Goal: Task Accomplishment & Management: Use online tool/utility

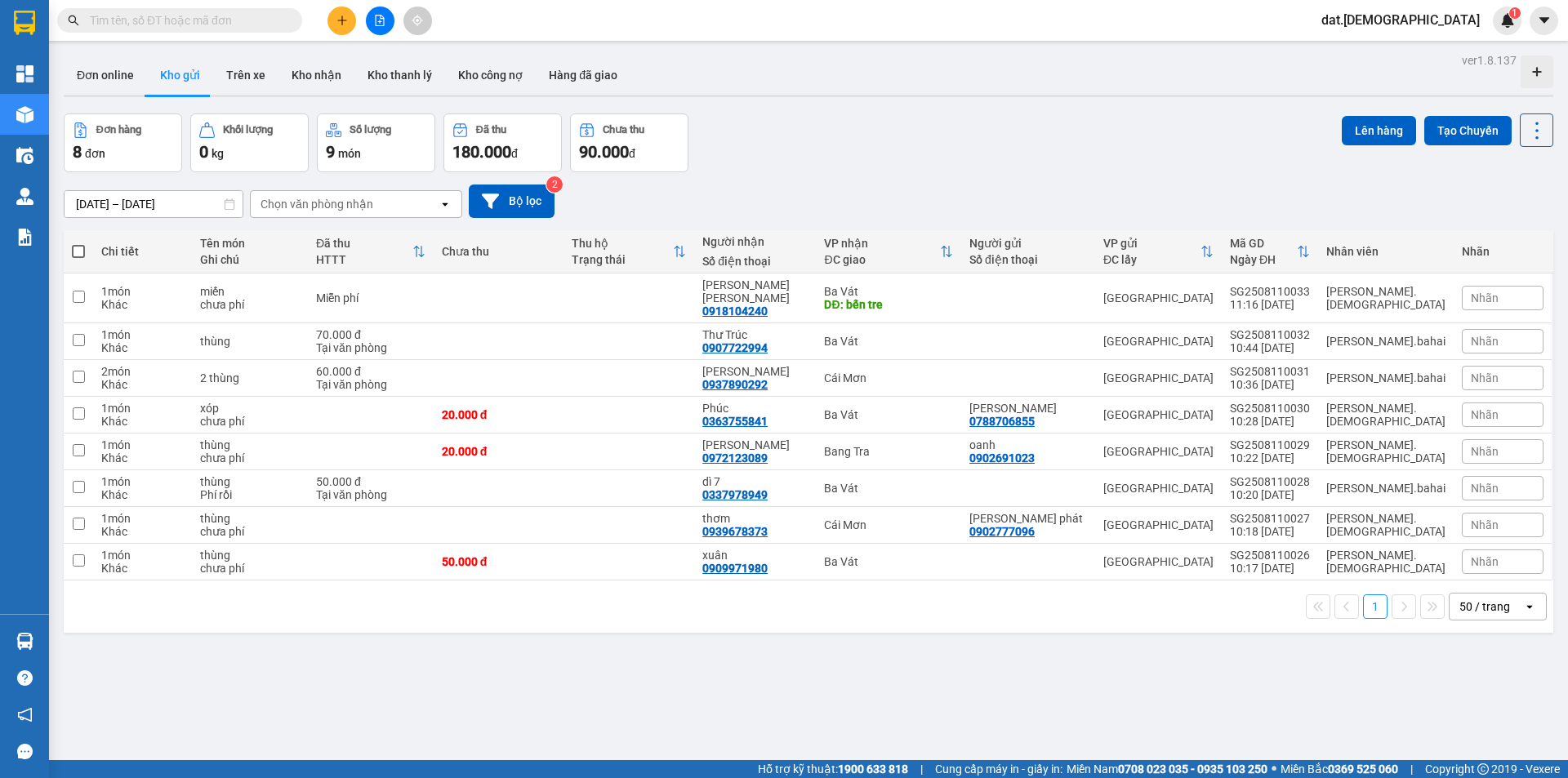
click at [79, 253] on span at bounding box center [78, 251] width 13 height 13
click at [78, 244] on input "checkbox" at bounding box center [78, 244] width 0 height 0
checkbox input "true"
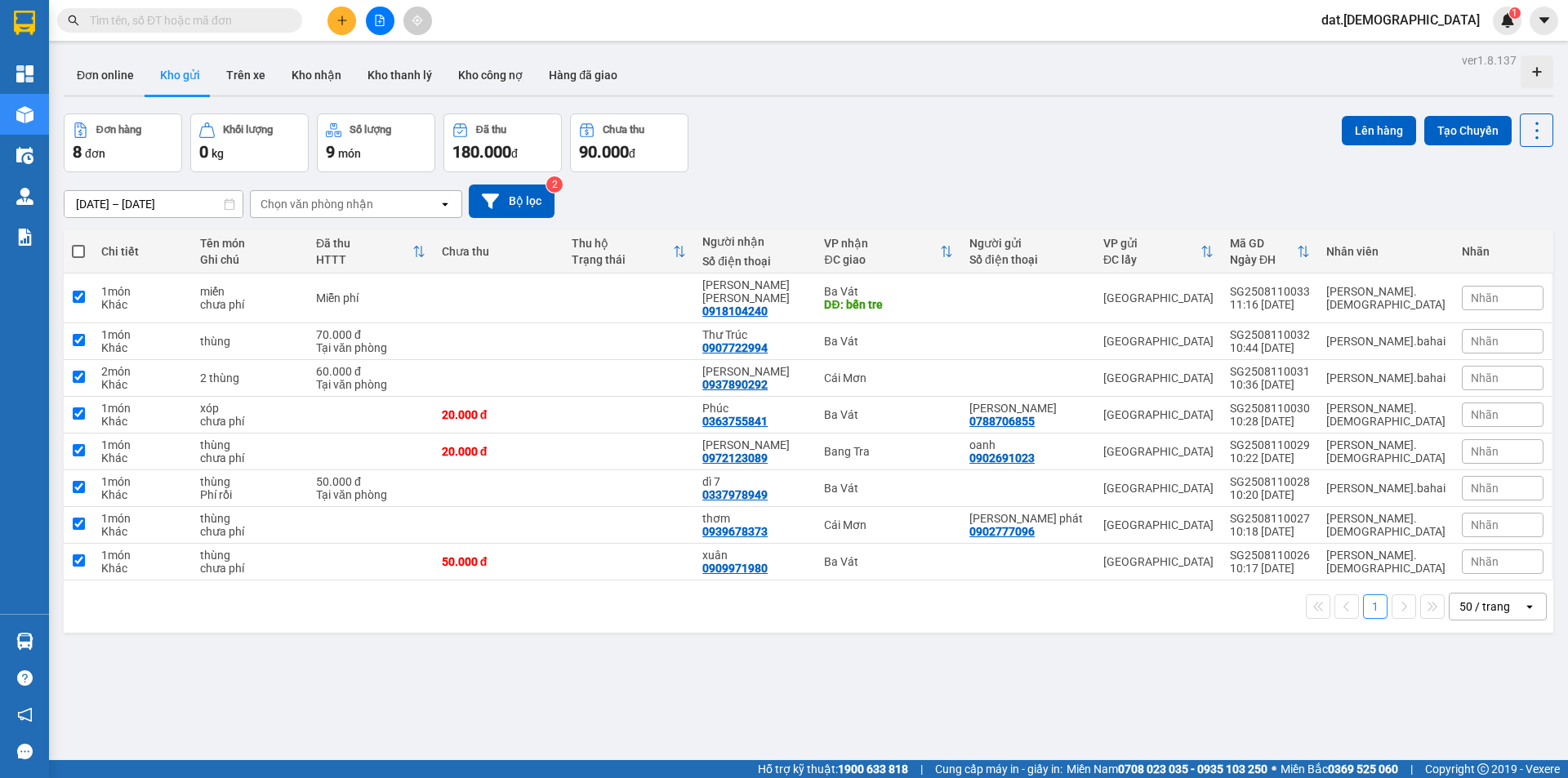
checkbox input "true"
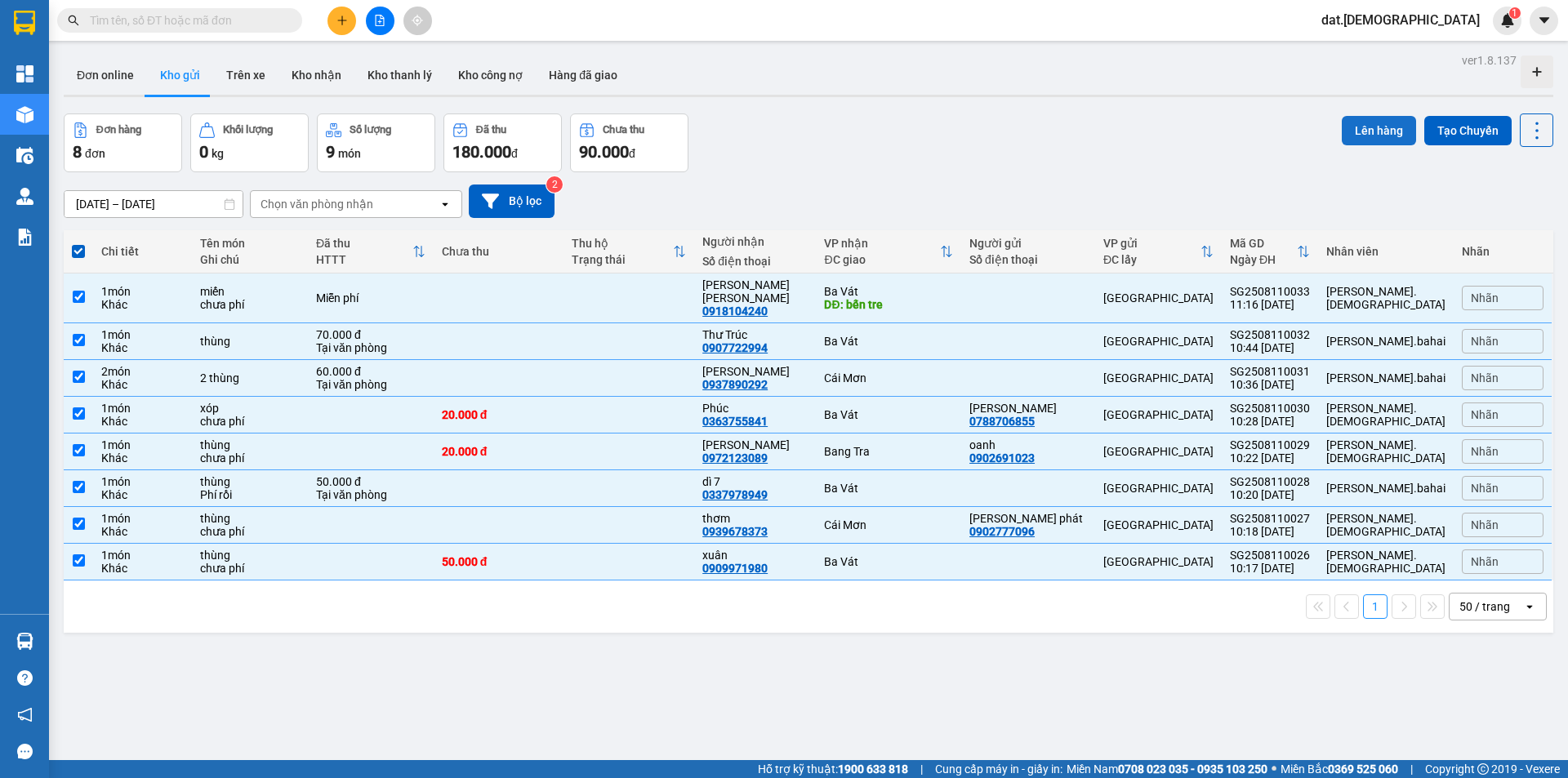
click at [1361, 128] on button "Lên hàng" at bounding box center [1379, 130] width 74 height 30
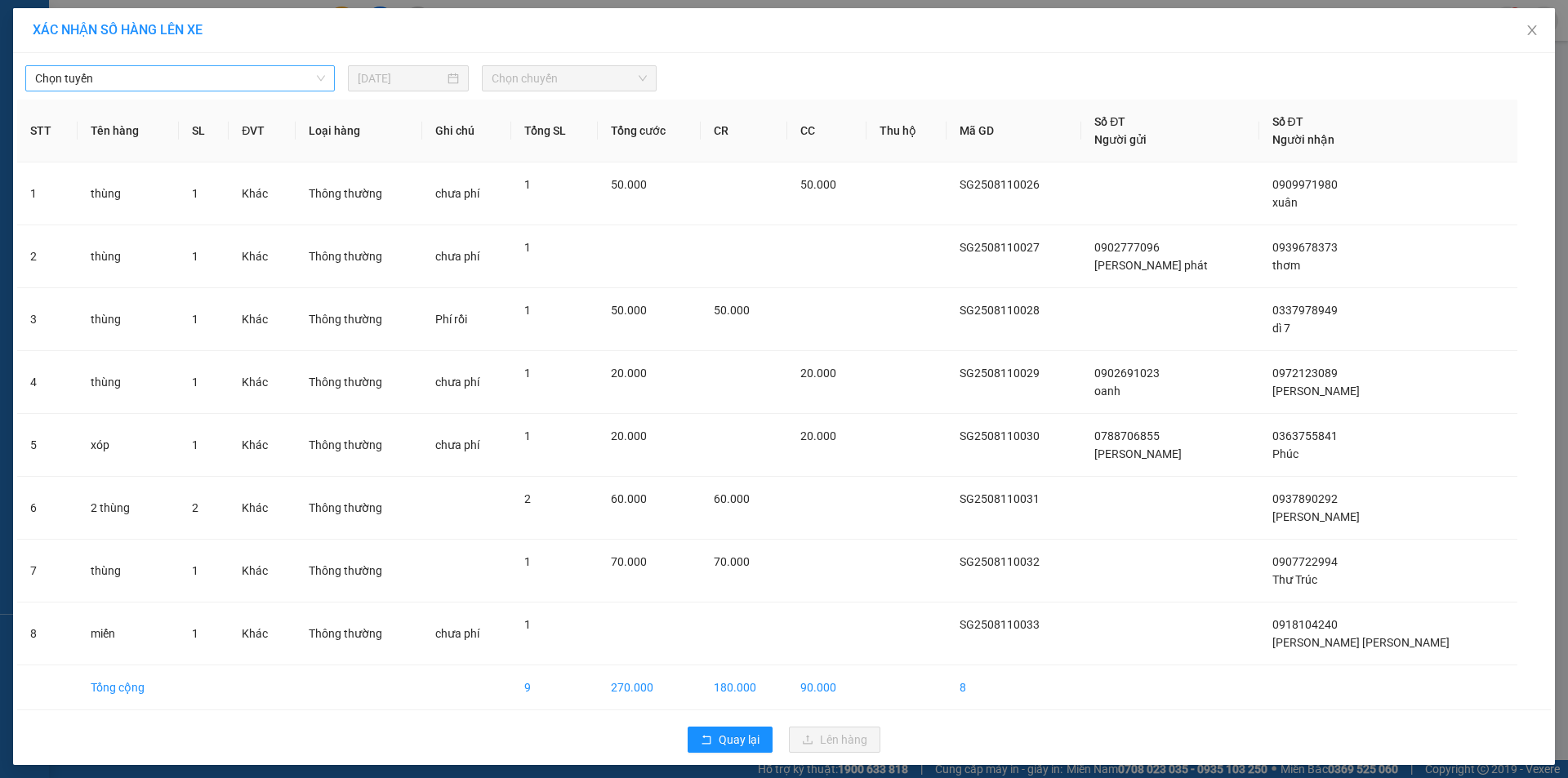
click at [180, 76] on span "Chọn tuyến" at bounding box center [179, 78] width 290 height 24
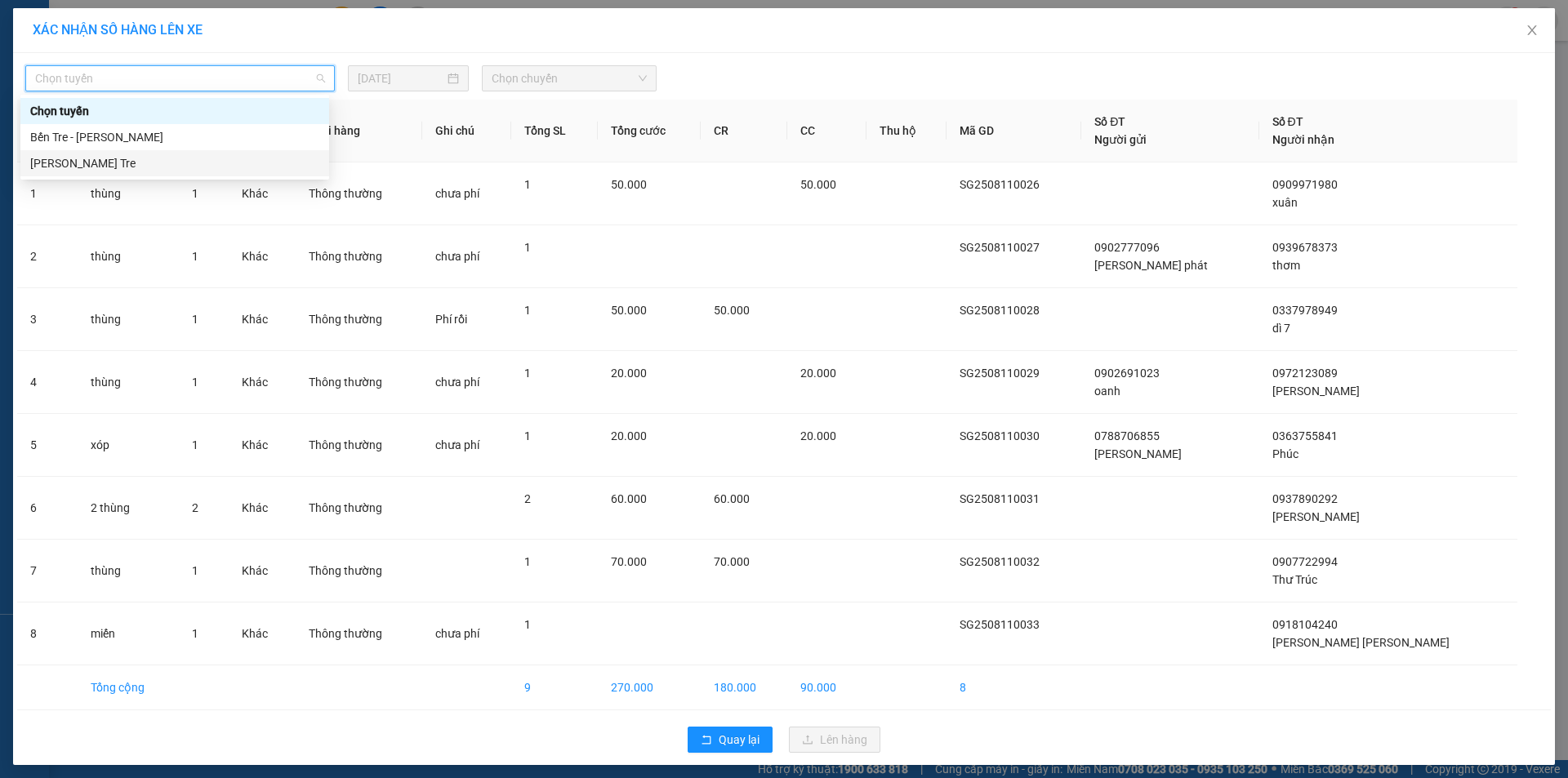
click at [98, 166] on div "Hồ Chí Minh - Bến Tre" at bounding box center [175, 163] width 290 height 18
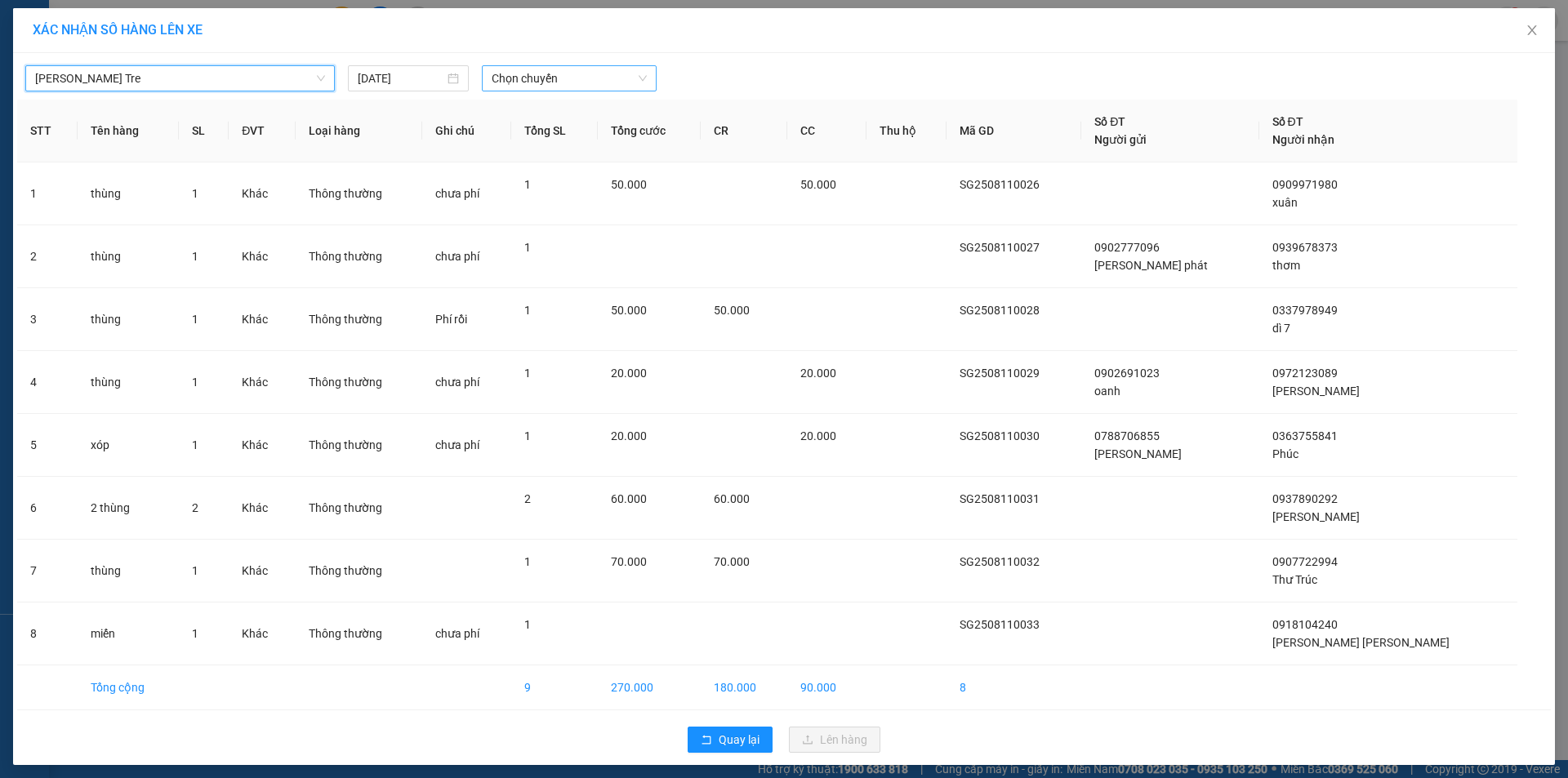
click at [589, 80] on span "Chọn chuyến" at bounding box center [568, 78] width 155 height 24
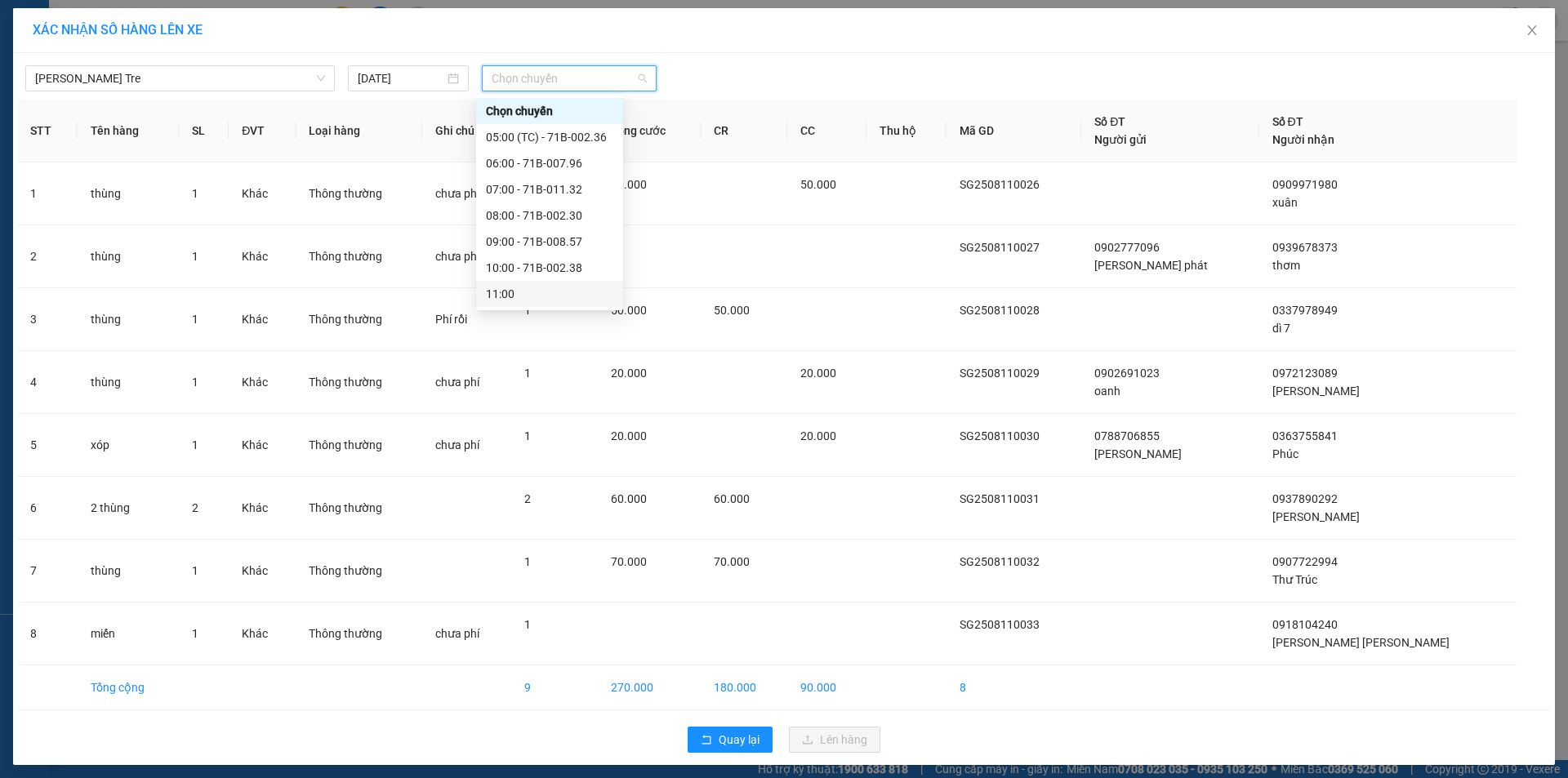
click at [534, 297] on div "11:00" at bounding box center [550, 294] width 127 height 18
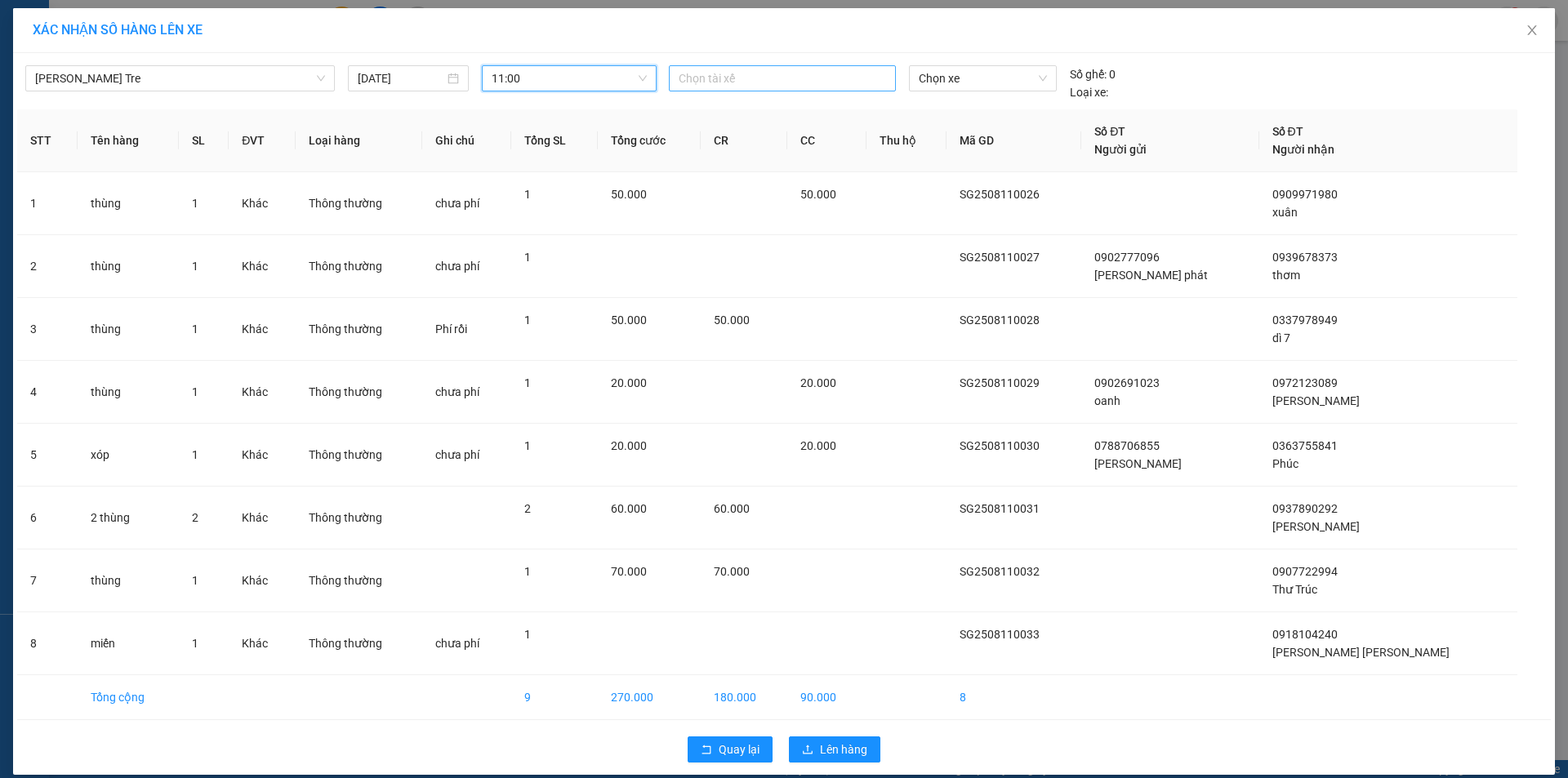
click at [712, 78] on div at bounding box center [783, 79] width 219 height 20
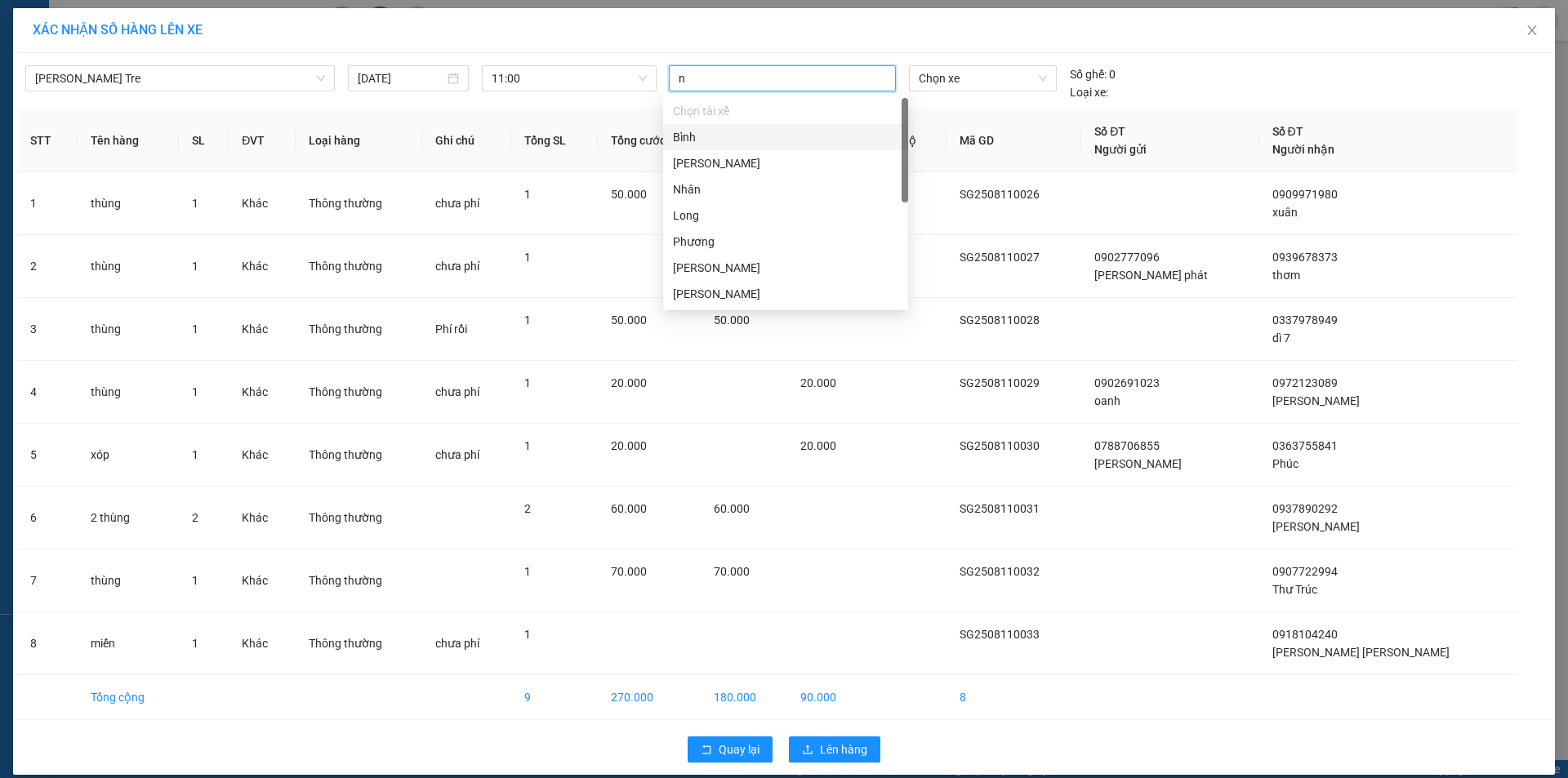
type input "nh"
click at [709, 142] on div "Nhân" at bounding box center [785, 137] width 225 height 18
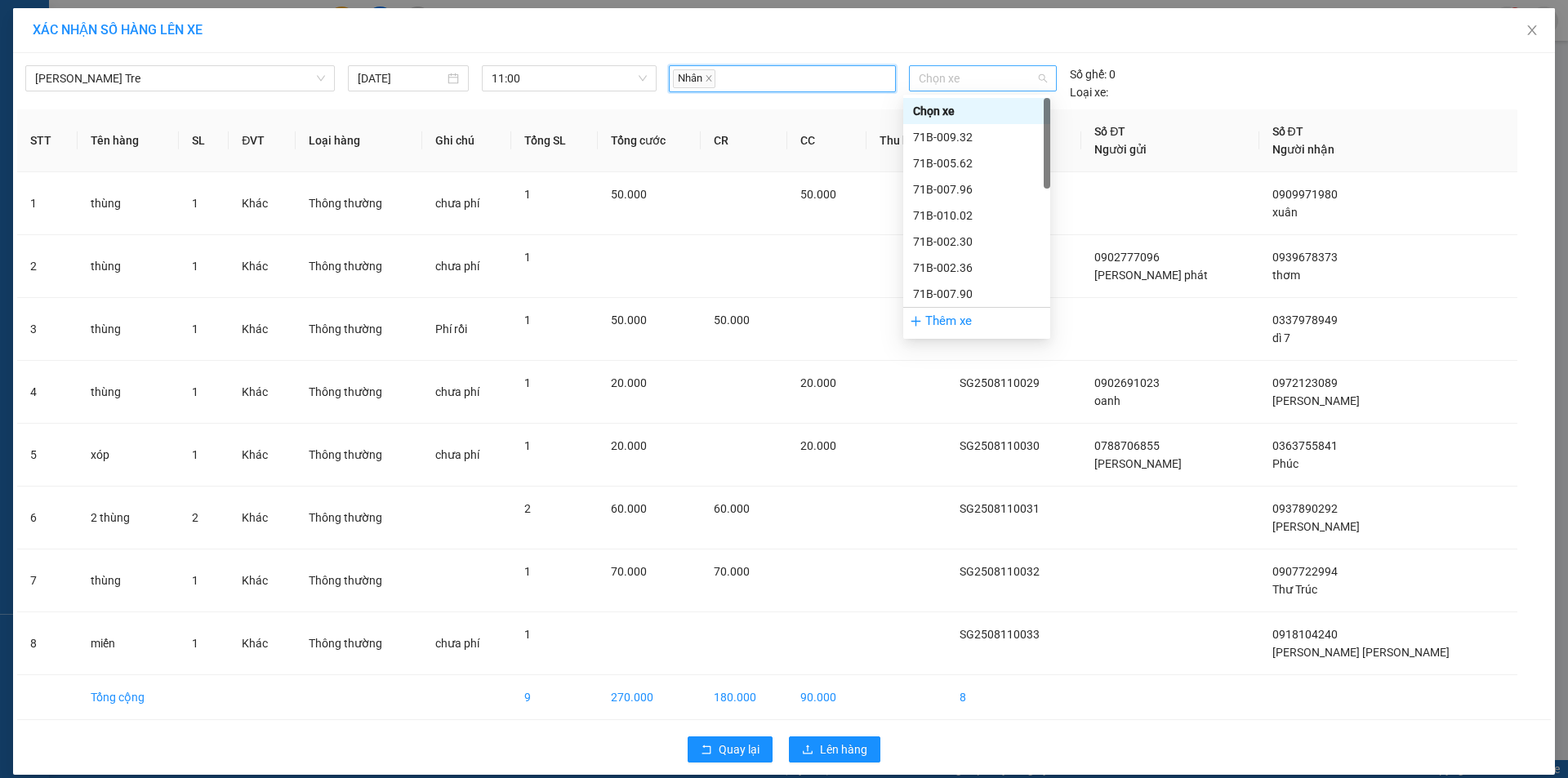
click at [941, 73] on span "Chọn xe" at bounding box center [983, 78] width 127 height 24
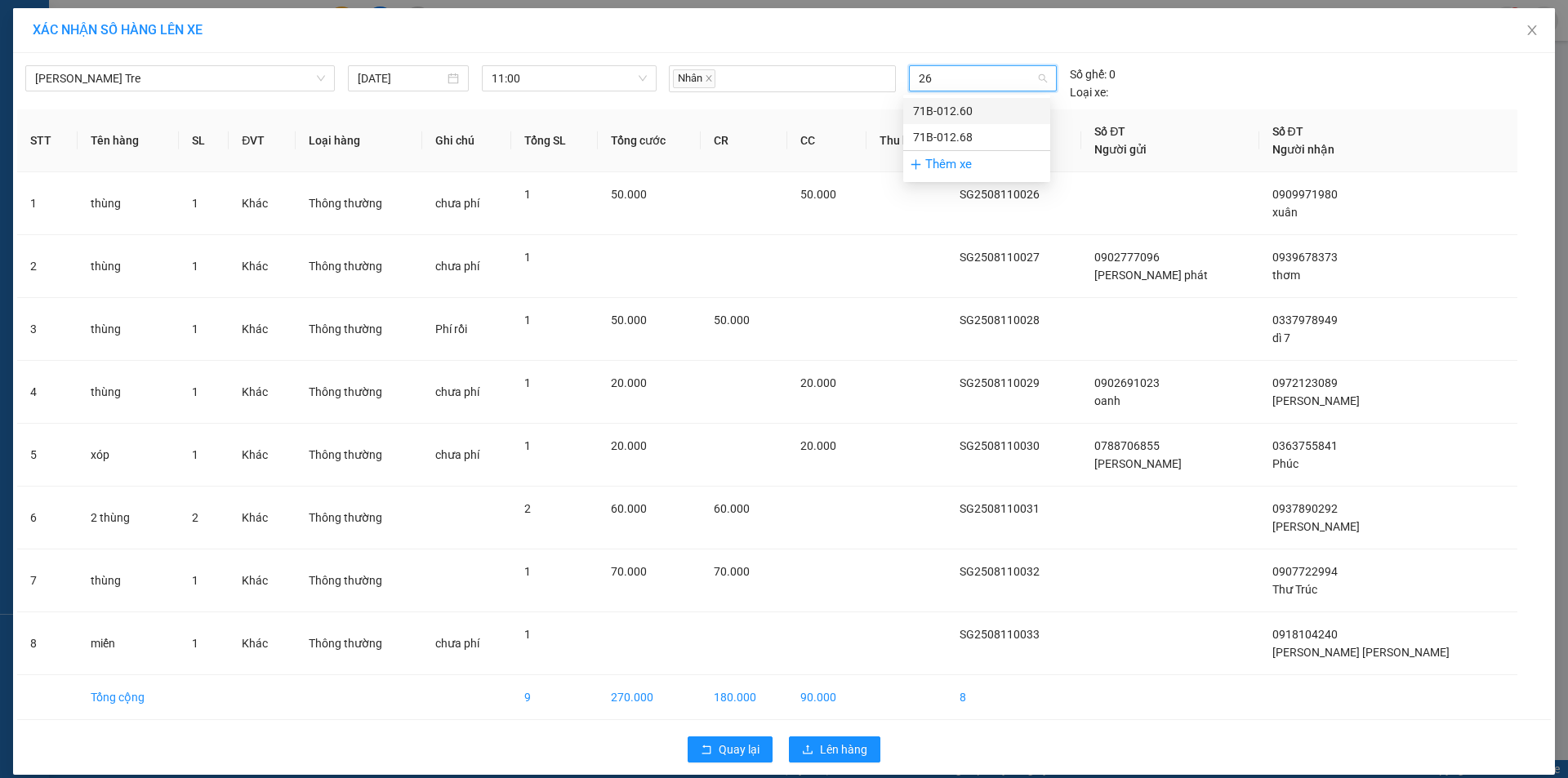
type input "268"
click at [945, 110] on div "71B-012.68" at bounding box center [977, 111] width 127 height 18
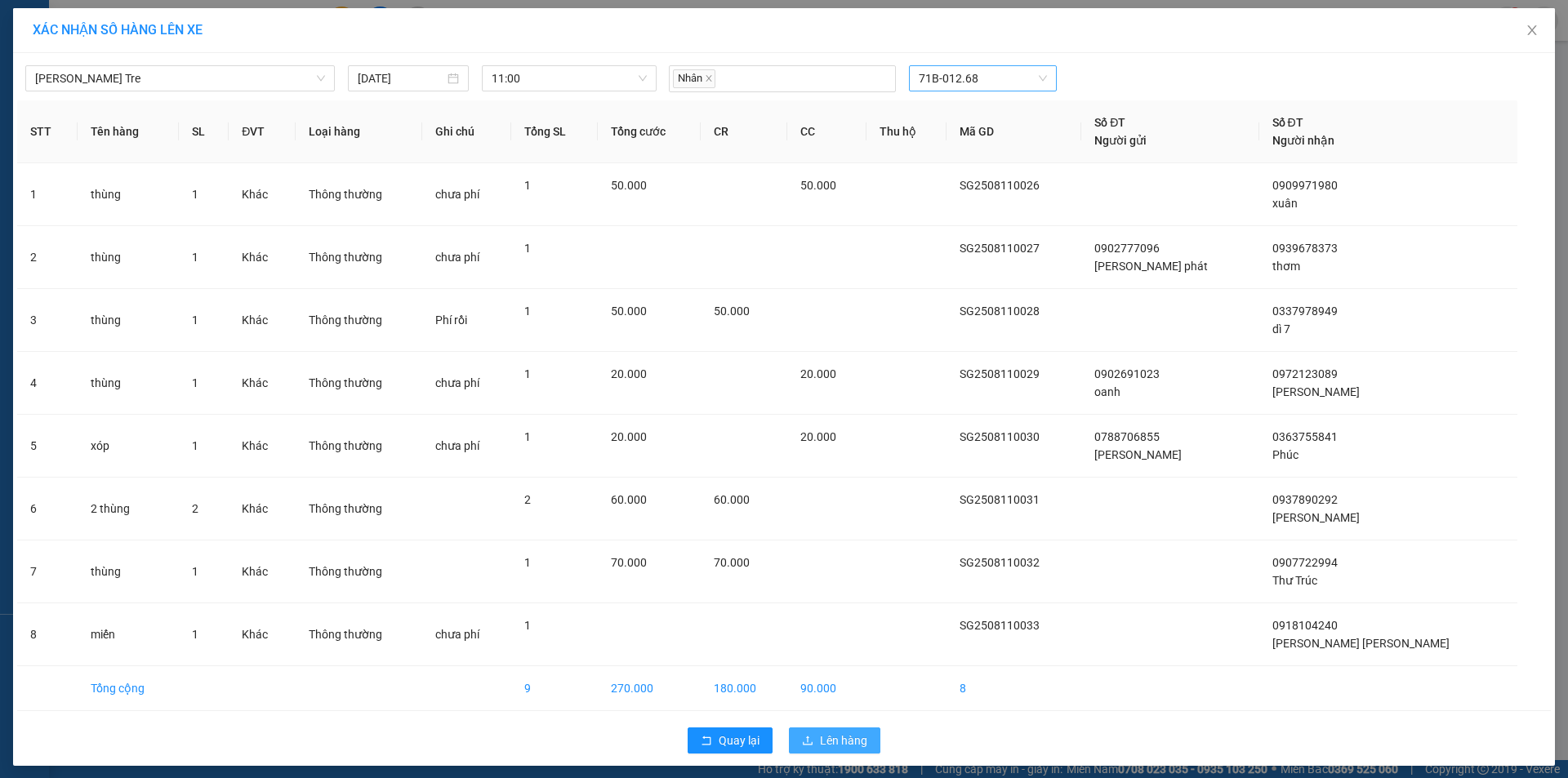
click at [845, 739] on span "Lên hàng" at bounding box center [844, 740] width 48 height 18
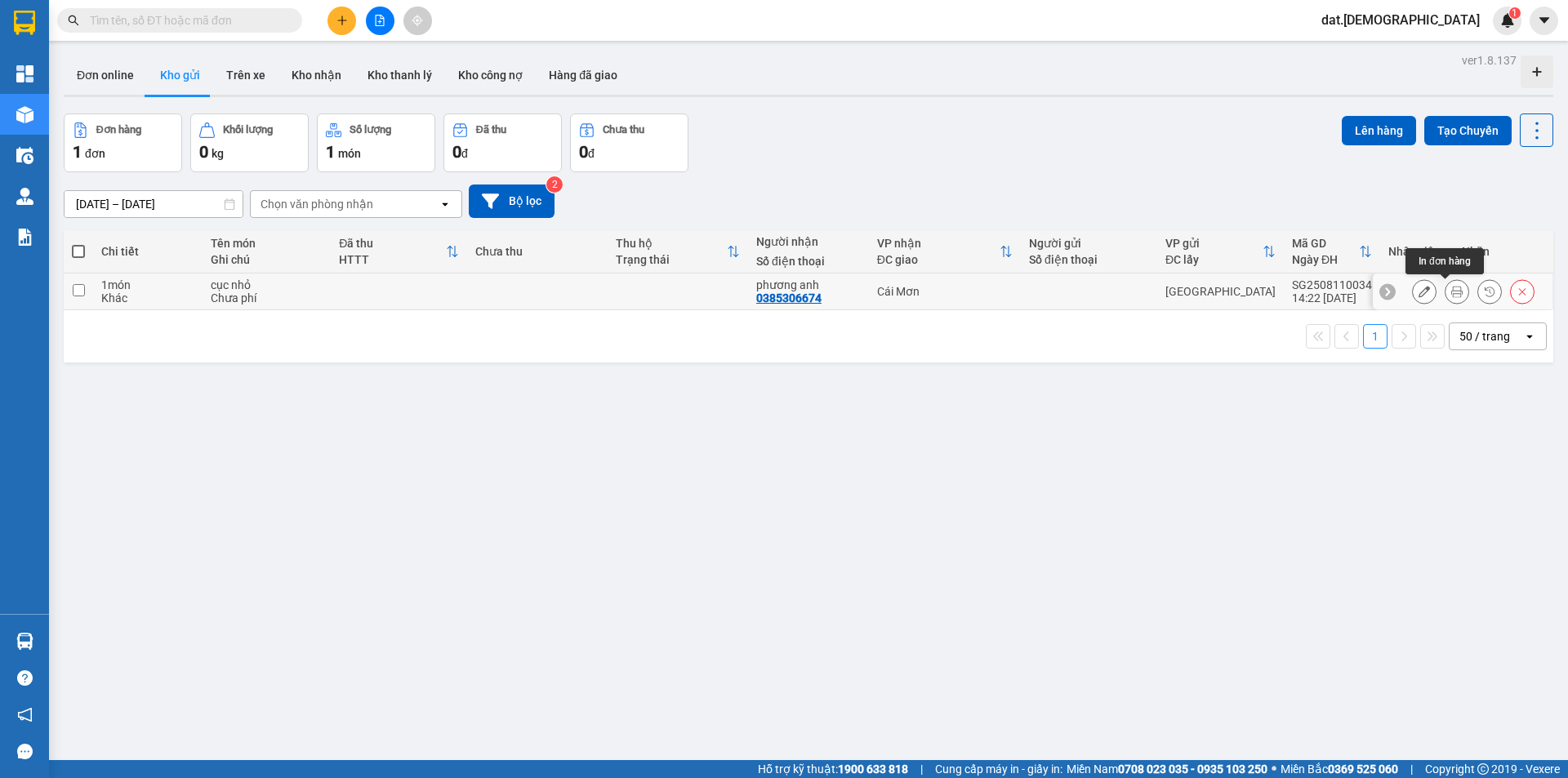
click at [1451, 295] on icon at bounding box center [1457, 291] width 12 height 12
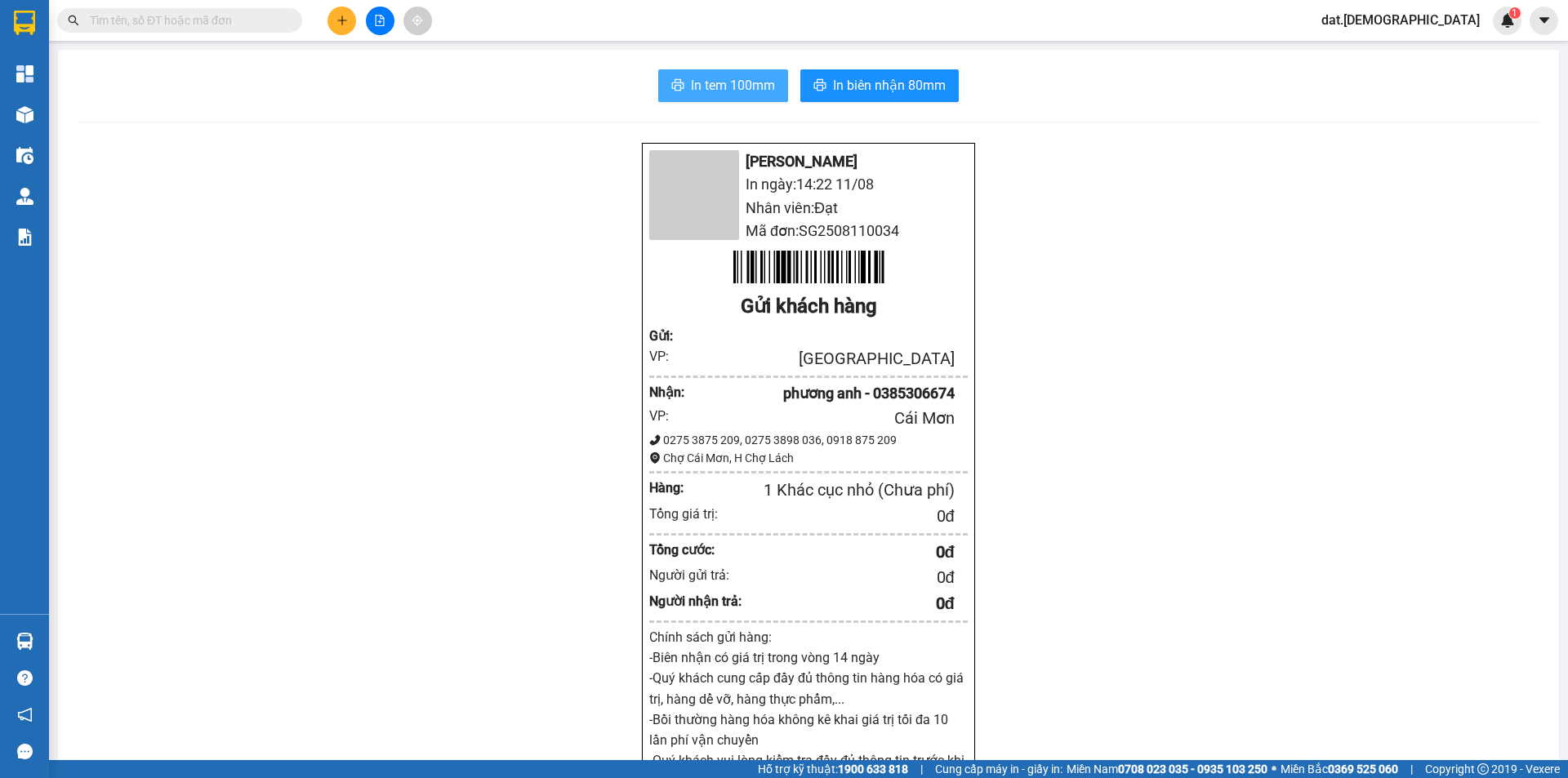
click at [713, 89] on span "In tem 100mm" at bounding box center [733, 85] width 84 height 21
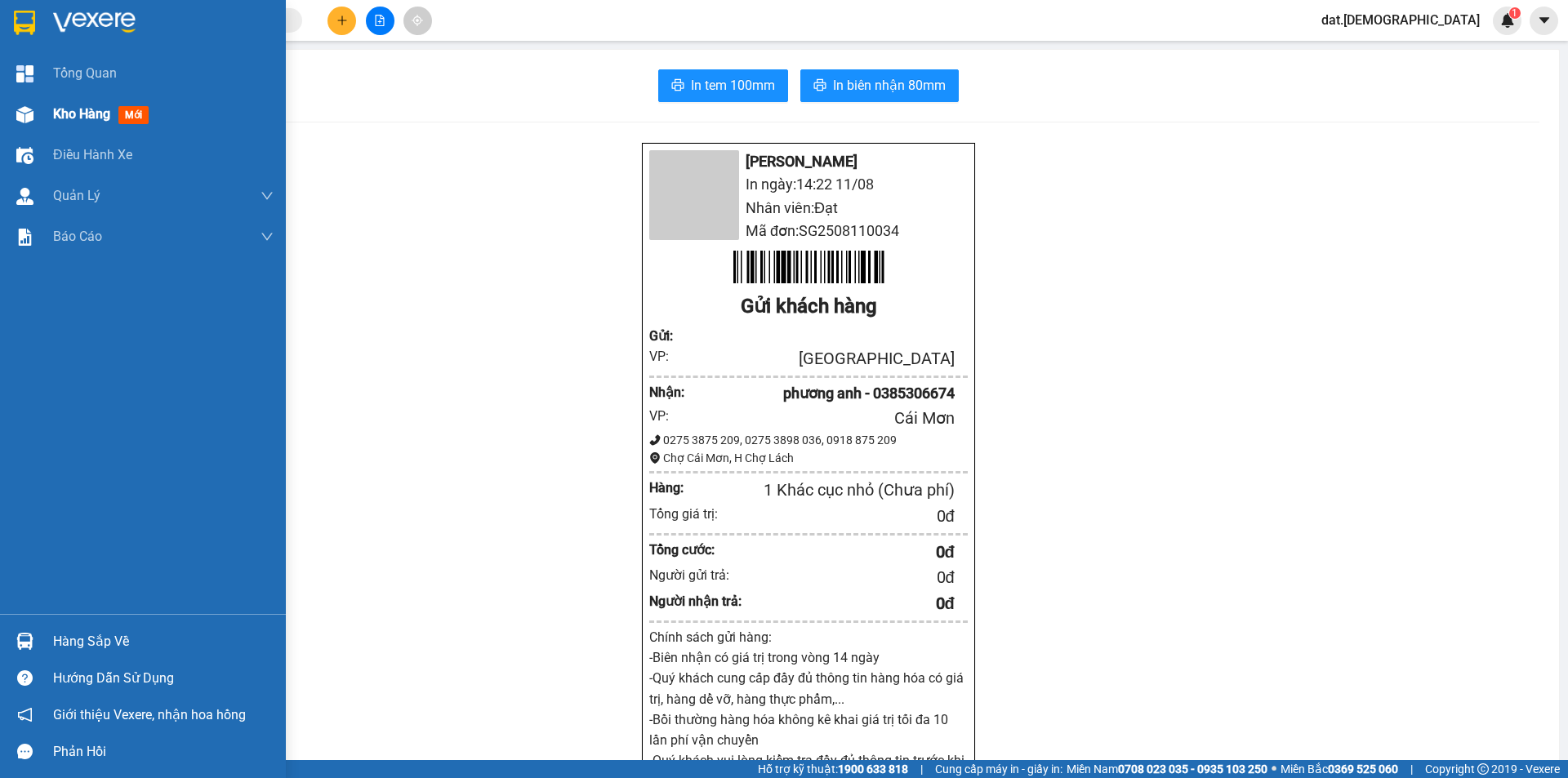
click at [139, 117] on span "mới" at bounding box center [134, 115] width 30 height 18
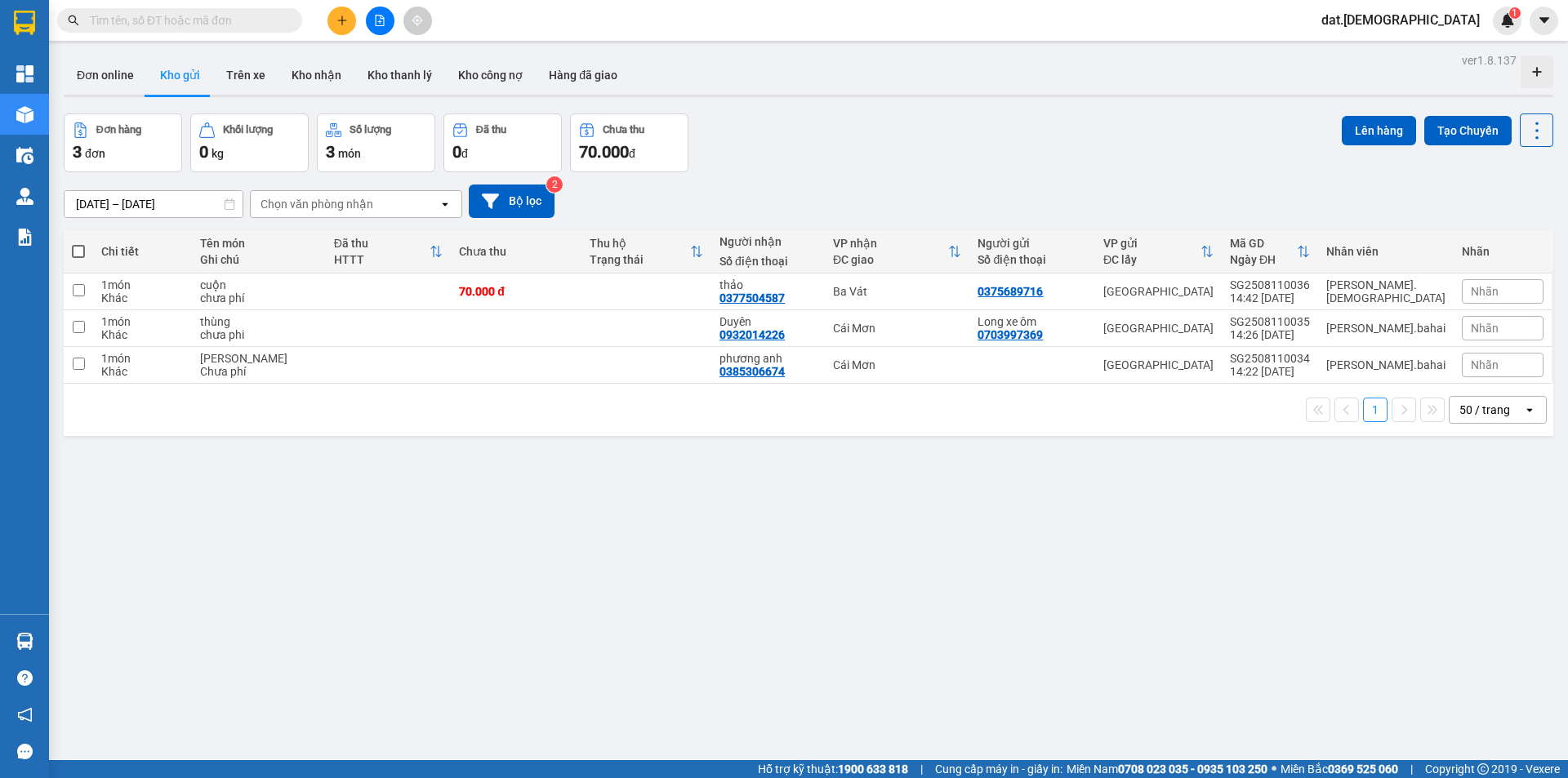
click at [74, 251] on span at bounding box center [78, 251] width 13 height 13
click at [78, 244] on input "checkbox" at bounding box center [78, 244] width 0 height 0
checkbox input "true"
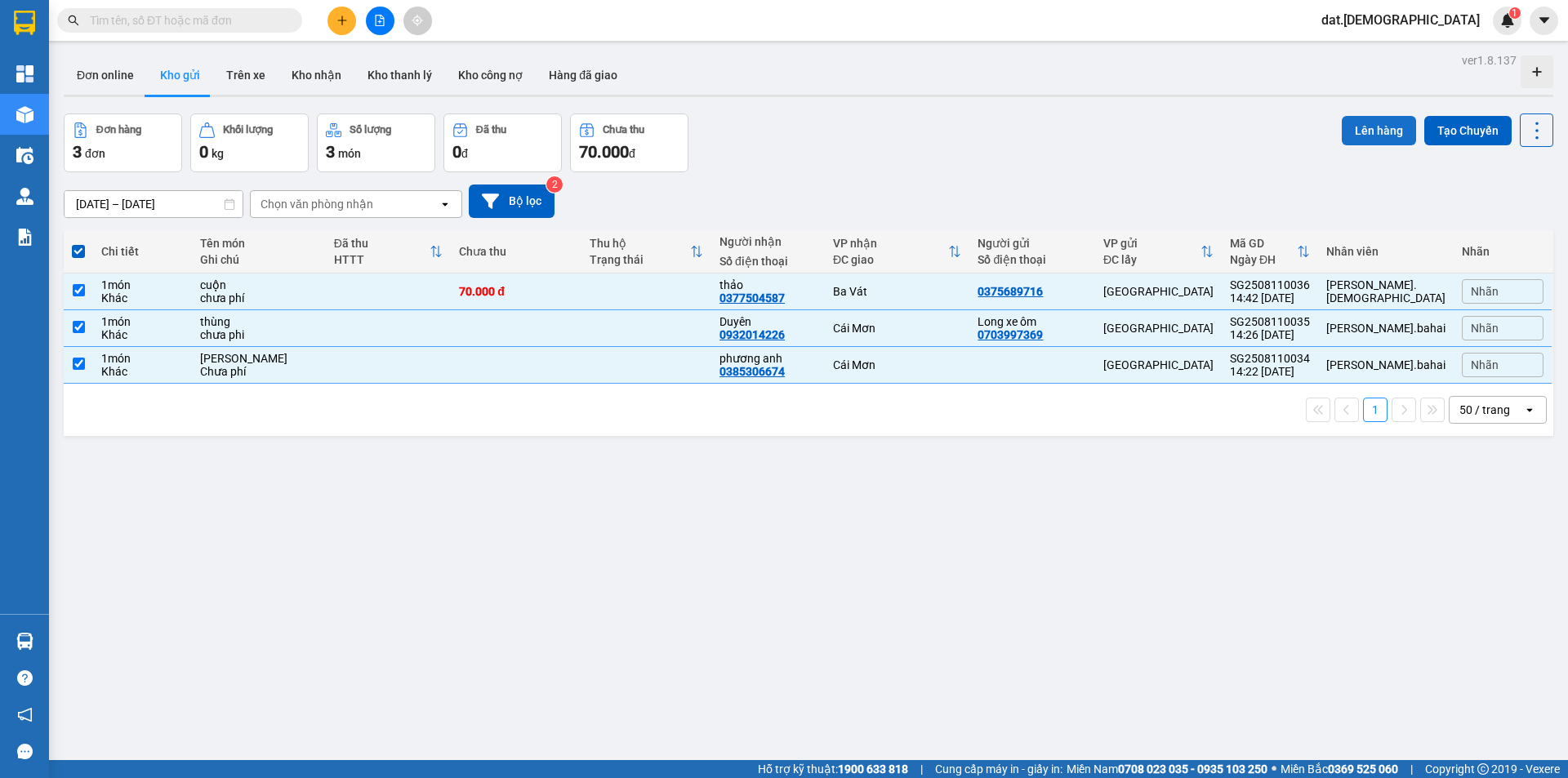
click at [1363, 124] on button "Lên hàng" at bounding box center [1379, 130] width 74 height 30
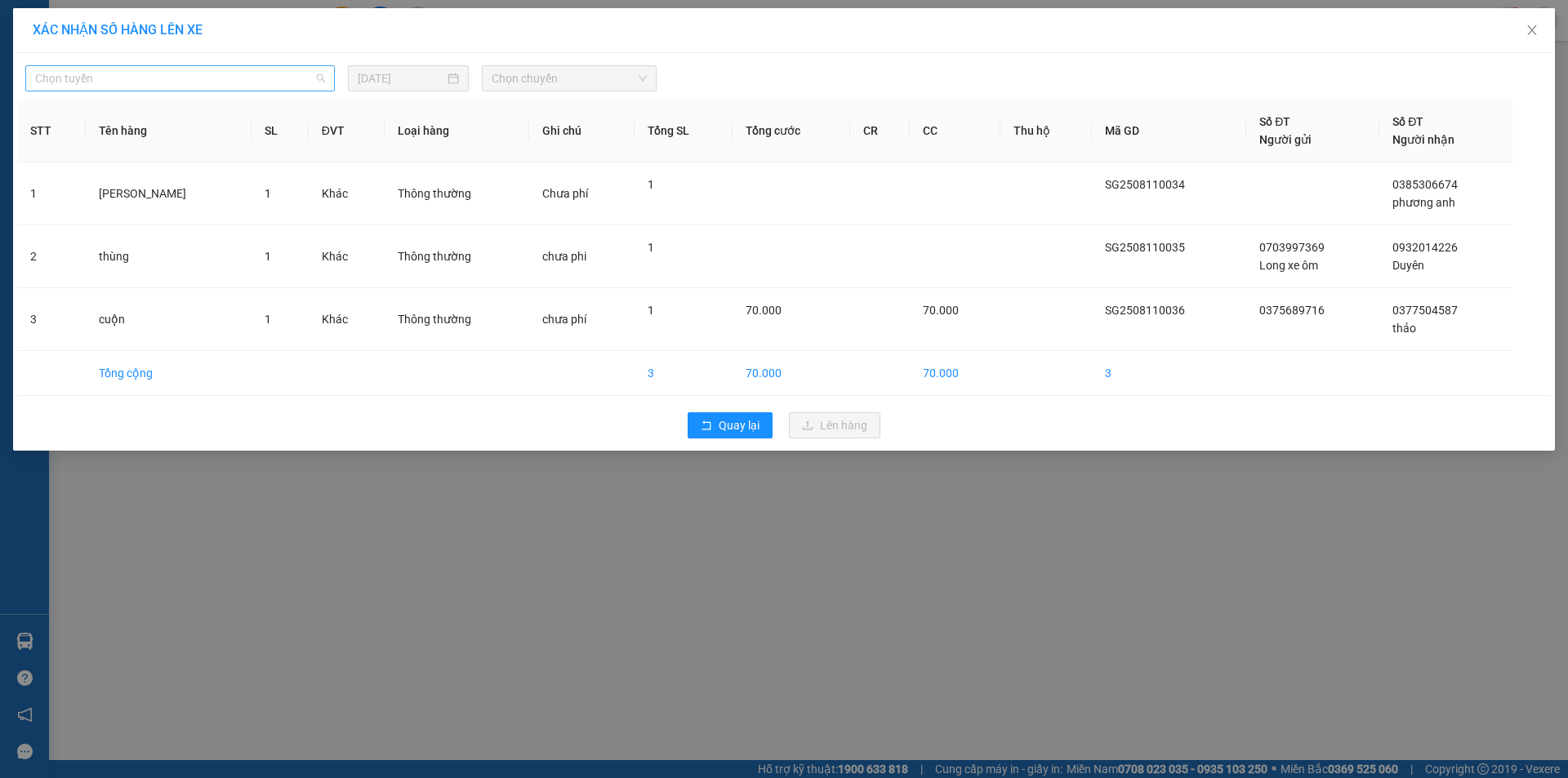
click at [166, 73] on span "Chọn tuyến" at bounding box center [179, 78] width 290 height 24
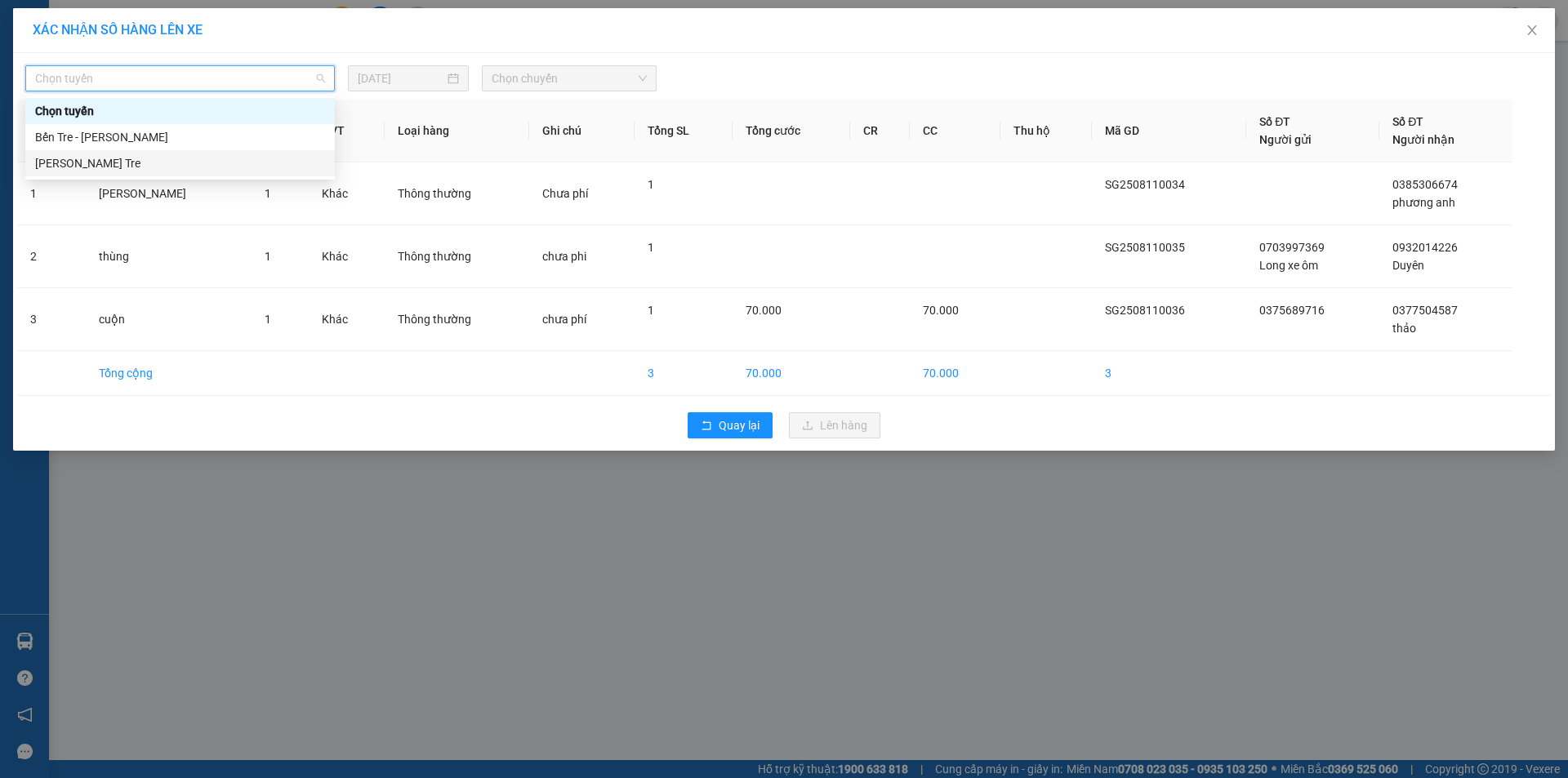
click at [142, 161] on div "Hồ Chí Minh - Bến Tre" at bounding box center [179, 163] width 290 height 18
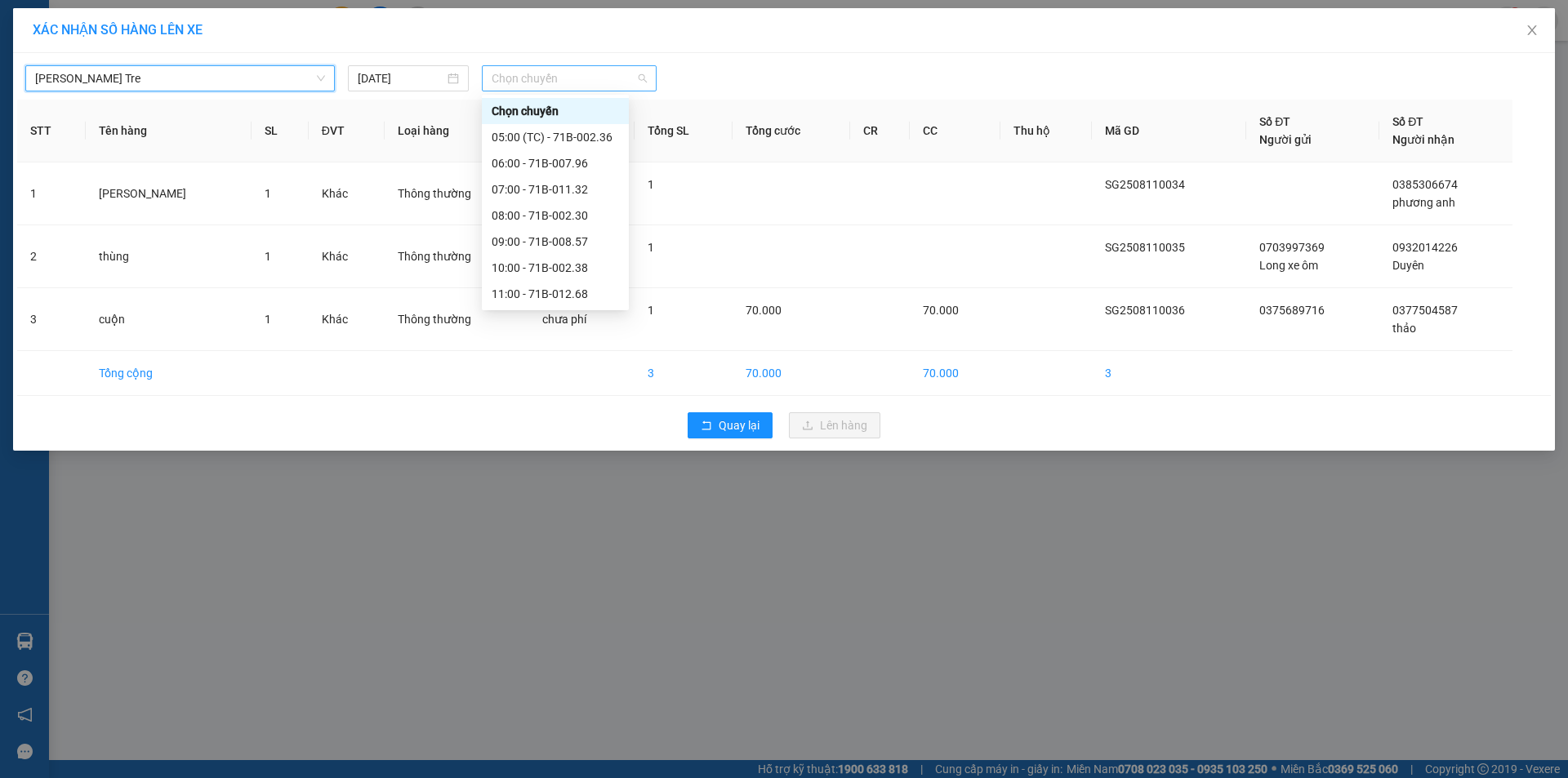
click at [530, 78] on span "Chọn chuyến" at bounding box center [568, 78] width 155 height 24
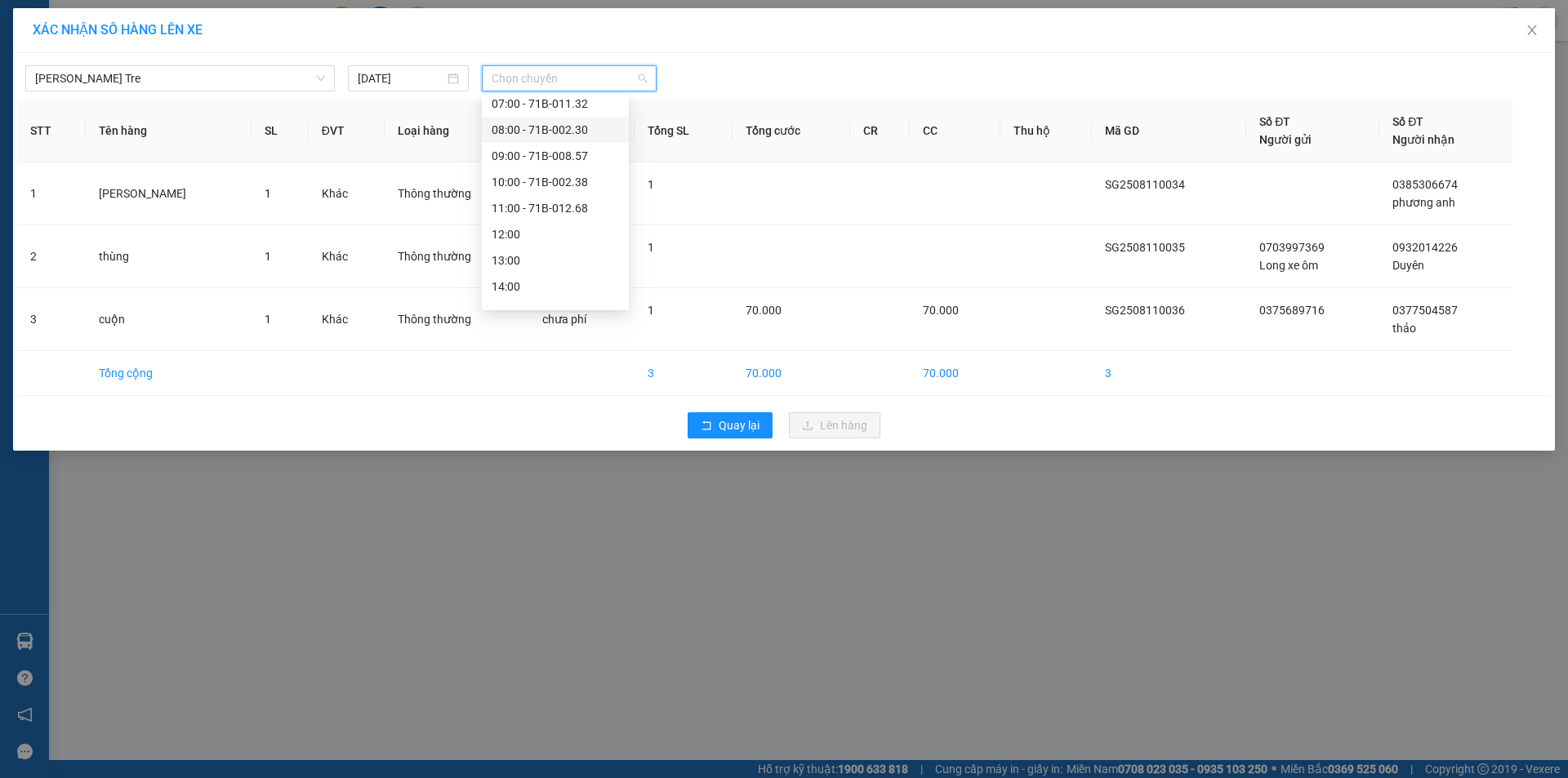
scroll to position [183, 0]
click at [533, 137] on div "12:00" at bounding box center [555, 137] width 127 height 18
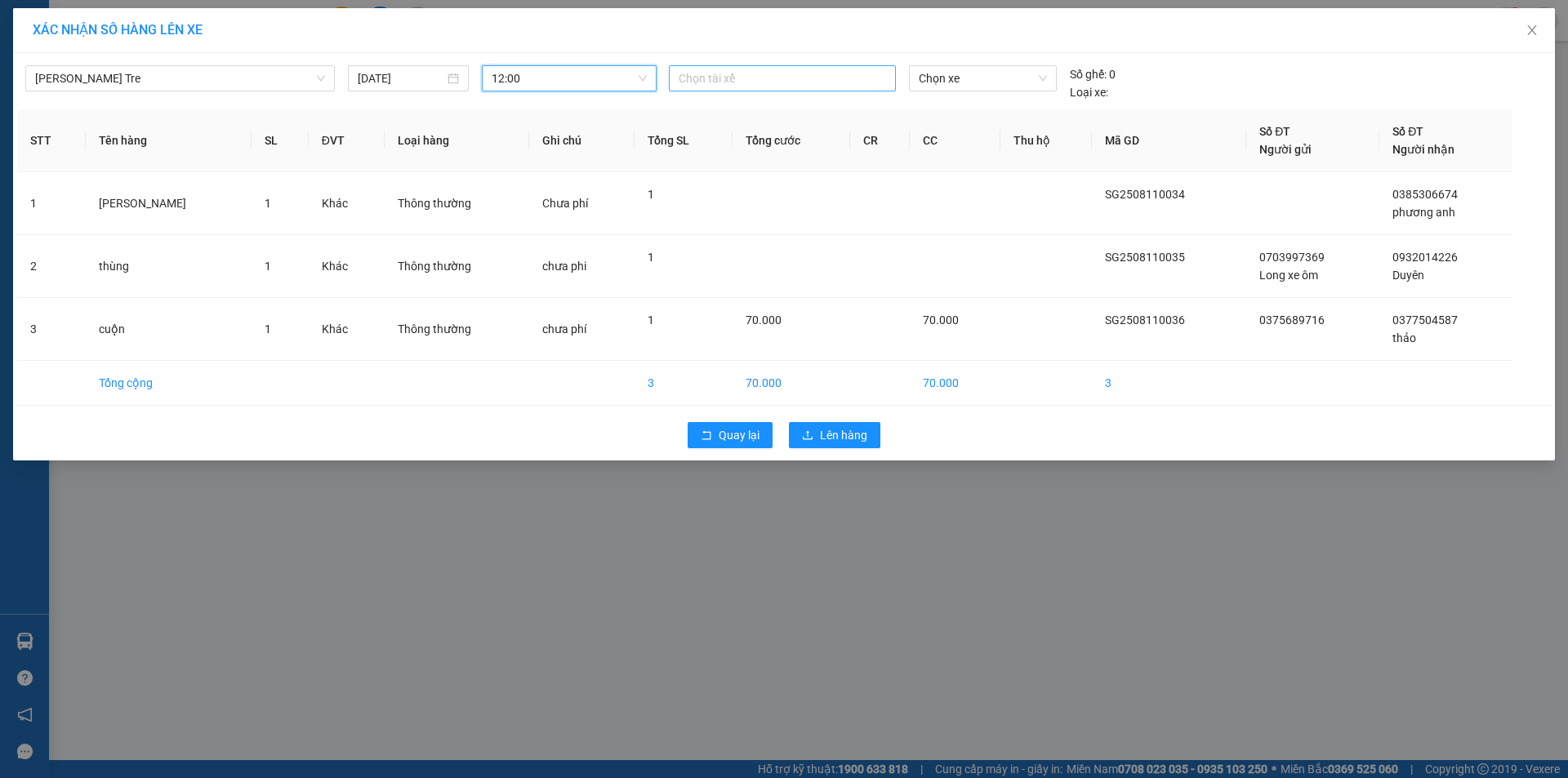
click at [730, 79] on div at bounding box center [783, 79] width 219 height 20
type input "tha"
click at [716, 115] on div "Thanh" at bounding box center [791, 111] width 225 height 18
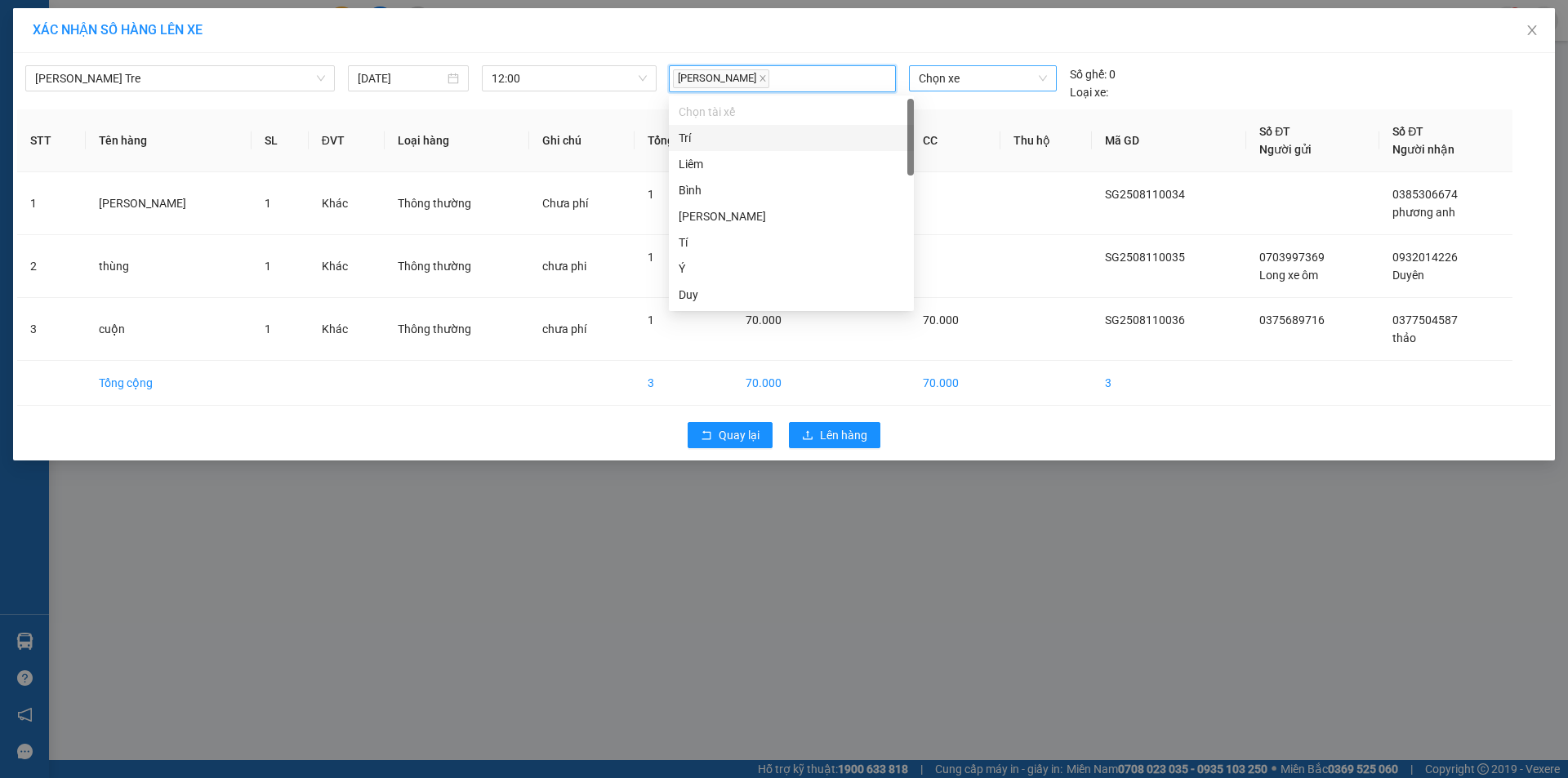
click at [976, 80] on span "Chọn xe" at bounding box center [983, 78] width 127 height 24
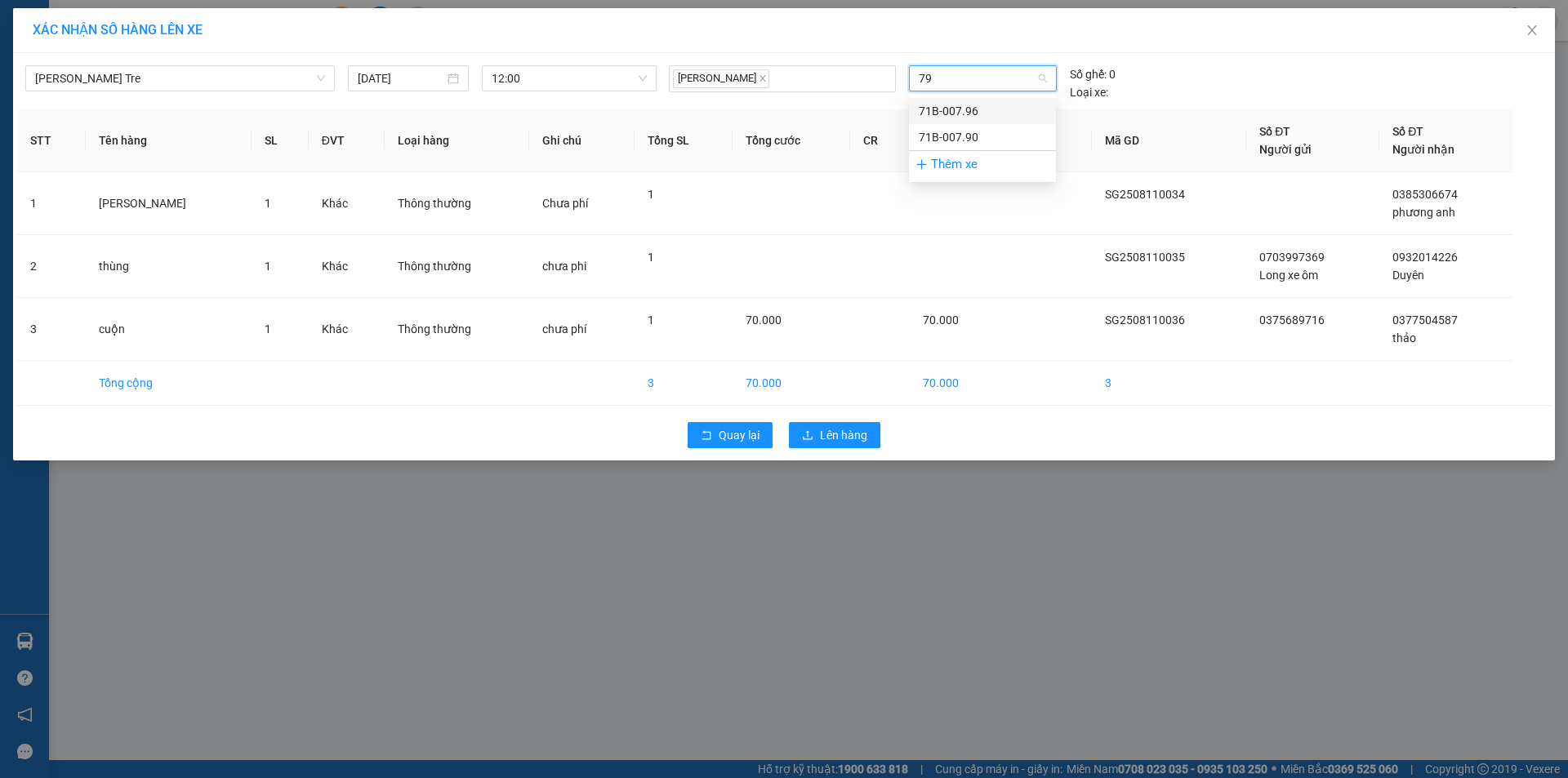
type input "796"
click at [960, 113] on div "71B-007.96" at bounding box center [983, 111] width 127 height 18
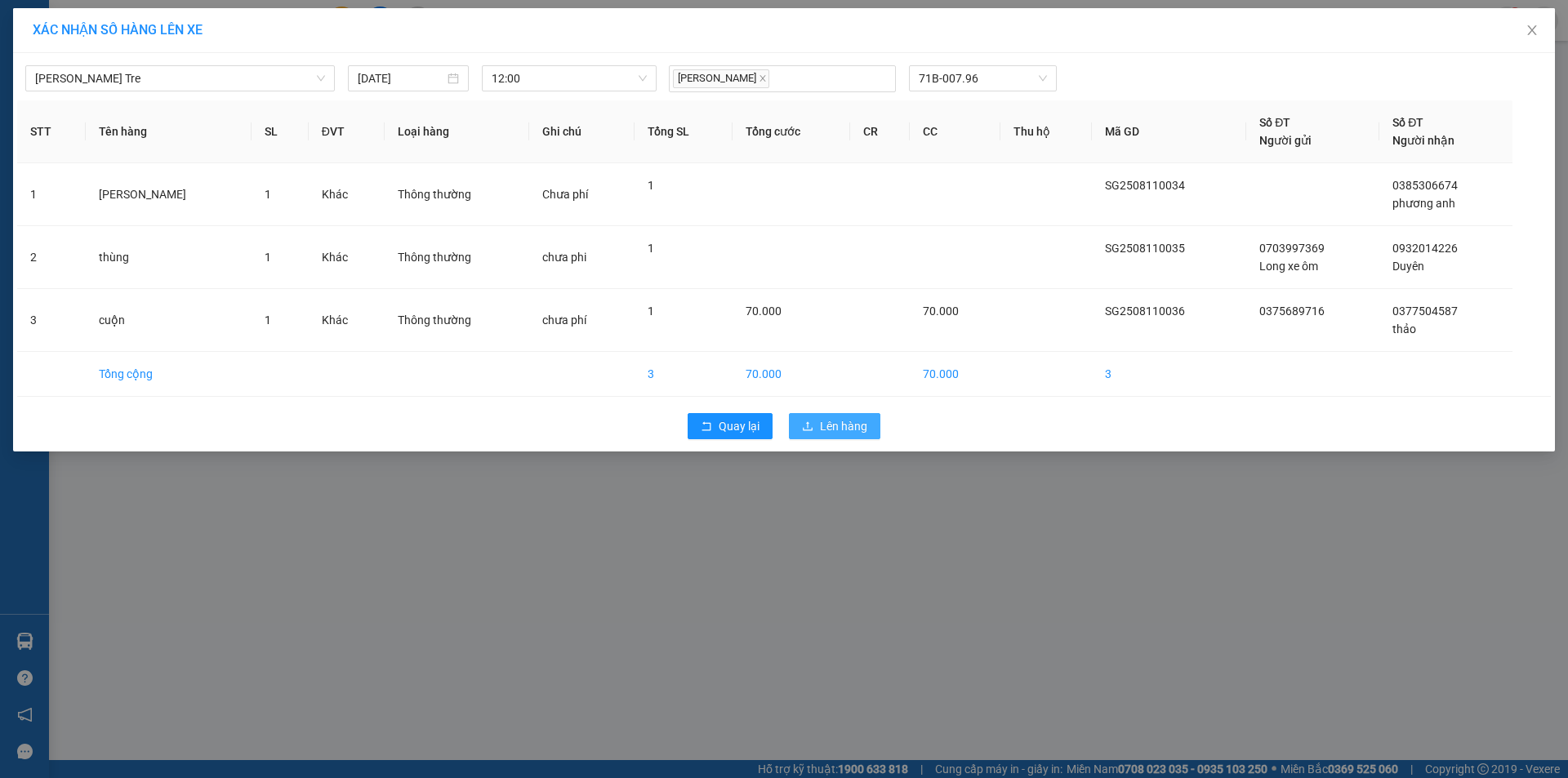
click at [827, 424] on span "Lên hàng" at bounding box center [844, 427] width 48 height 18
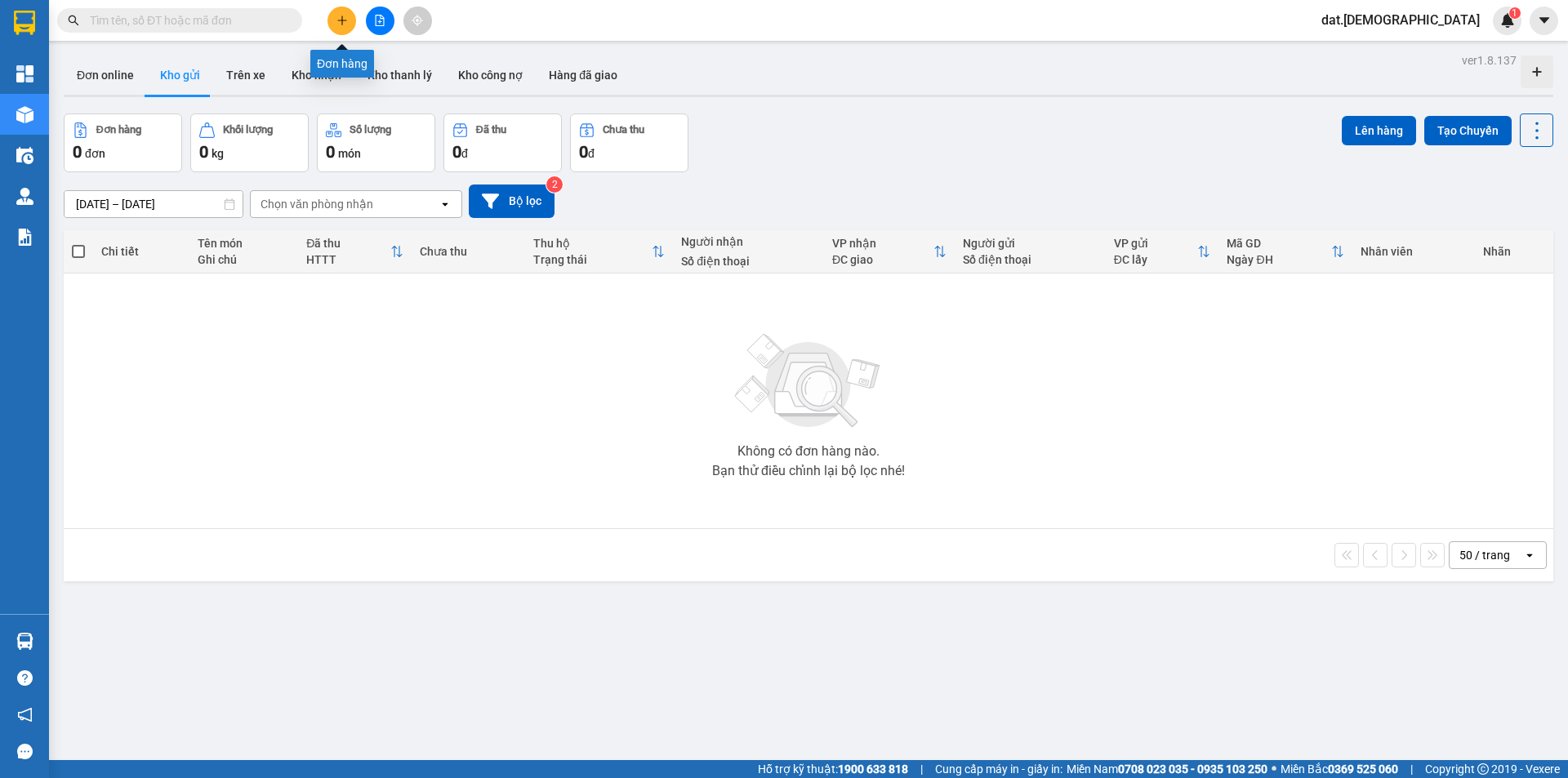
click at [345, 22] on icon "plus" at bounding box center [342, 20] width 12 height 12
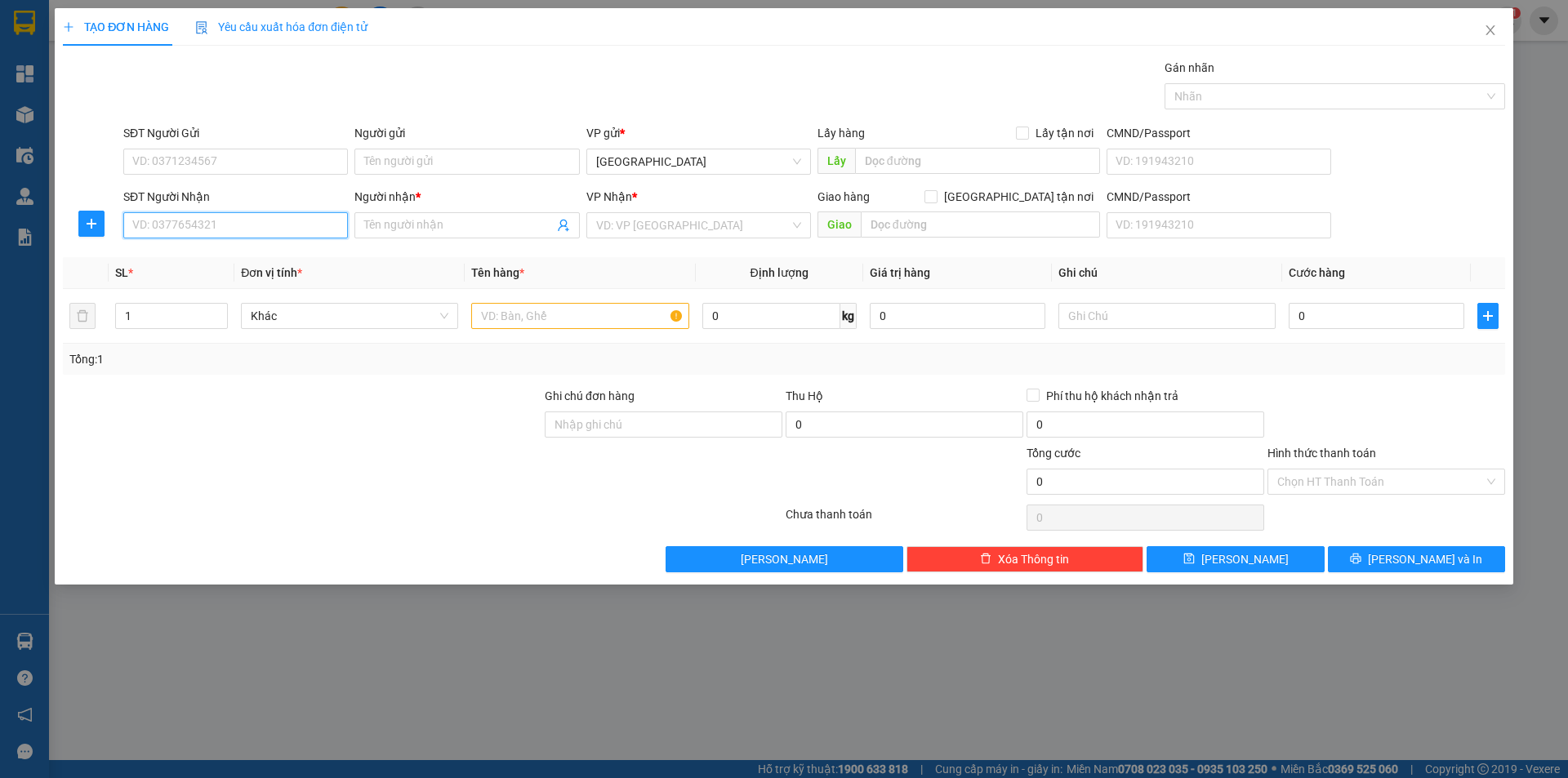
click at [198, 218] on input "SĐT Người Nhận" at bounding box center [236, 225] width 225 height 26
click at [196, 254] on div "0372653090 - nhi" at bounding box center [236, 258] width 205 height 18
type input "0372653090"
type input "nhi"
type input "ngã 3 xếp"
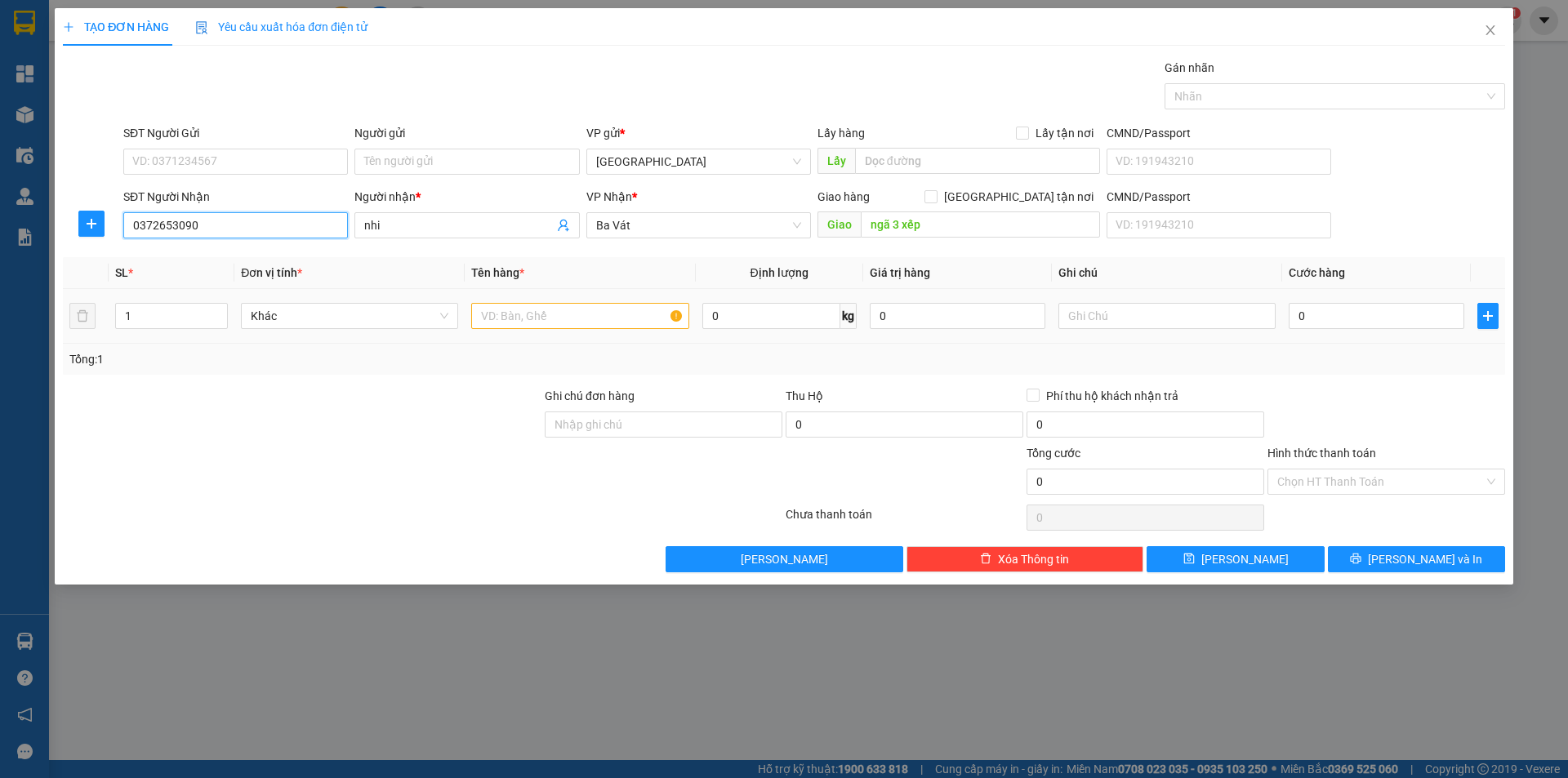
type input "0372653090"
click at [501, 317] on input "text" at bounding box center [580, 316] width 217 height 26
type input "thùng"
click at [1329, 320] on input "0" at bounding box center [1377, 316] width 176 height 26
type input "7"
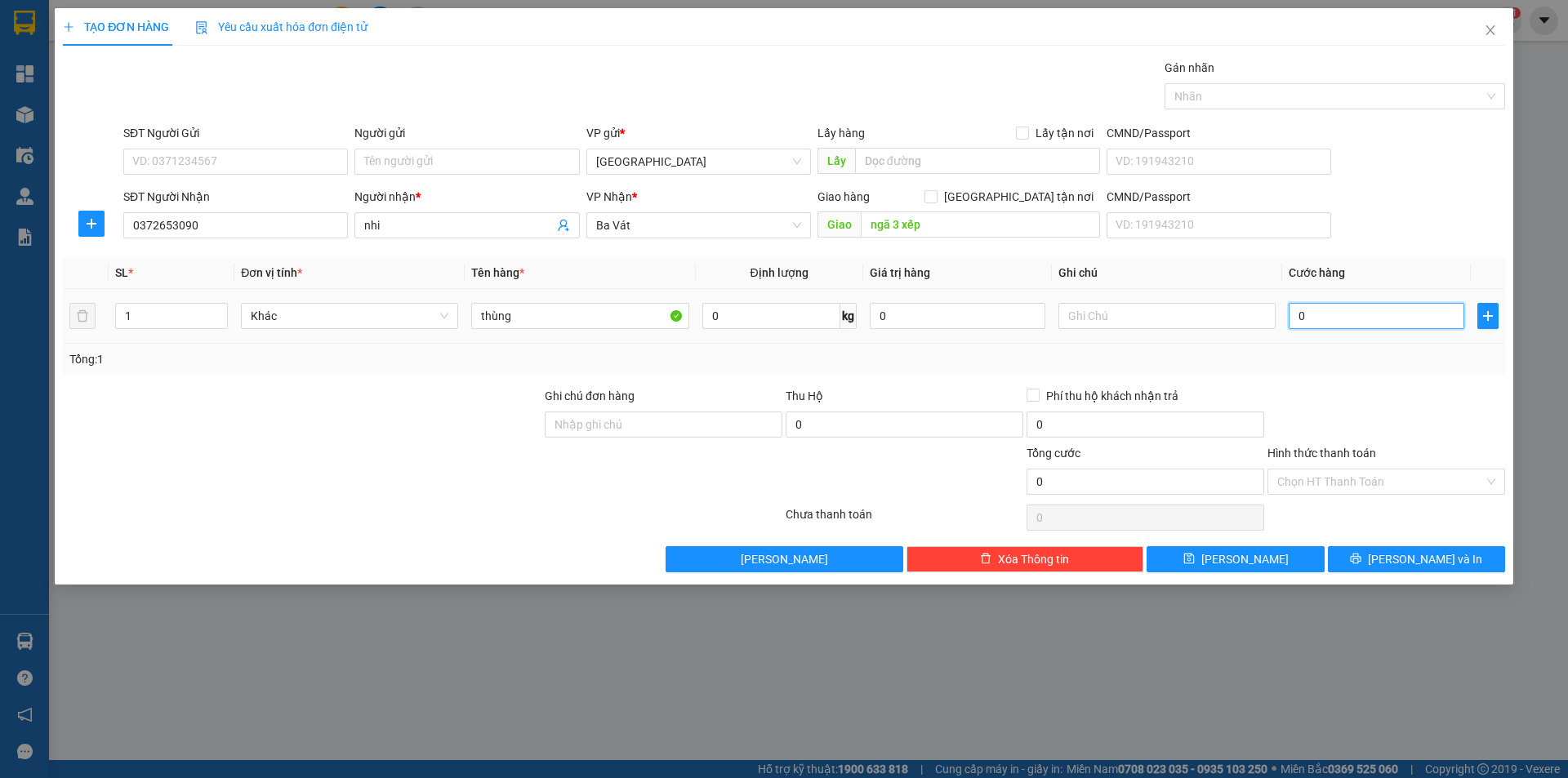
type input "7"
type input "70"
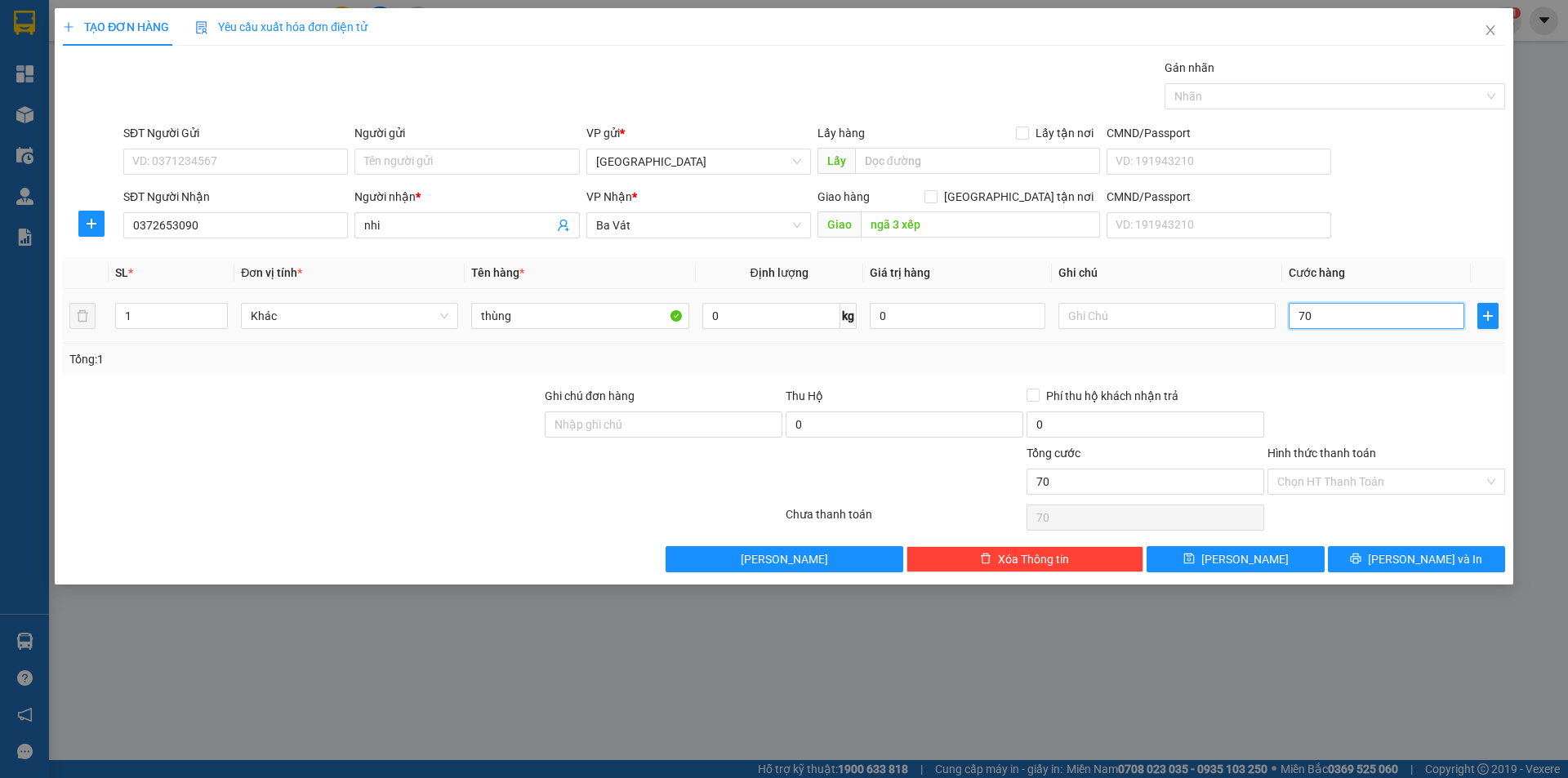
type input "700"
type input "7.000"
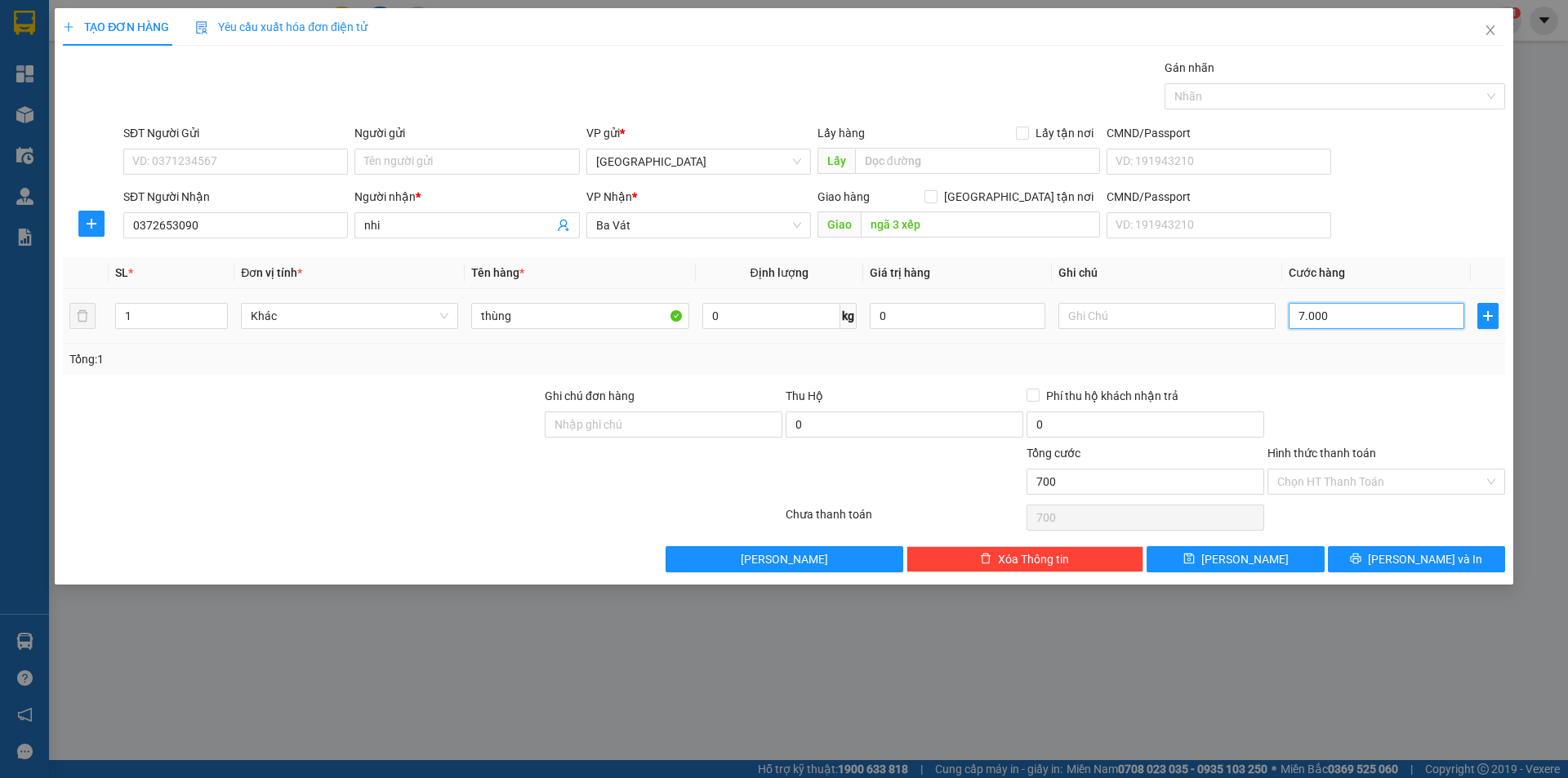
type input "7.000"
type input "70.000"
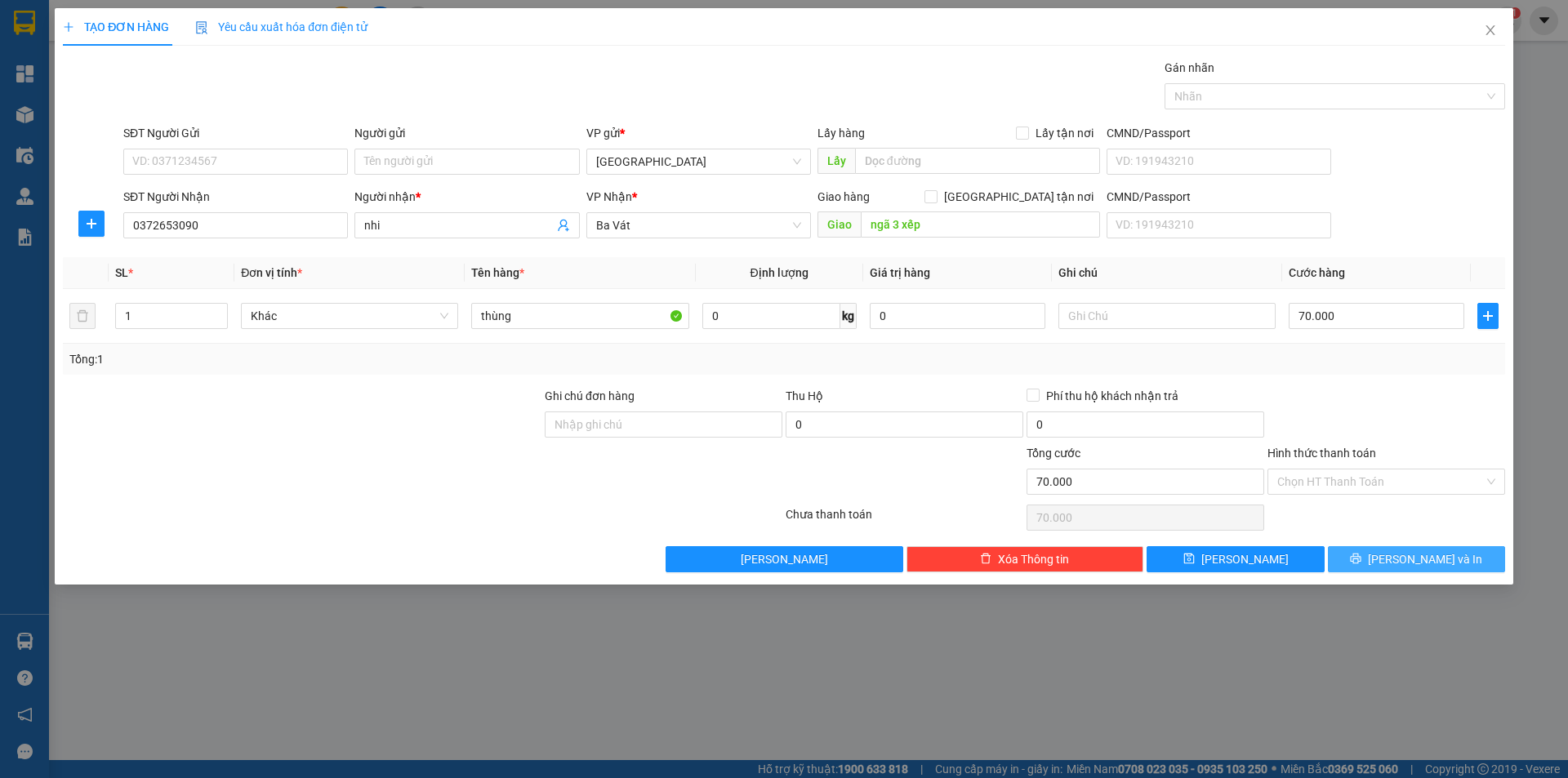
click at [1382, 564] on button "Lưu và In" at bounding box center [1416, 559] width 178 height 26
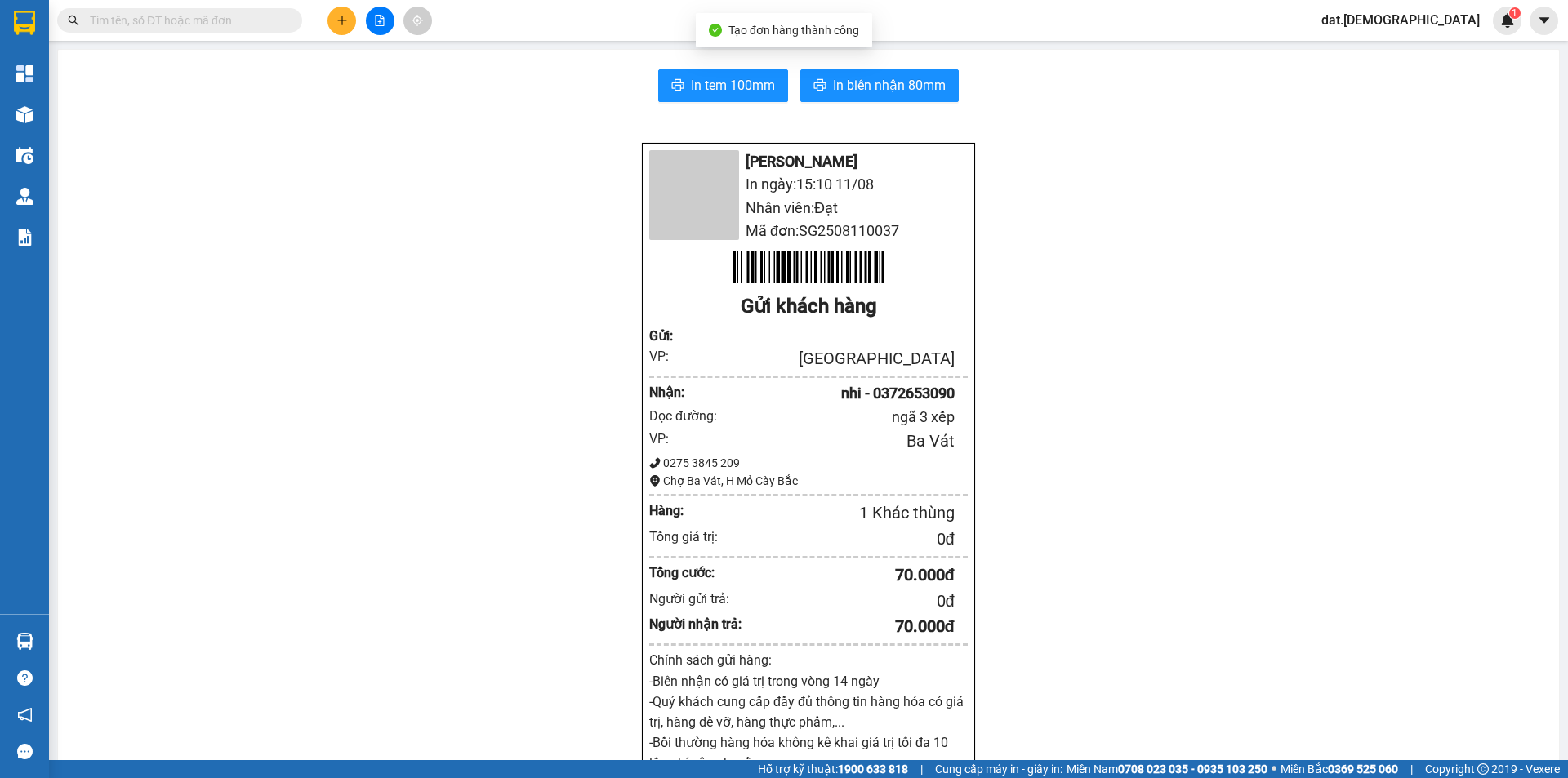
click at [719, 69] on div "In tem 100mm In biên nhận 80mm Bá Hải In ngày: 15:10 11/08 Nhân viên: Đạt Mã đơ…" at bounding box center [809, 671] width 1502 height 1242
click at [720, 76] on span "In tem 100mm" at bounding box center [733, 85] width 84 height 21
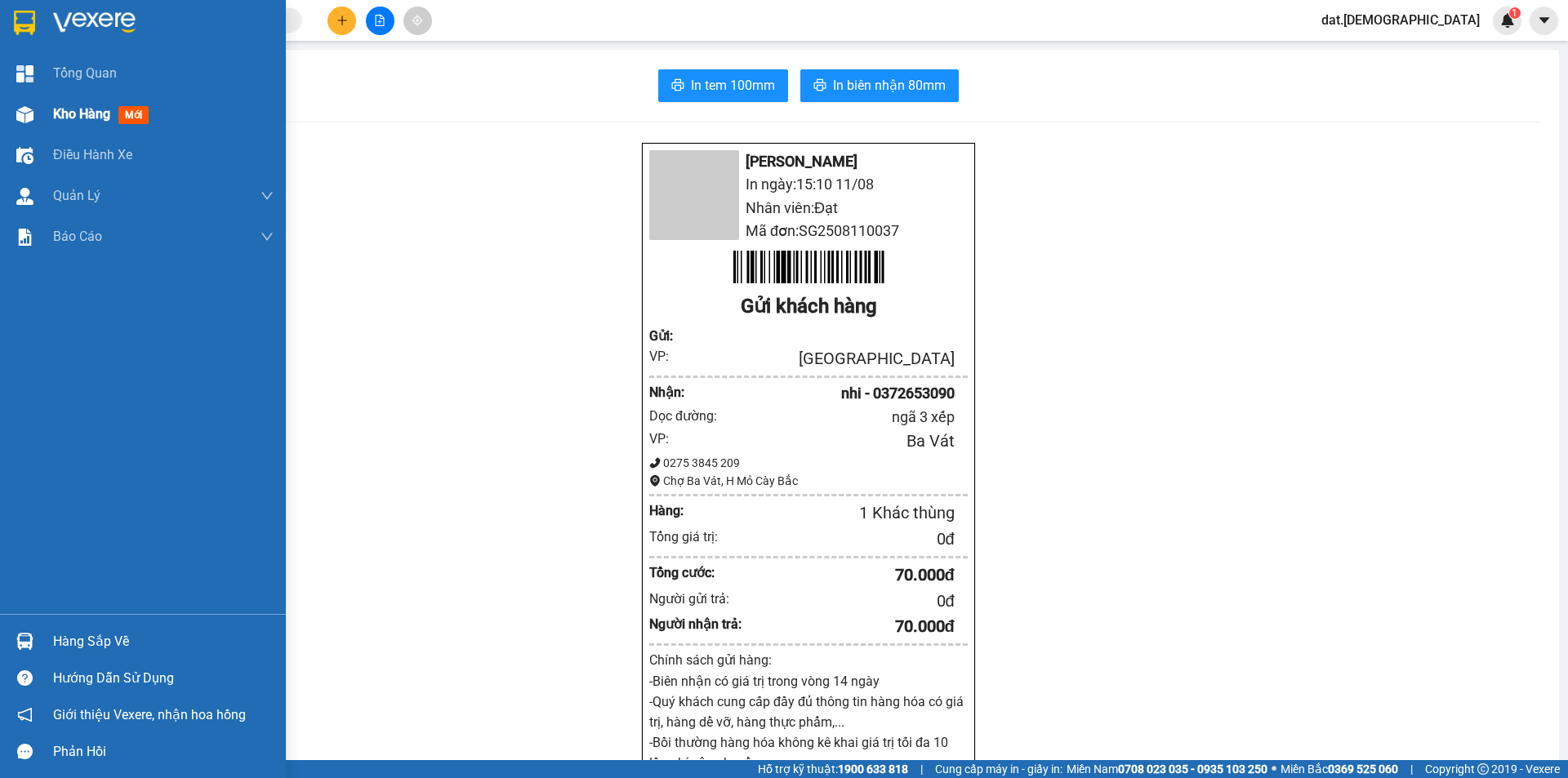
click at [127, 115] on span "mới" at bounding box center [134, 115] width 30 height 18
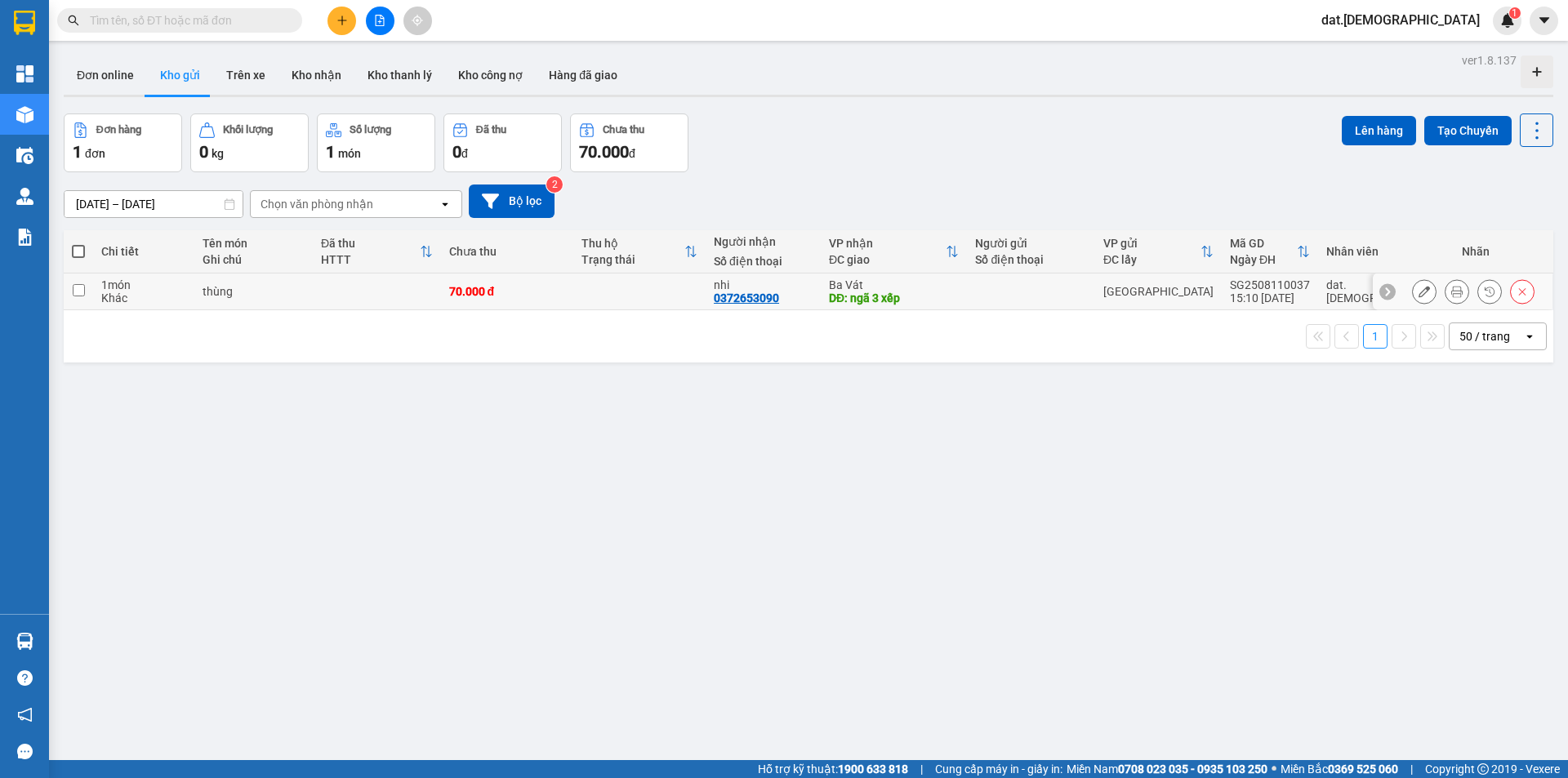
click at [647, 295] on td at bounding box center [640, 291] width 133 height 37
checkbox input "true"
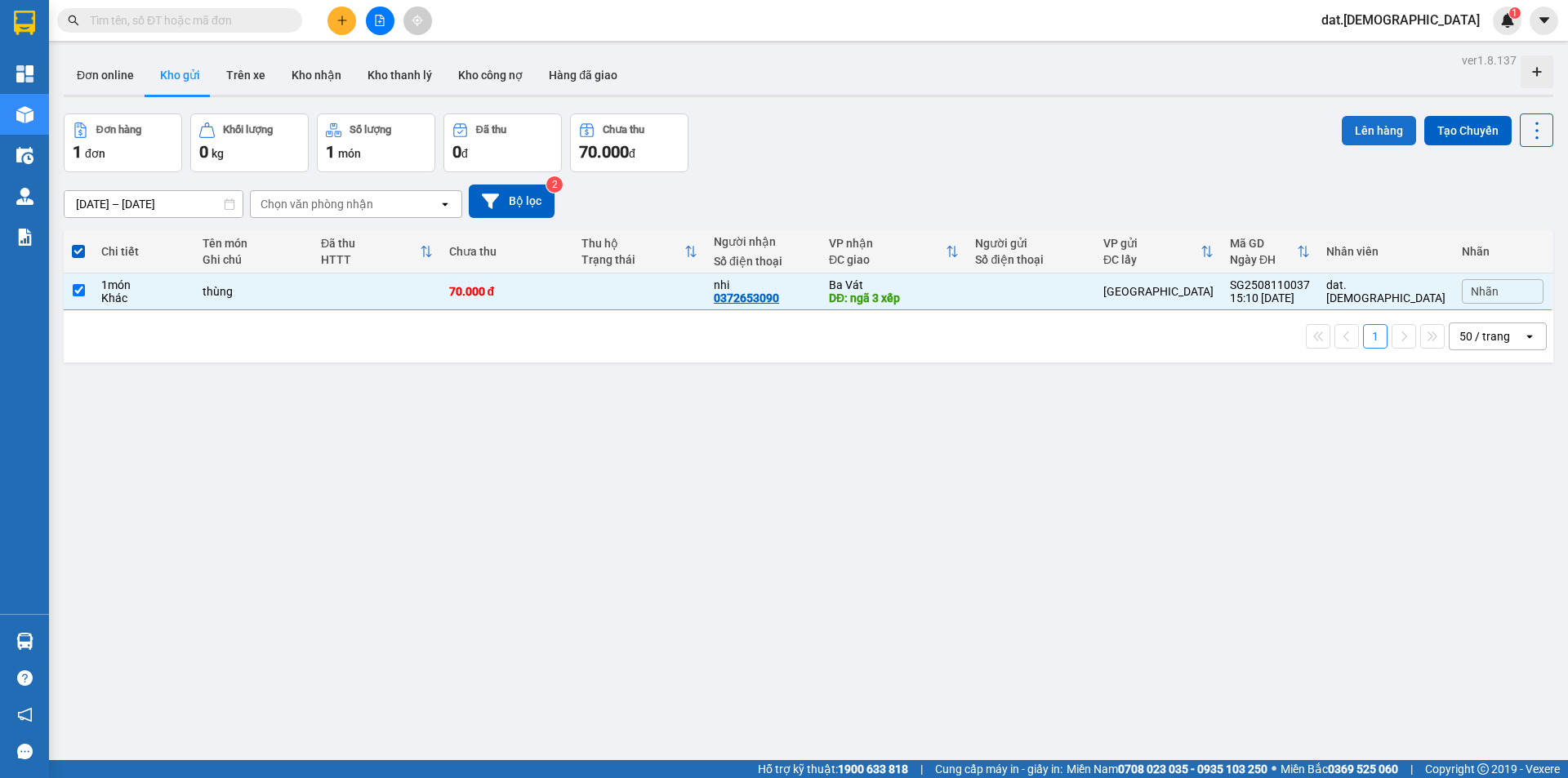
click at [1356, 125] on button "Lên hàng" at bounding box center [1379, 130] width 74 height 30
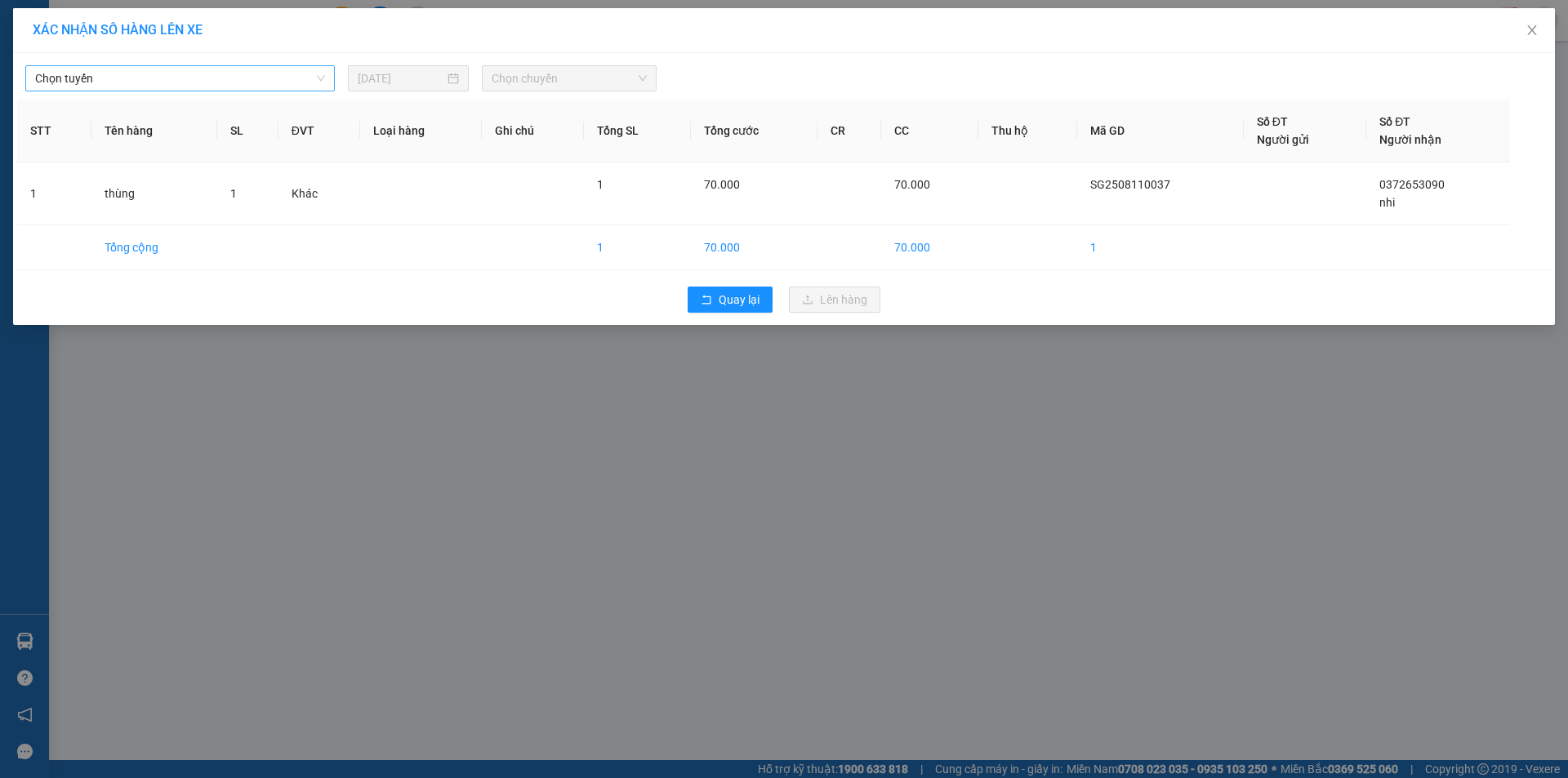
click at [234, 72] on span "Chọn tuyến" at bounding box center [179, 78] width 290 height 24
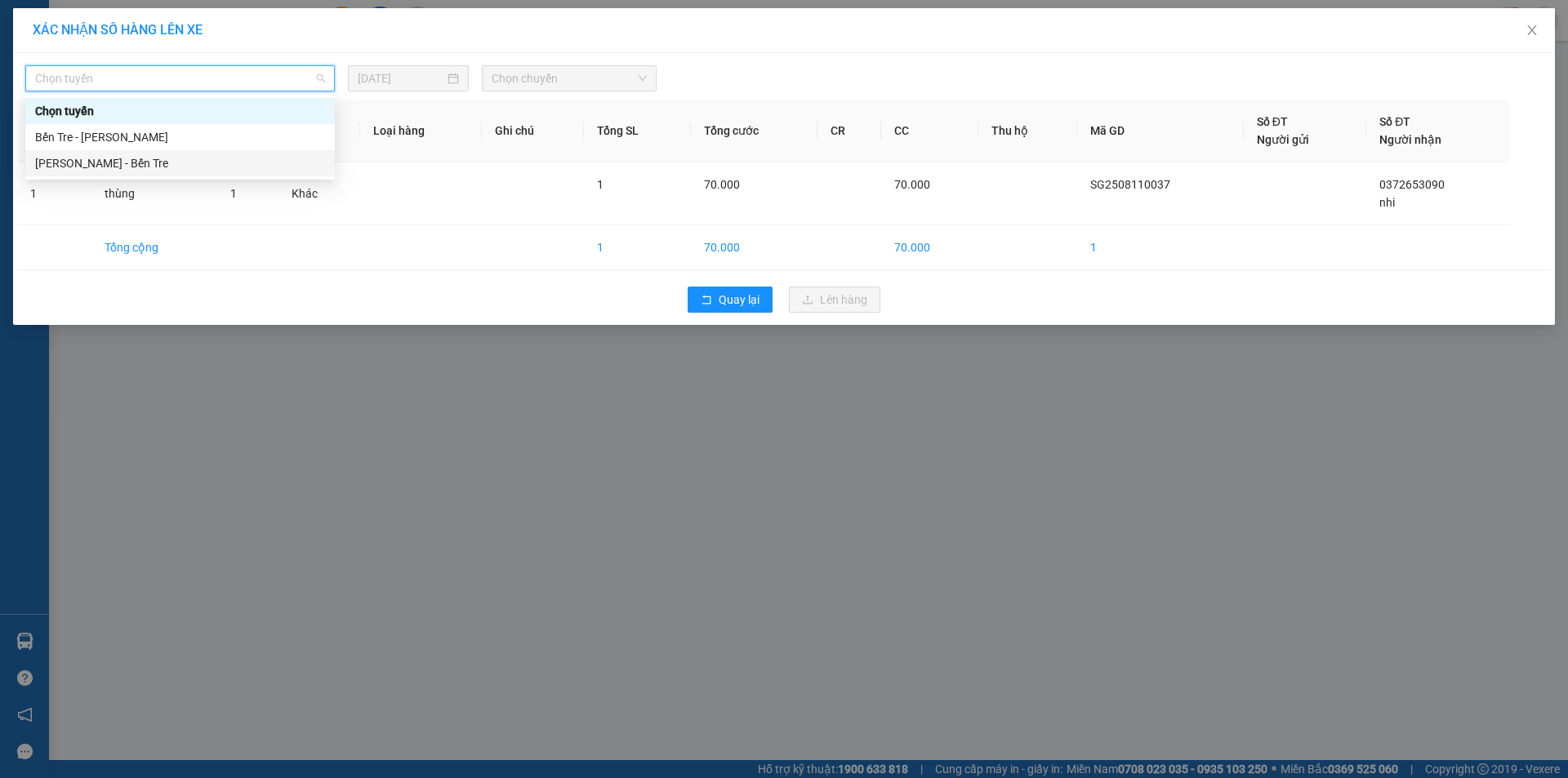
click at [121, 160] on div "[PERSON_NAME] - Bến Tre" at bounding box center [179, 163] width 290 height 18
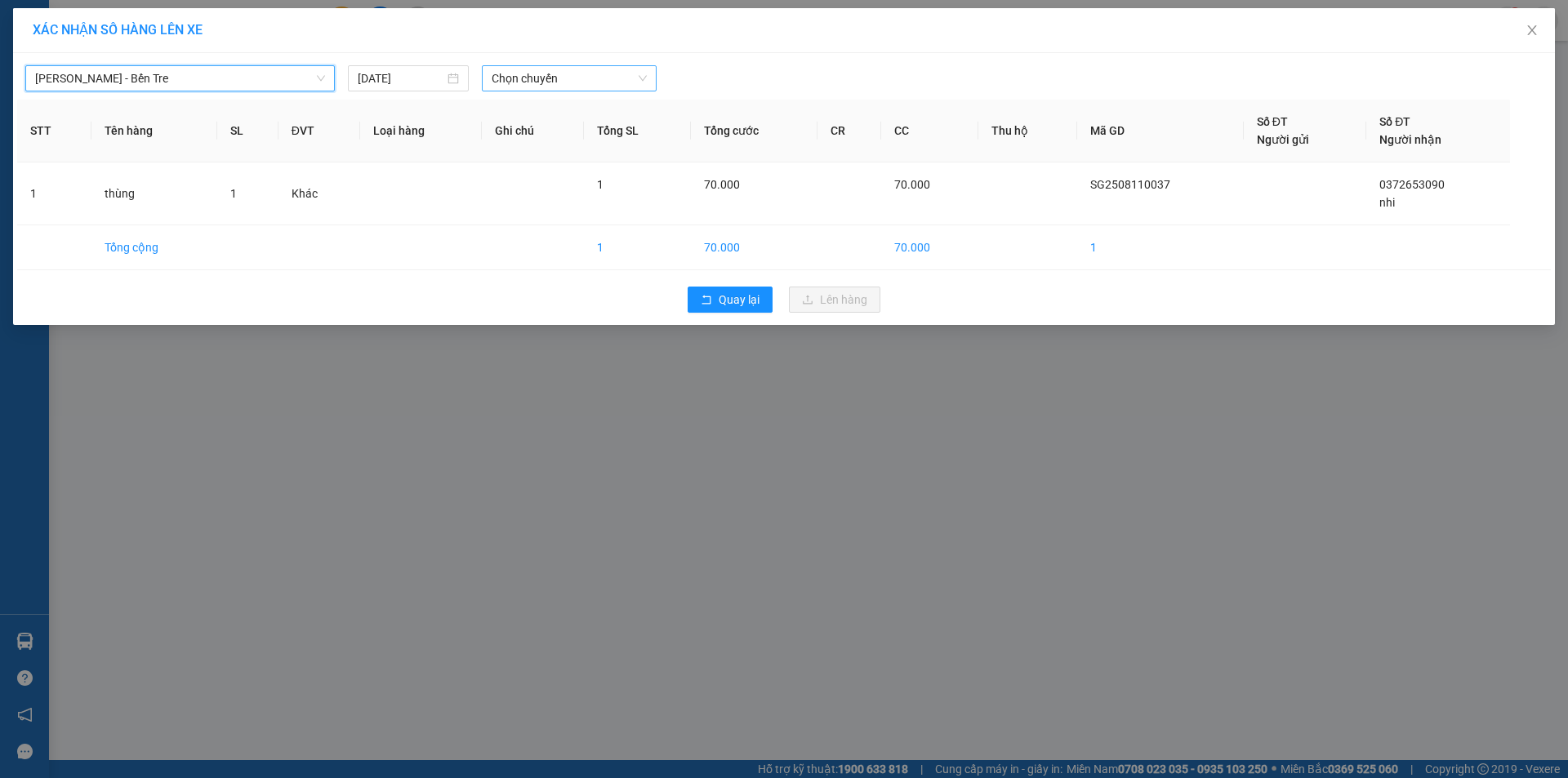
click at [531, 73] on span "Chọn chuyến" at bounding box center [568, 78] width 155 height 24
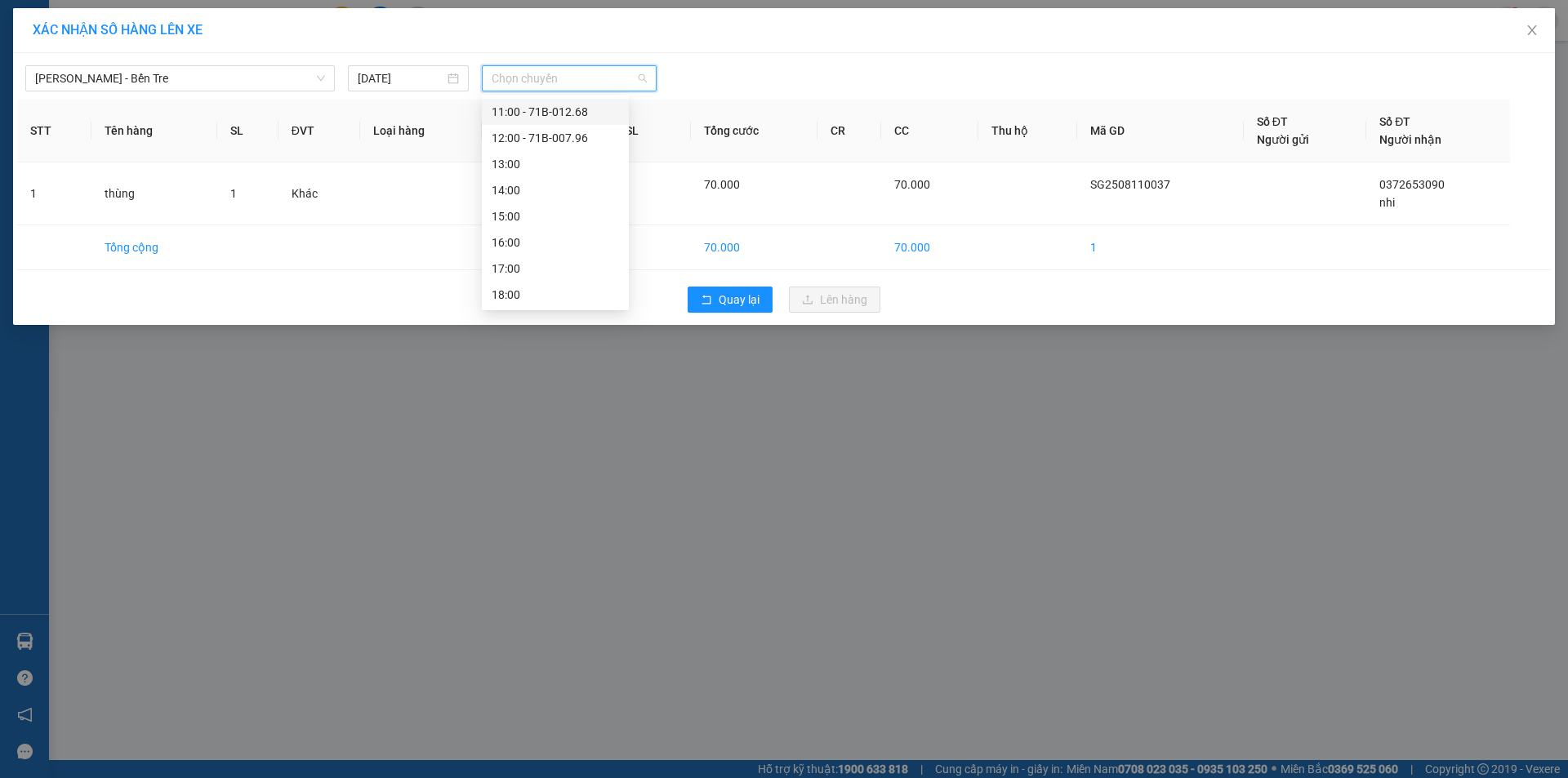
scroll to position [183, 0]
click at [550, 137] on div "12:00 - 71B-007.96" at bounding box center [555, 137] width 127 height 18
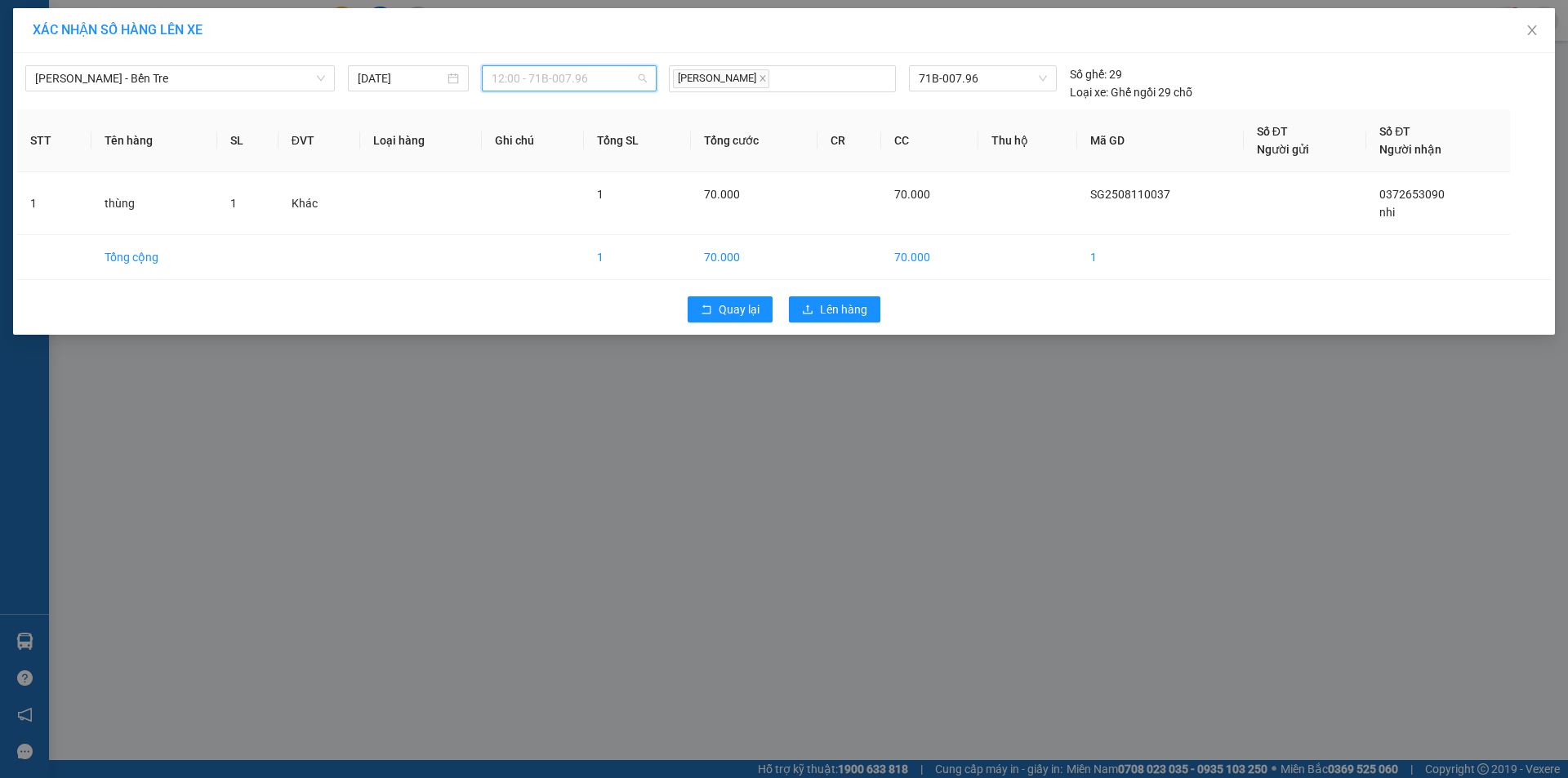
click at [619, 73] on span "12:00 - 71B-007.96" at bounding box center [568, 78] width 155 height 24
click at [527, 216] on div "15:00" at bounding box center [555, 216] width 127 height 18
click at [825, 77] on div at bounding box center [783, 79] width 219 height 20
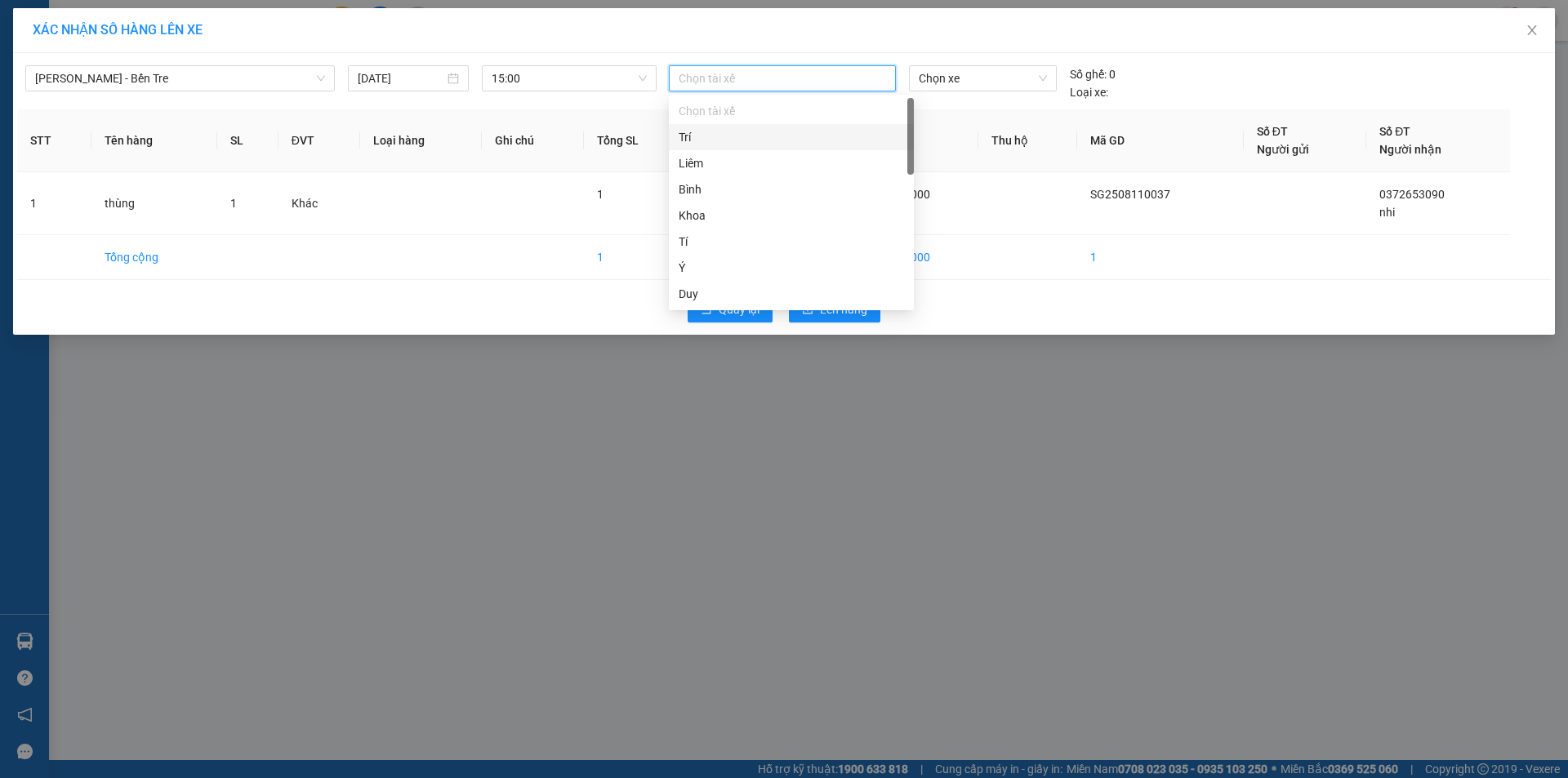
type input "s"
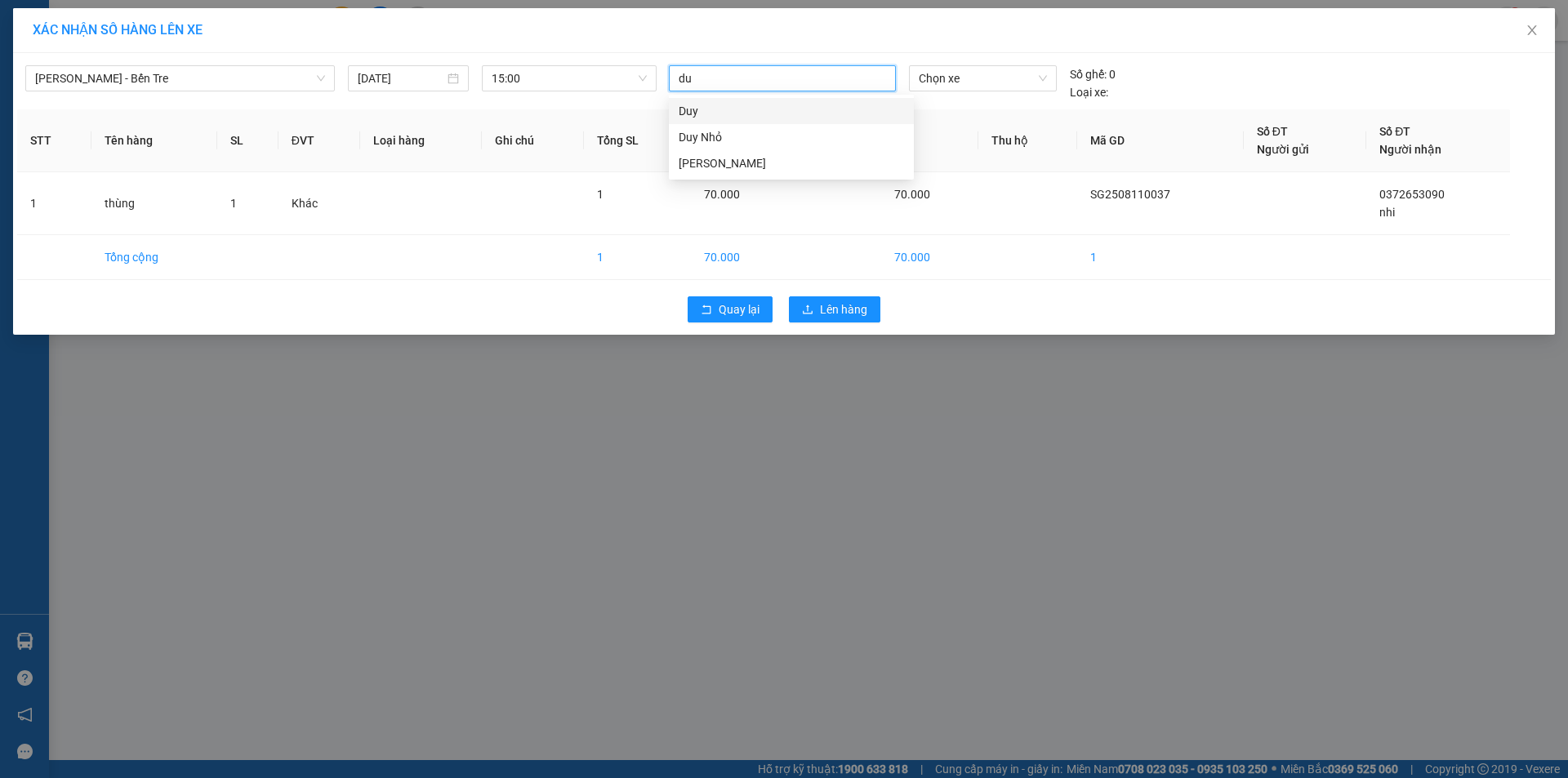
type input "duy"
click at [744, 131] on div "Duy Nhỏ" at bounding box center [791, 137] width 225 height 18
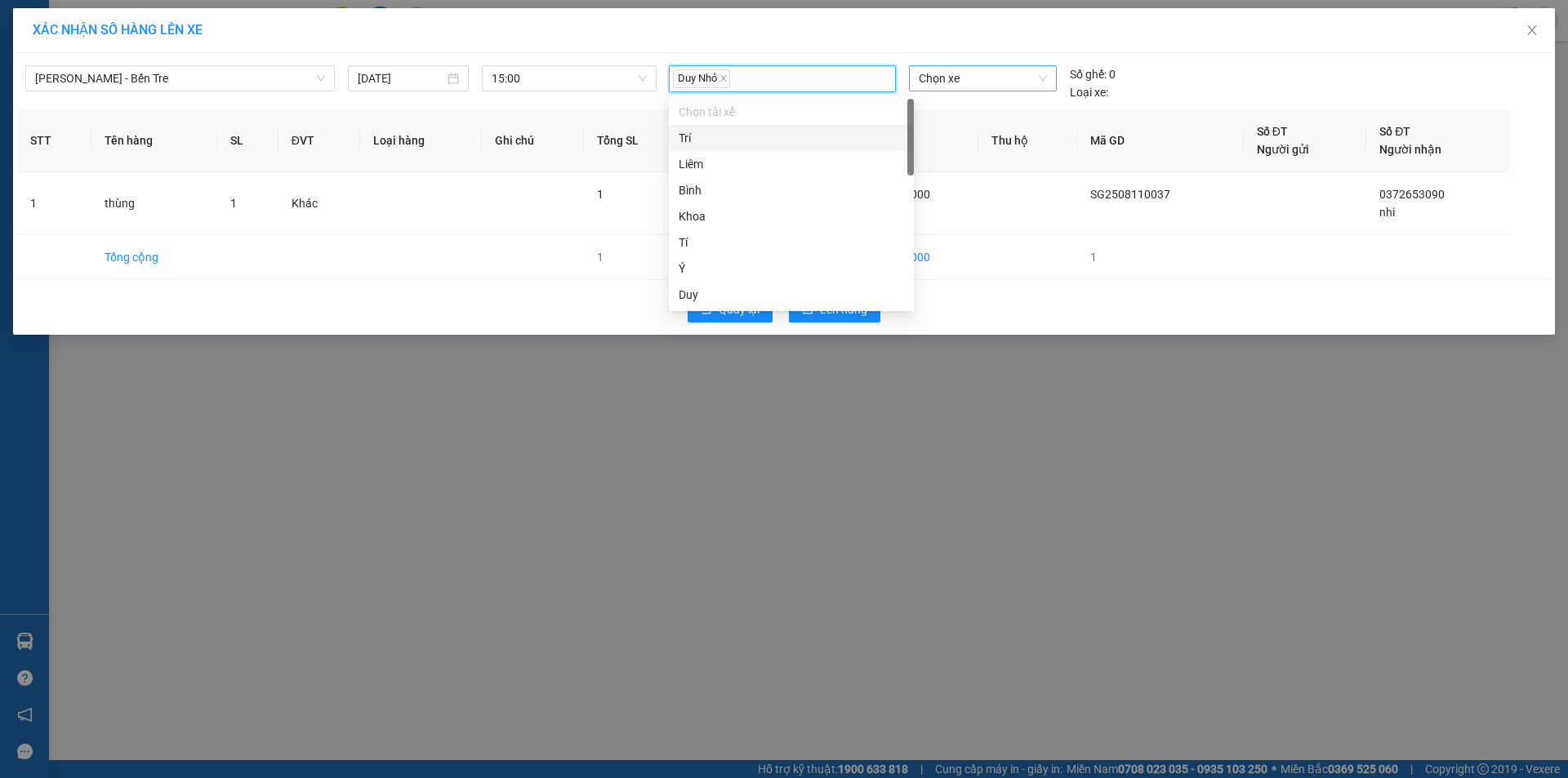
click at [977, 71] on span "Chọn xe" at bounding box center [983, 78] width 127 height 24
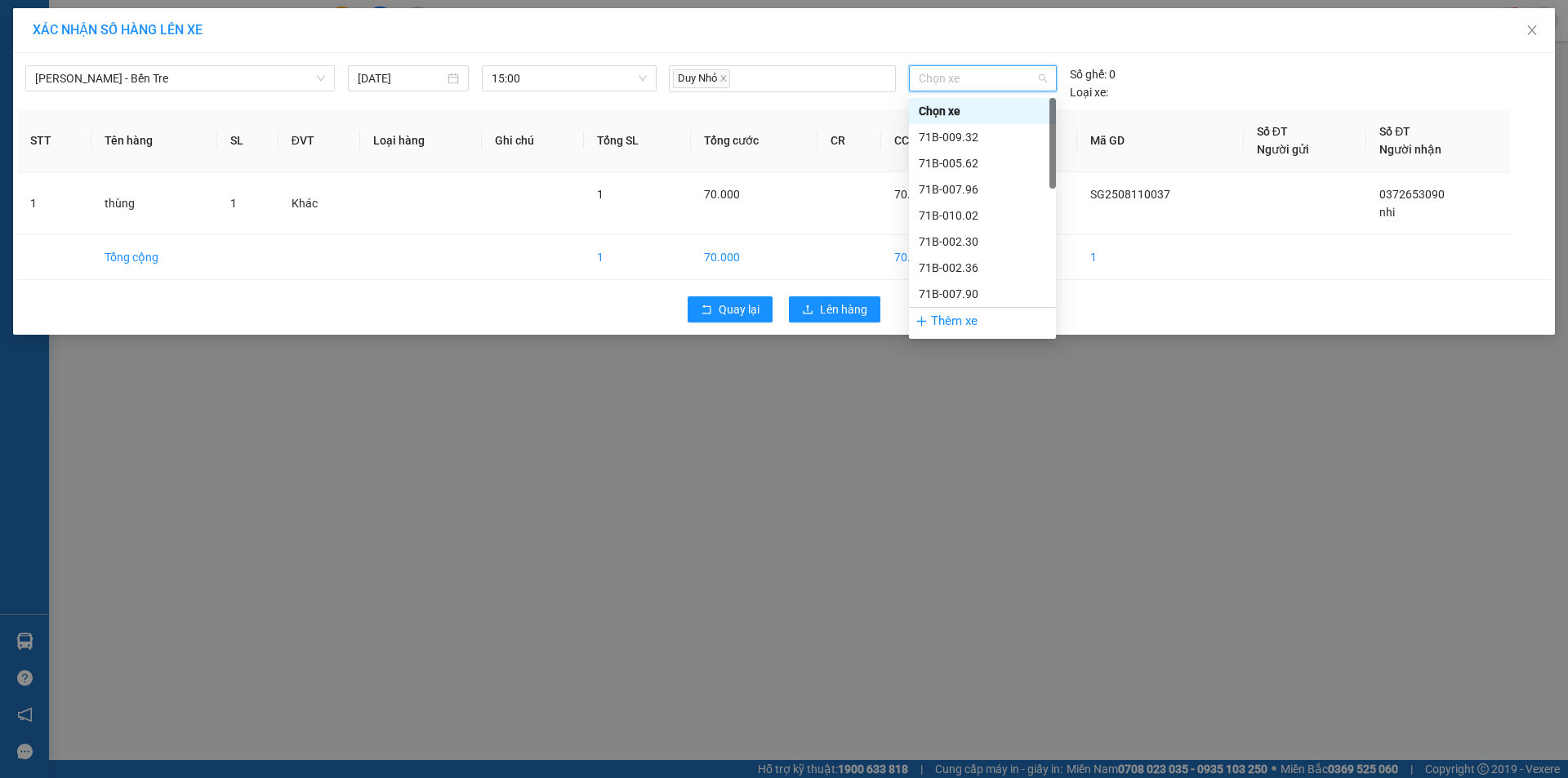
type input "9"
click at [977, 105] on div "71B-009.32" at bounding box center [983, 111] width 127 height 18
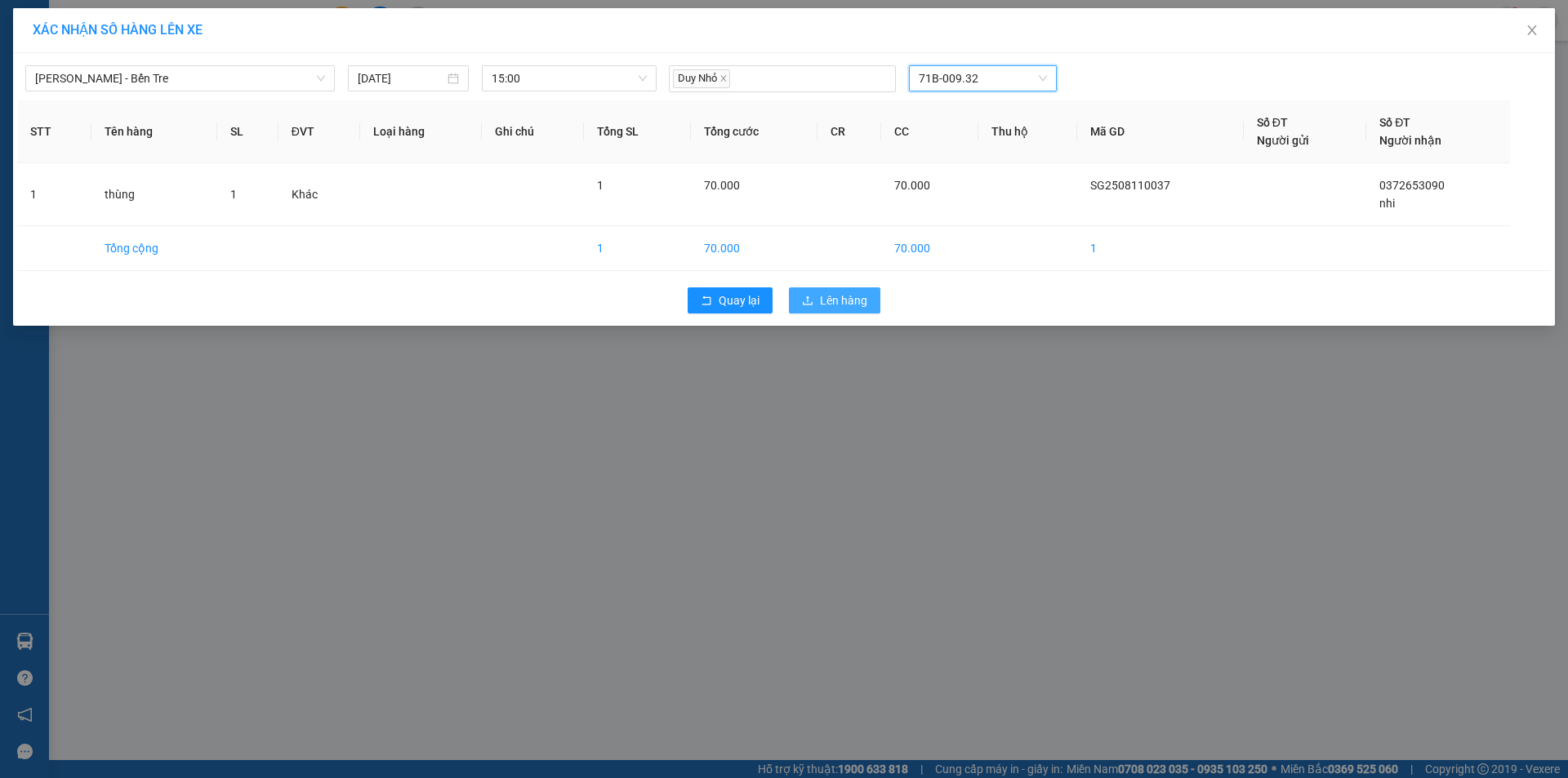
click at [828, 293] on span "Lên hàng" at bounding box center [844, 300] width 48 height 18
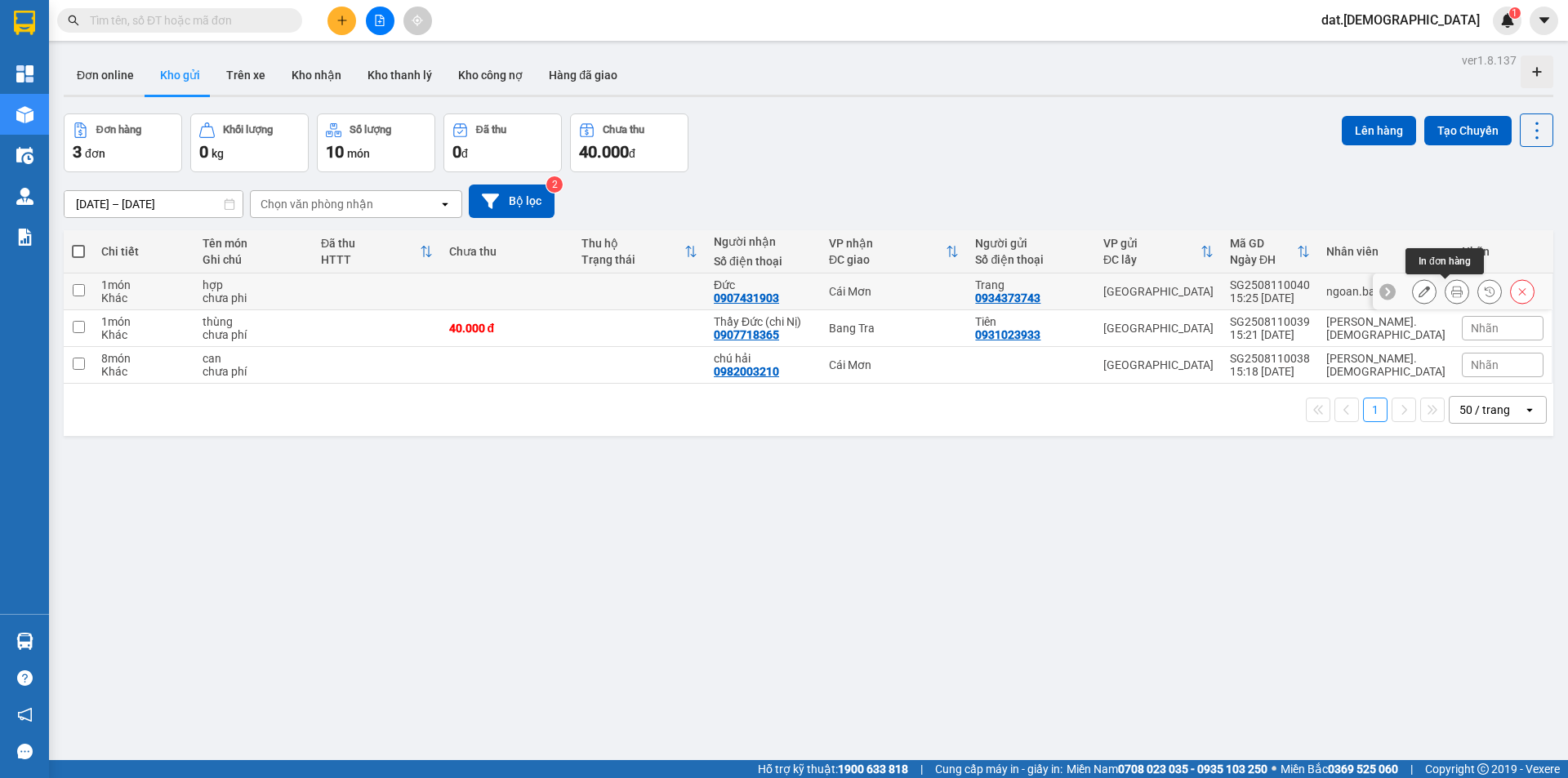
drag, startPoint x: 1444, startPoint y: 290, endPoint x: 1263, endPoint y: 260, distance: 183.5
click at [1451, 290] on icon at bounding box center [1457, 291] width 12 height 12
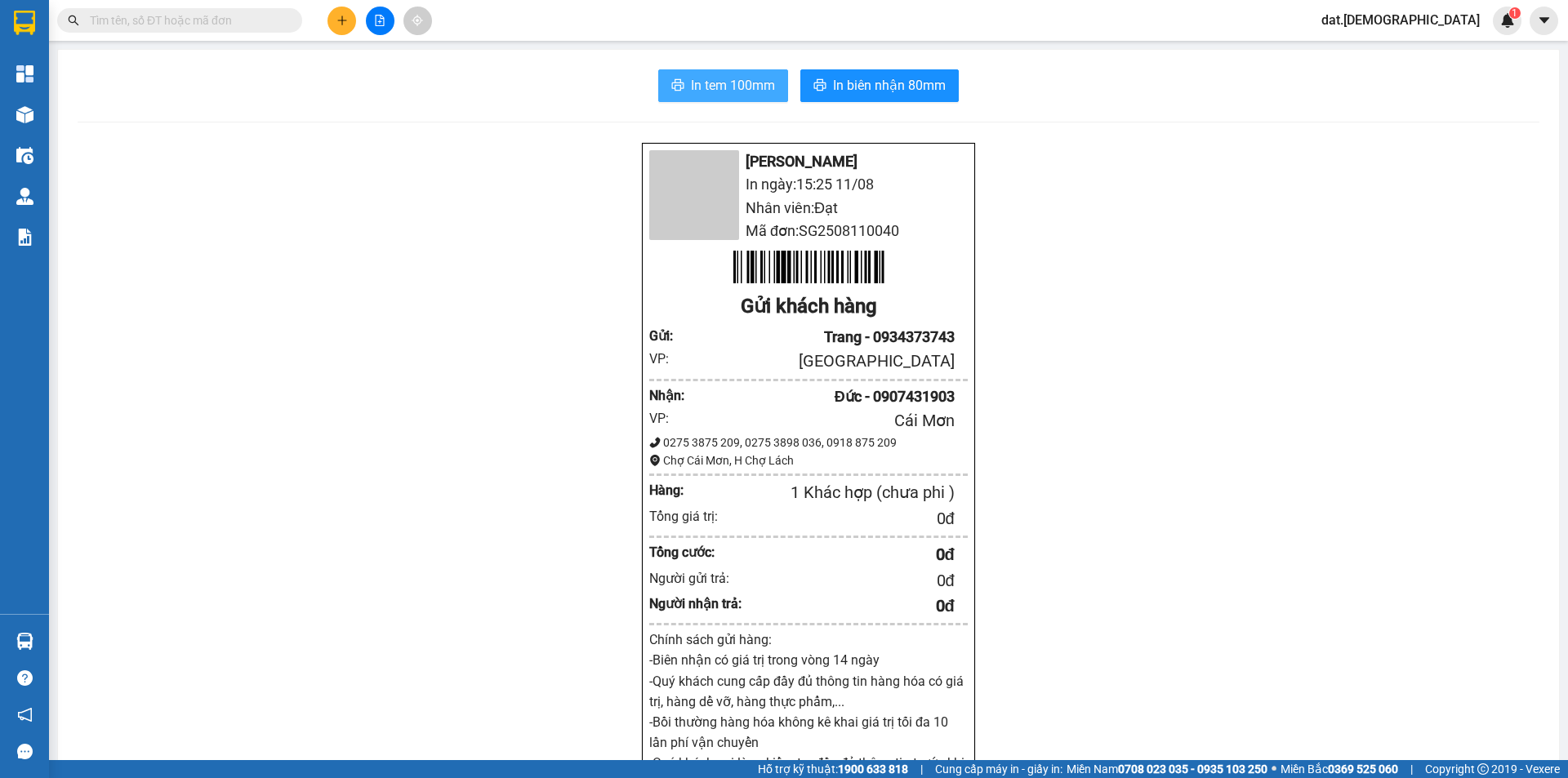
click at [664, 76] on button "In tem 100mm" at bounding box center [723, 85] width 130 height 32
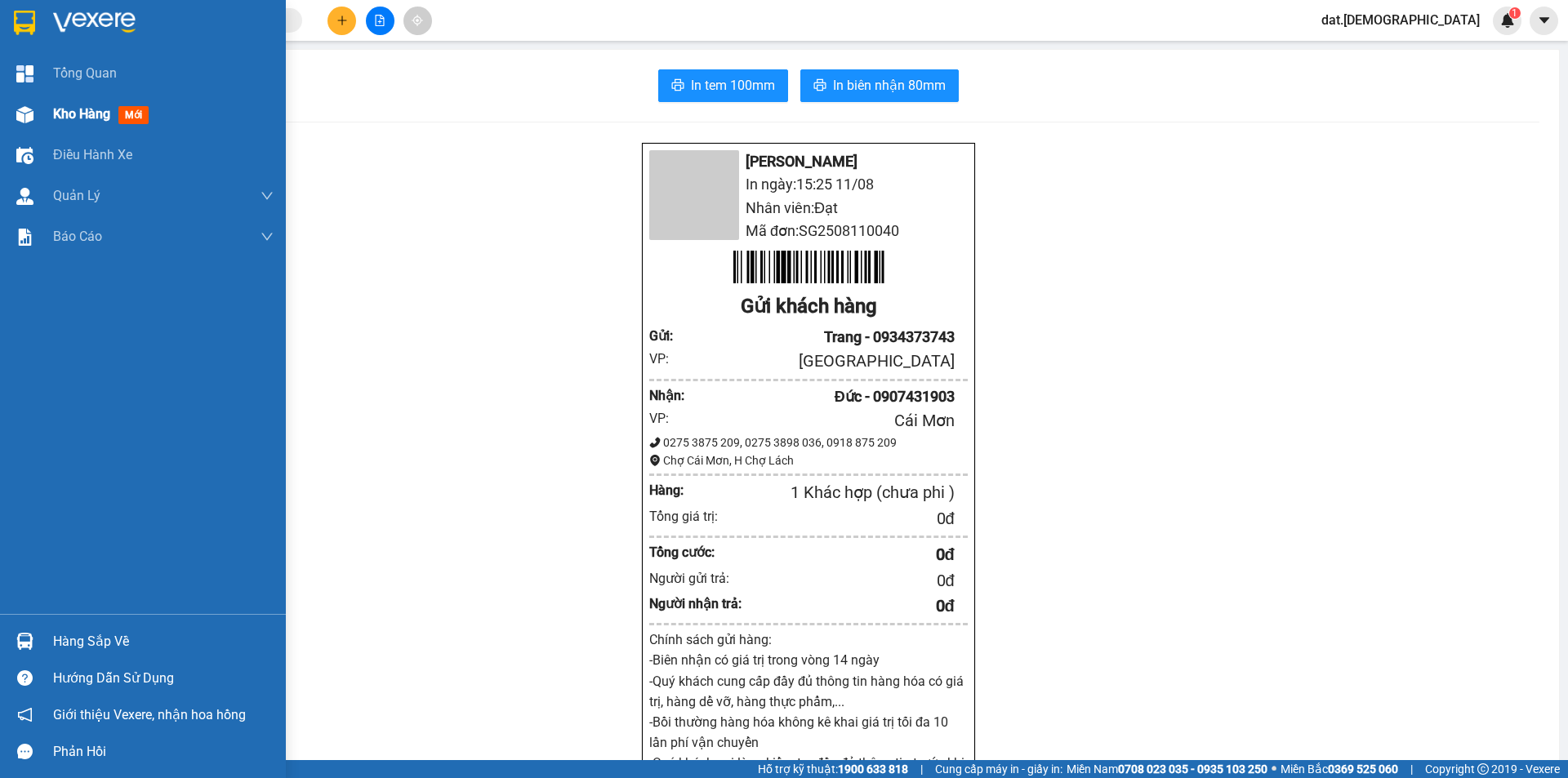
click at [127, 111] on span "mới" at bounding box center [134, 115] width 30 height 18
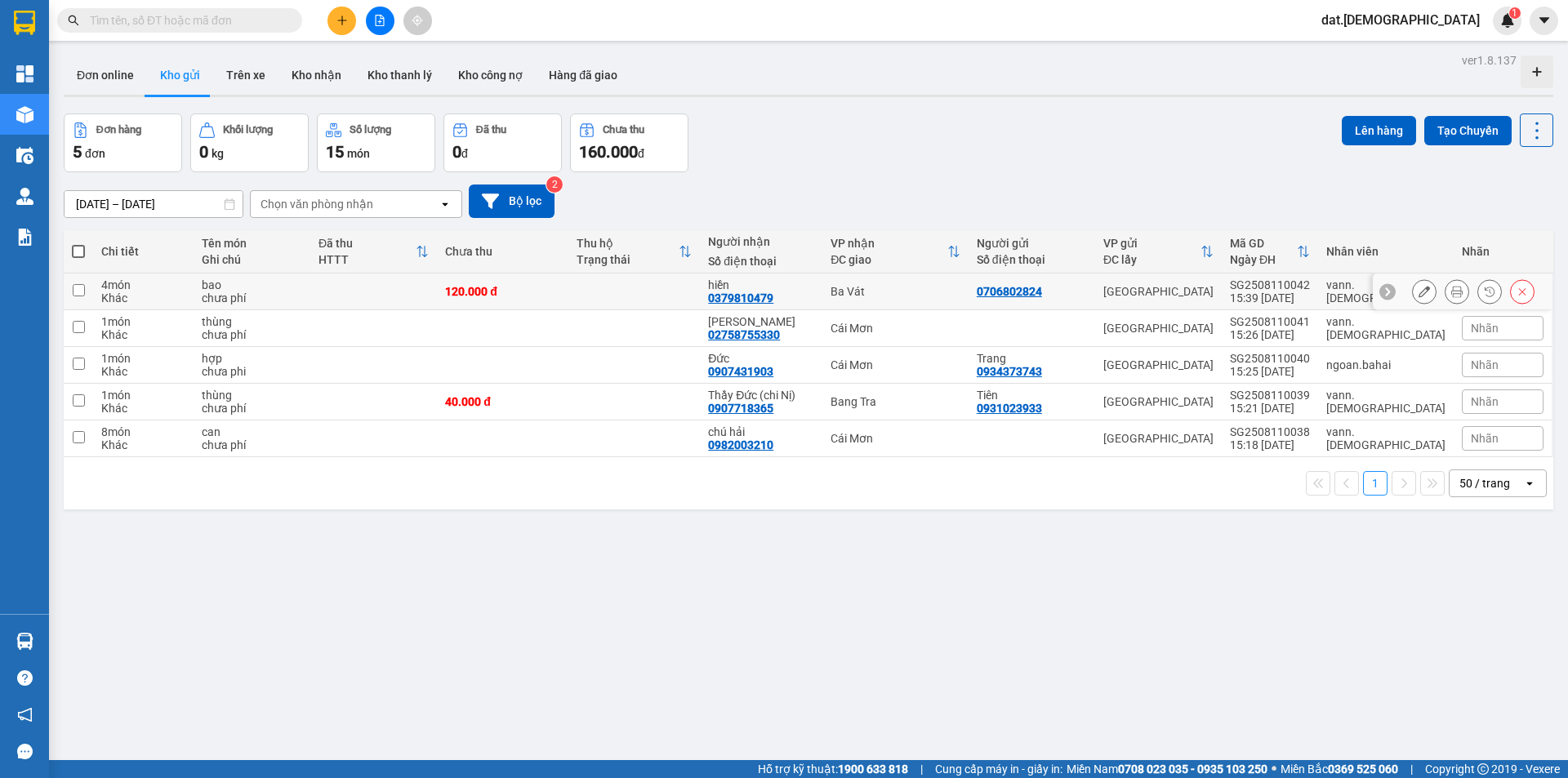
click at [1451, 290] on icon at bounding box center [1457, 291] width 12 height 12
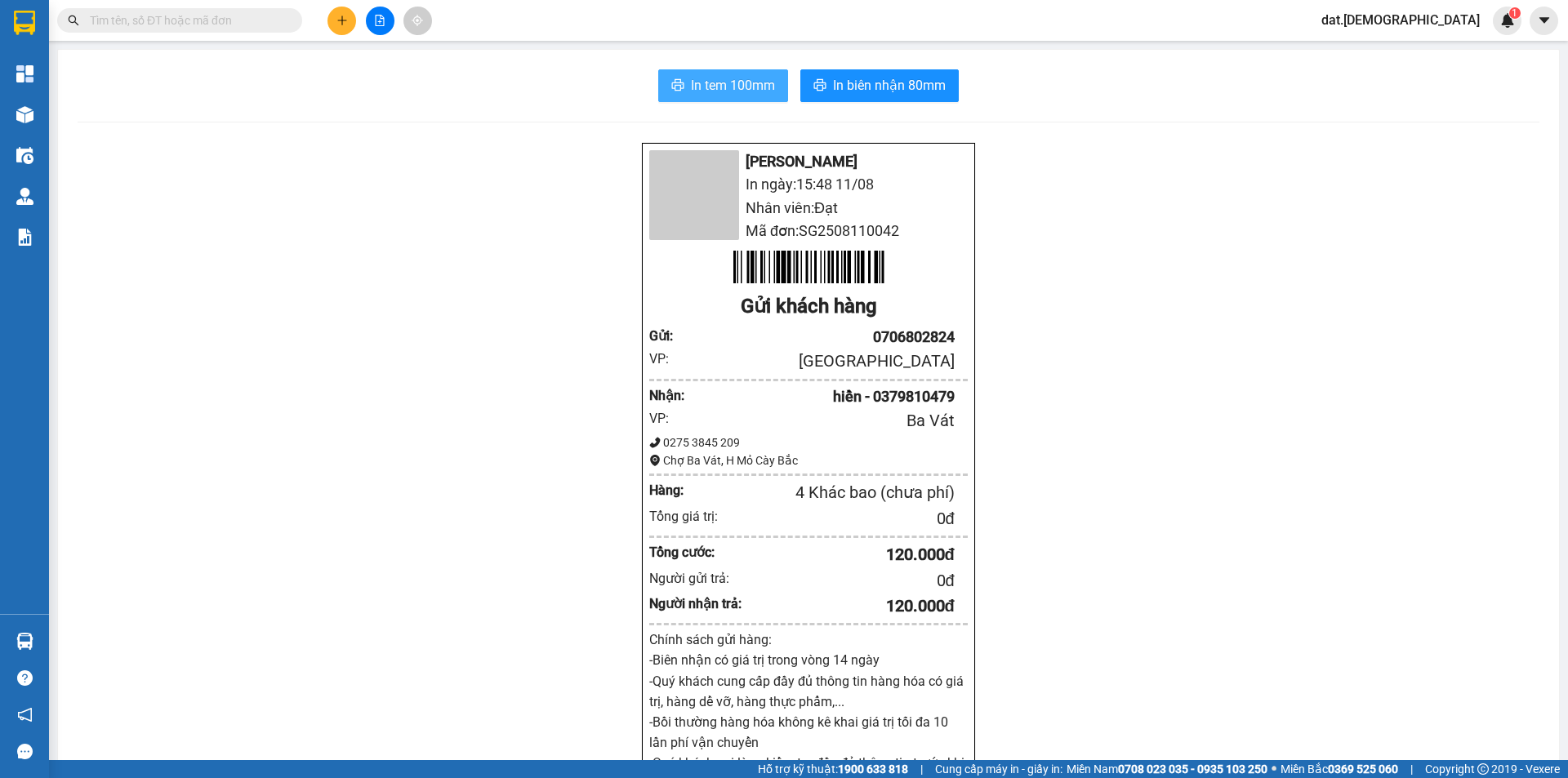
click at [740, 82] on span "In tem 100mm" at bounding box center [733, 85] width 84 height 21
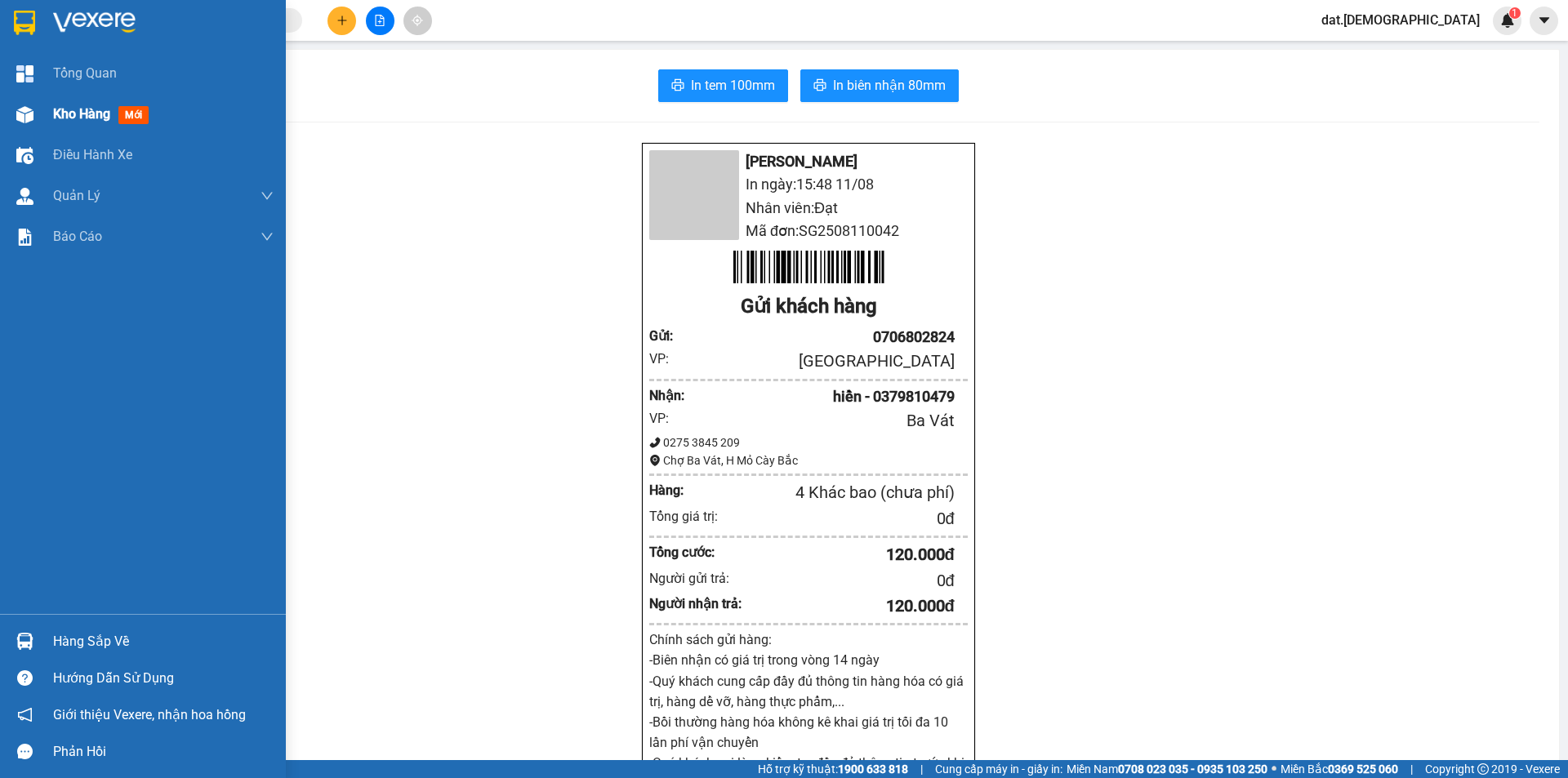
click at [143, 105] on div "Kho hàng mới" at bounding box center [104, 114] width 102 height 21
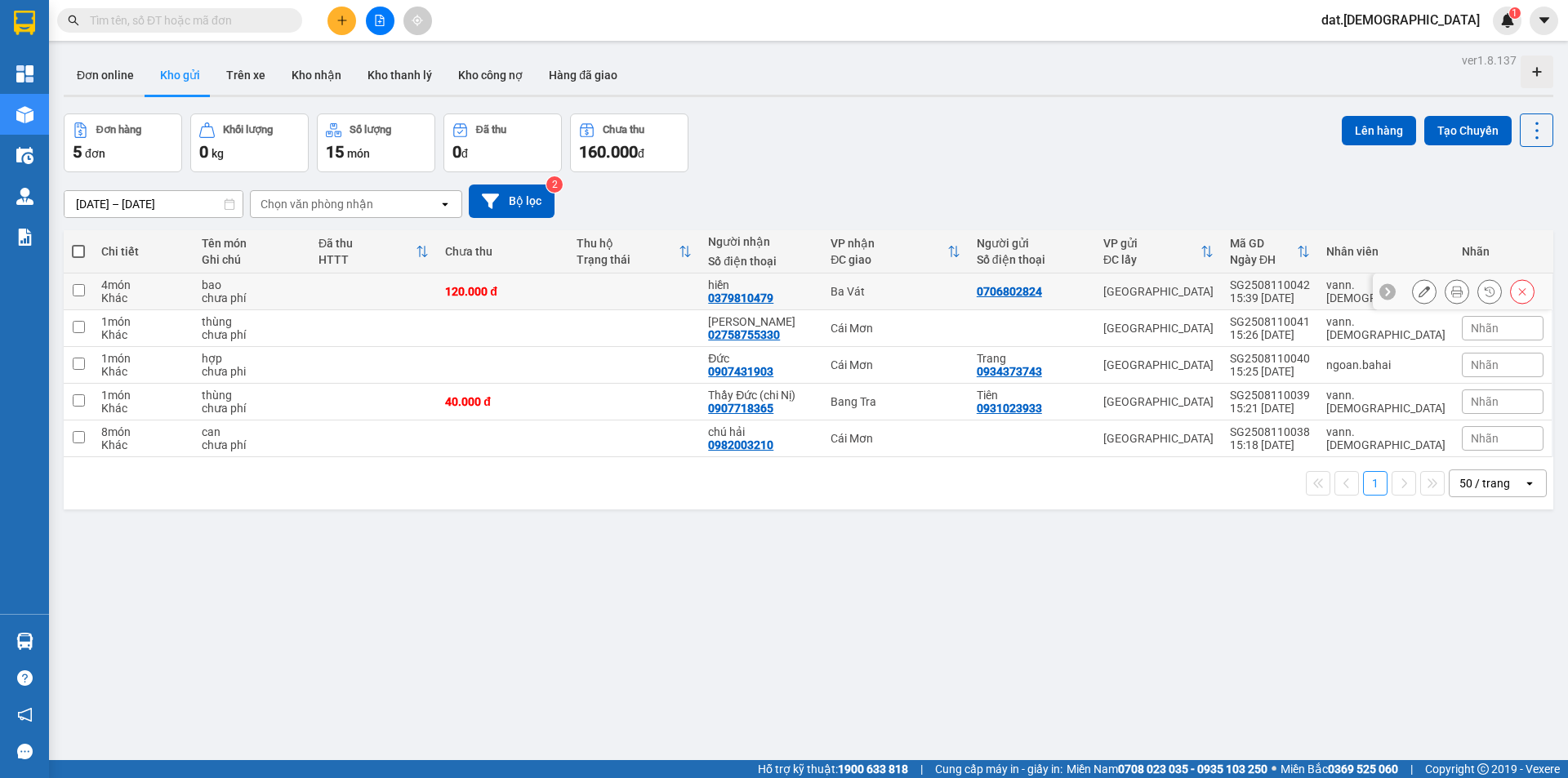
click at [616, 274] on td at bounding box center [634, 291] width 132 height 37
checkbox input "true"
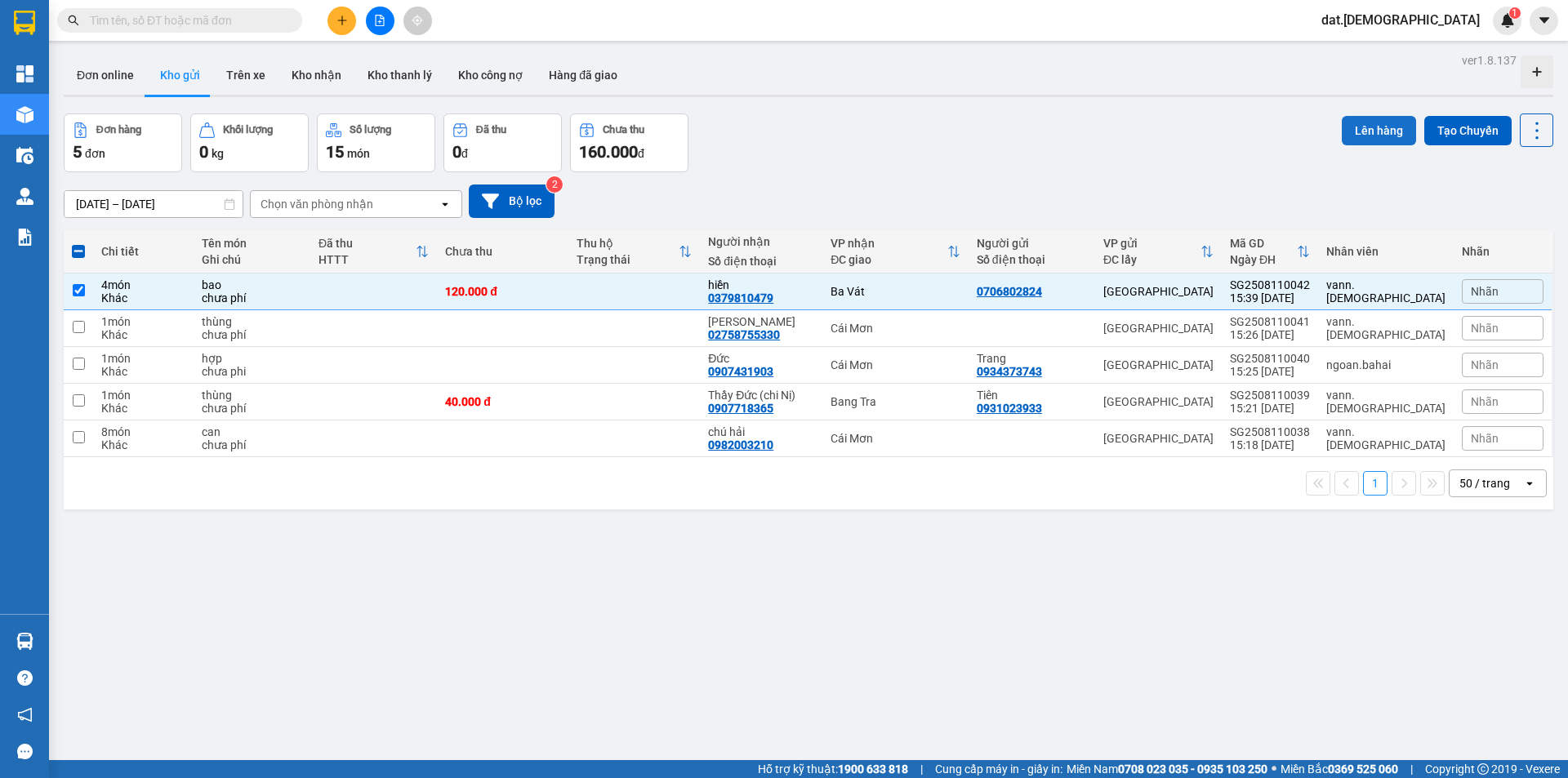
click at [1382, 127] on button "Lên hàng" at bounding box center [1379, 130] width 74 height 30
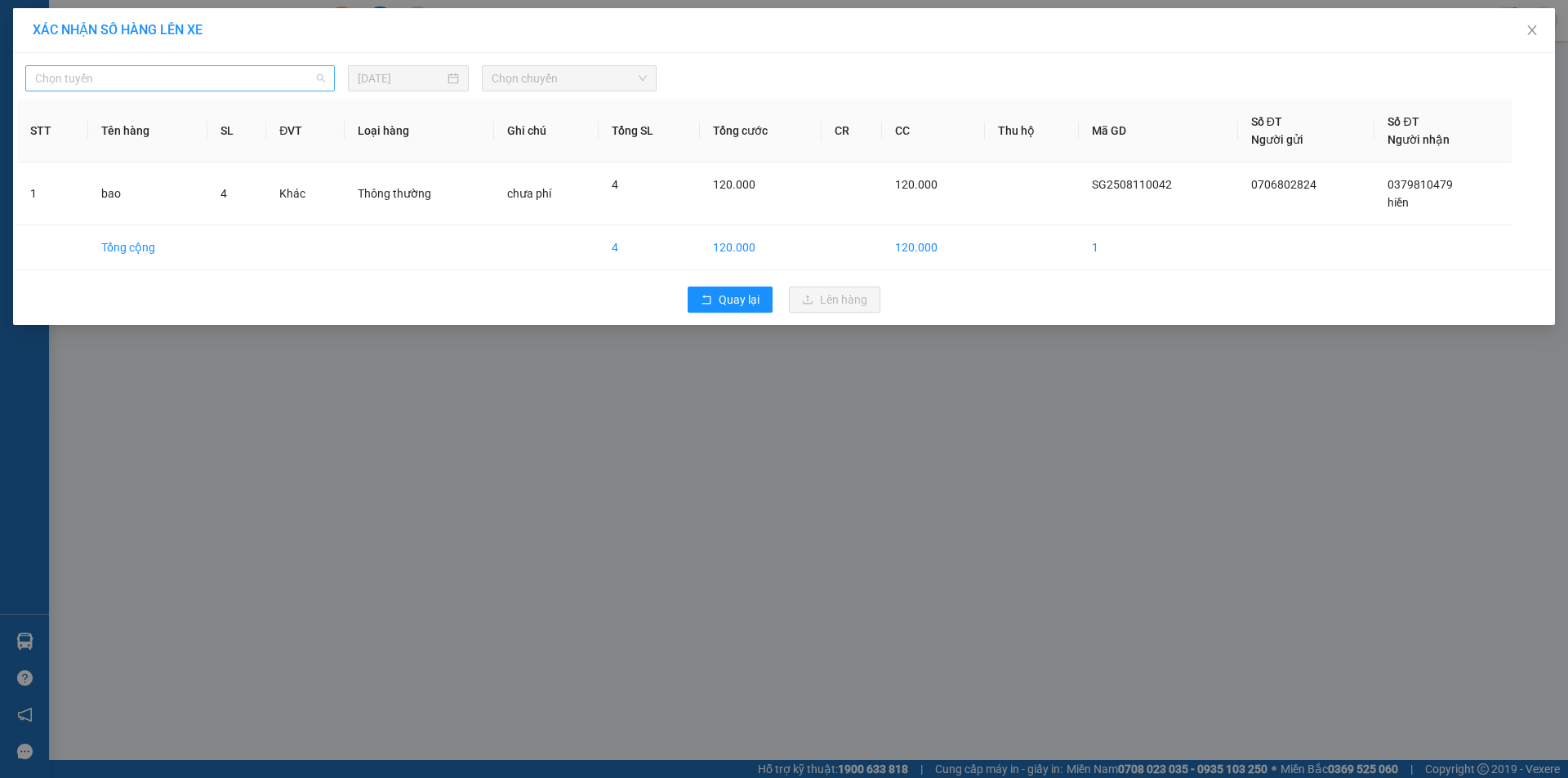
click at [273, 82] on span "Chọn tuyến" at bounding box center [179, 78] width 290 height 24
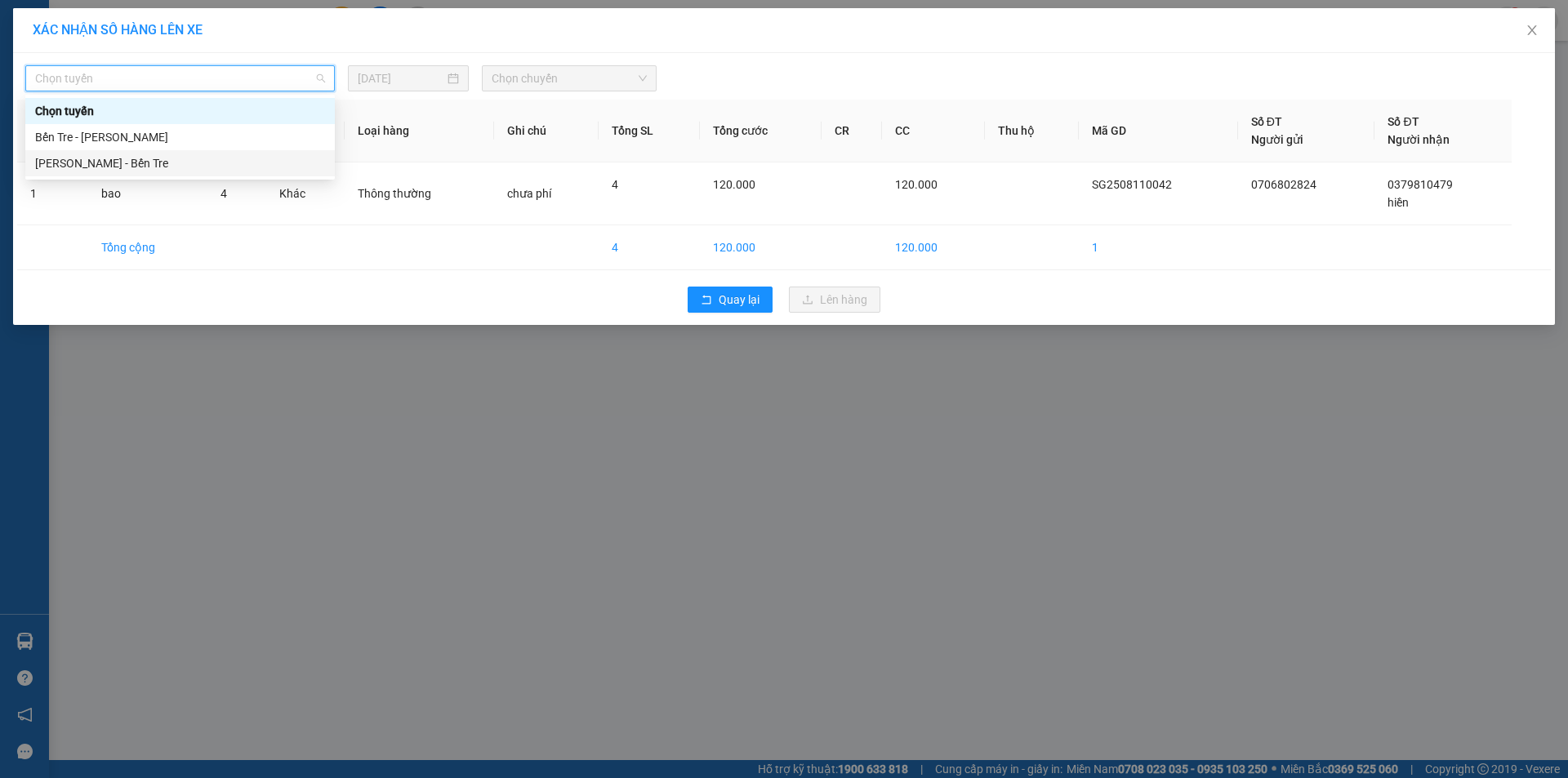
click at [214, 169] on div "Hồ Chí Minh - Bến Tre" at bounding box center [179, 163] width 290 height 18
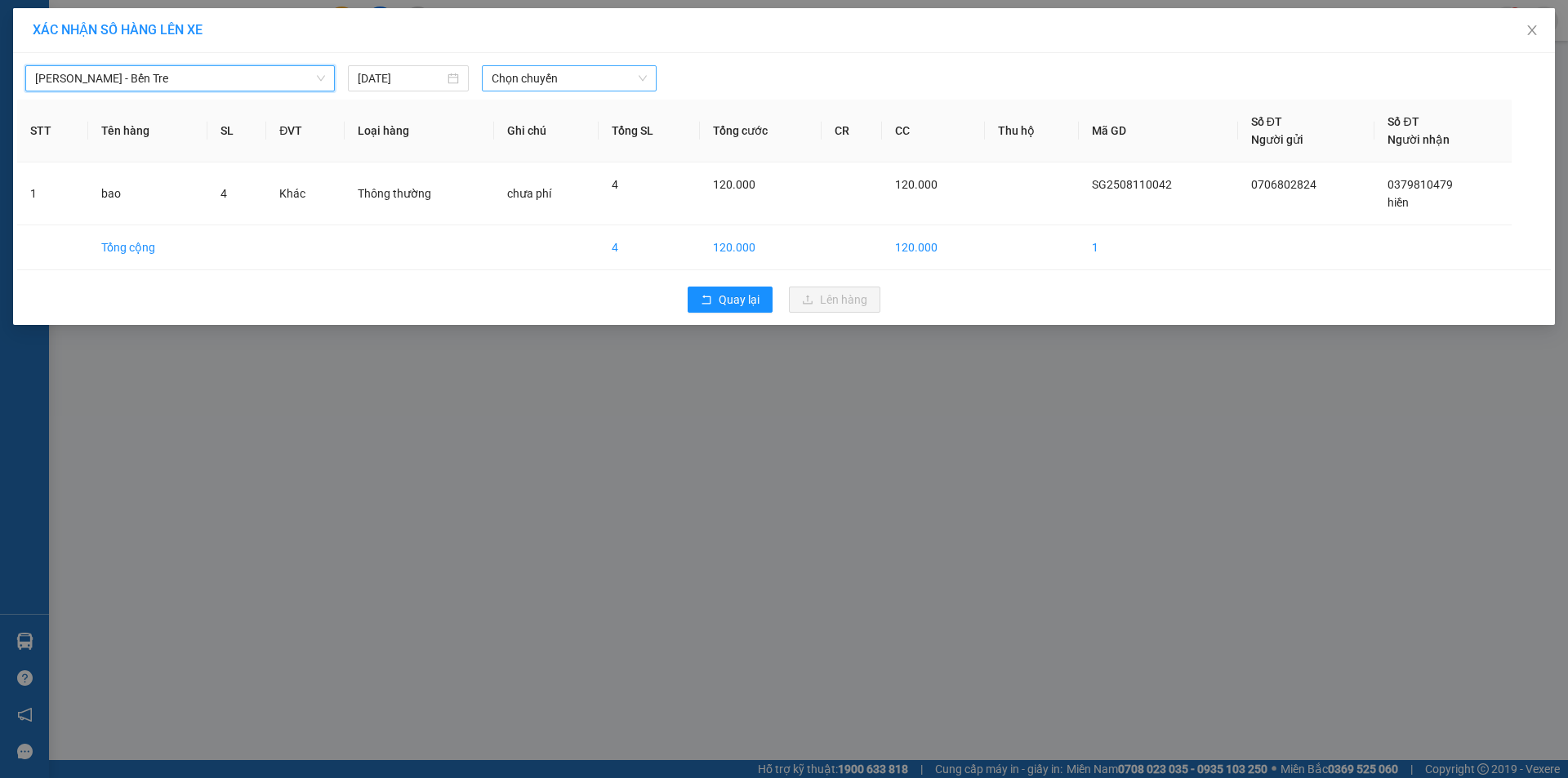
click at [552, 73] on span "Chọn chuyến" at bounding box center [568, 78] width 155 height 24
click at [455, 73] on div "11/08/2025" at bounding box center [408, 78] width 101 height 18
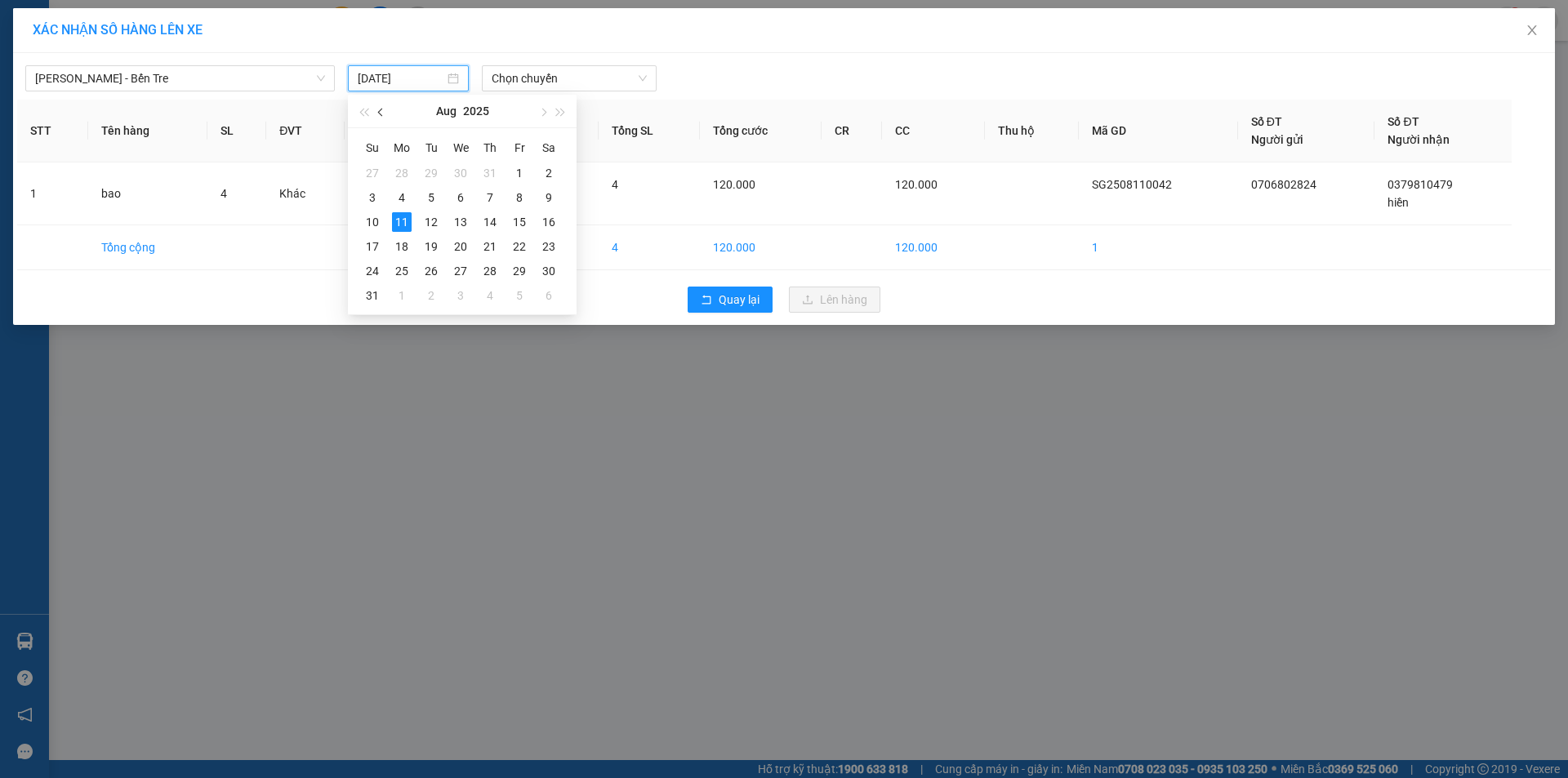
click at [388, 113] on button "button" at bounding box center [381, 111] width 18 height 32
click at [455, 197] on div "11" at bounding box center [461, 198] width 20 height 20
type input "11/06/2025"
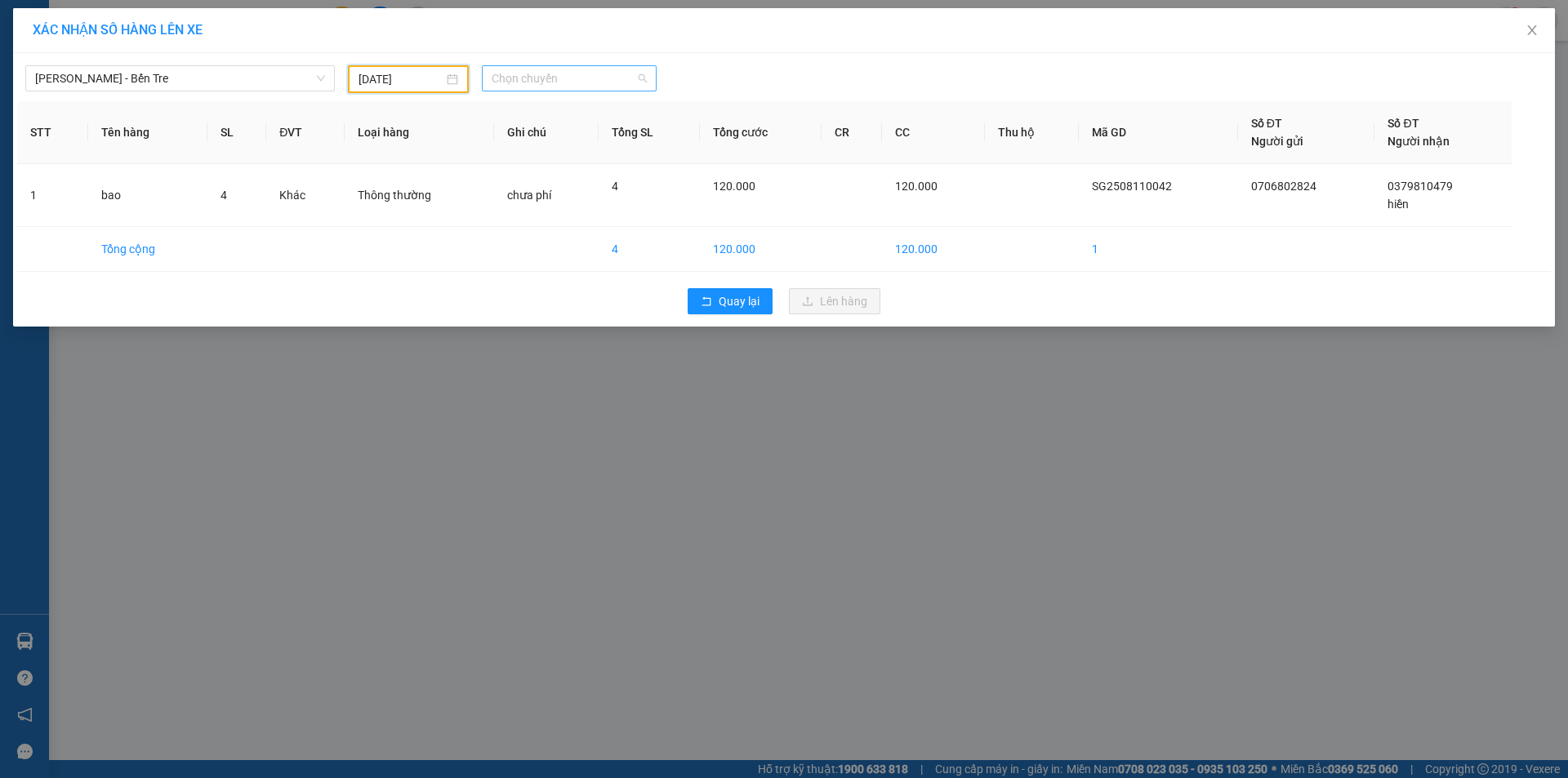
click at [564, 71] on span "Chọn chuyến" at bounding box center [568, 78] width 155 height 24
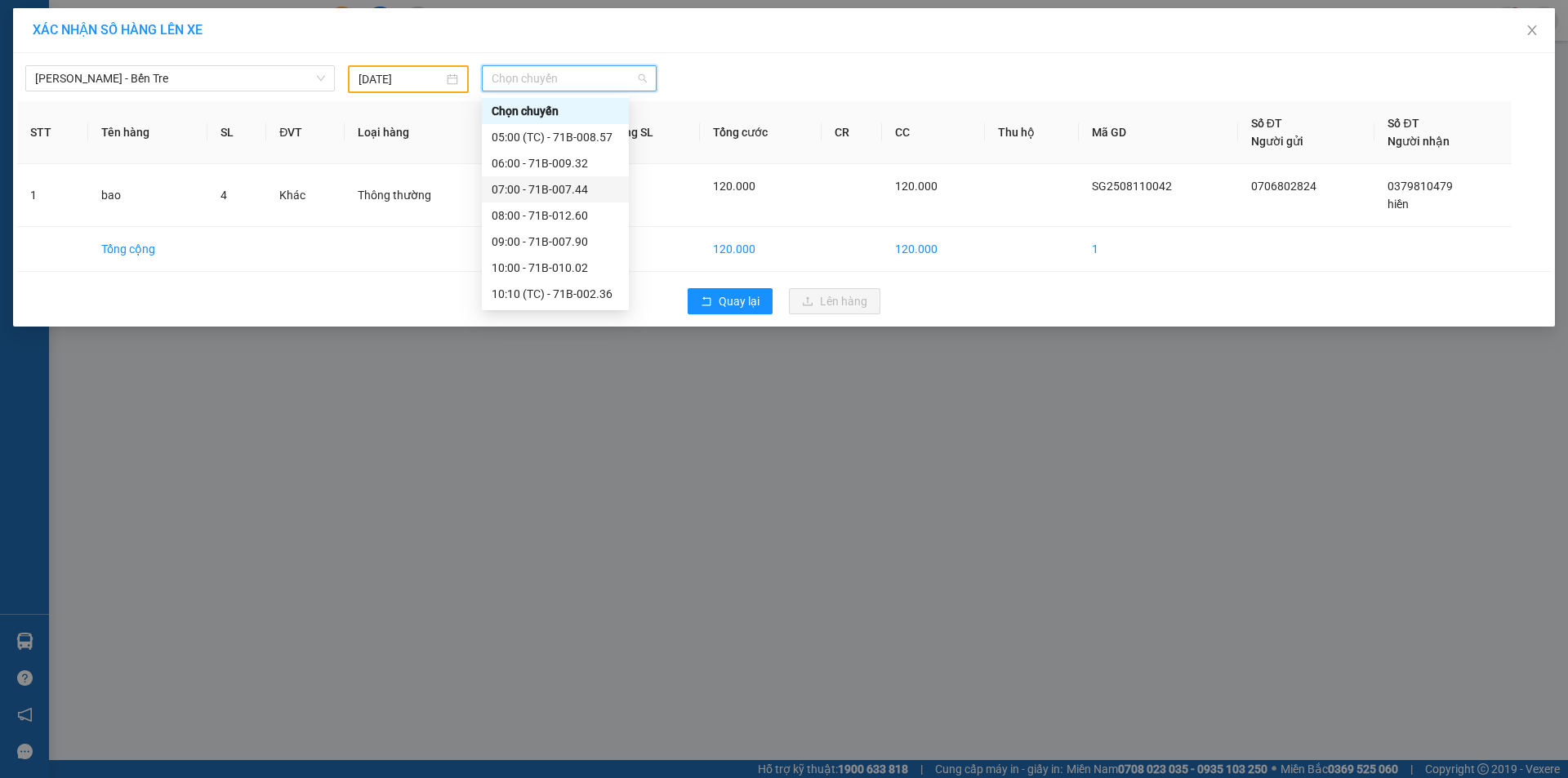
scroll to position [209, 0]
click at [541, 244] on div "16:00 - 71B-002.30" at bounding box center [555, 242] width 127 height 18
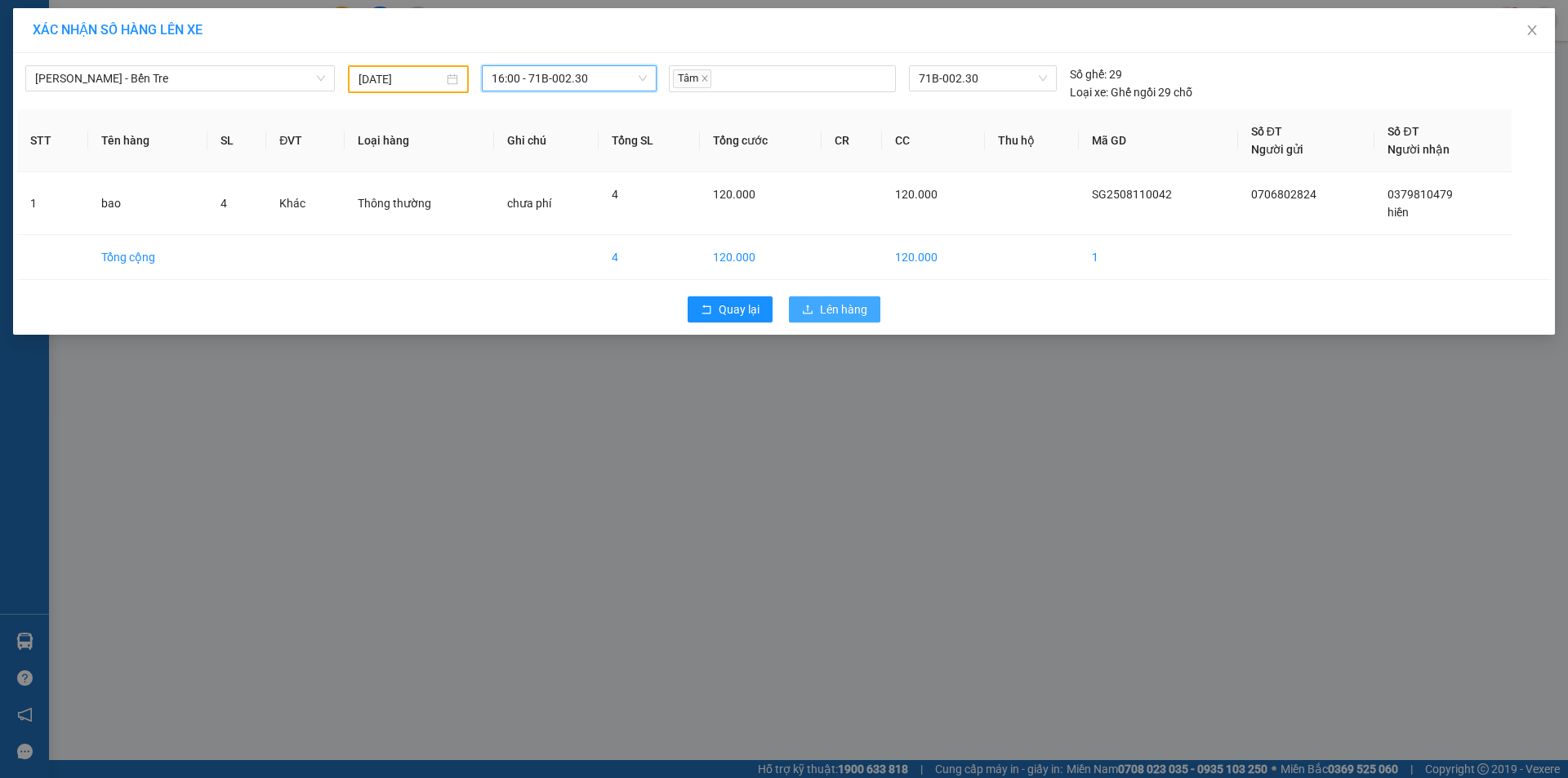
click at [842, 310] on span "Lên hàng" at bounding box center [844, 309] width 48 height 18
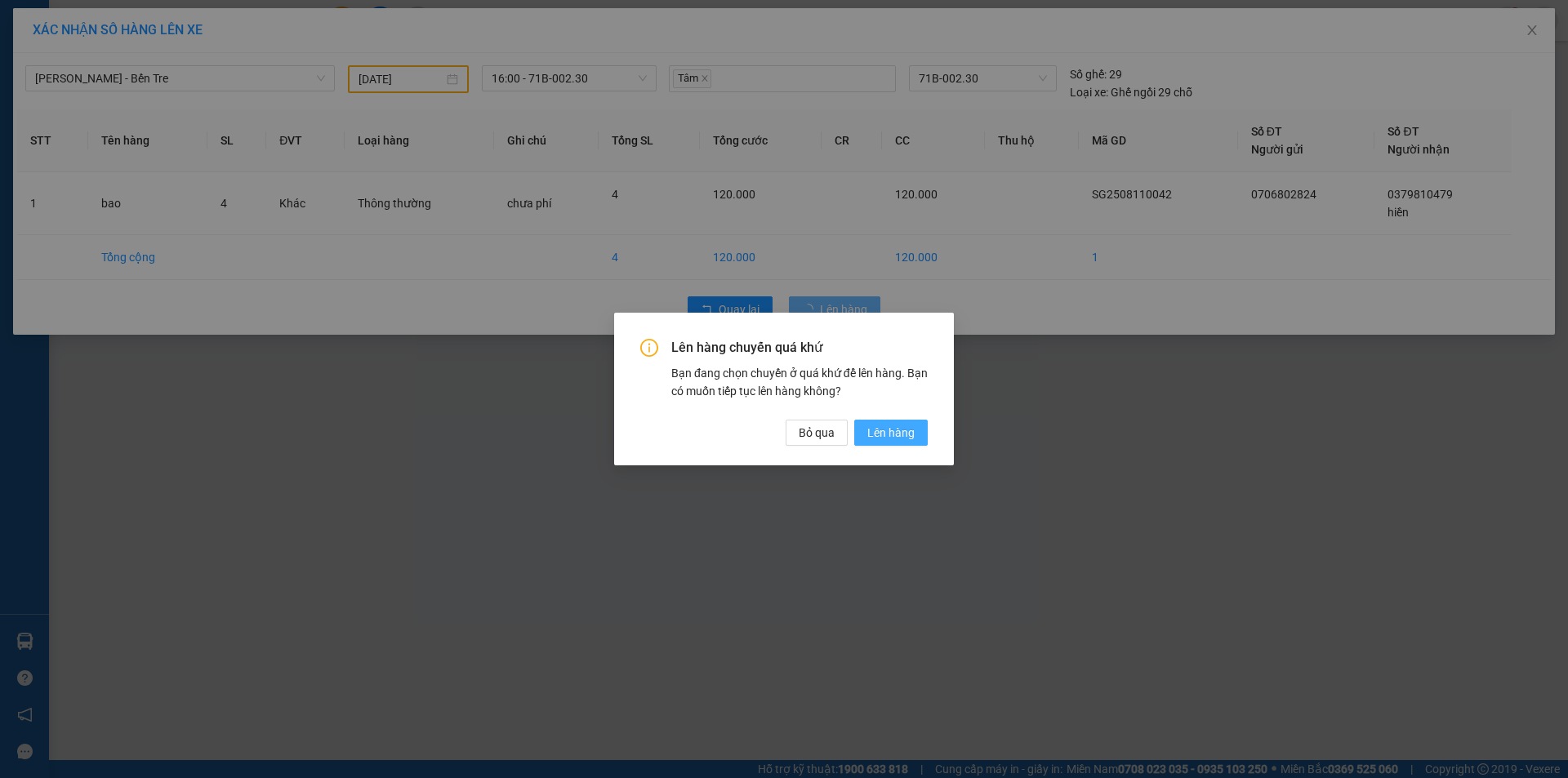
click at [892, 431] on span "Lên hàng" at bounding box center [891, 433] width 48 height 18
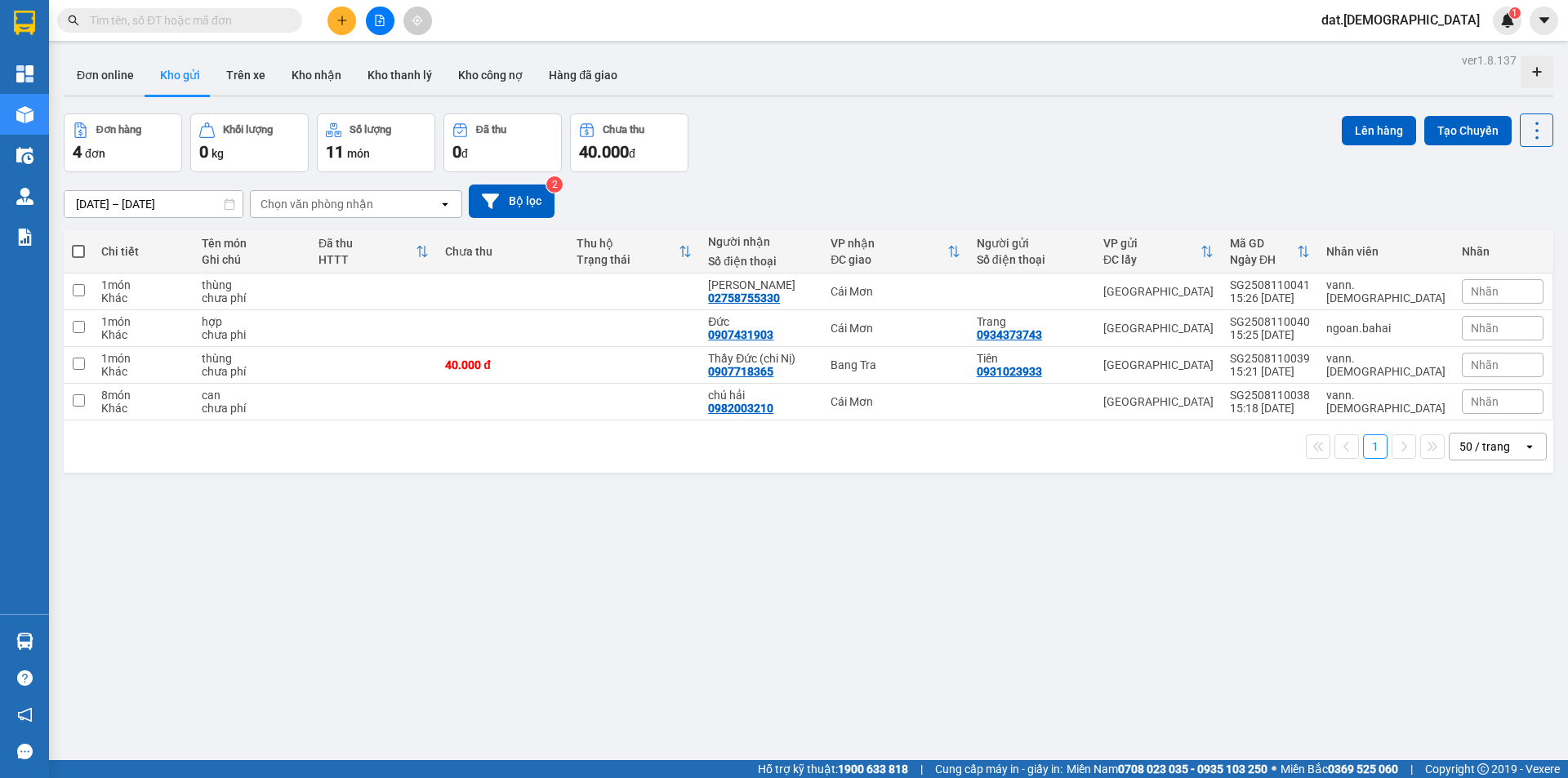
click at [78, 251] on span at bounding box center [78, 251] width 13 height 13
click at [78, 244] on input "checkbox" at bounding box center [78, 244] width 0 height 0
checkbox input "true"
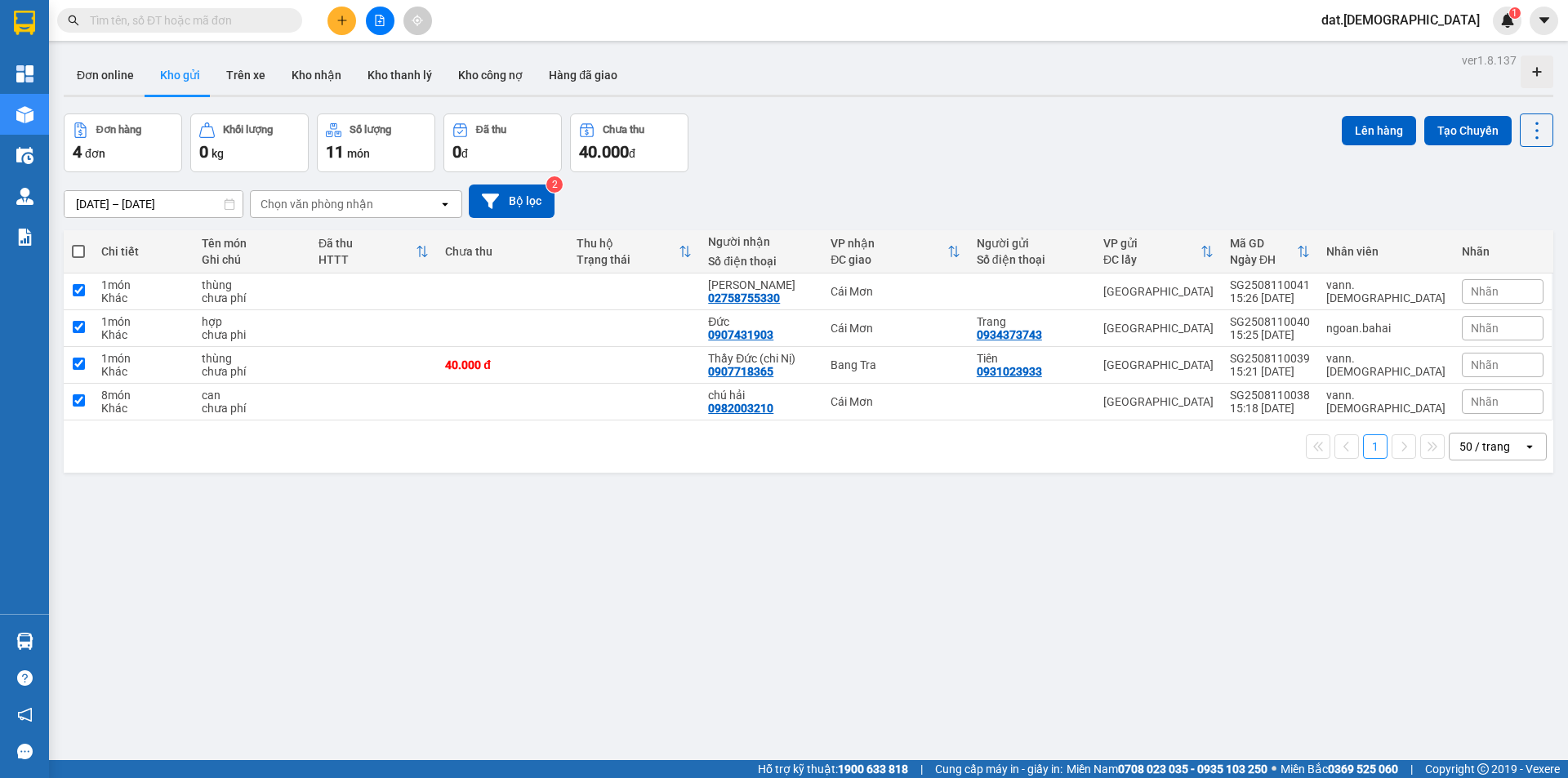
checkbox input "true"
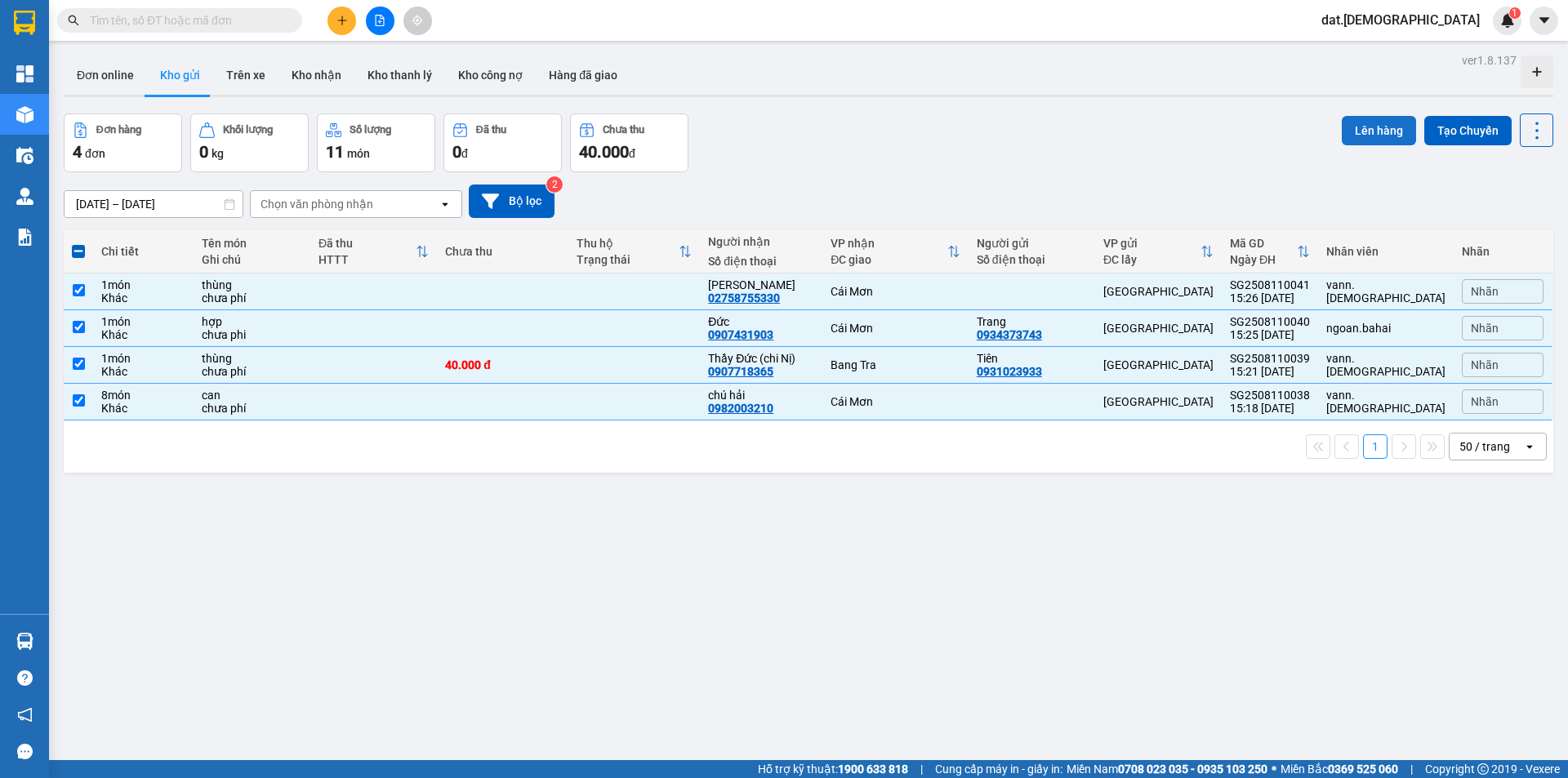
click at [1389, 129] on button "Lên hàng" at bounding box center [1379, 130] width 74 height 30
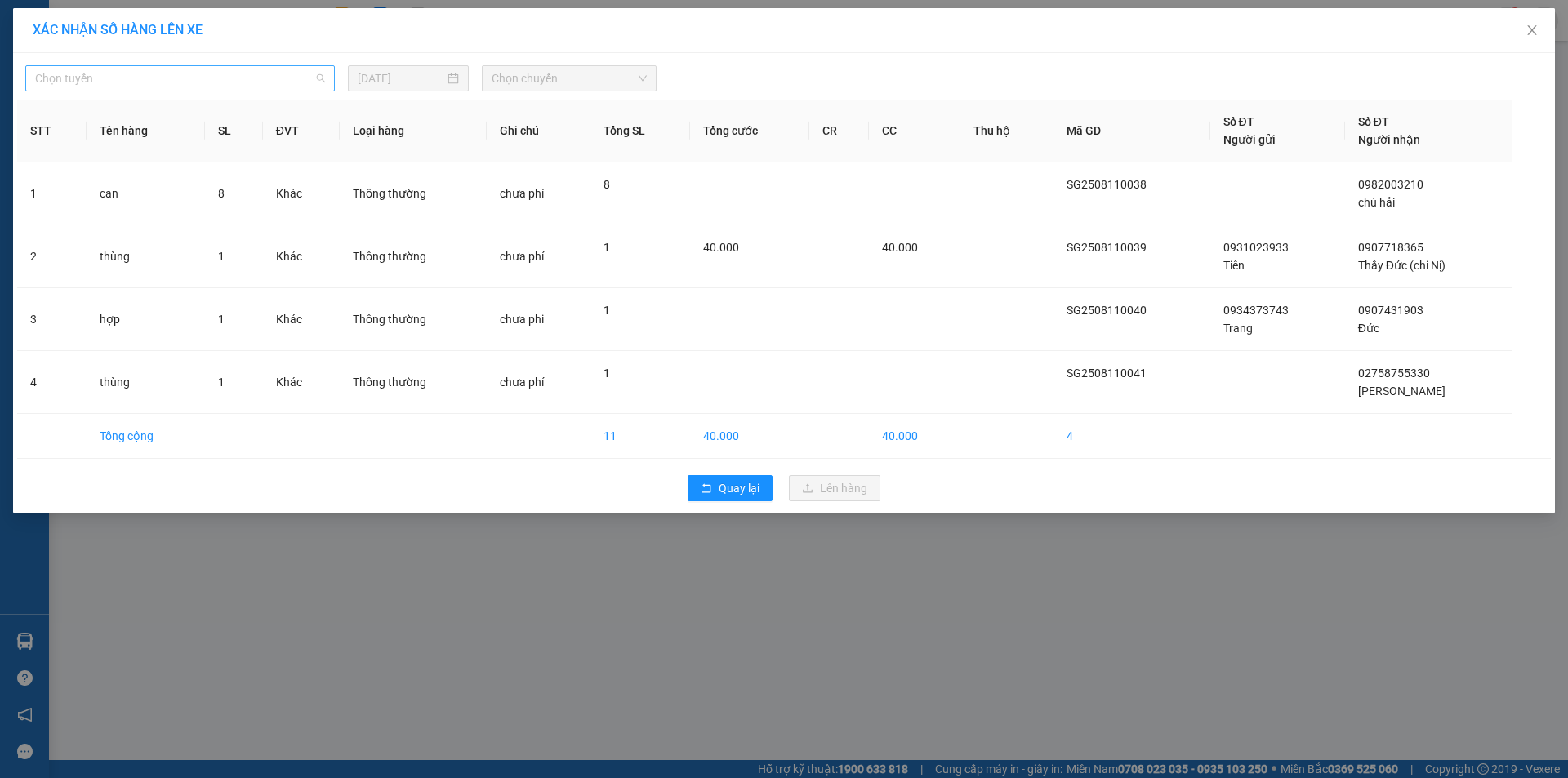
click at [219, 69] on span "Chọn tuyến" at bounding box center [179, 78] width 290 height 24
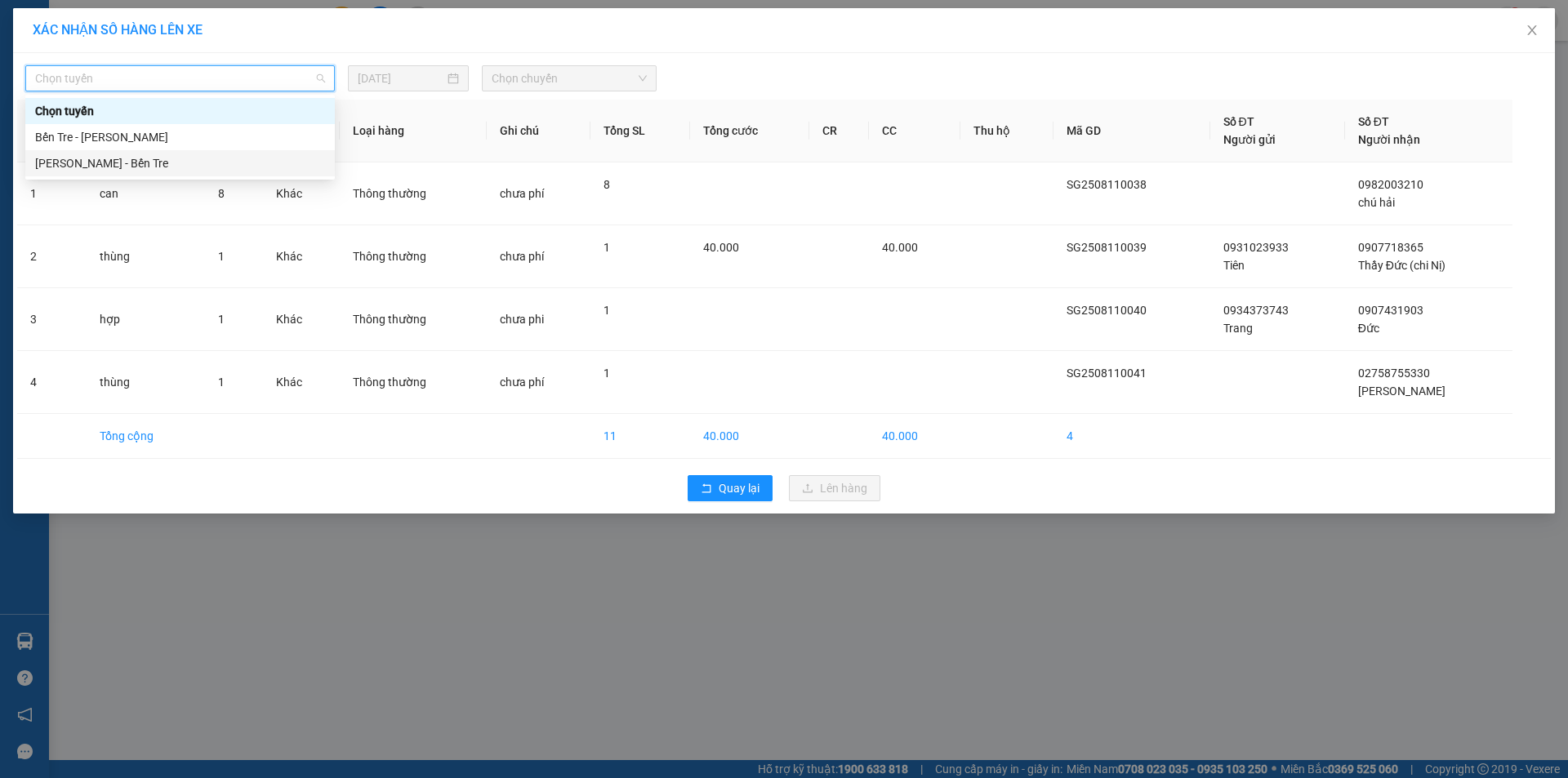
click at [168, 157] on div "Hồ Chí Minh - Bến Tre" at bounding box center [179, 163] width 290 height 18
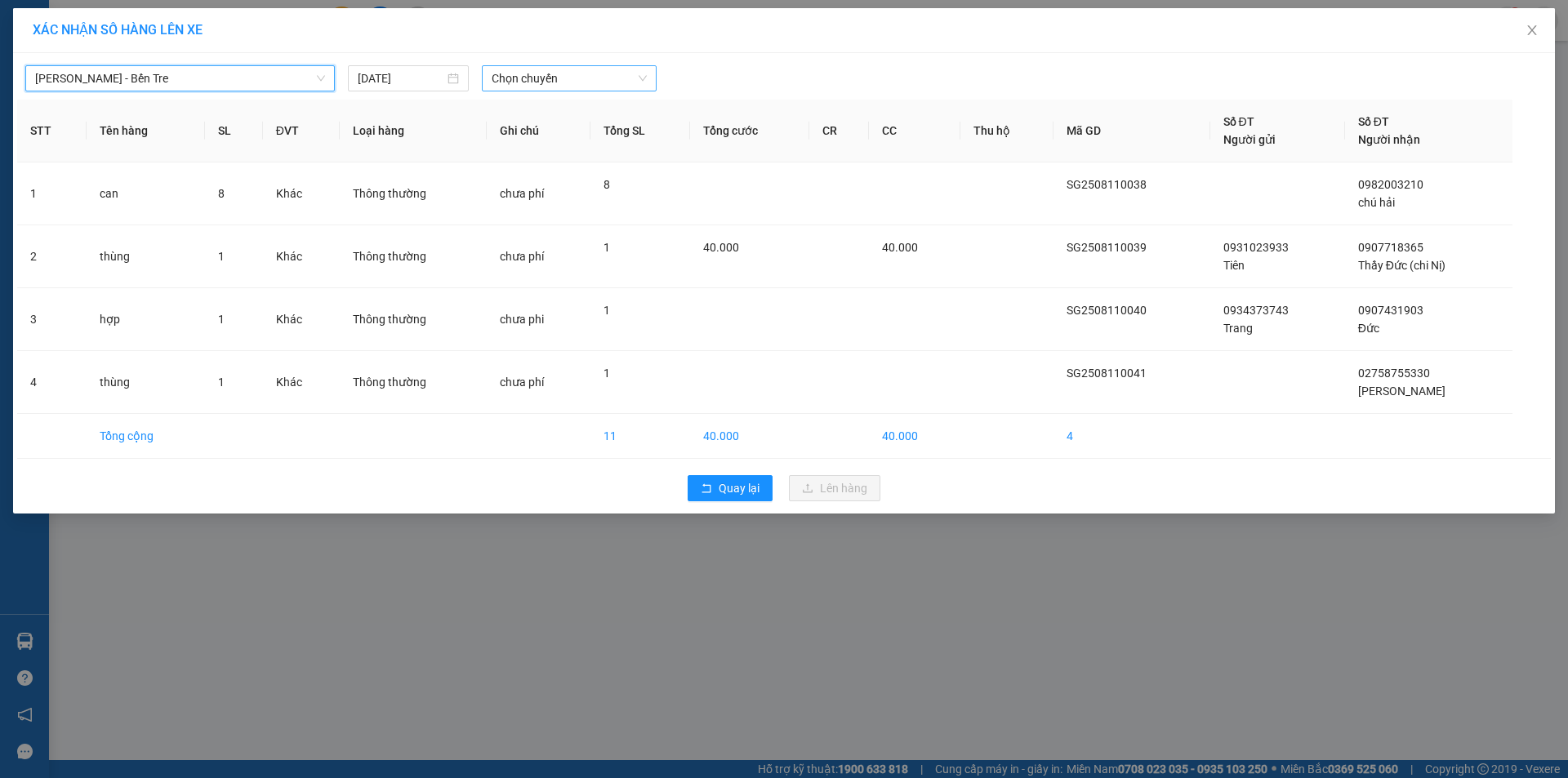
click at [580, 81] on span "Chọn chuyến" at bounding box center [568, 78] width 155 height 24
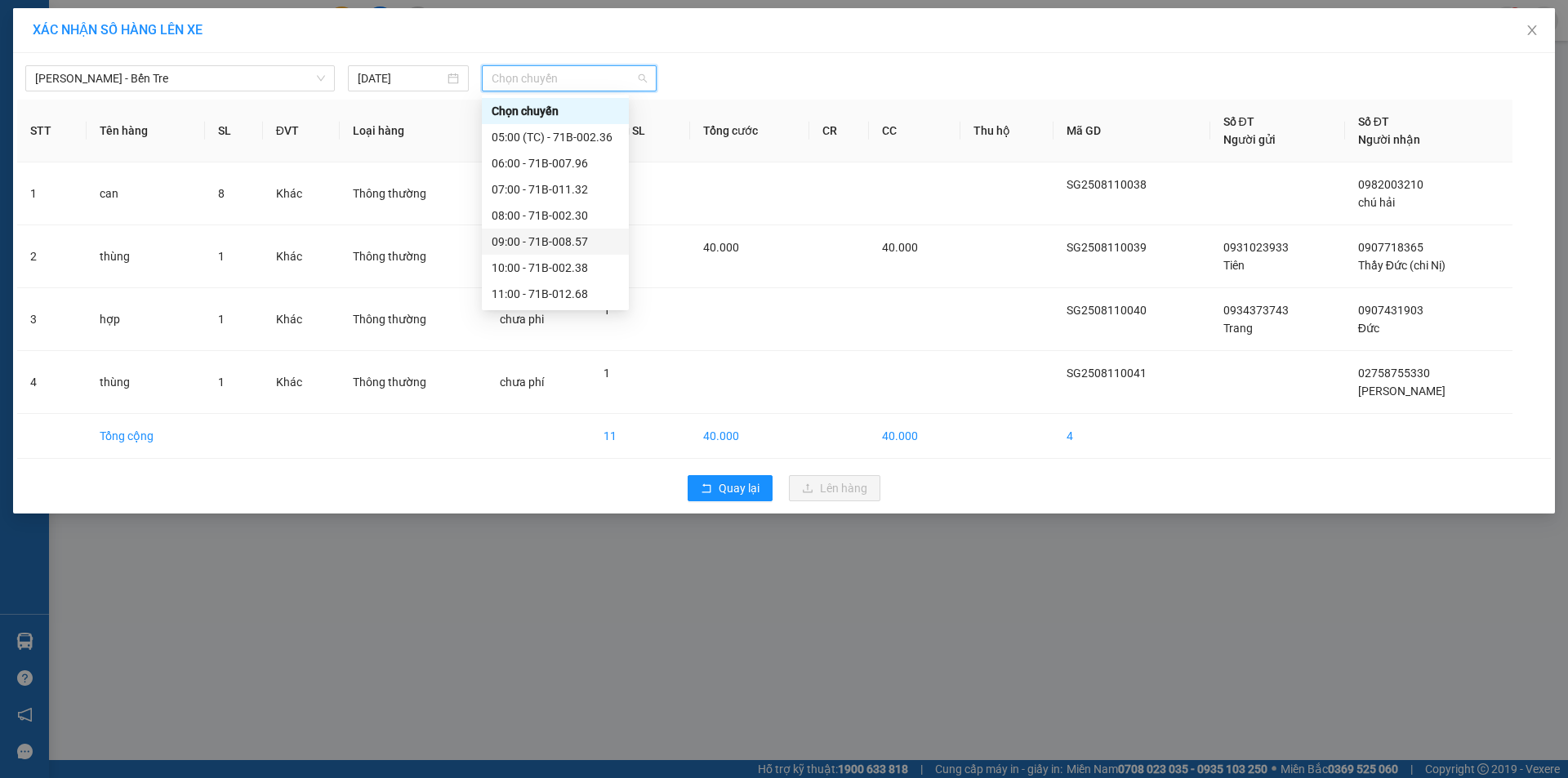
scroll to position [183, 0]
click at [539, 235] on div "16:00" at bounding box center [555, 242] width 127 height 18
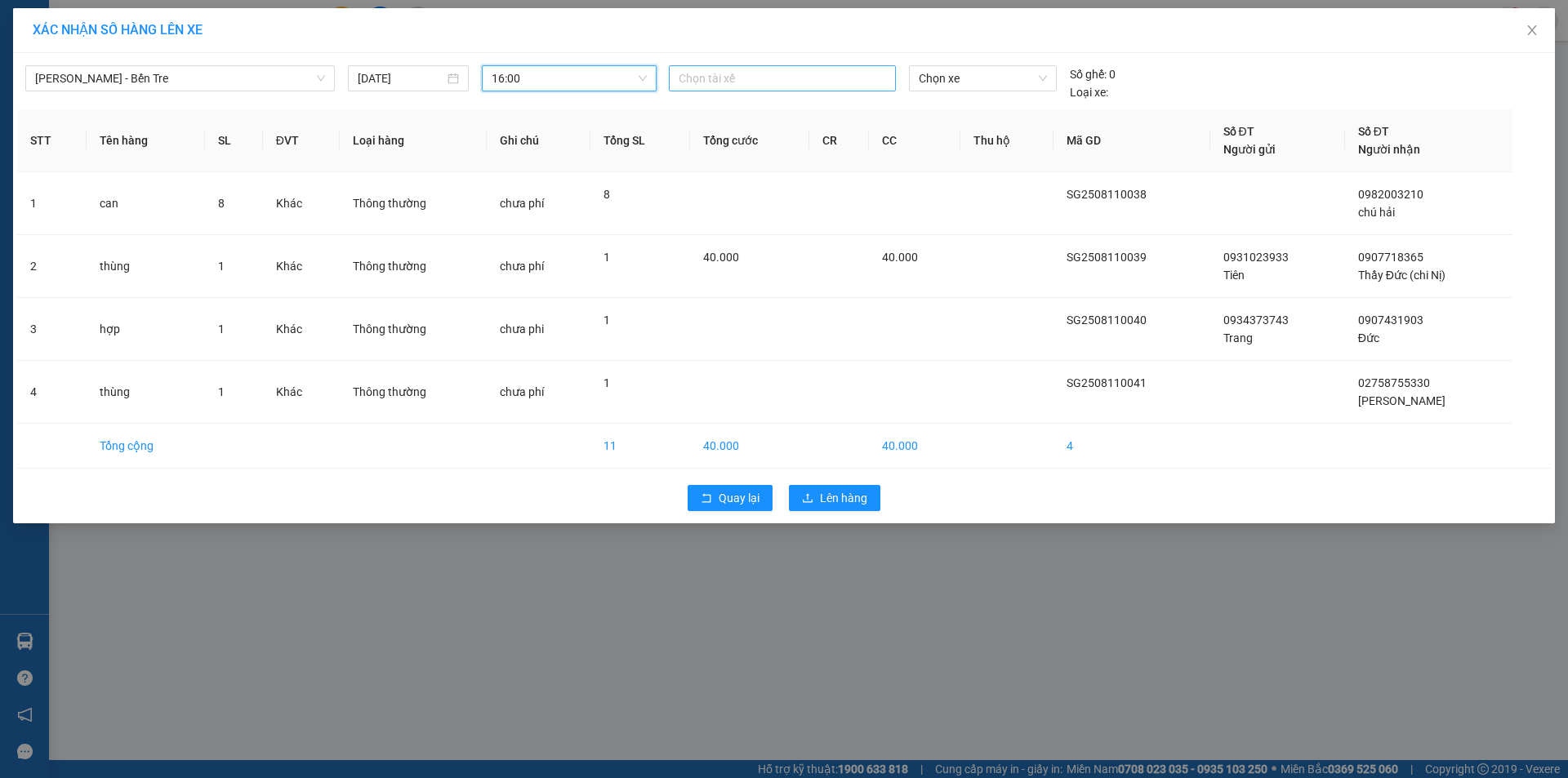
click at [720, 75] on div at bounding box center [783, 79] width 219 height 20
type input "long"
click at [702, 107] on div "Long" at bounding box center [791, 111] width 225 height 18
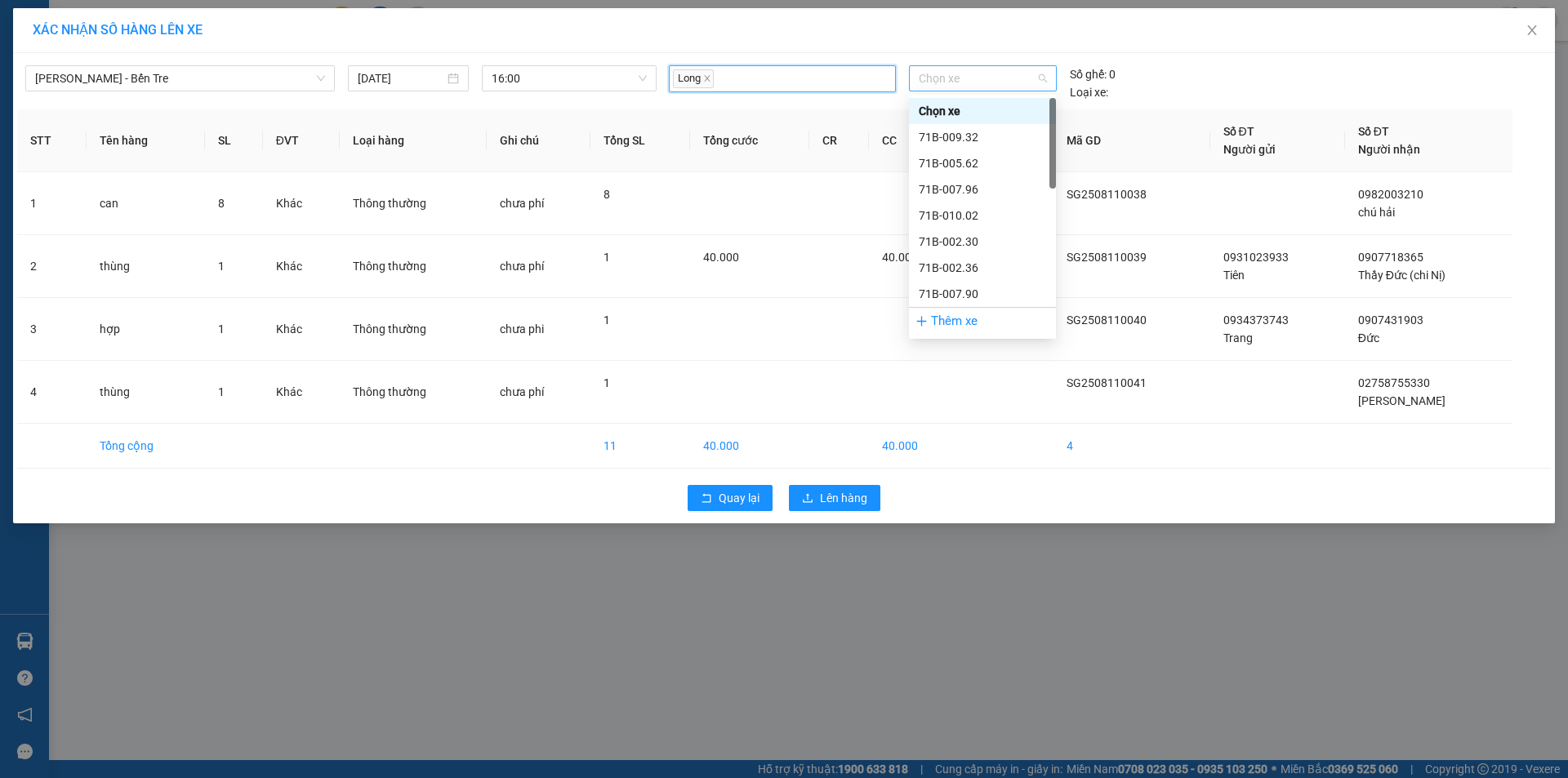
click at [972, 74] on span "Chọn xe" at bounding box center [983, 78] width 127 height 24
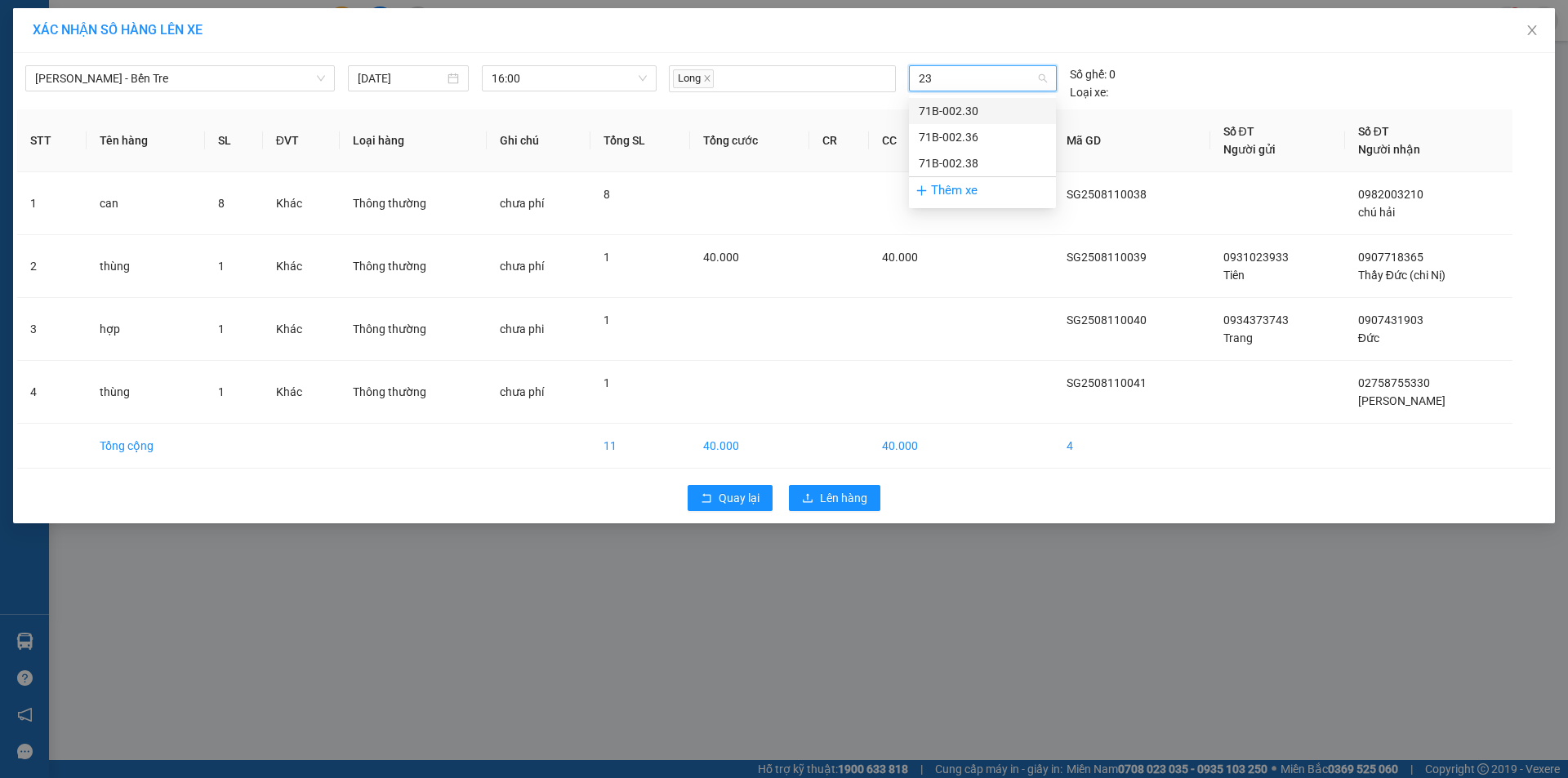
type input "230"
click at [926, 109] on div "71B-002.30" at bounding box center [983, 111] width 127 height 18
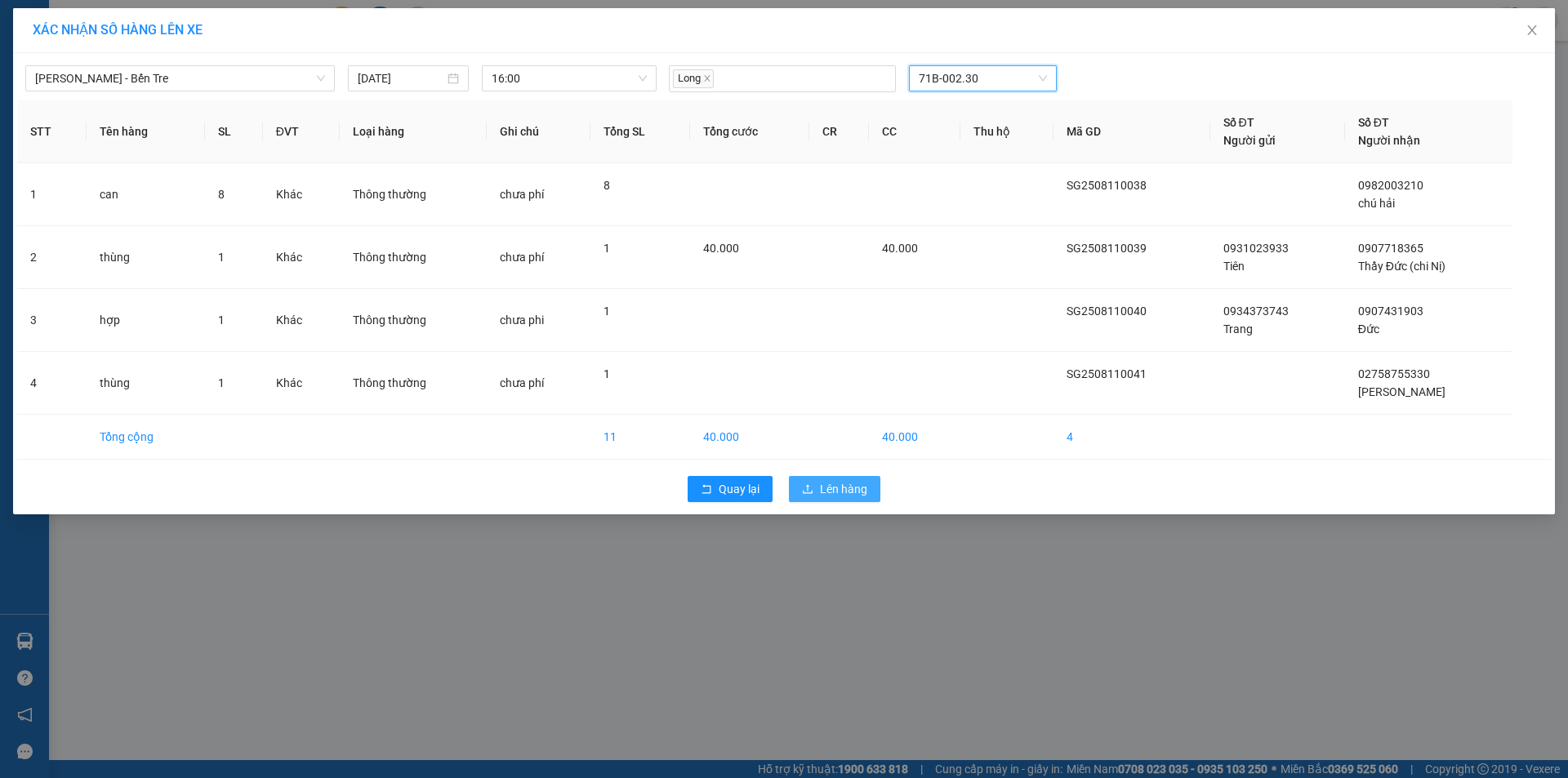
click at [850, 497] on span "Lên hàng" at bounding box center [844, 489] width 48 height 18
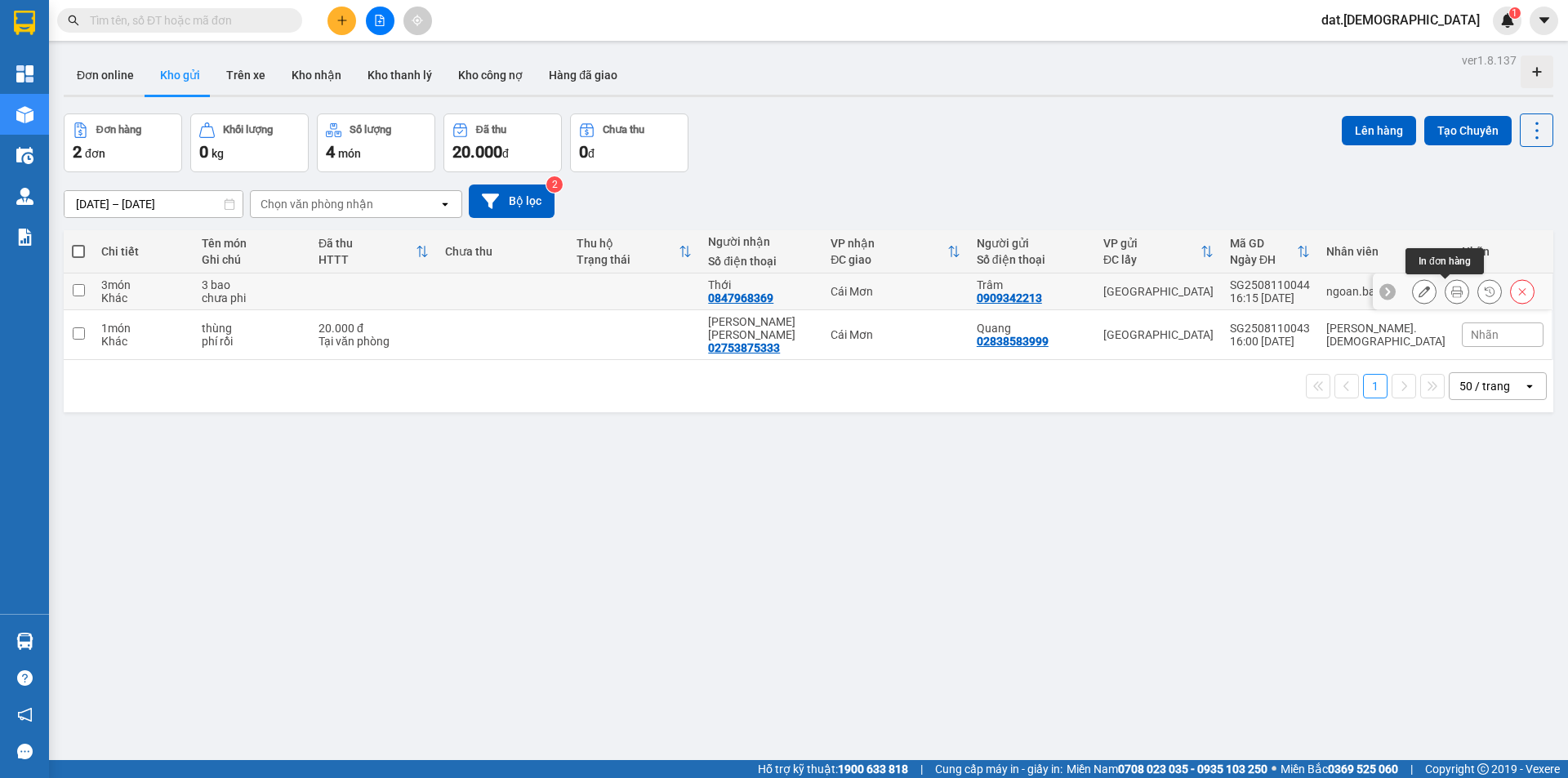
click at [1446, 290] on button at bounding box center [1458, 292] width 23 height 29
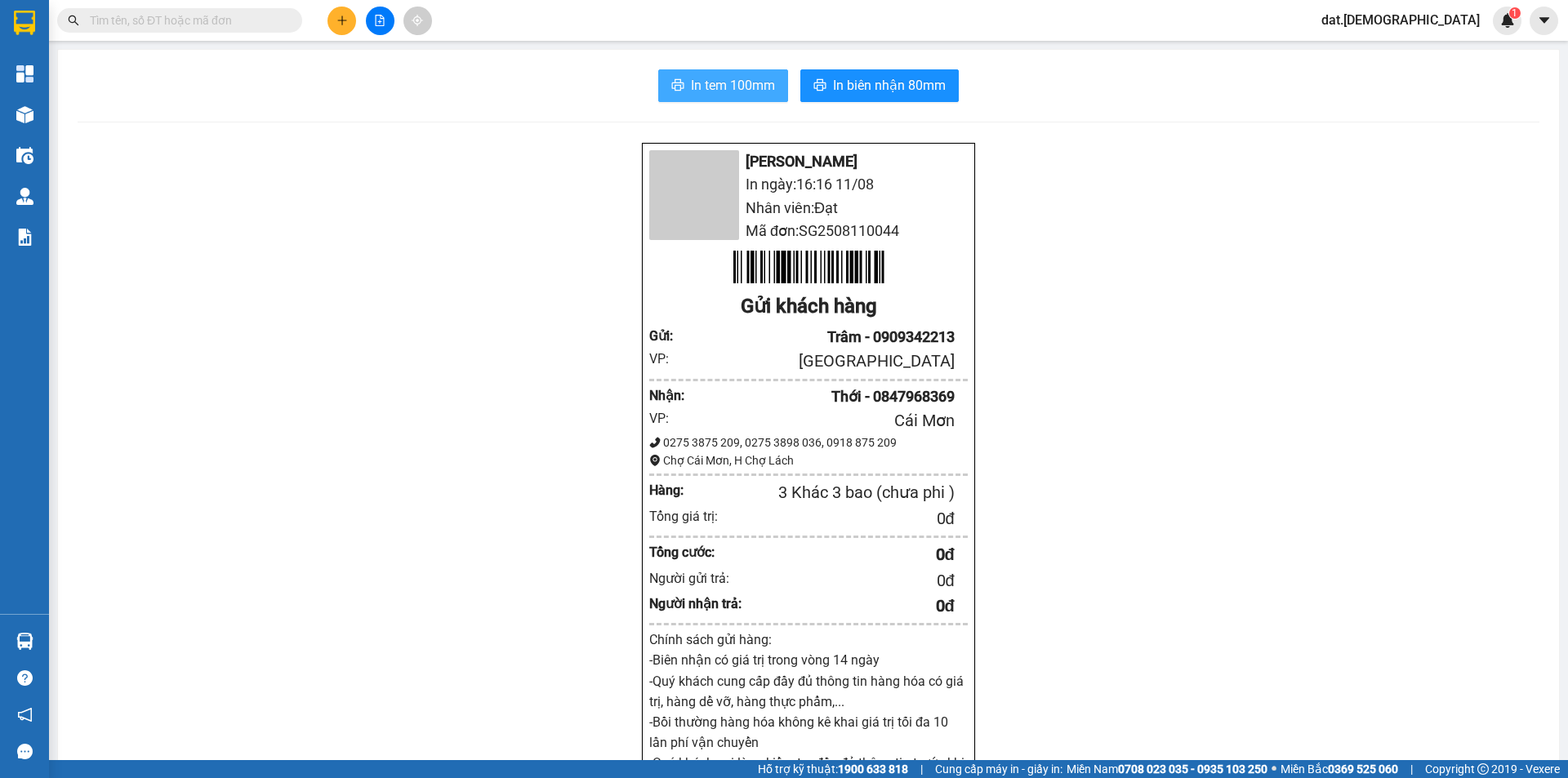
click at [714, 70] on button "In tem 100mm" at bounding box center [723, 85] width 130 height 32
click at [710, 91] on span "In tem 100mm" at bounding box center [733, 85] width 84 height 21
click at [758, 78] on span "In tem 100mm" at bounding box center [733, 85] width 84 height 21
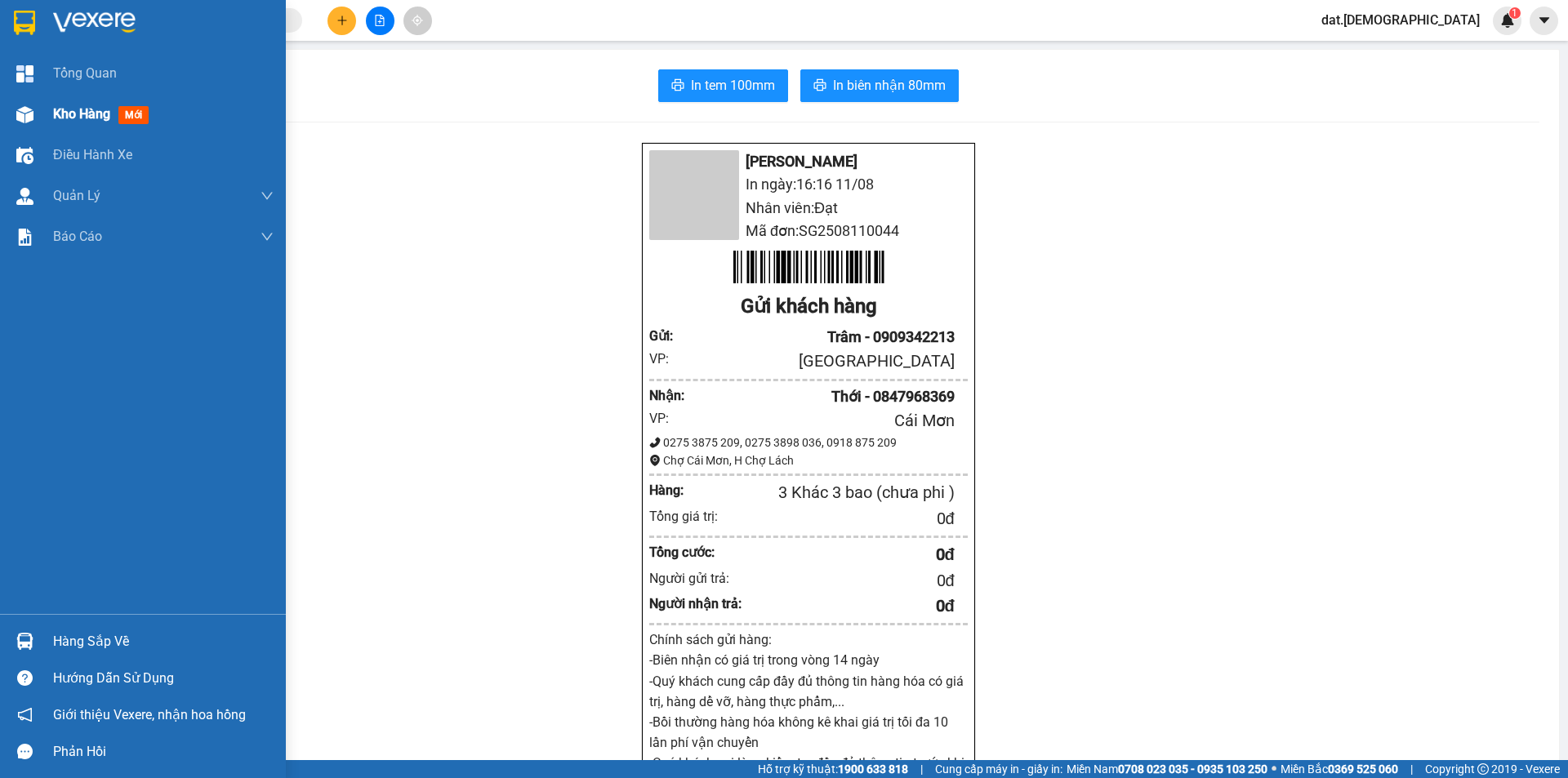
click at [134, 108] on span "mới" at bounding box center [134, 115] width 30 height 18
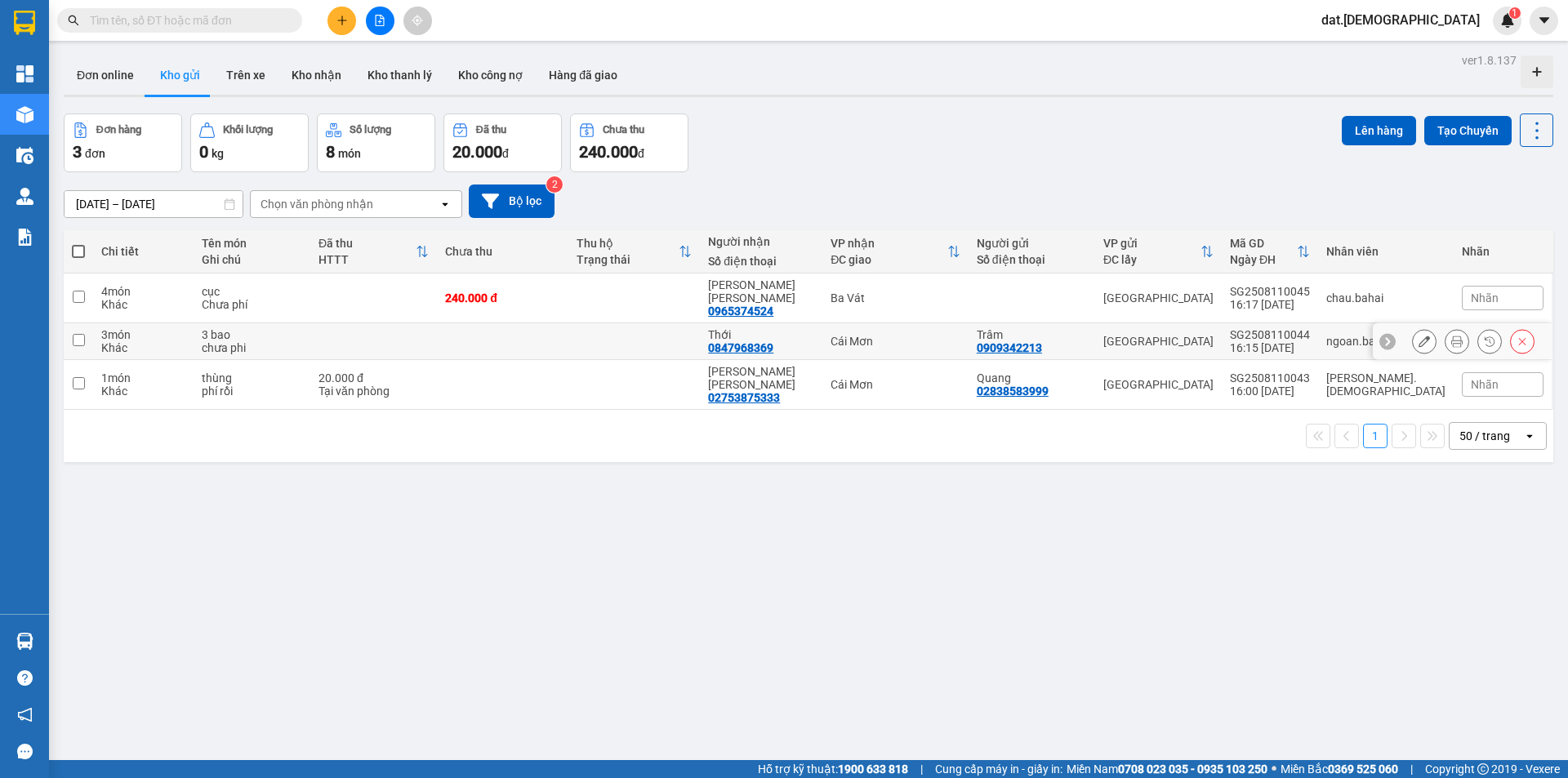
click at [1440, 324] on div at bounding box center [1463, 341] width 179 height 37
click at [1451, 335] on icon at bounding box center [1457, 341] width 12 height 12
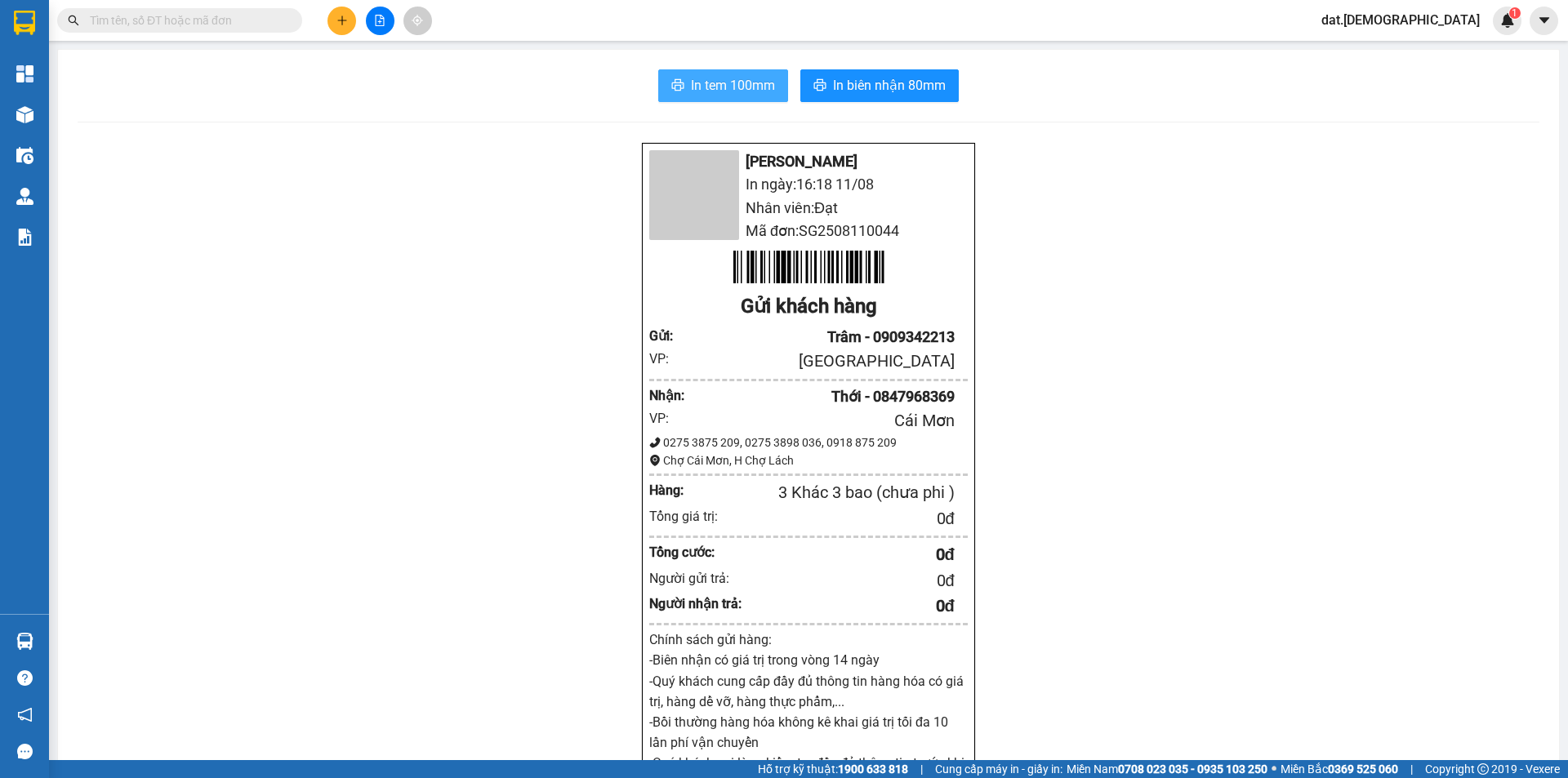
click at [731, 82] on span "In tem 100mm" at bounding box center [733, 85] width 84 height 21
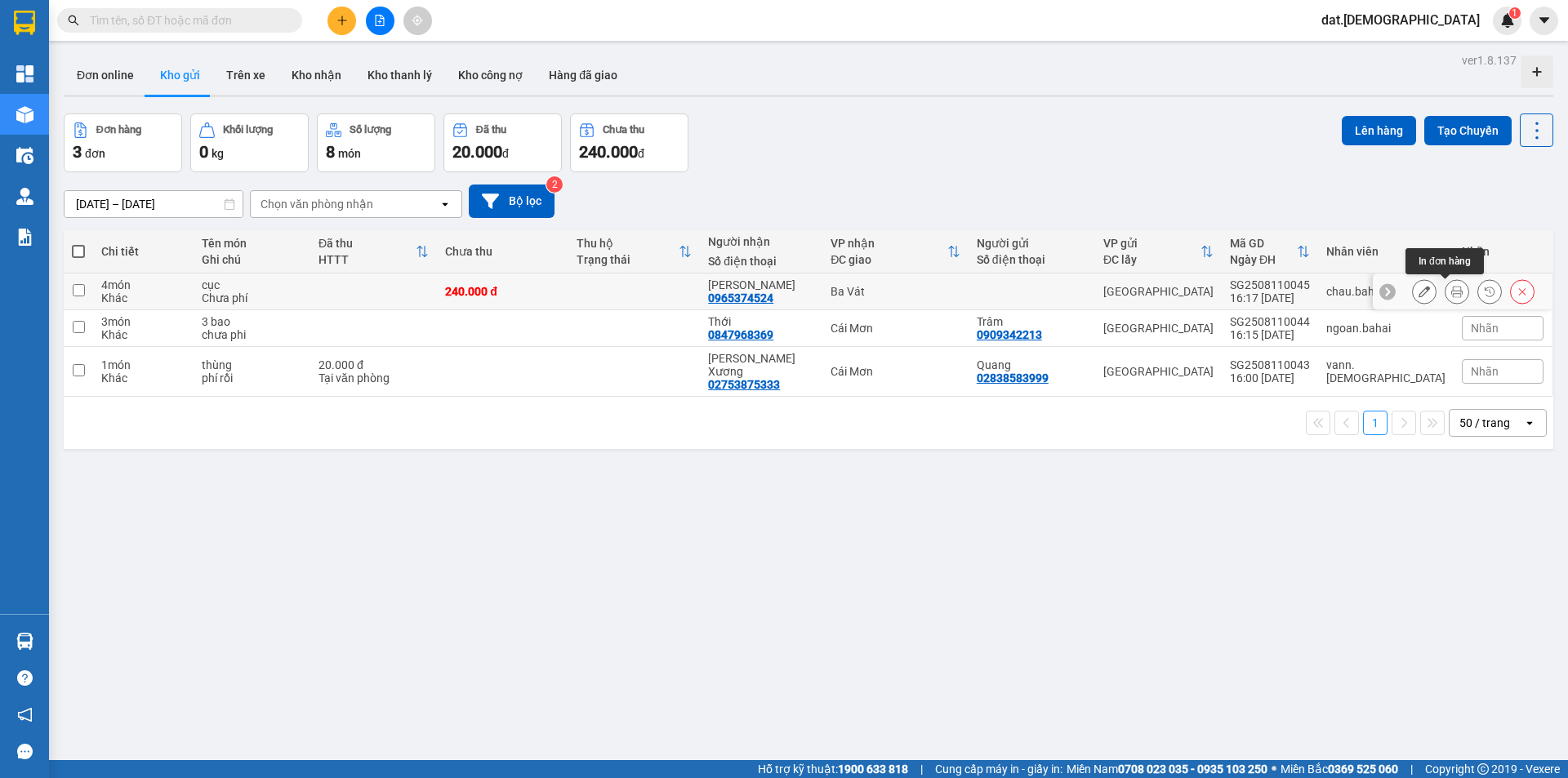
click at [1451, 288] on icon at bounding box center [1457, 291] width 12 height 12
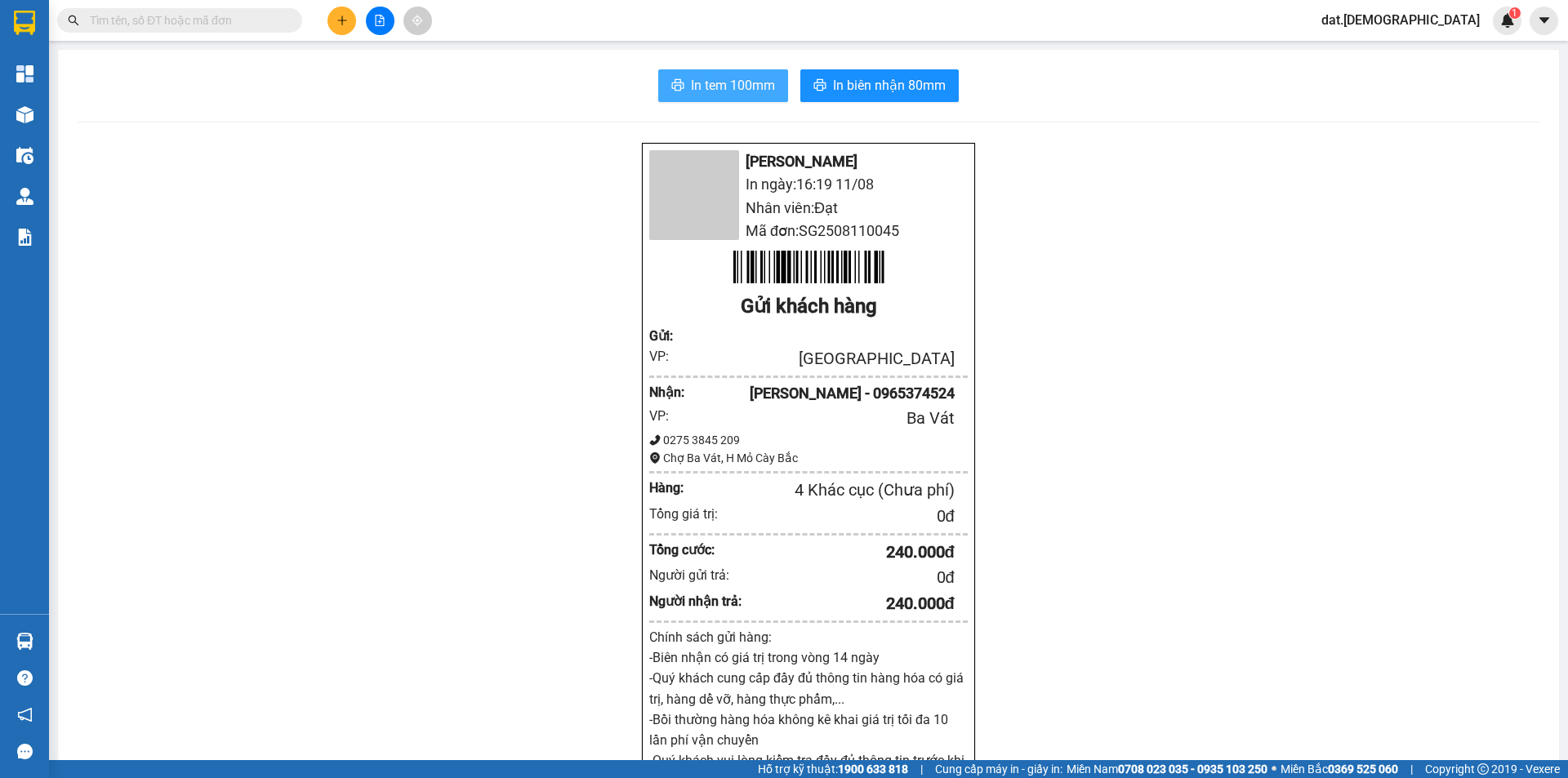
click at [710, 81] on span "In tem 100mm" at bounding box center [733, 85] width 84 height 21
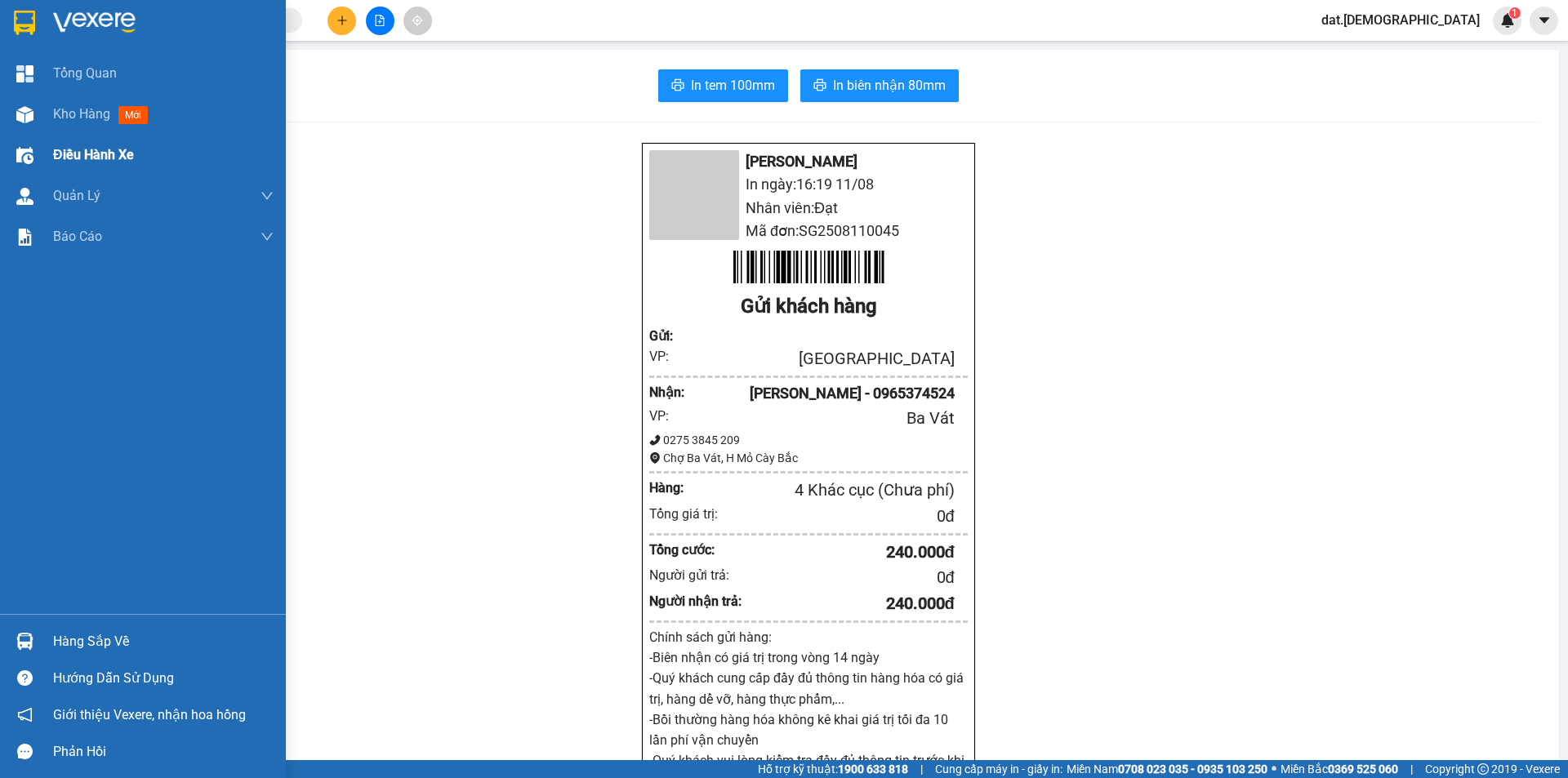
click at [90, 138] on div "Điều hành xe" at bounding box center [163, 155] width 221 height 41
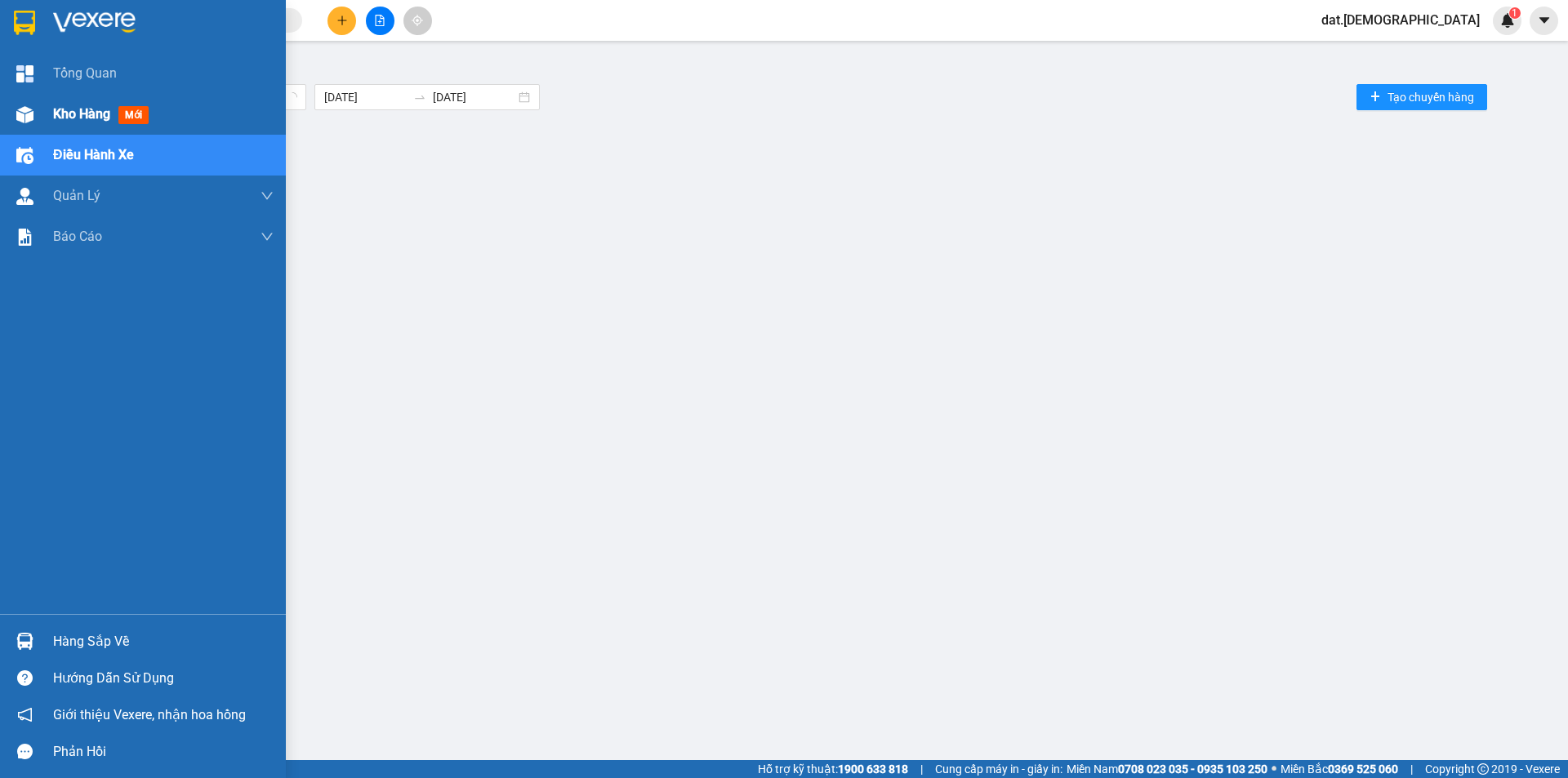
click at [78, 130] on div "Kho hàng mới" at bounding box center [163, 115] width 221 height 41
click at [78, 125] on div "Kho hàng mới" at bounding box center [163, 115] width 221 height 41
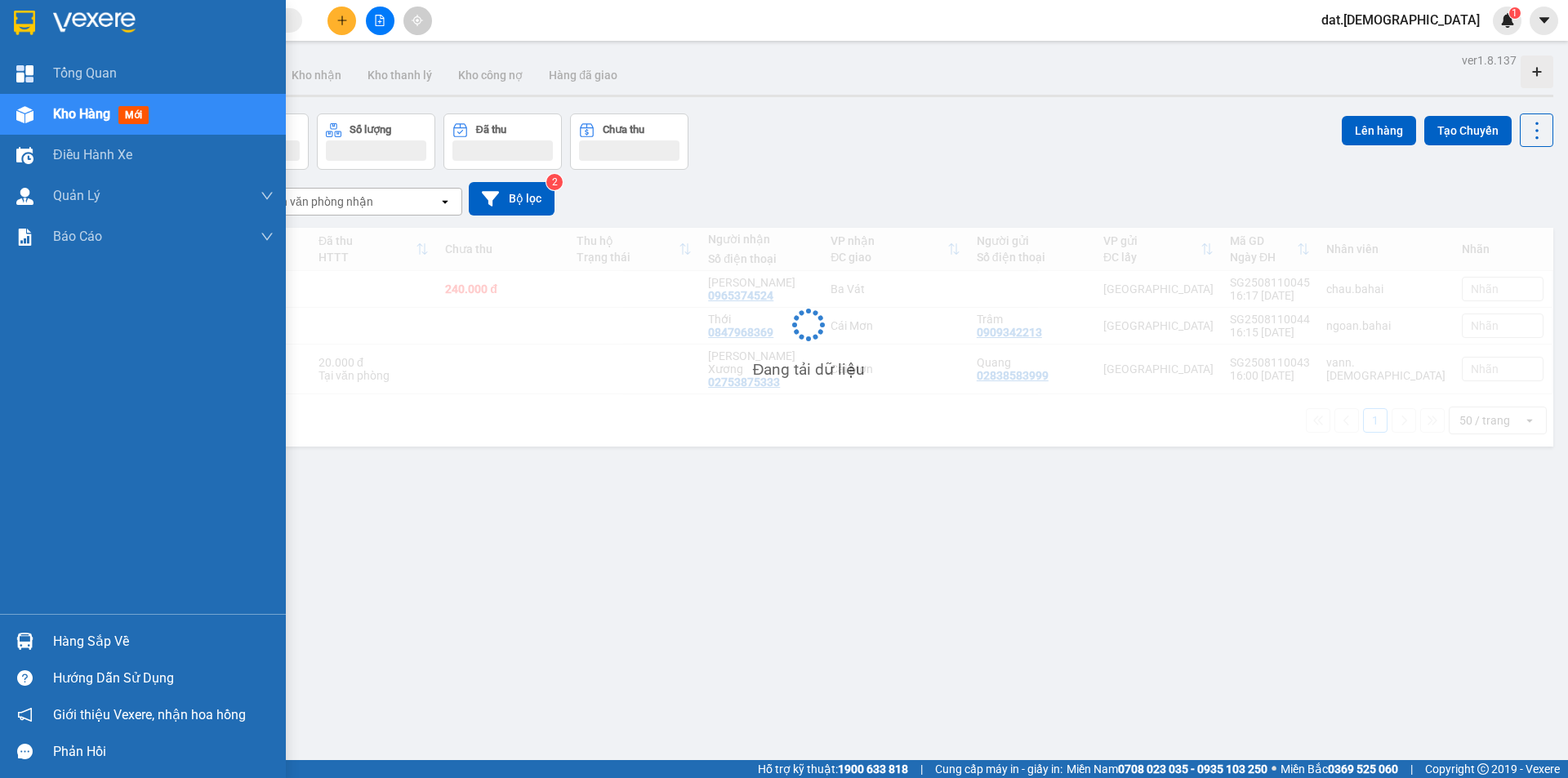
click at [78, 125] on div "Kho hàng mới" at bounding box center [163, 115] width 221 height 41
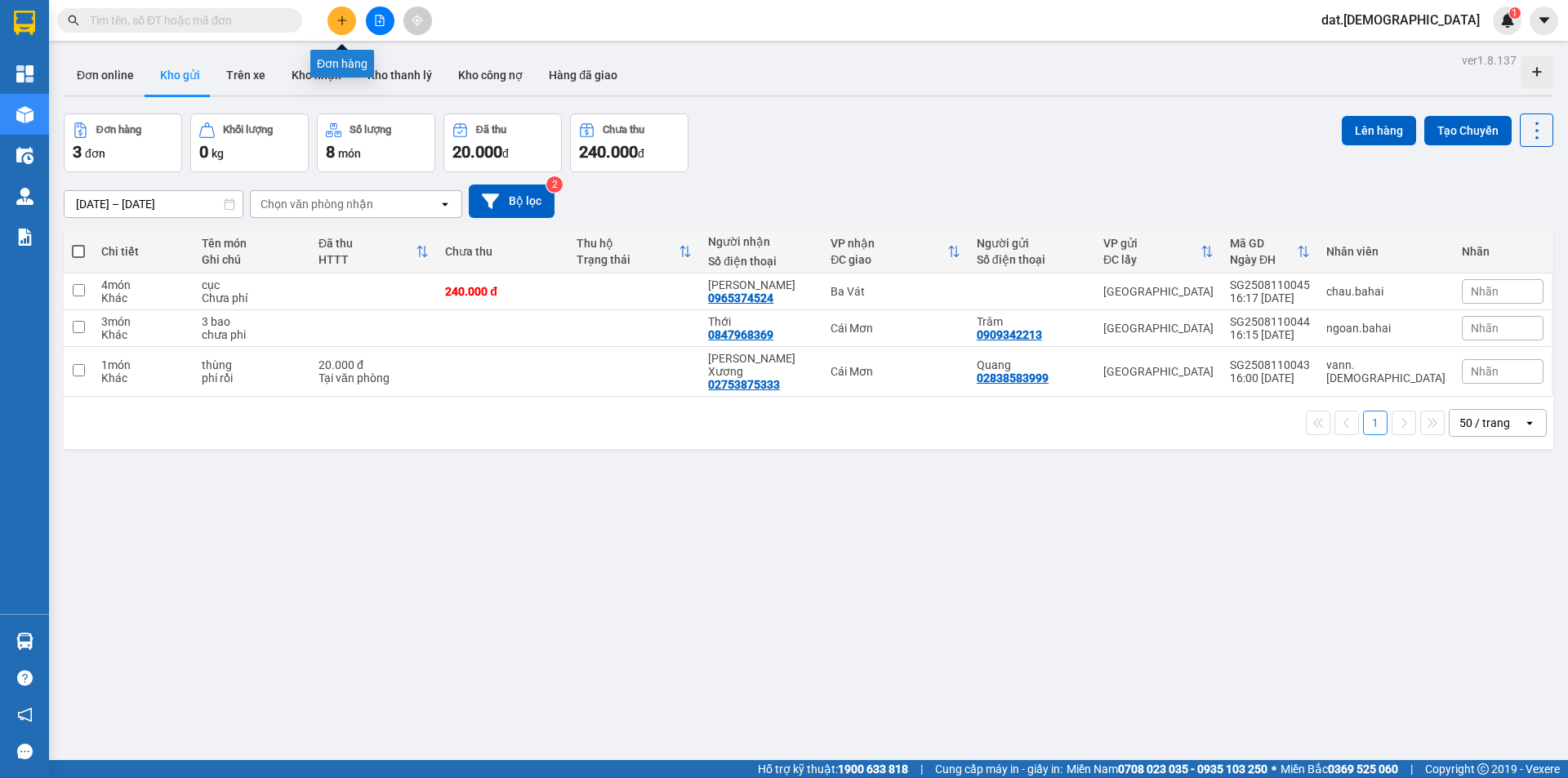
click at [348, 20] on button at bounding box center [342, 21] width 29 height 29
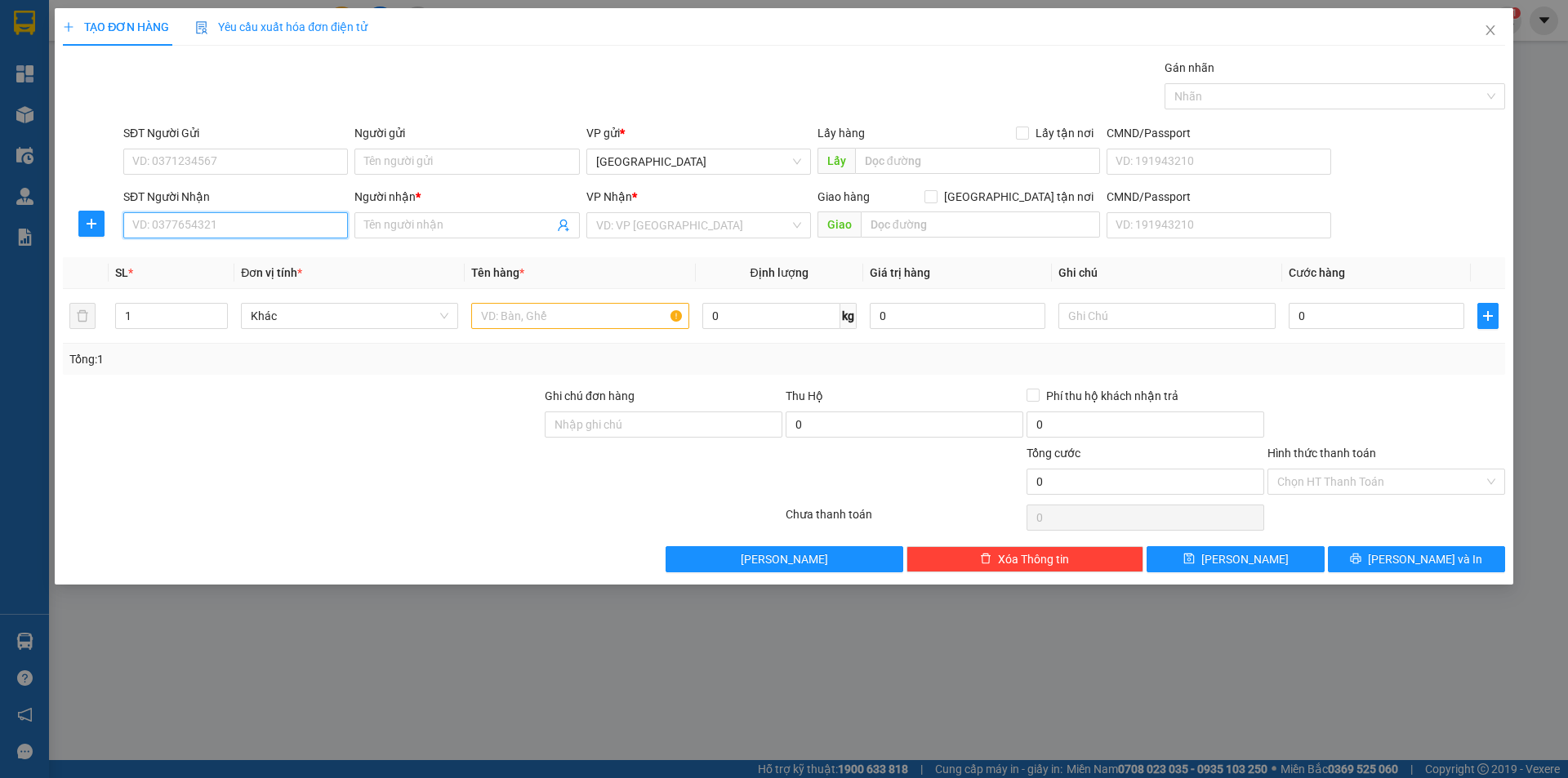
click at [206, 234] on input "SĐT Người Nhận" at bounding box center [236, 225] width 225 height 26
click at [189, 258] on div "0916832688 - ba Hải" at bounding box center [236, 258] width 205 height 18
type input "0916832688"
type input "ba Hải"
type input "0916832688"
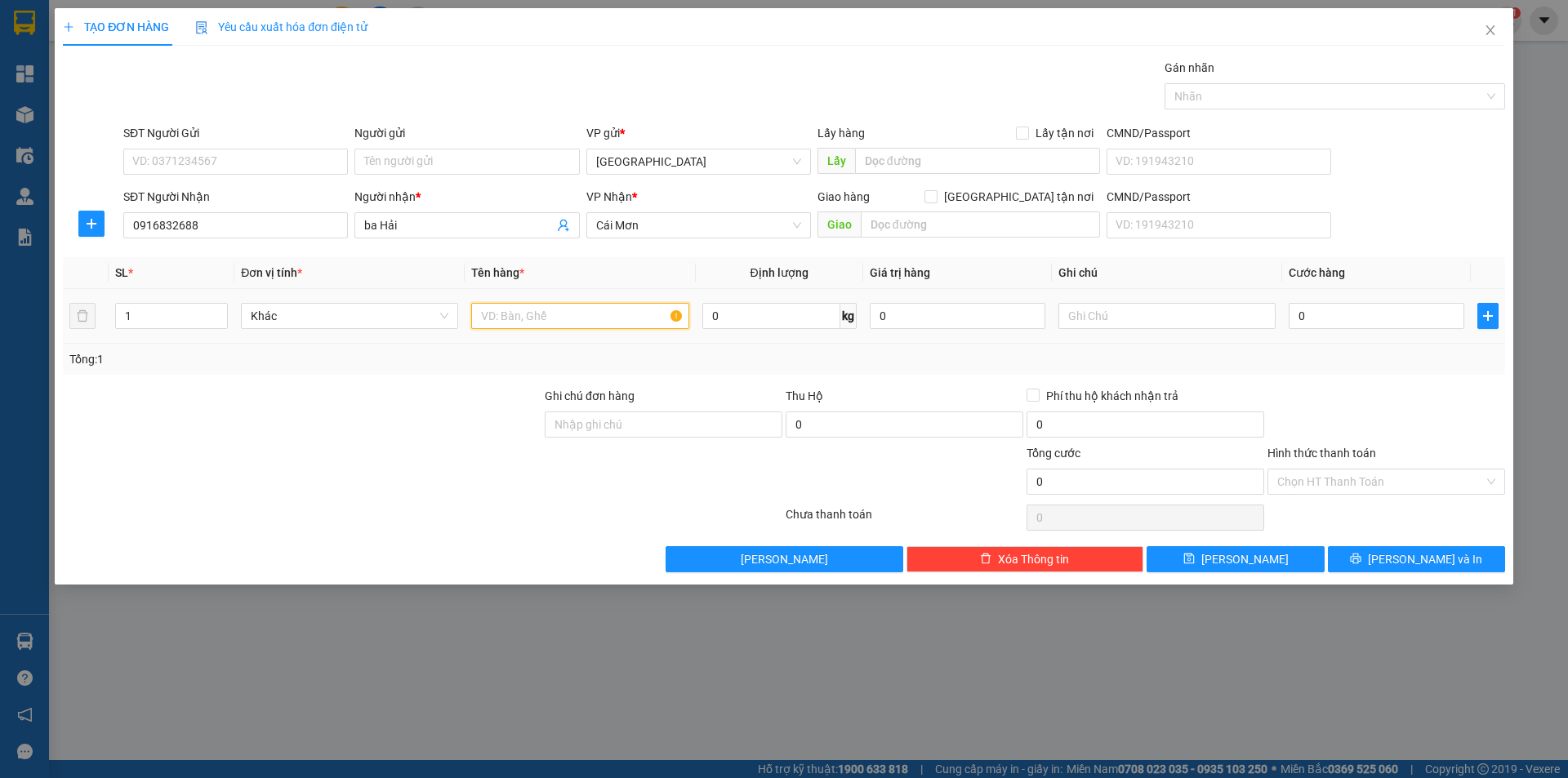
click at [569, 320] on input "text" at bounding box center [580, 316] width 217 height 26
type input "thung"
click at [1163, 316] on input "text" at bounding box center [1167, 316] width 217 height 26
click at [1328, 312] on input "0" at bounding box center [1377, 316] width 176 height 26
type input "2"
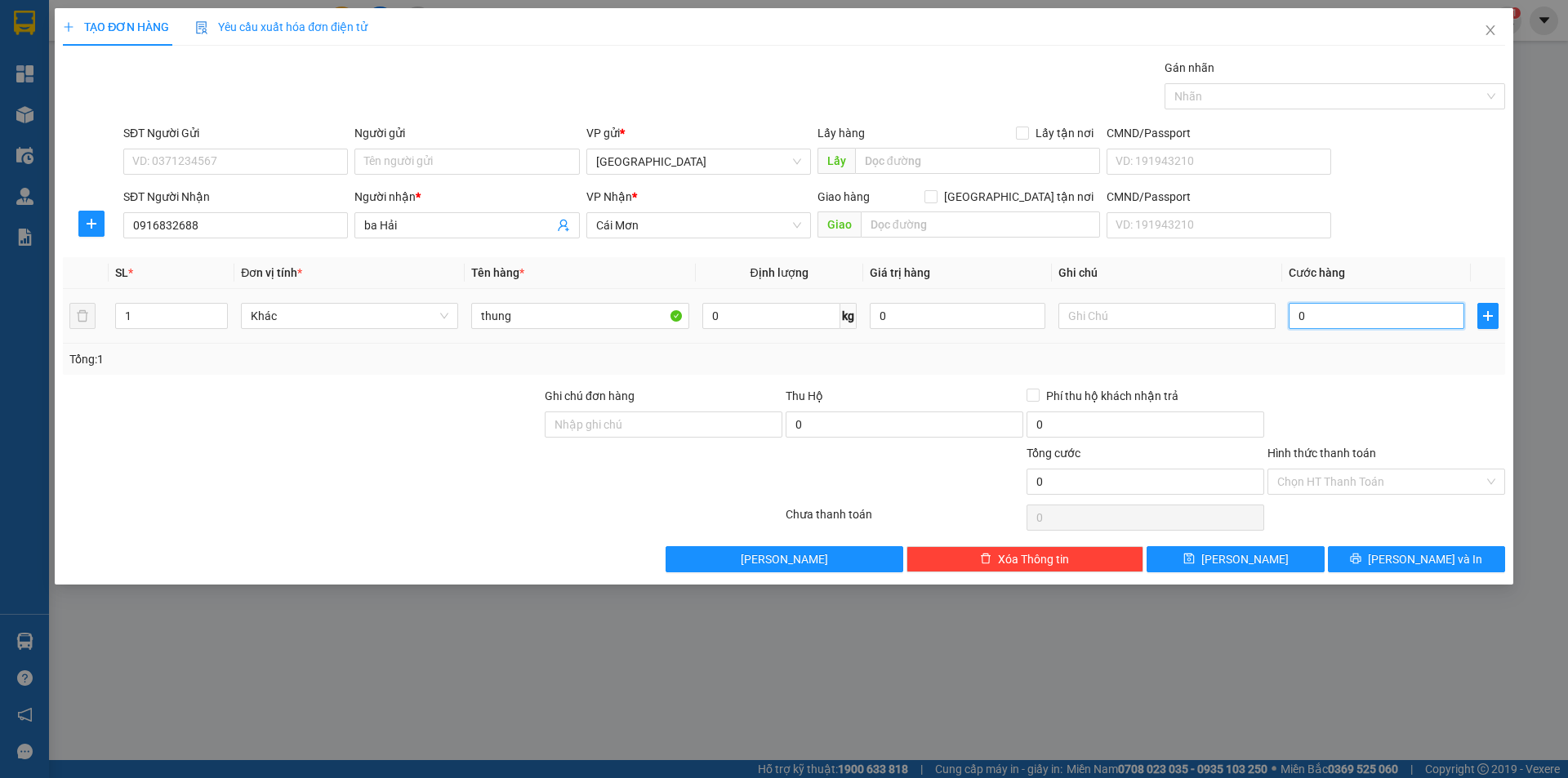
type input "2"
type input "20"
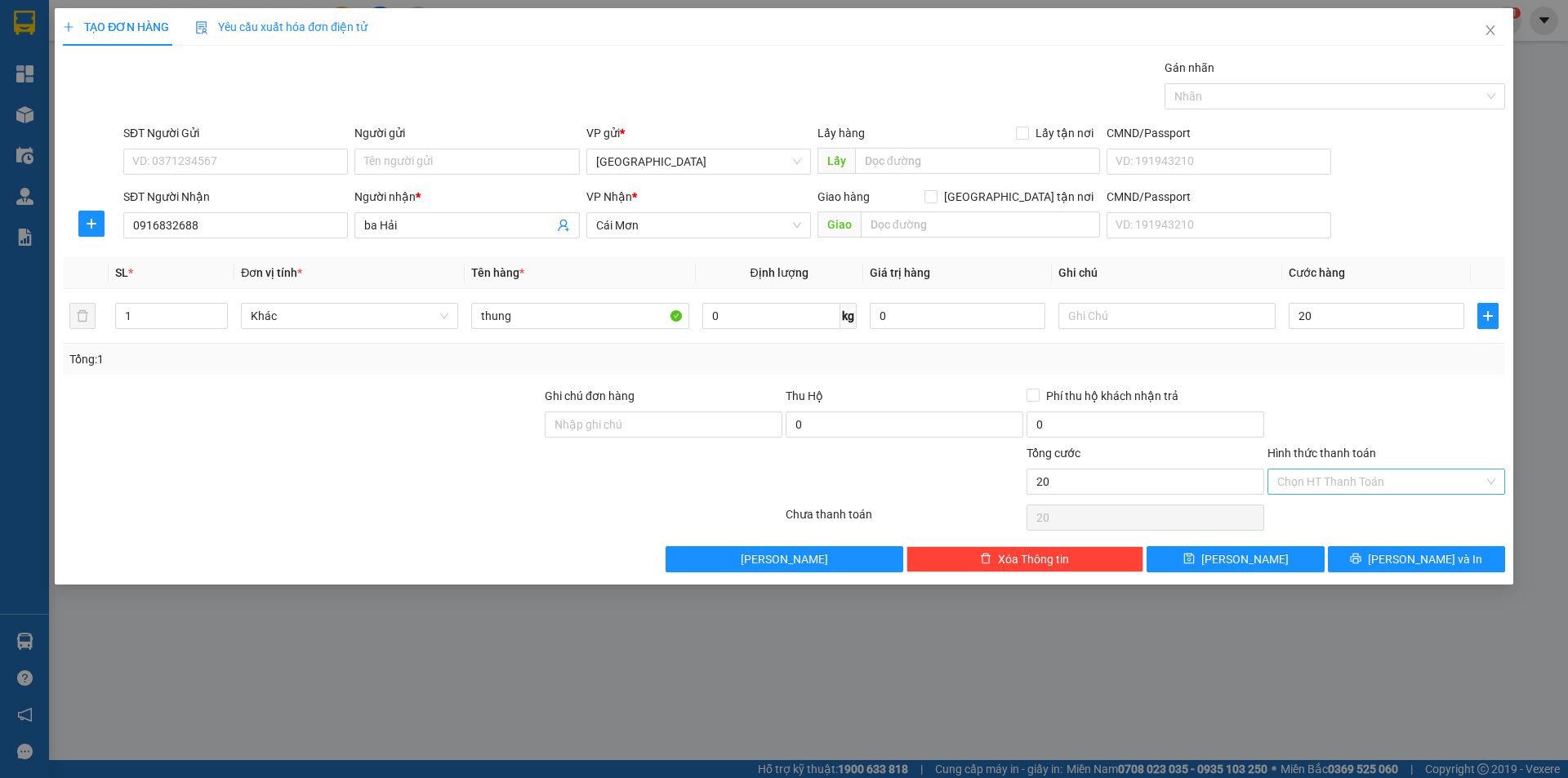
type input "20.000"
click at [1351, 482] on input "Hình thức thanh toán" at bounding box center [1381, 481] width 207 height 24
click at [1347, 514] on div "Tại văn phòng" at bounding box center [1386, 514] width 218 height 18
type input "0"
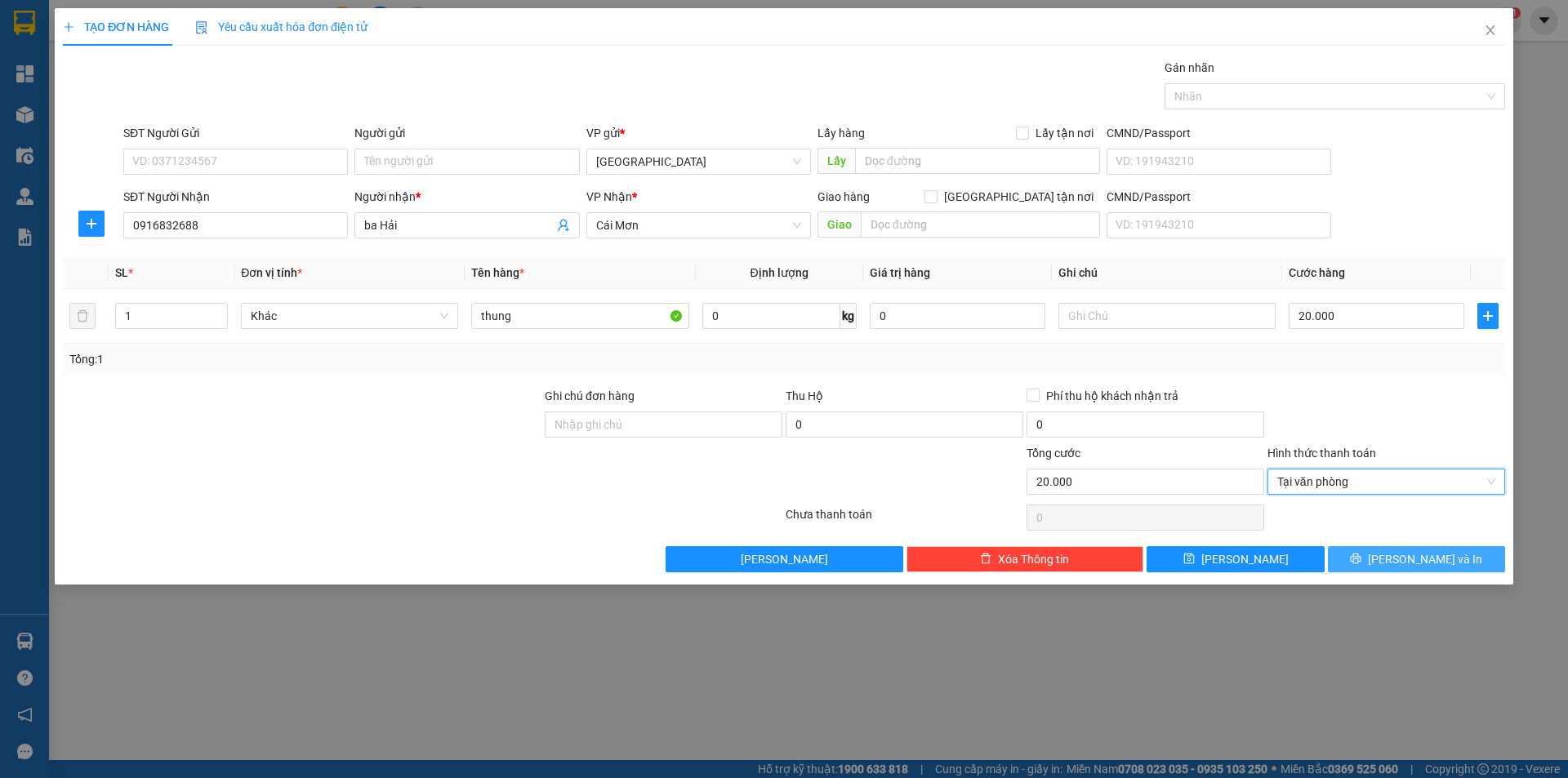
click at [1417, 560] on span "Lưu và In" at bounding box center [1425, 559] width 115 height 18
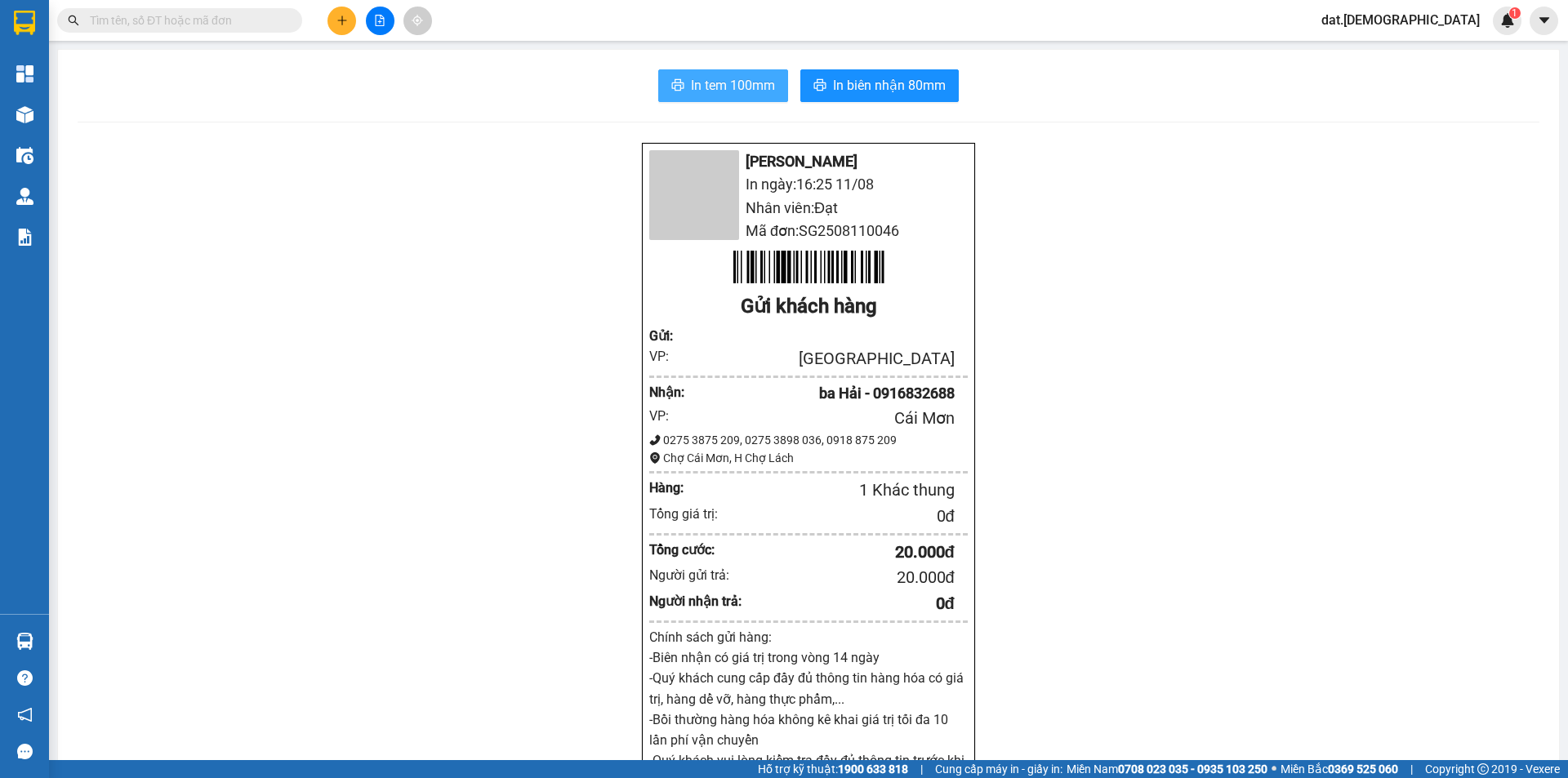
click at [738, 73] on button "In tem 100mm" at bounding box center [723, 85] width 130 height 32
click at [334, 24] on button at bounding box center [342, 21] width 29 height 29
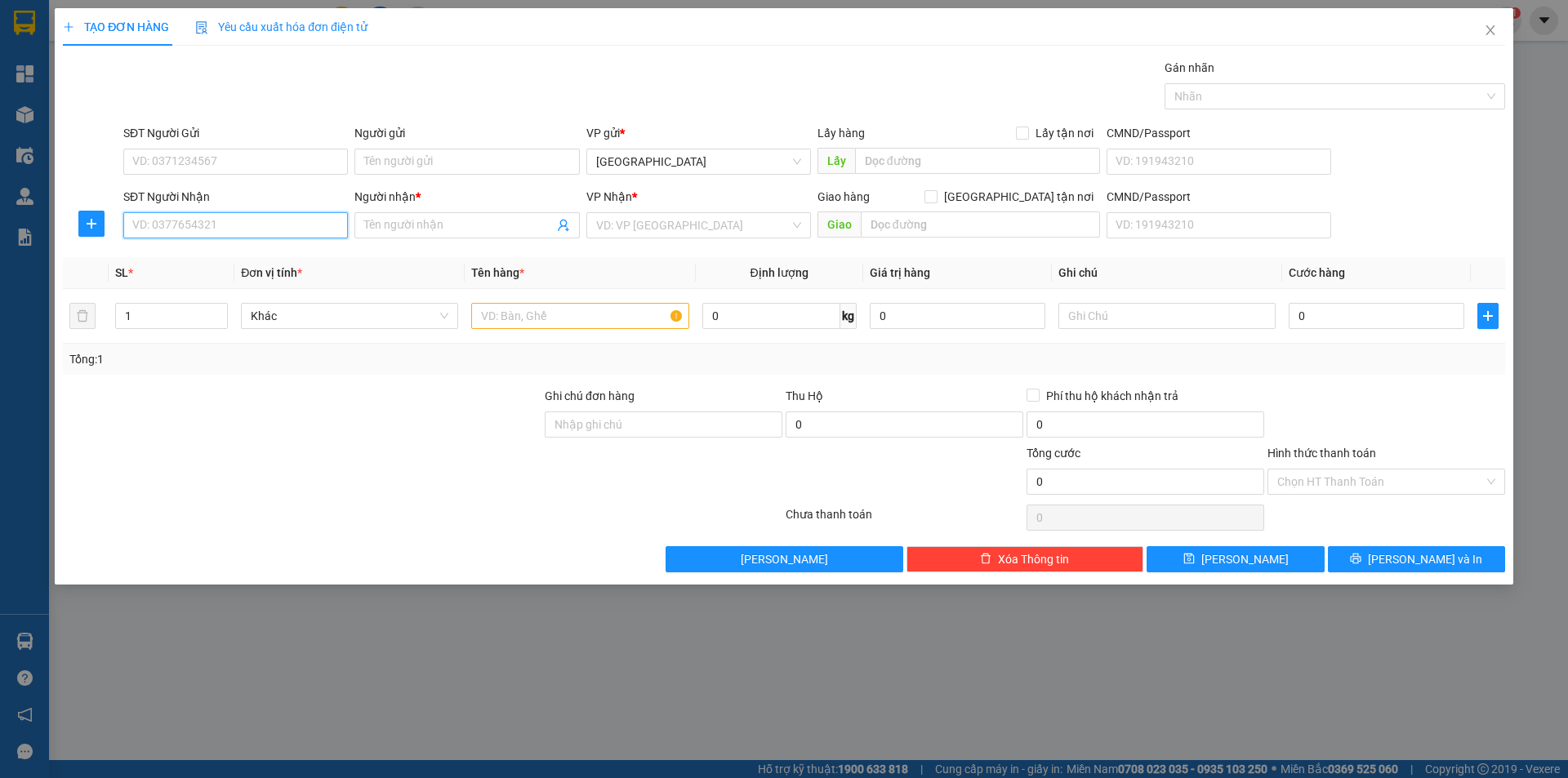
click at [276, 225] on input "SĐT Người Nhận" at bounding box center [236, 225] width 225 height 26
click at [215, 255] on div "0362228811 - Tài bùm" at bounding box center [236, 258] width 205 height 18
type input "0362228811"
type input "Tài bùm"
type input "0362228811"
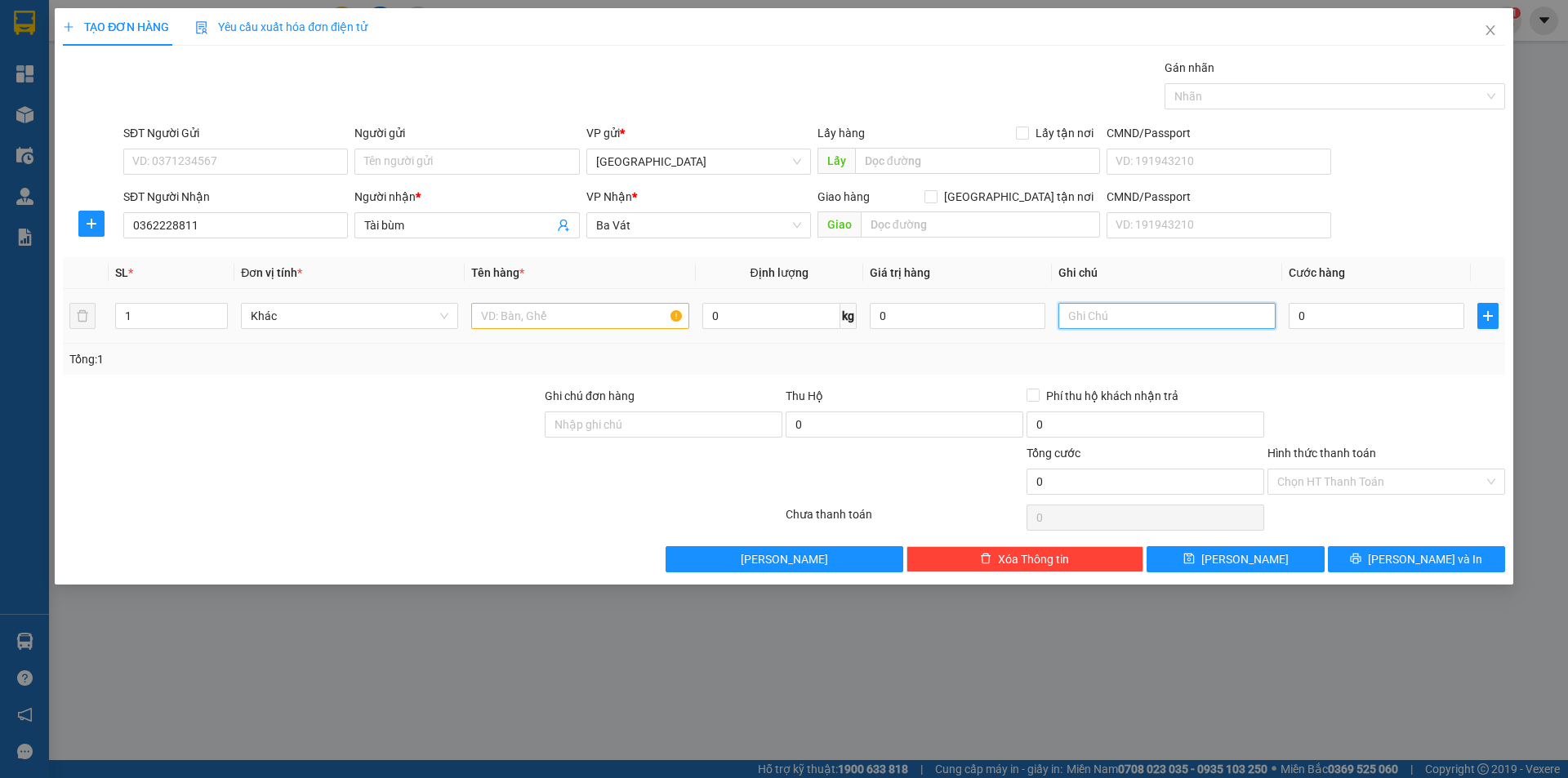
click at [1098, 322] on input "text" at bounding box center [1167, 316] width 217 height 26
click at [533, 317] on input "text" at bounding box center [580, 316] width 217 height 26
type input "hop"
click at [1131, 313] on input "text" at bounding box center [1167, 316] width 217 height 26
type input "chua phi"
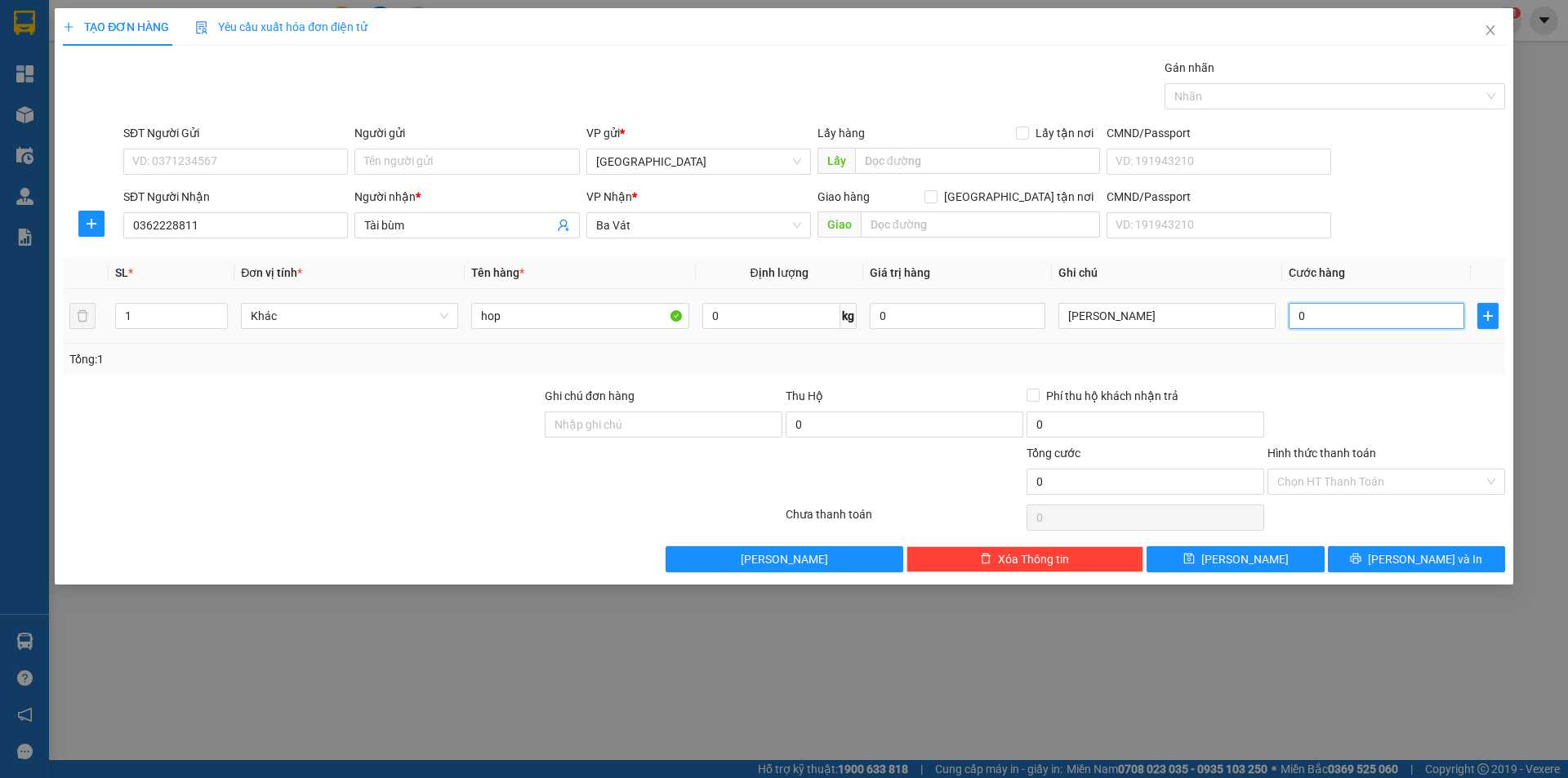
type input "2"
type input "20"
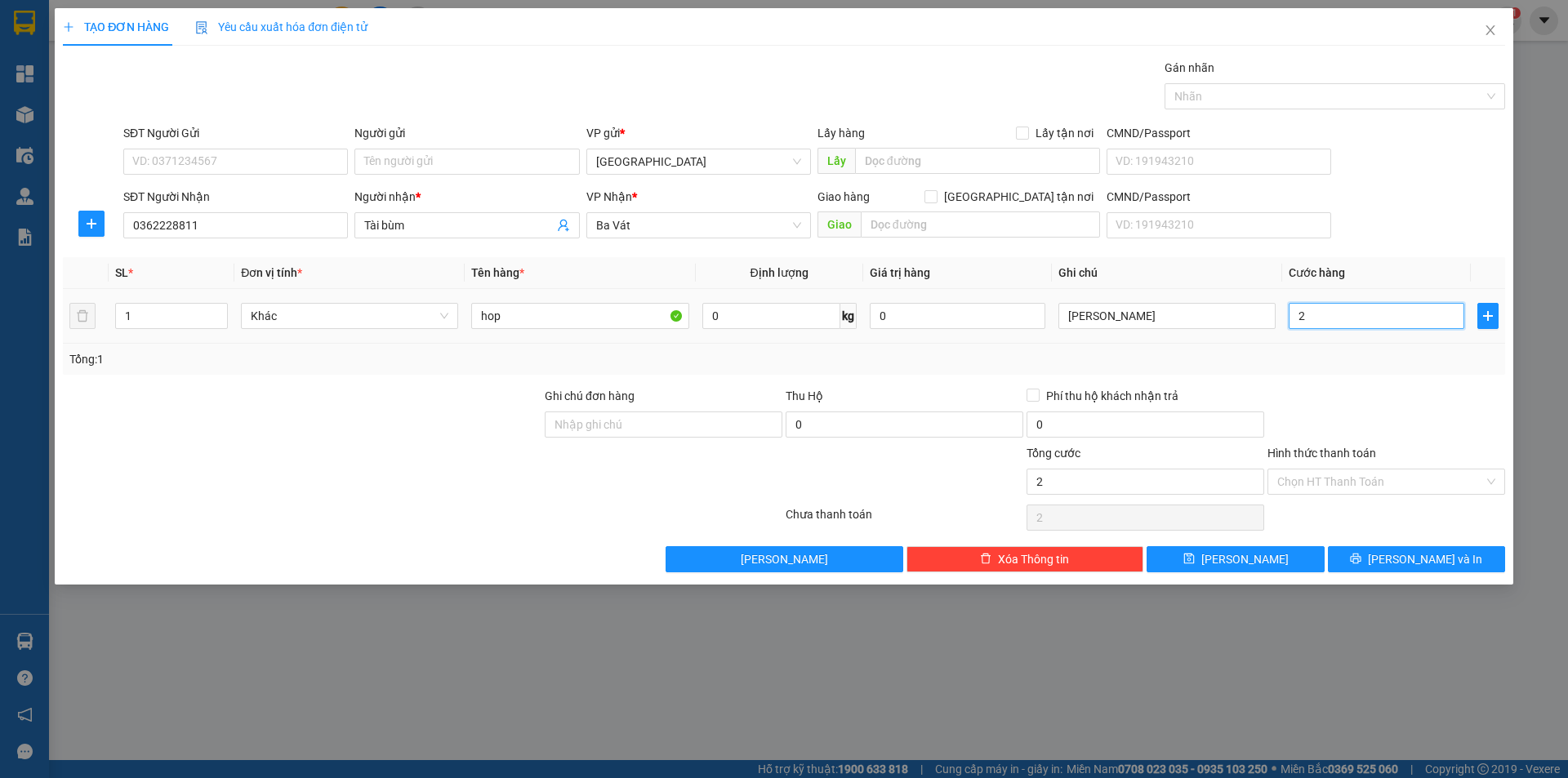
type input "20"
click at [1394, 469] on div "Chọn HT Thanh Toán" at bounding box center [1386, 481] width 238 height 26
type input "20.000"
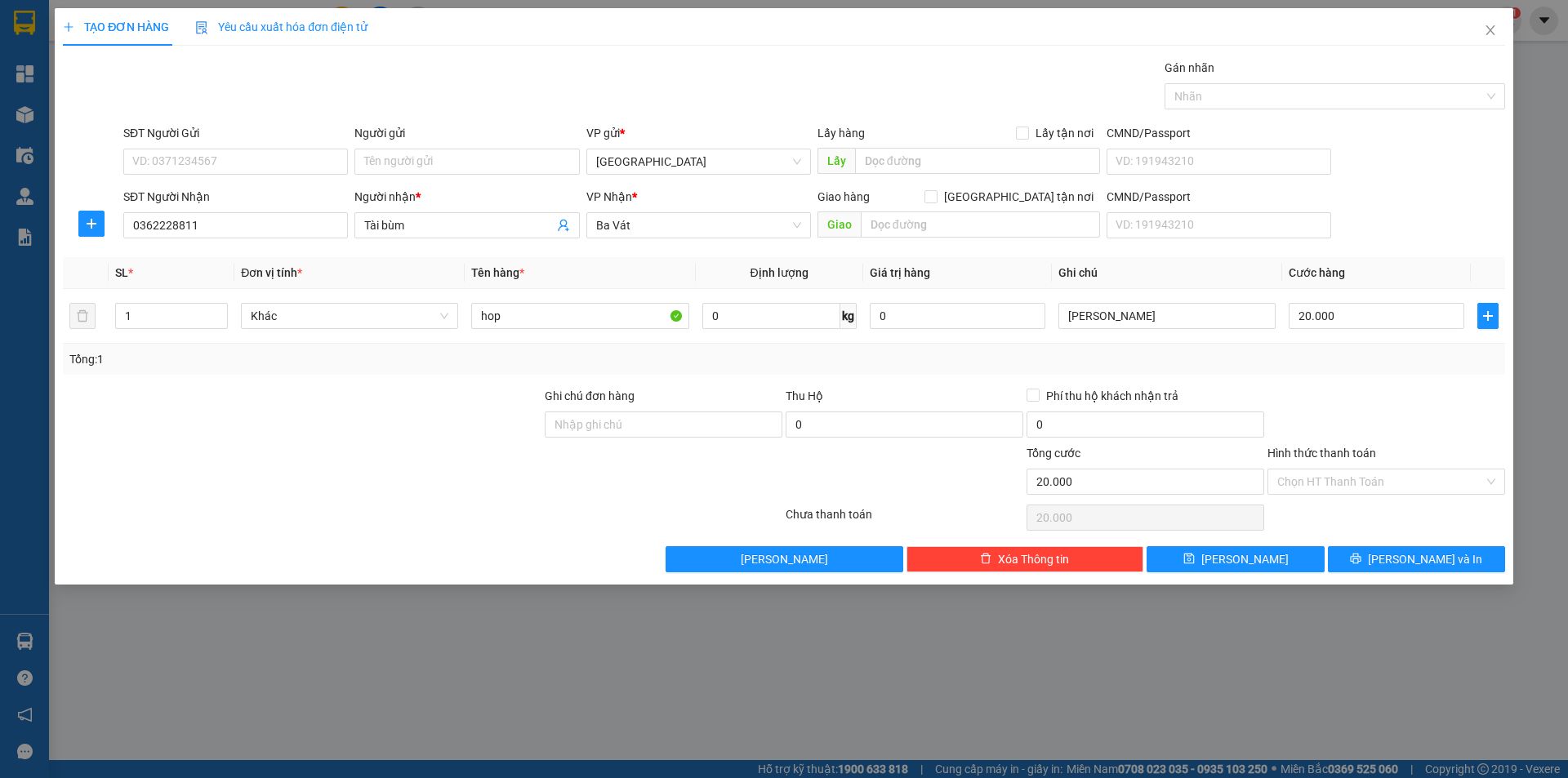
click at [1449, 364] on div "Tổng: 1" at bounding box center [784, 359] width 1429 height 18
click at [1445, 557] on span "Lưu và In" at bounding box center [1425, 559] width 115 height 18
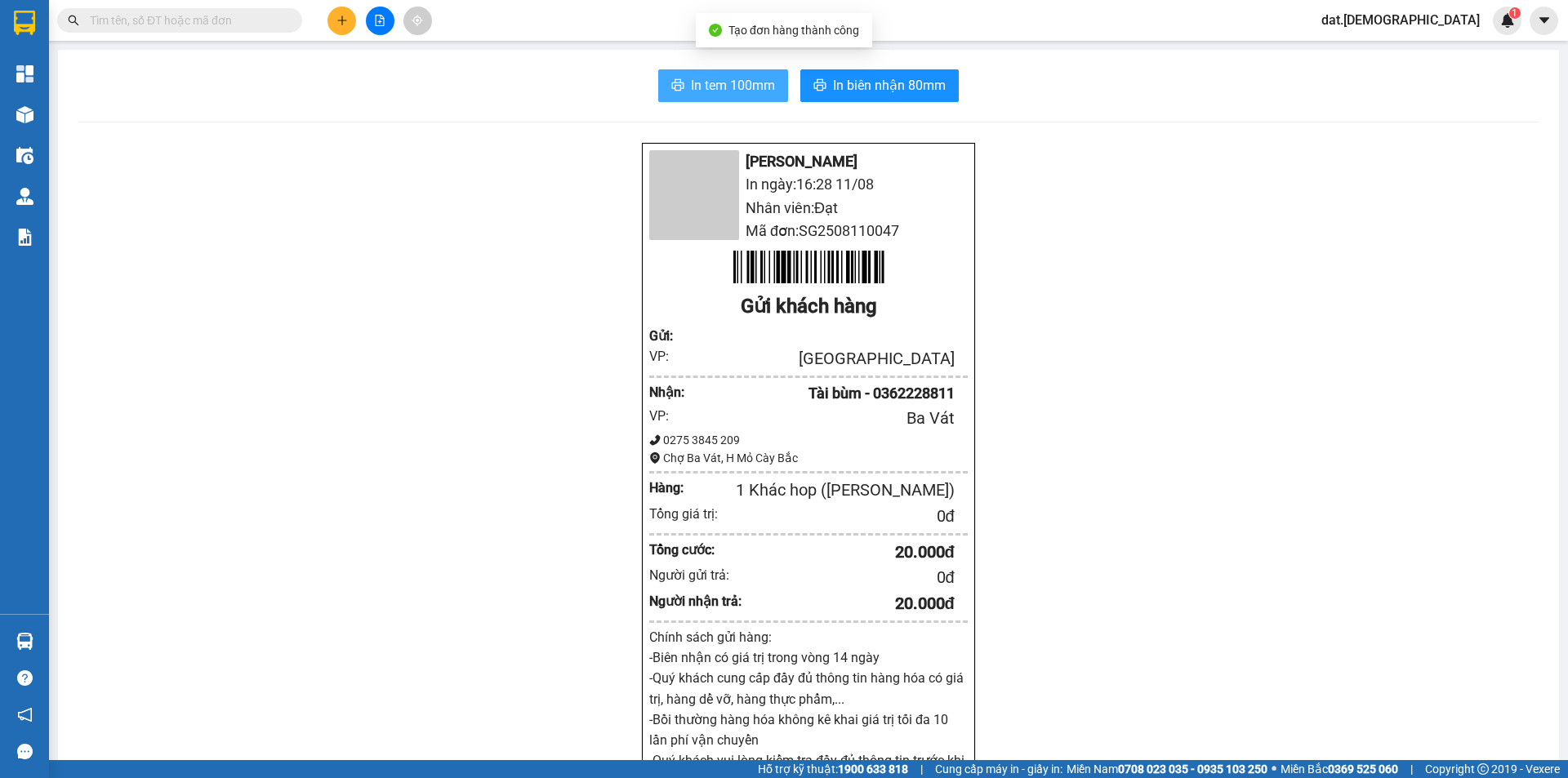
click at [731, 88] on span "In tem 100mm" at bounding box center [733, 85] width 84 height 21
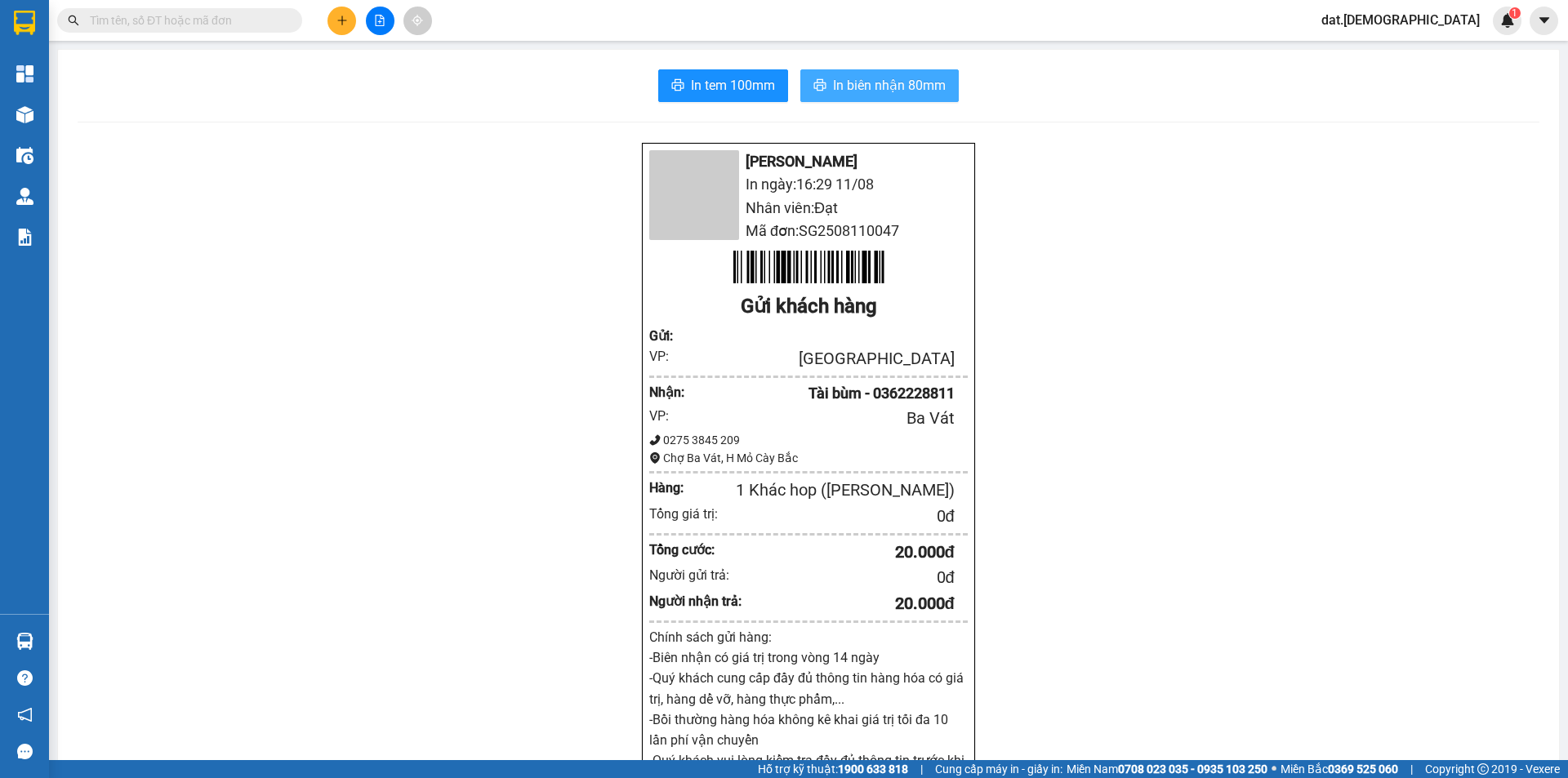
drag, startPoint x: 825, startPoint y: 88, endPoint x: 818, endPoint y: 94, distance: 9.2
click at [822, 90] on button "In biên nhận 80mm" at bounding box center [879, 85] width 159 height 32
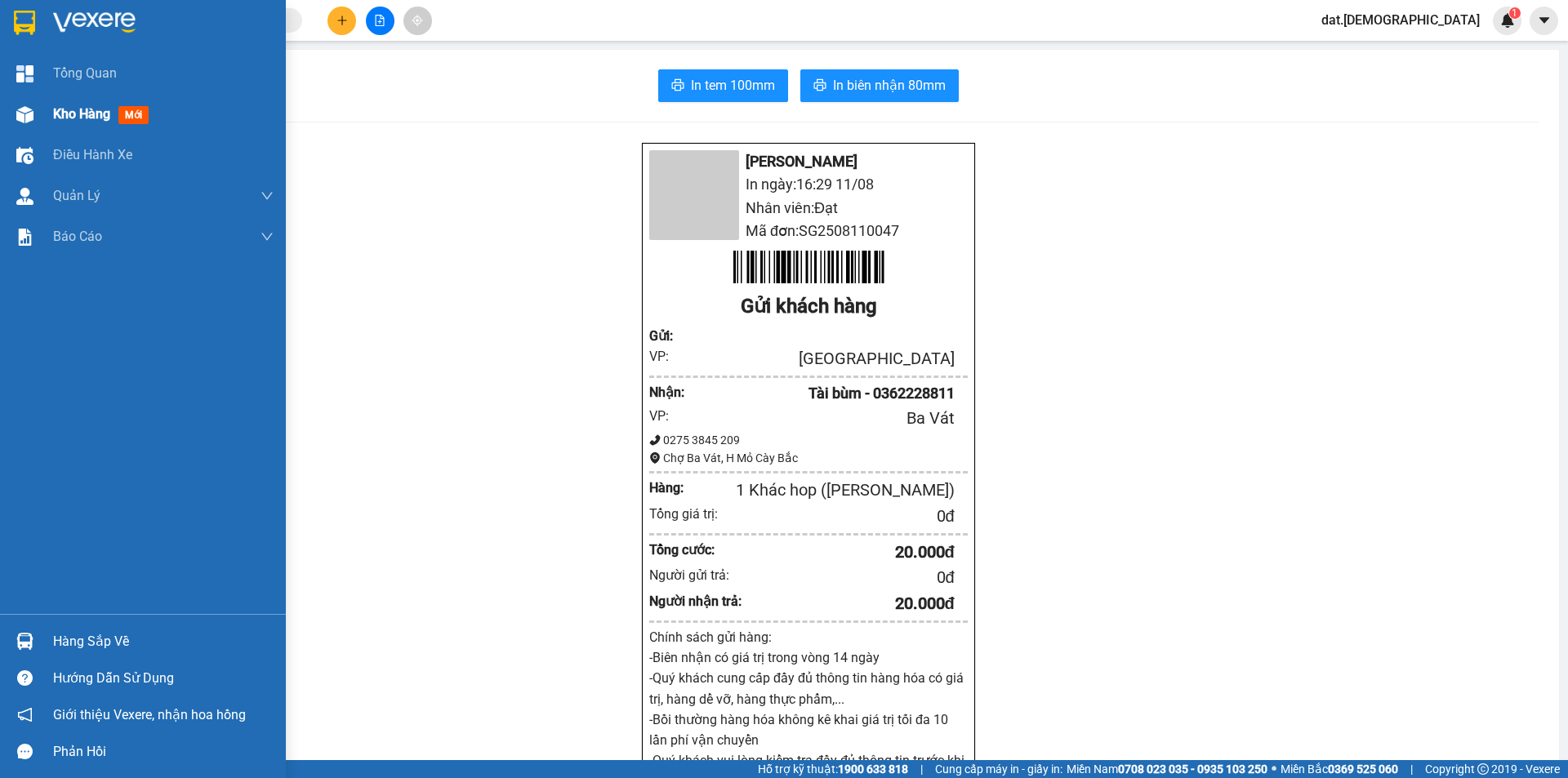
click at [39, 119] on div at bounding box center [25, 115] width 29 height 29
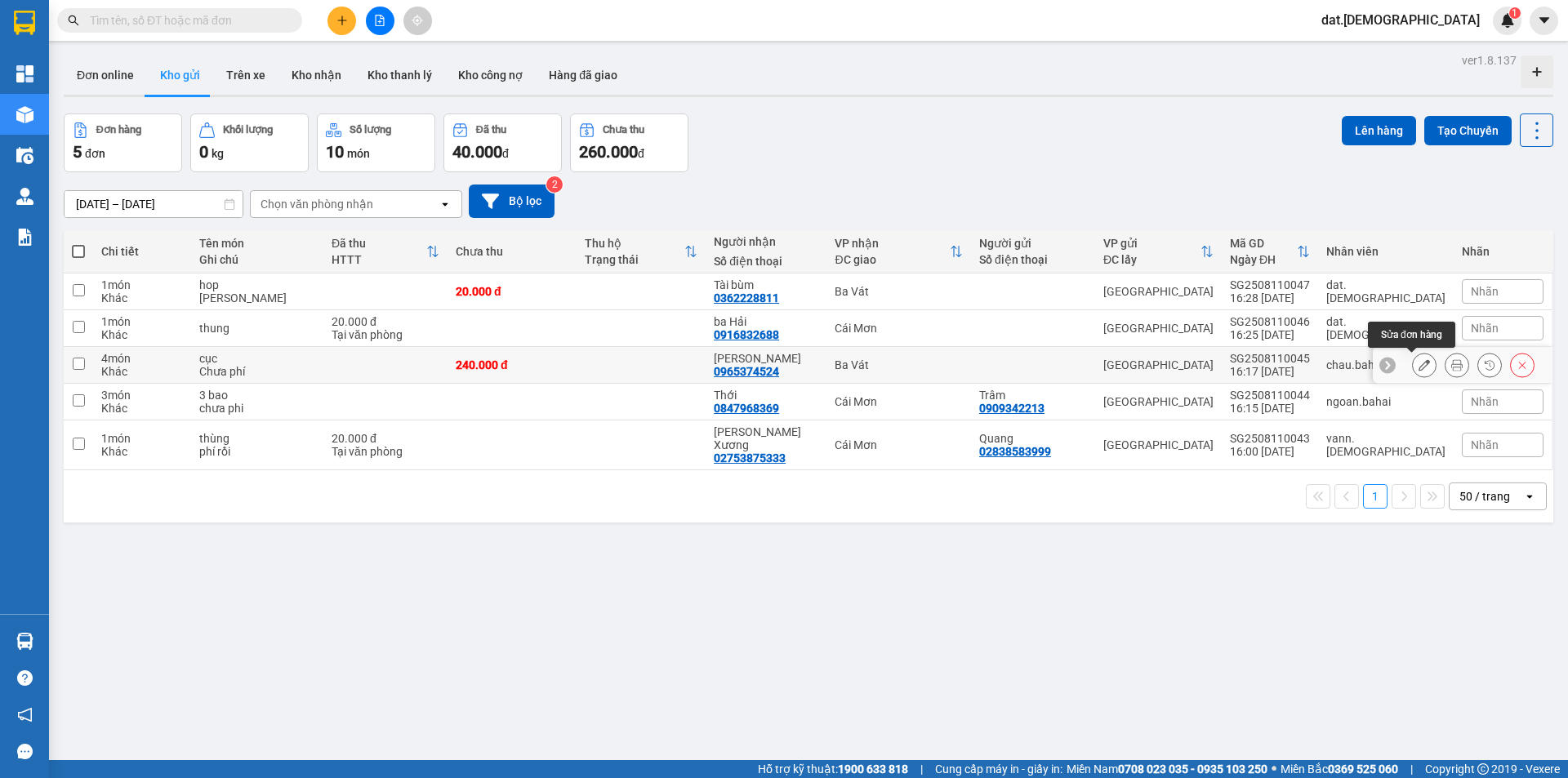
click at [1446, 367] on button at bounding box center [1458, 366] width 23 height 29
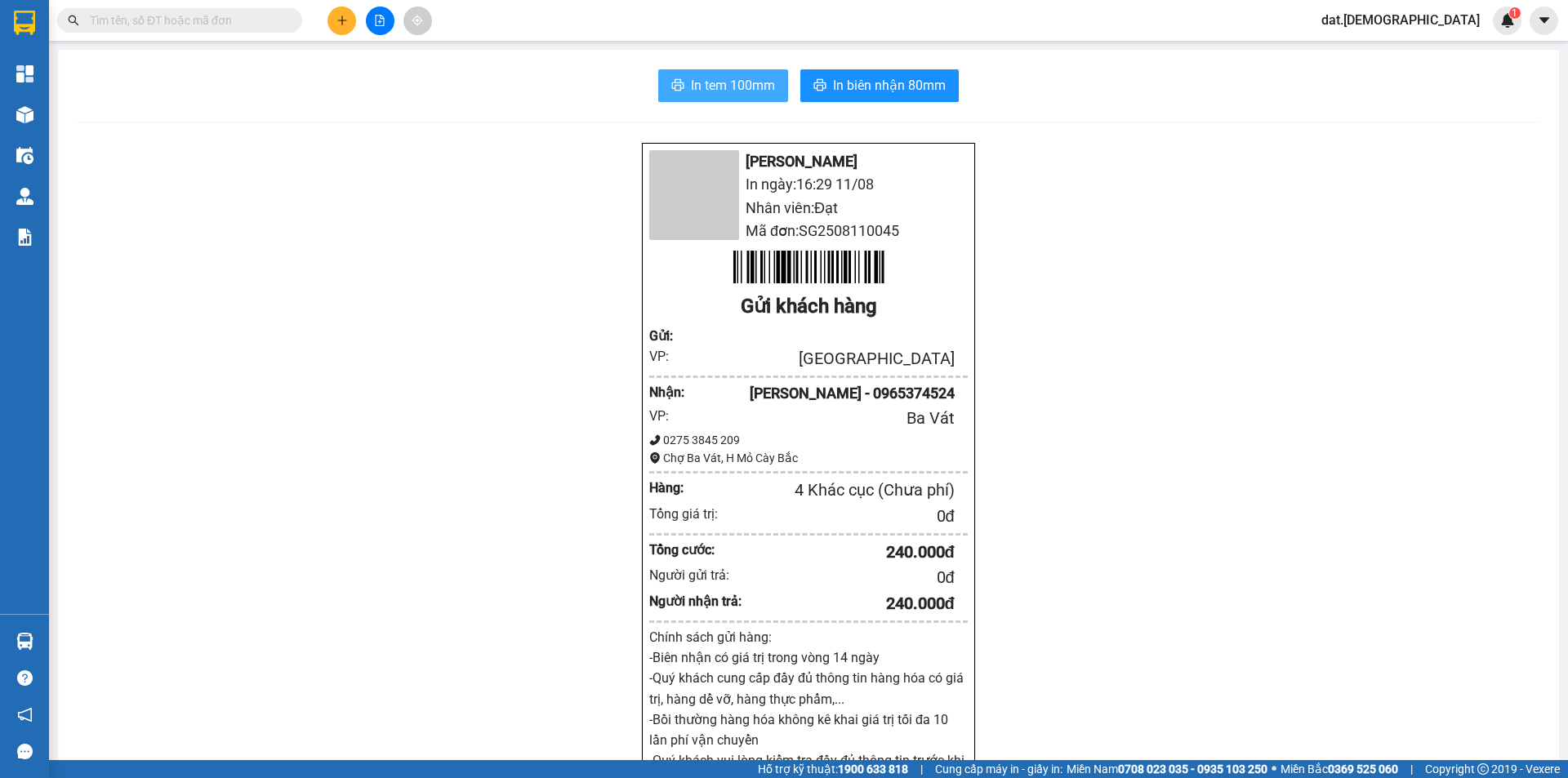
click at [705, 78] on span "In tem 100mm" at bounding box center [733, 85] width 84 height 21
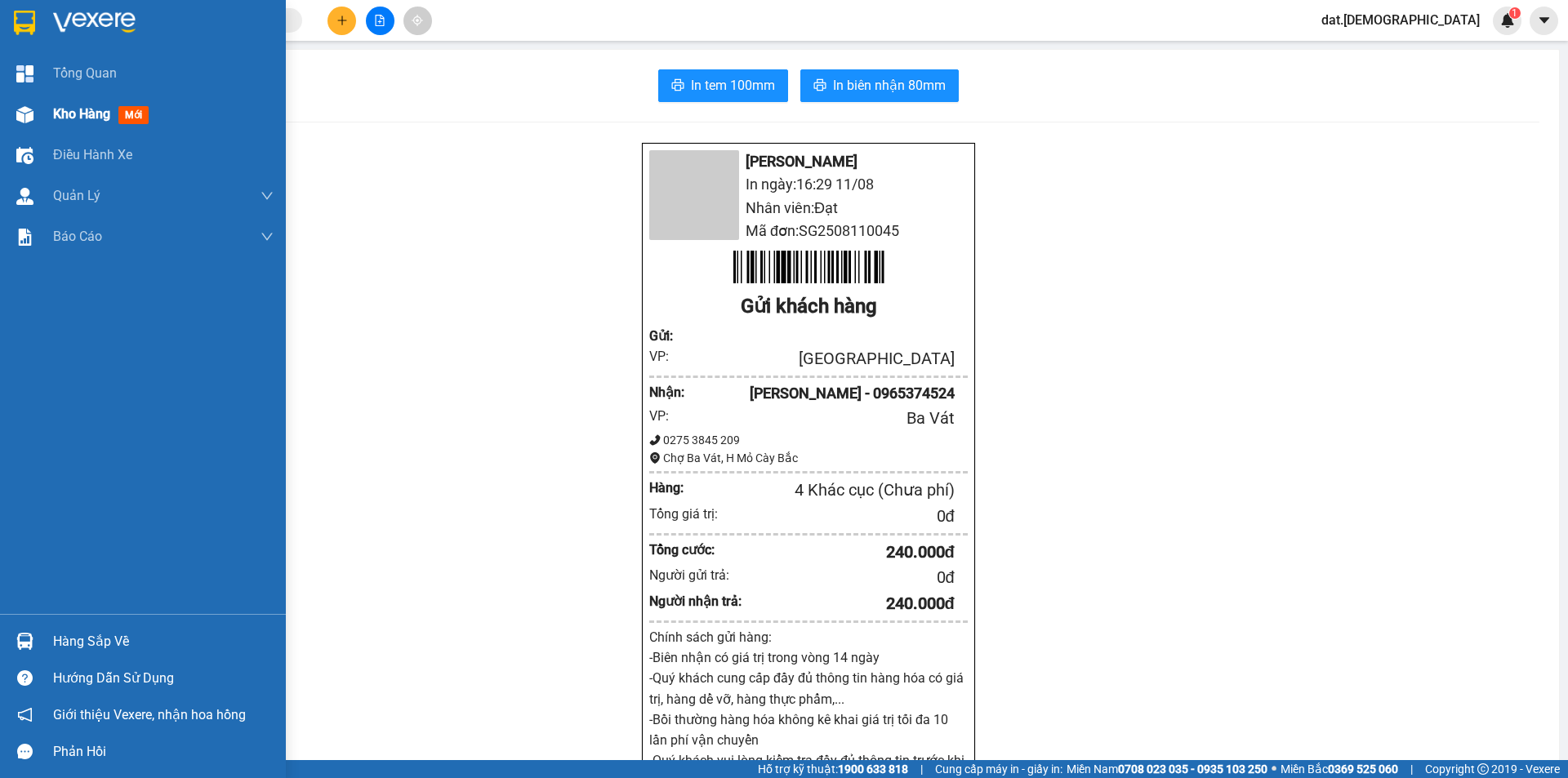
click at [139, 109] on span "mới" at bounding box center [134, 115] width 30 height 18
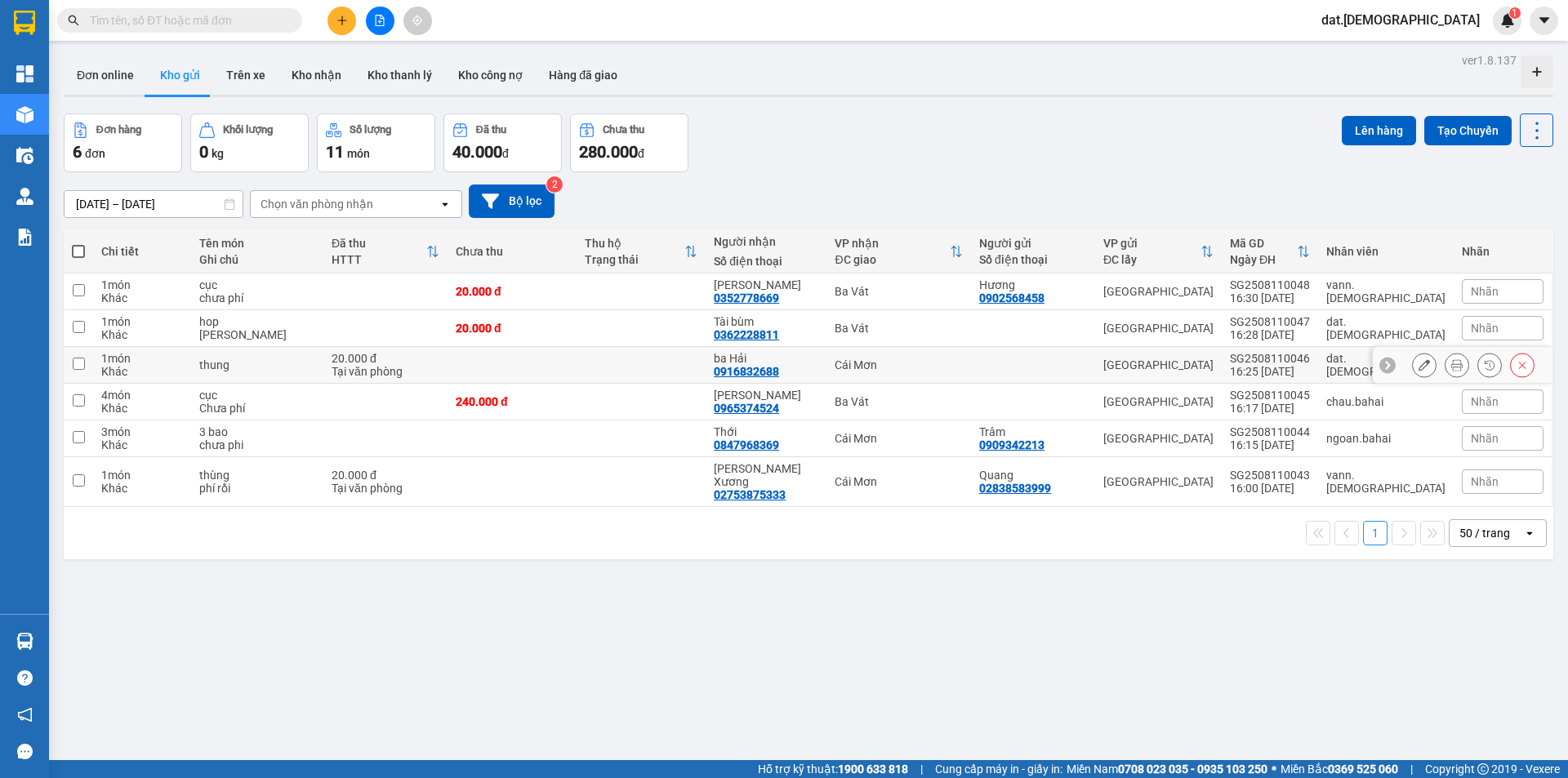
click at [779, 365] on div "0916832688" at bounding box center [746, 371] width 65 height 13
click at [805, 432] on div "Thới" at bounding box center [766, 432] width 105 height 13
checkbox input "true"
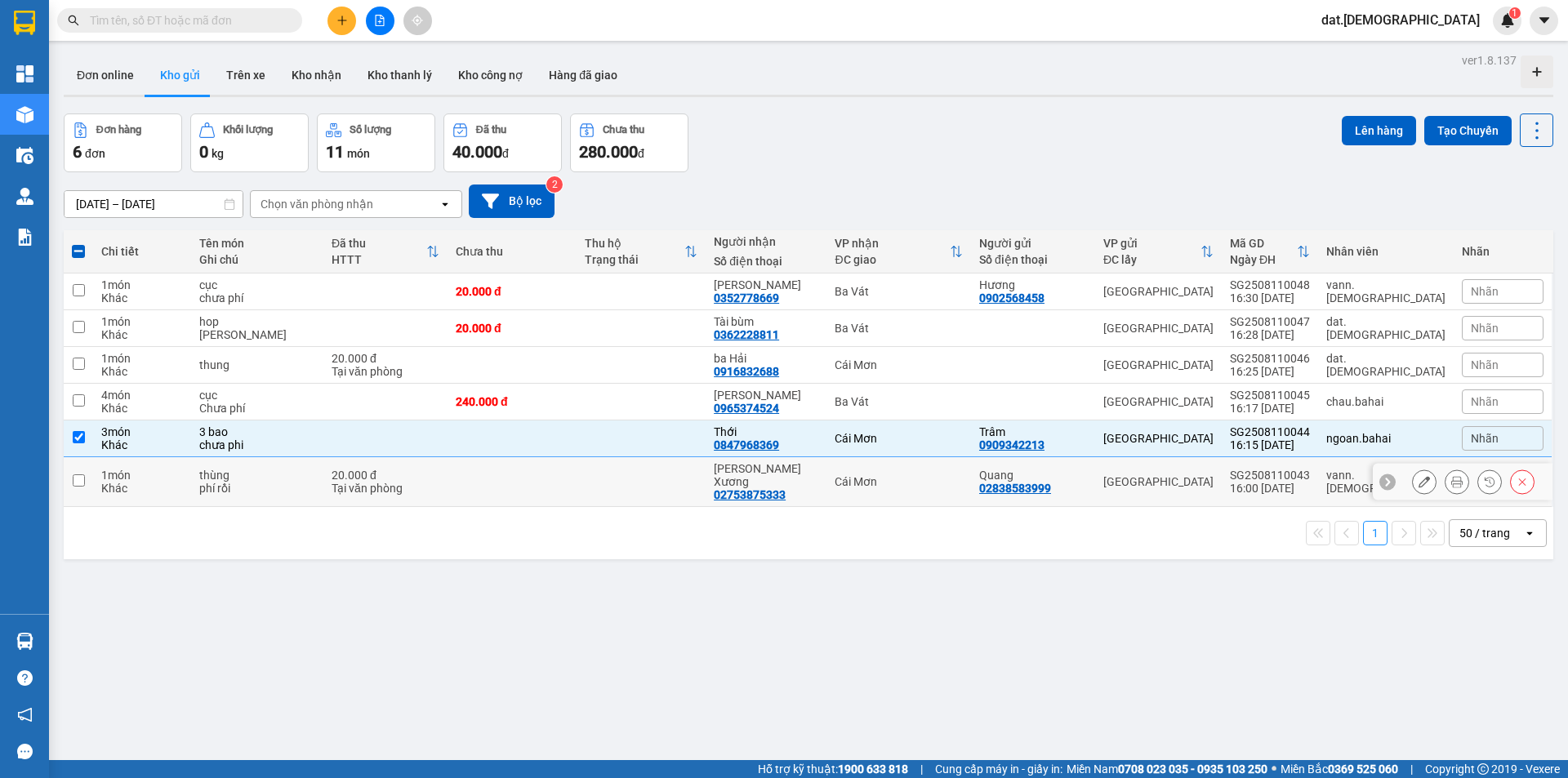
click at [785, 488] on div "02753875333" at bounding box center [749, 495] width 72 height 13
click at [80, 474] on input "checkbox" at bounding box center [79, 480] width 13 height 13
checkbox input "true"
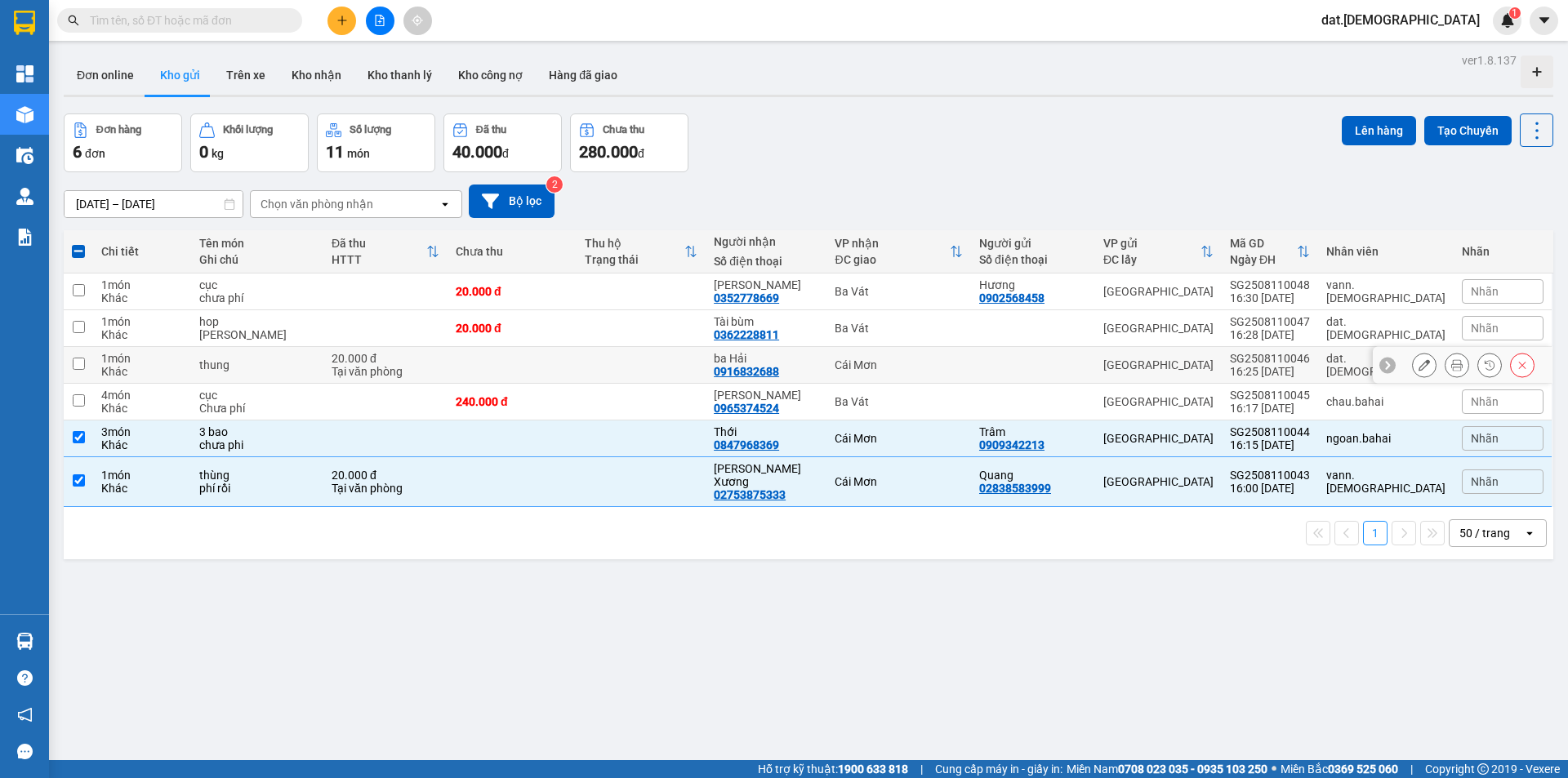
click at [78, 367] on input "checkbox" at bounding box center [79, 364] width 13 height 13
checkbox input "true"
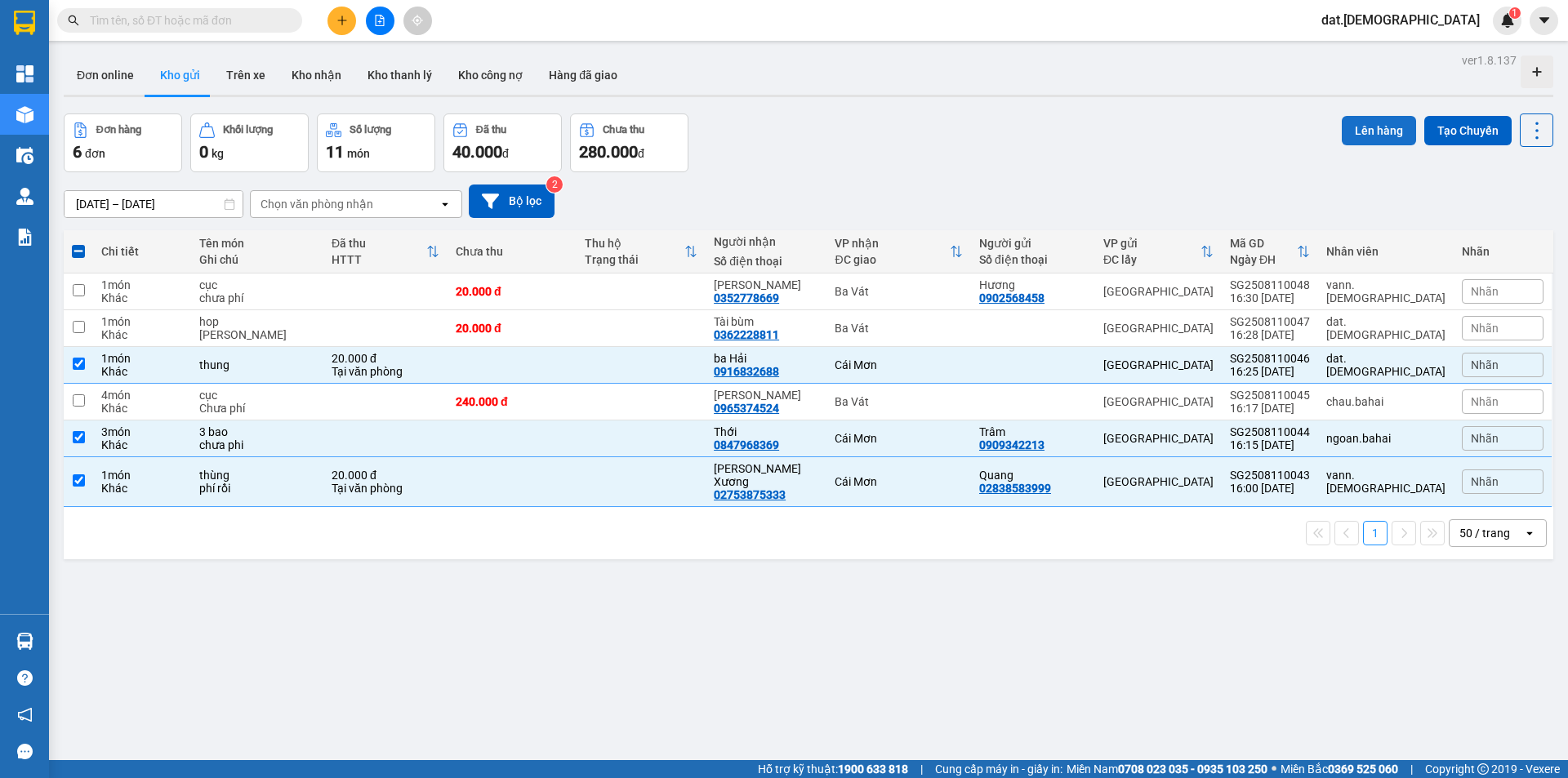
click at [1342, 132] on button "Lên hàng" at bounding box center [1379, 130] width 74 height 30
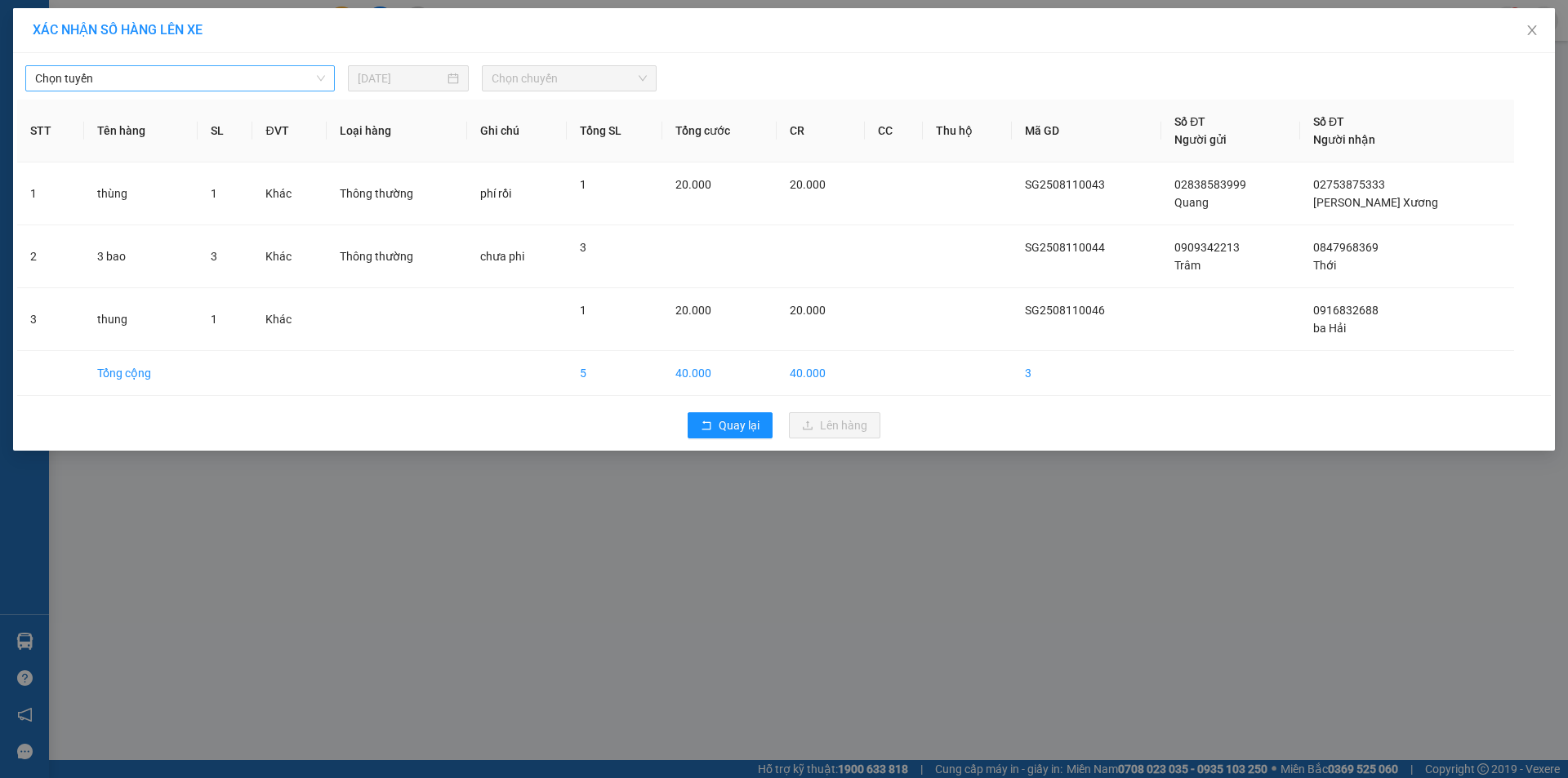
click at [164, 65] on div "Chọn tuyến" at bounding box center [179, 78] width 309 height 26
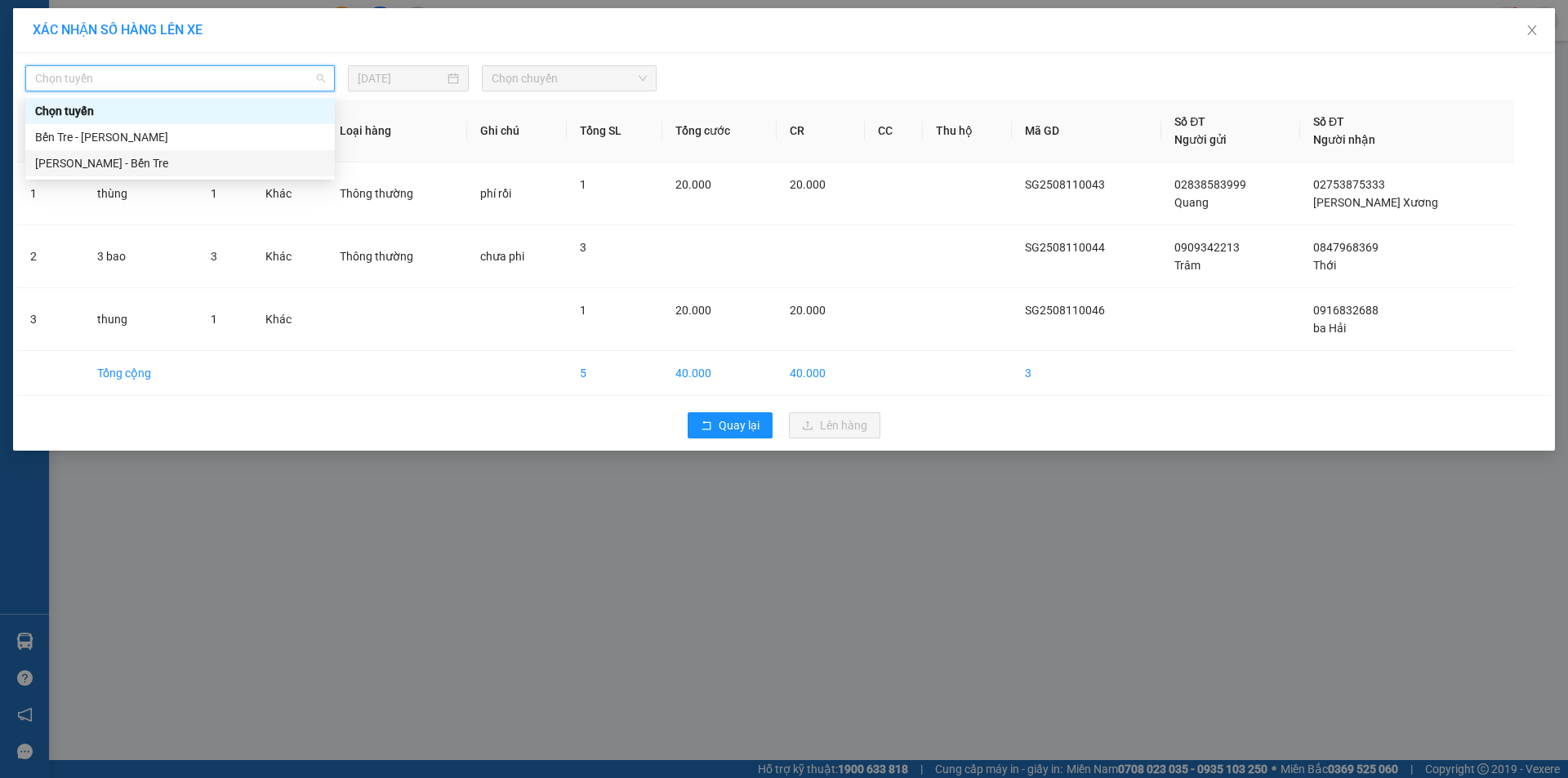
click at [130, 160] on div "[PERSON_NAME] - Bến Tre" at bounding box center [179, 163] width 290 height 18
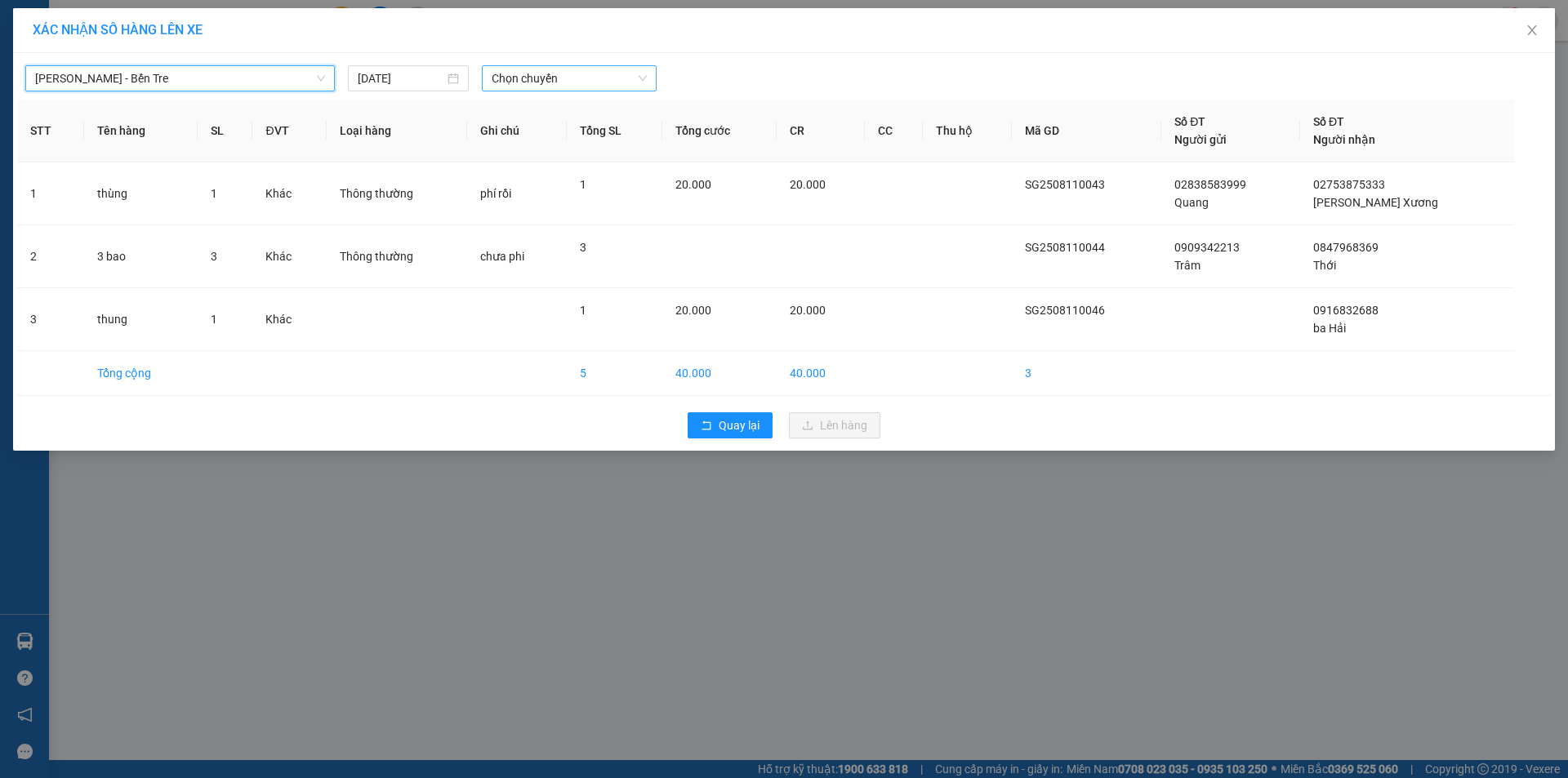
click at [616, 77] on span "Chọn chuyến" at bounding box center [568, 78] width 155 height 24
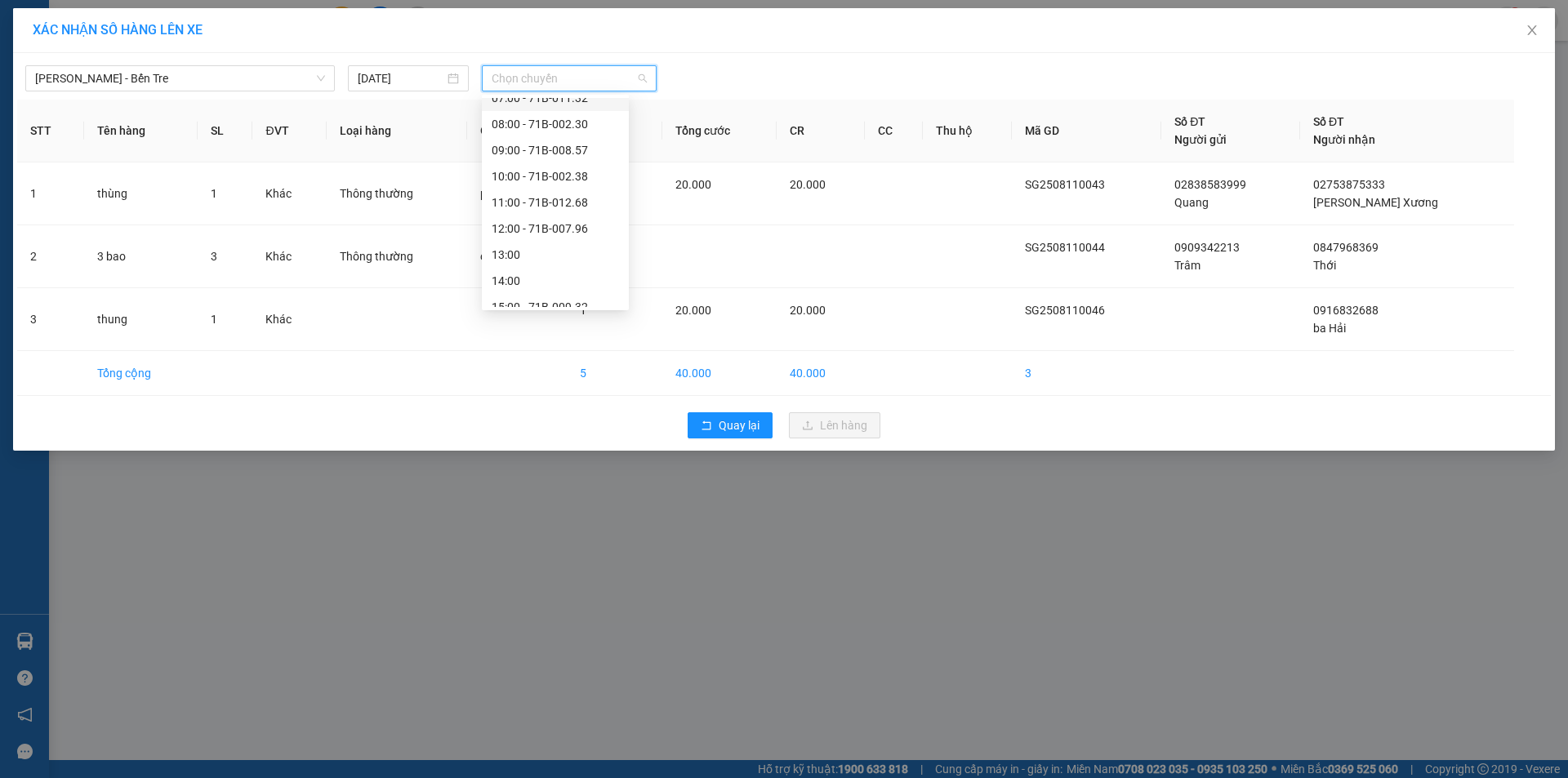
scroll to position [183, 0]
click at [532, 268] on div "17:00" at bounding box center [555, 268] width 127 height 18
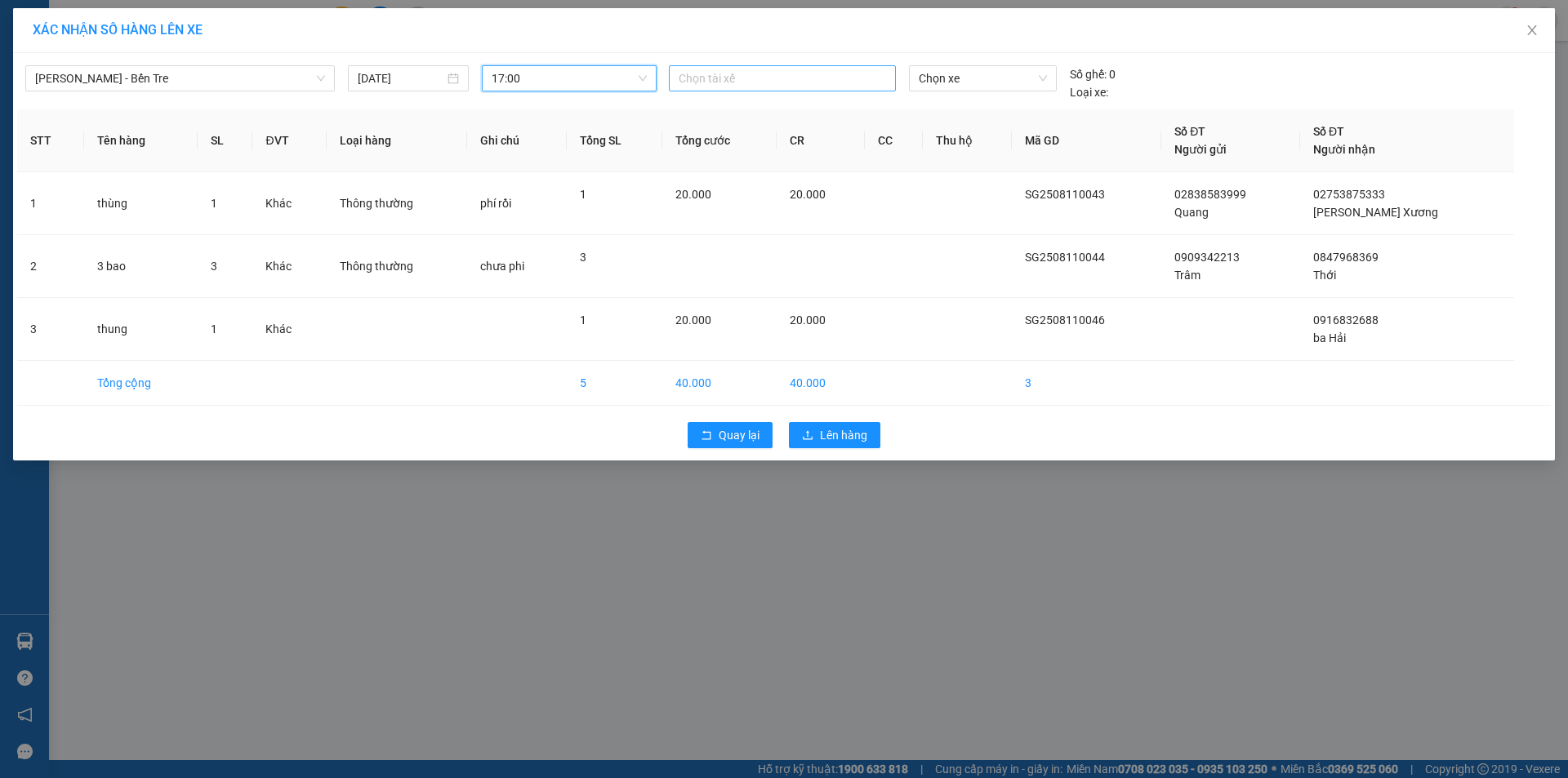
click at [732, 75] on div at bounding box center [783, 79] width 219 height 20
type input "bin"
click at [725, 139] on div "Bình Nhỏ" at bounding box center [791, 137] width 225 height 18
click at [951, 72] on span "Chọn xe" at bounding box center [983, 78] width 127 height 24
type input "377"
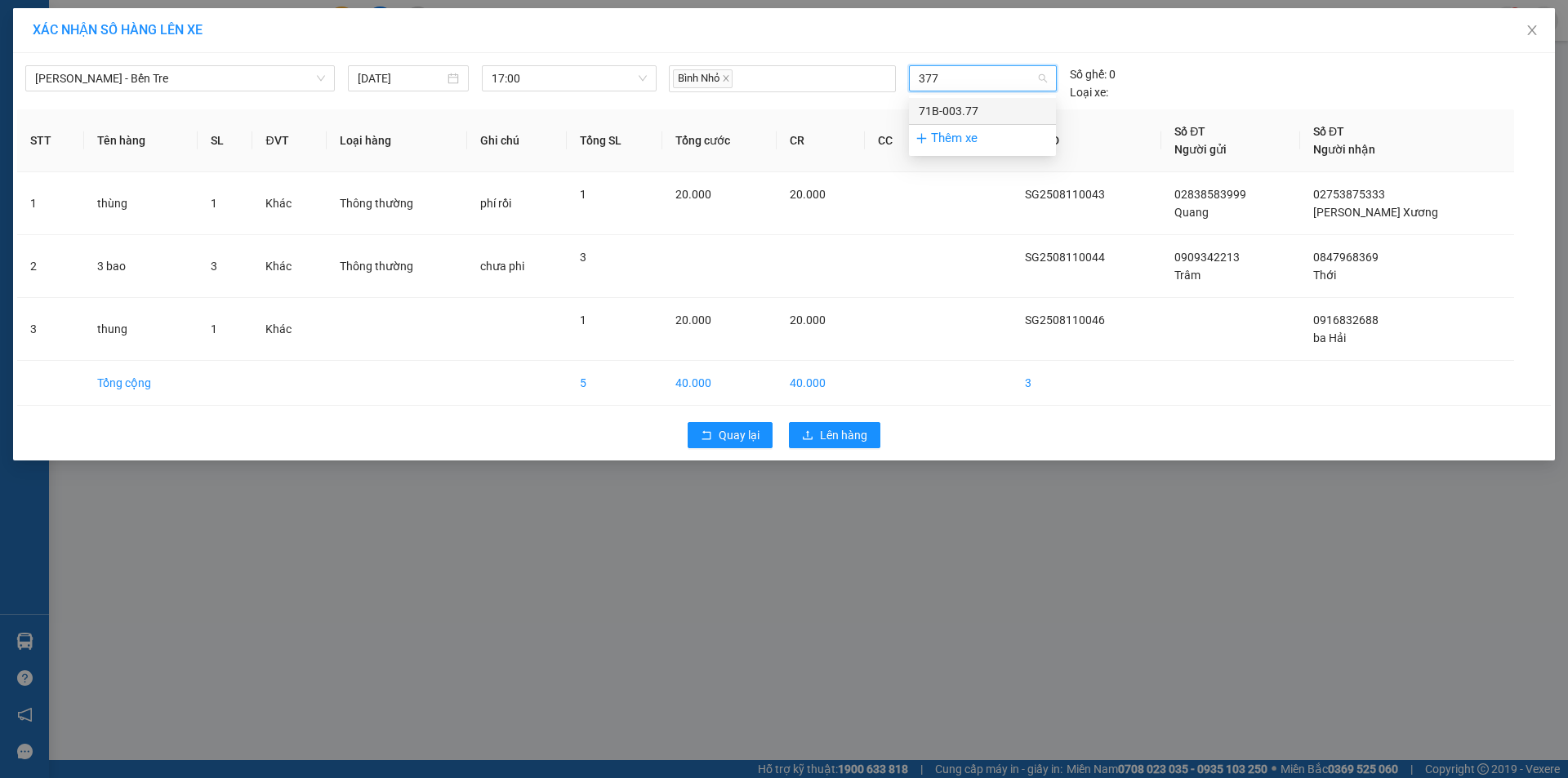
click at [961, 112] on div "71B-003.77" at bounding box center [983, 111] width 127 height 18
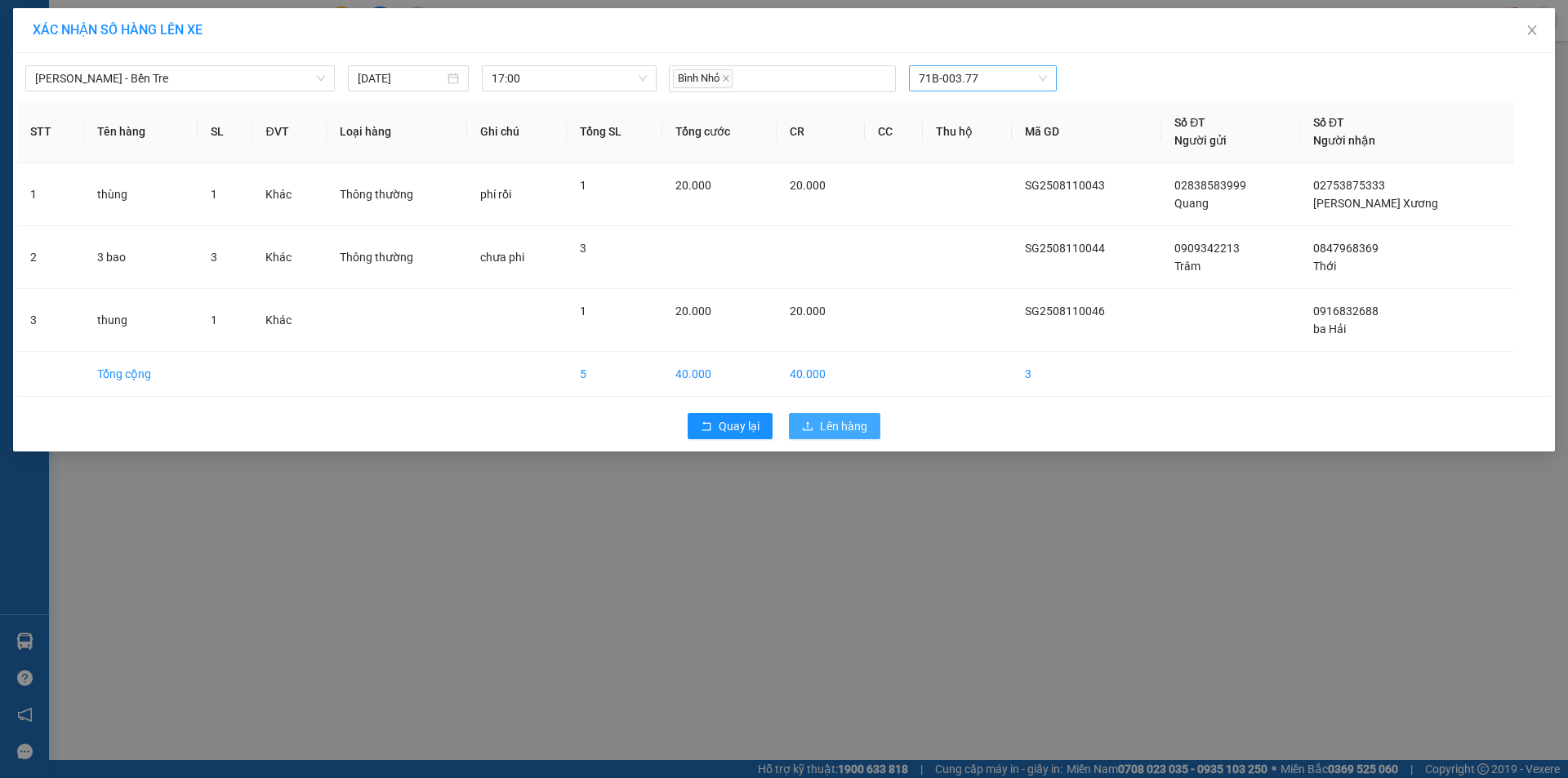
click at [841, 428] on span "Lên hàng" at bounding box center [844, 427] width 48 height 18
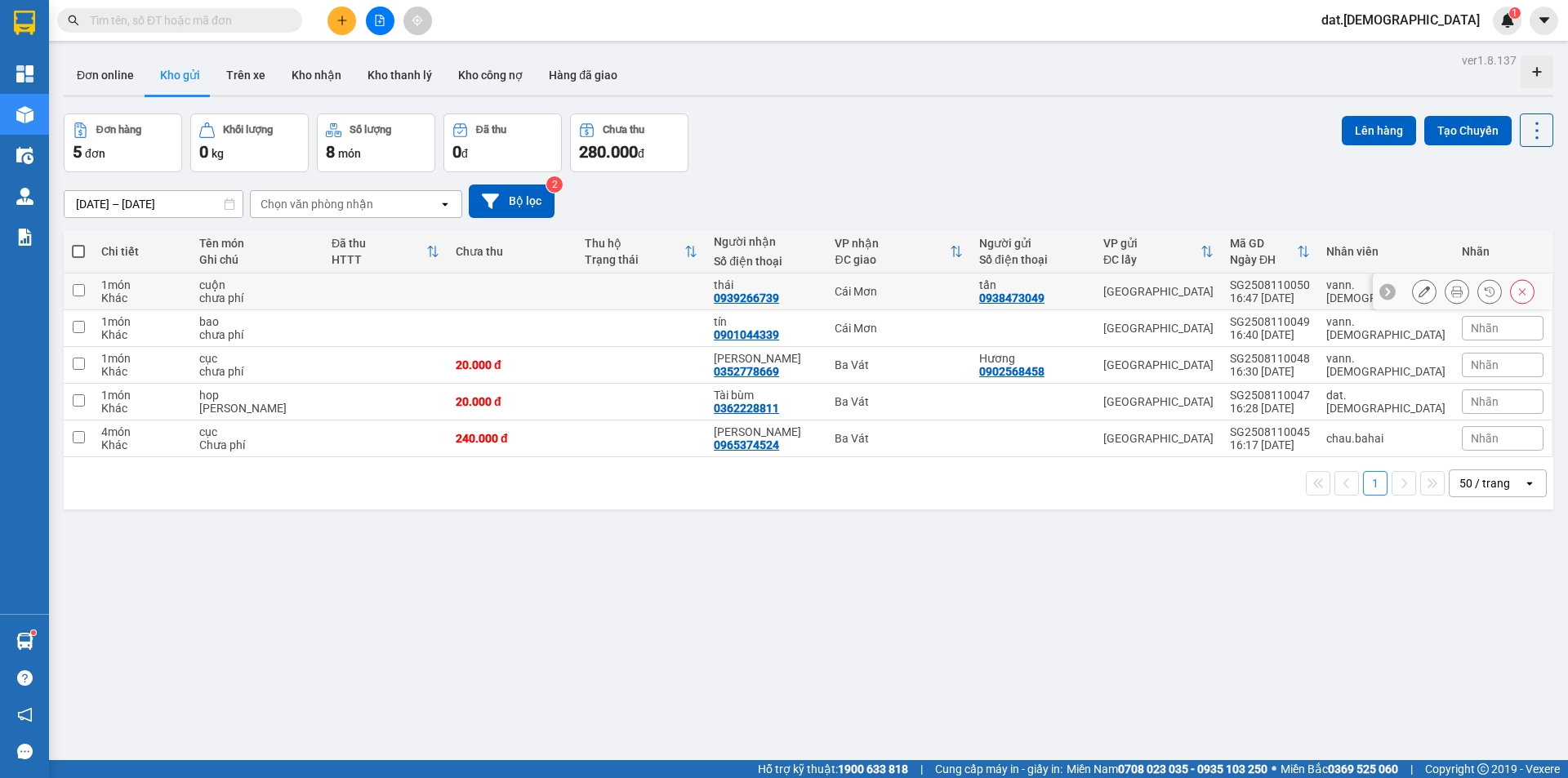
click at [570, 286] on td at bounding box center [512, 291] width 129 height 37
checkbox input "true"
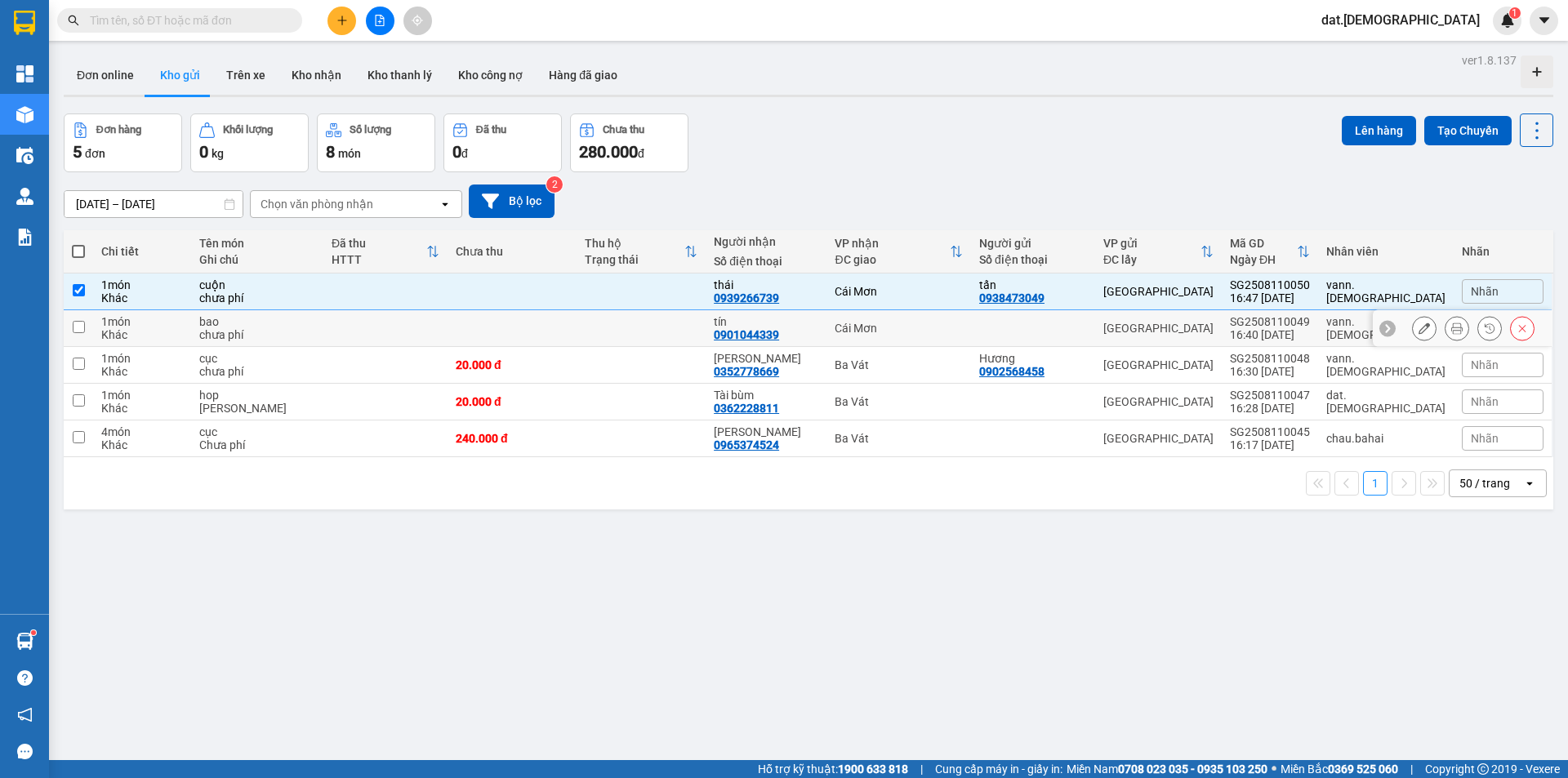
click at [576, 323] on td at bounding box center [512, 328] width 129 height 37
checkbox input "true"
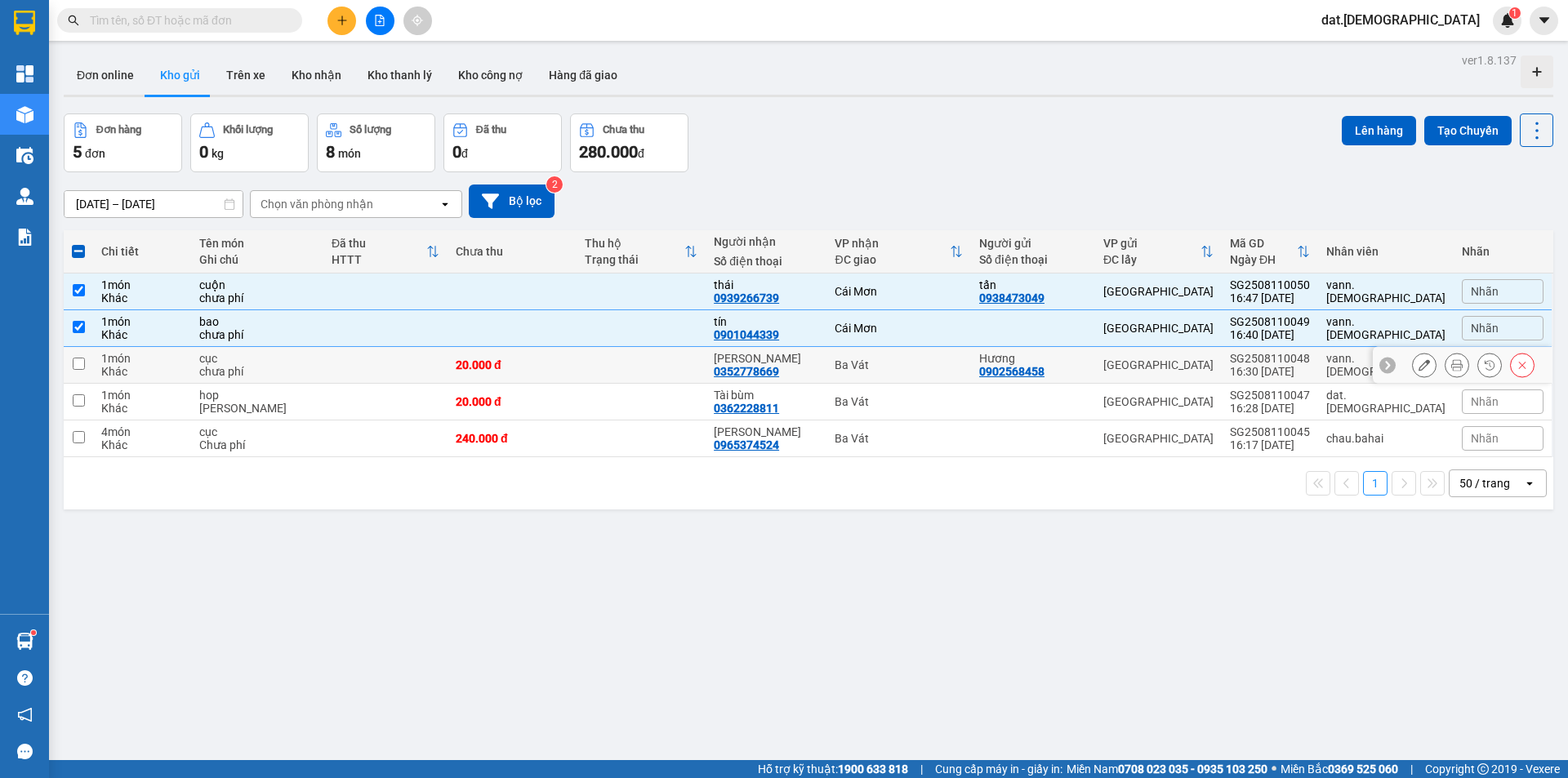
click at [676, 363] on td at bounding box center [641, 365] width 129 height 37
checkbox input "true"
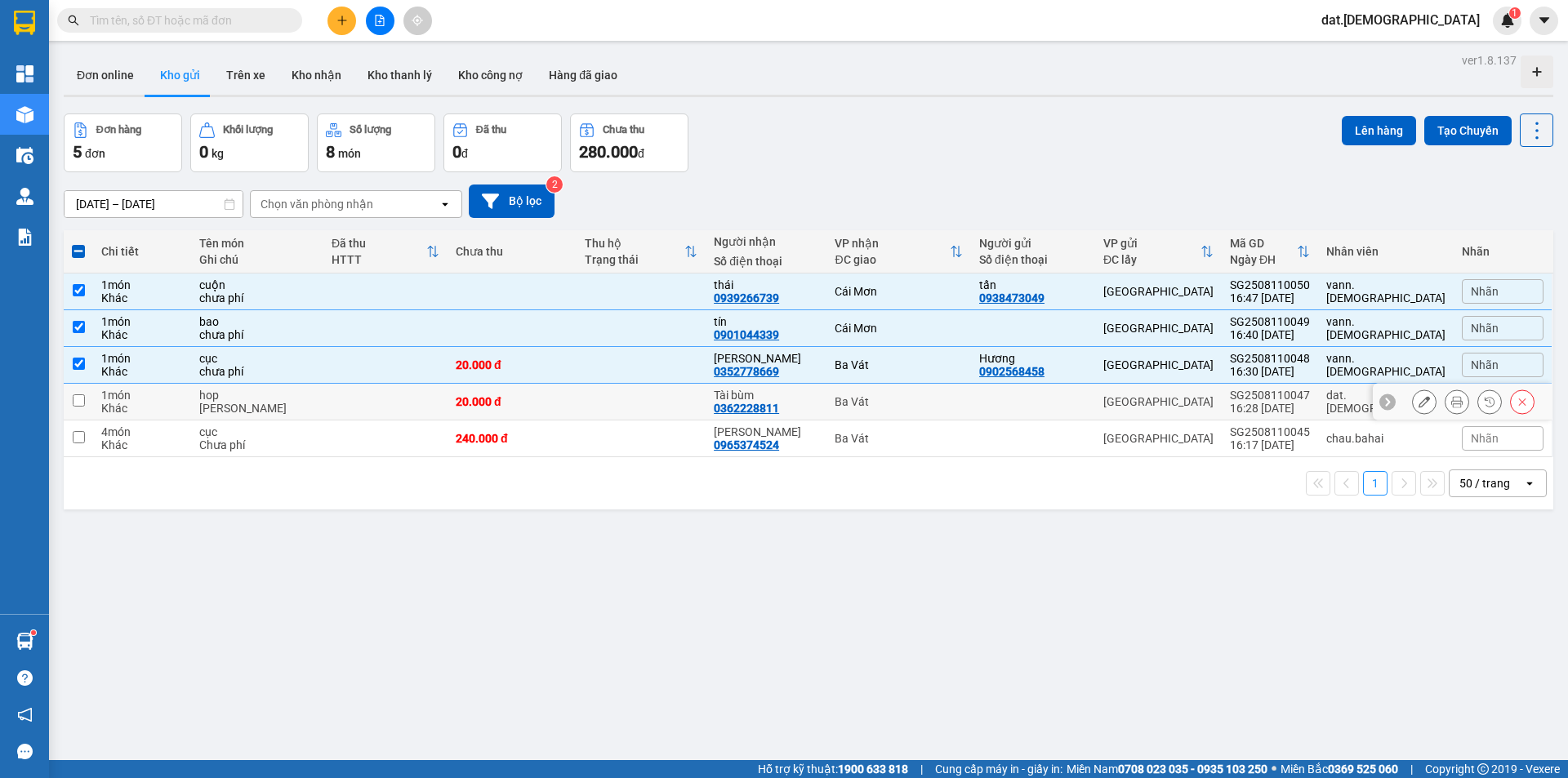
click at [667, 400] on td at bounding box center [641, 402] width 129 height 37
checkbox input "true"
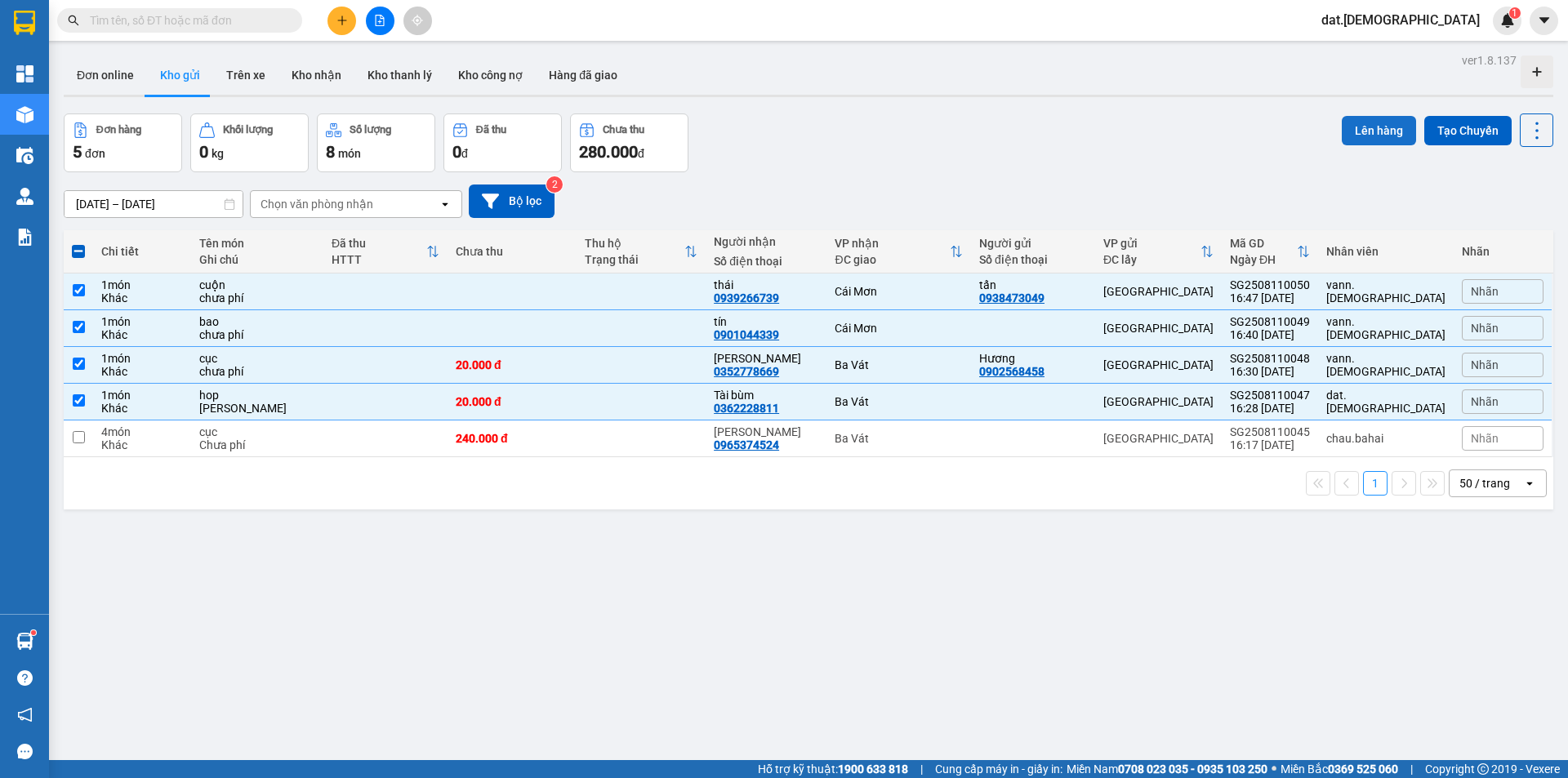
click at [1356, 124] on button "Lên hàng" at bounding box center [1379, 130] width 74 height 30
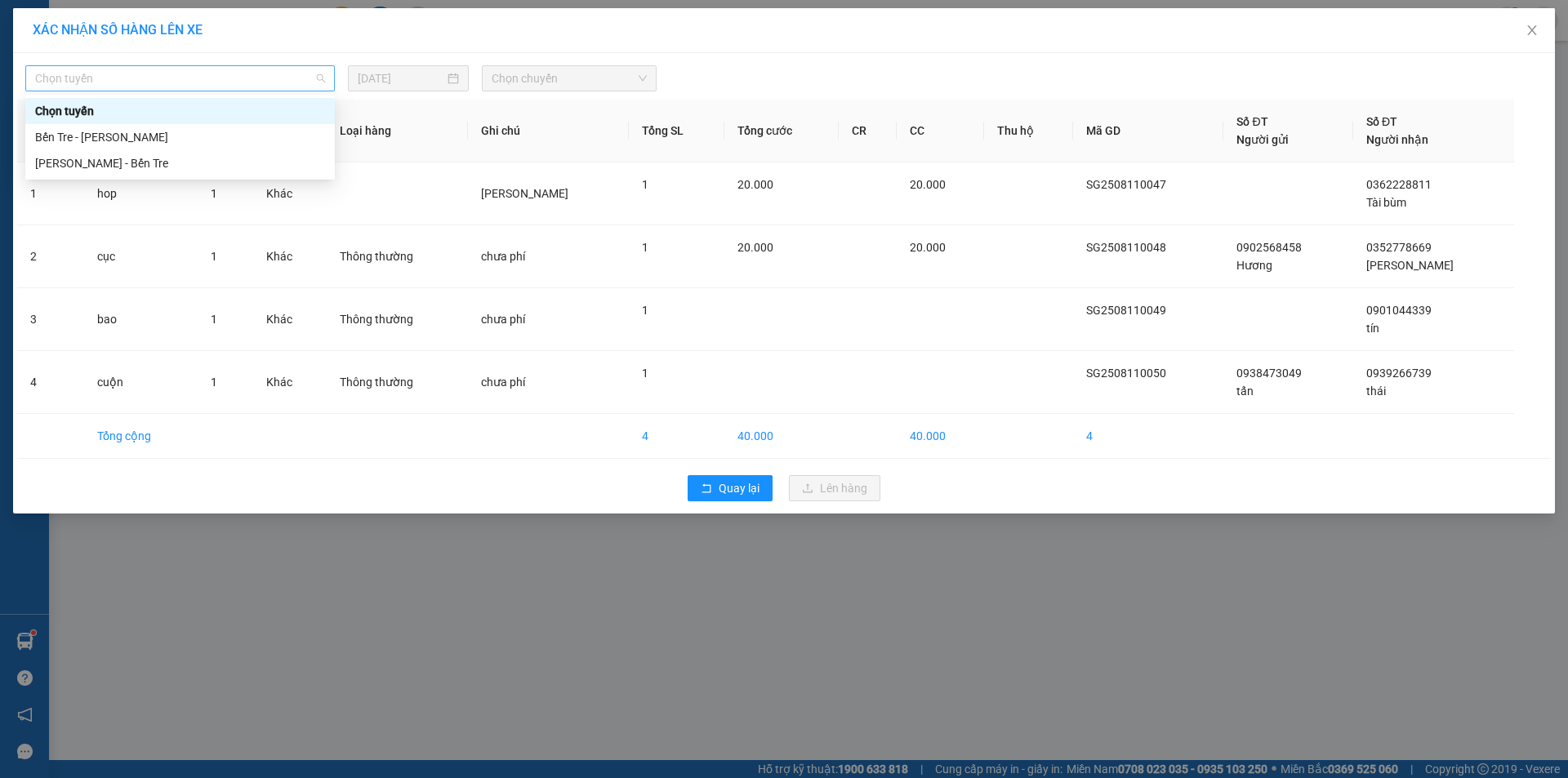
click at [281, 74] on span "Chọn tuyến" at bounding box center [179, 78] width 290 height 24
click at [167, 167] on div "[PERSON_NAME] - Bến Tre" at bounding box center [179, 163] width 290 height 18
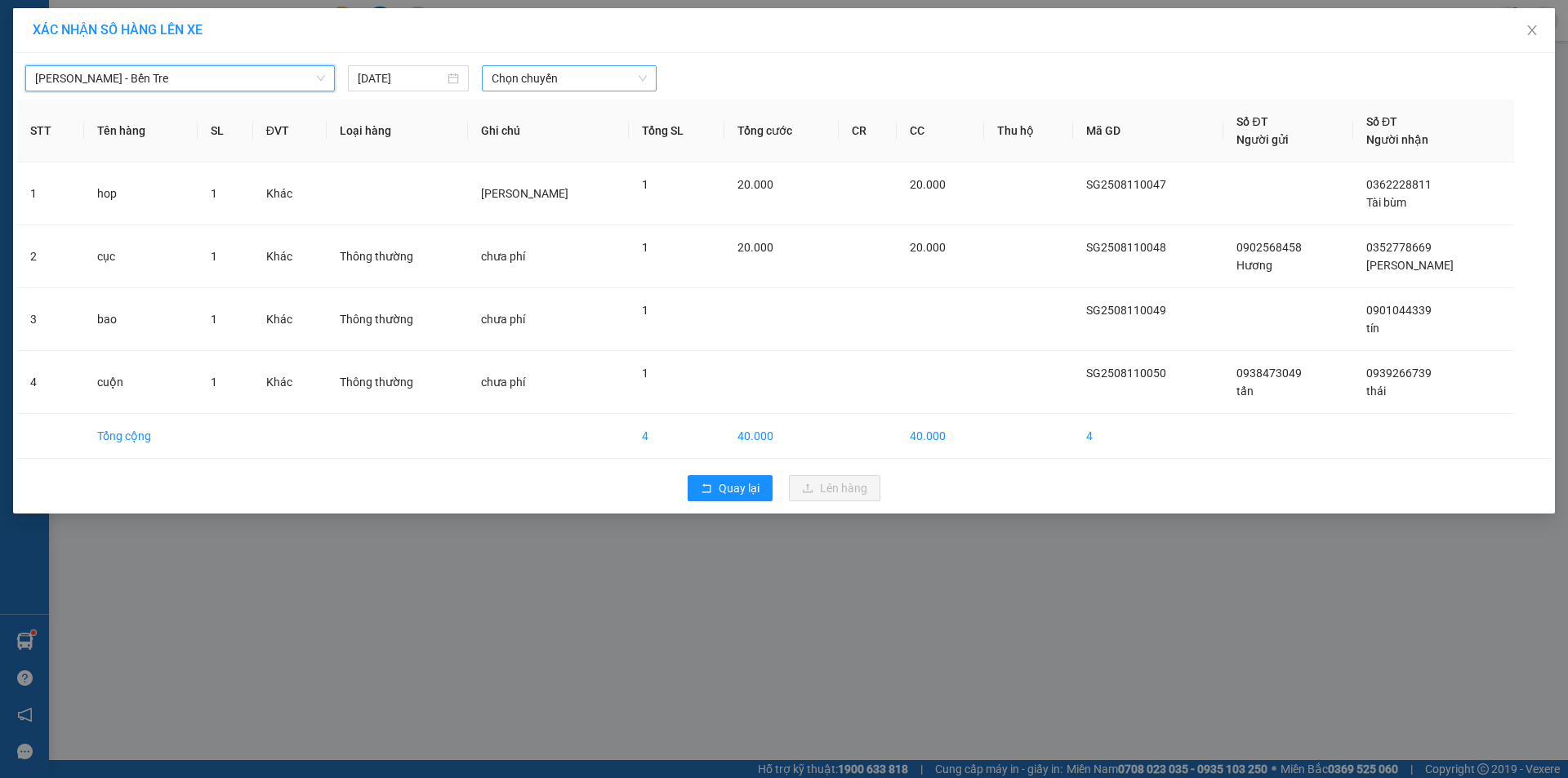
click at [569, 78] on span "Chọn chuyến" at bounding box center [568, 78] width 155 height 24
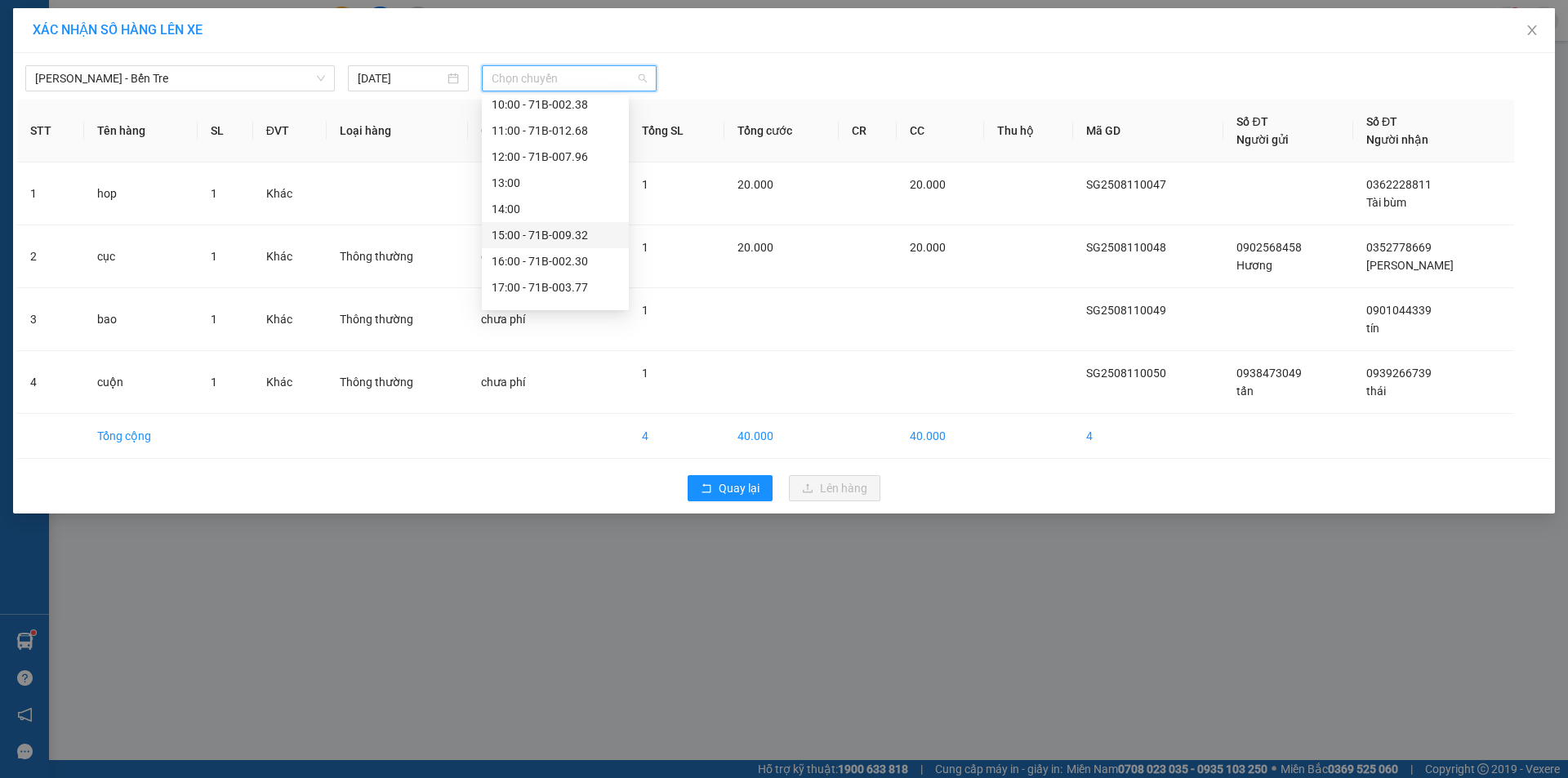
scroll to position [183, 0]
click at [552, 267] on div "17:00 - 71B-003.77" at bounding box center [555, 268] width 127 height 18
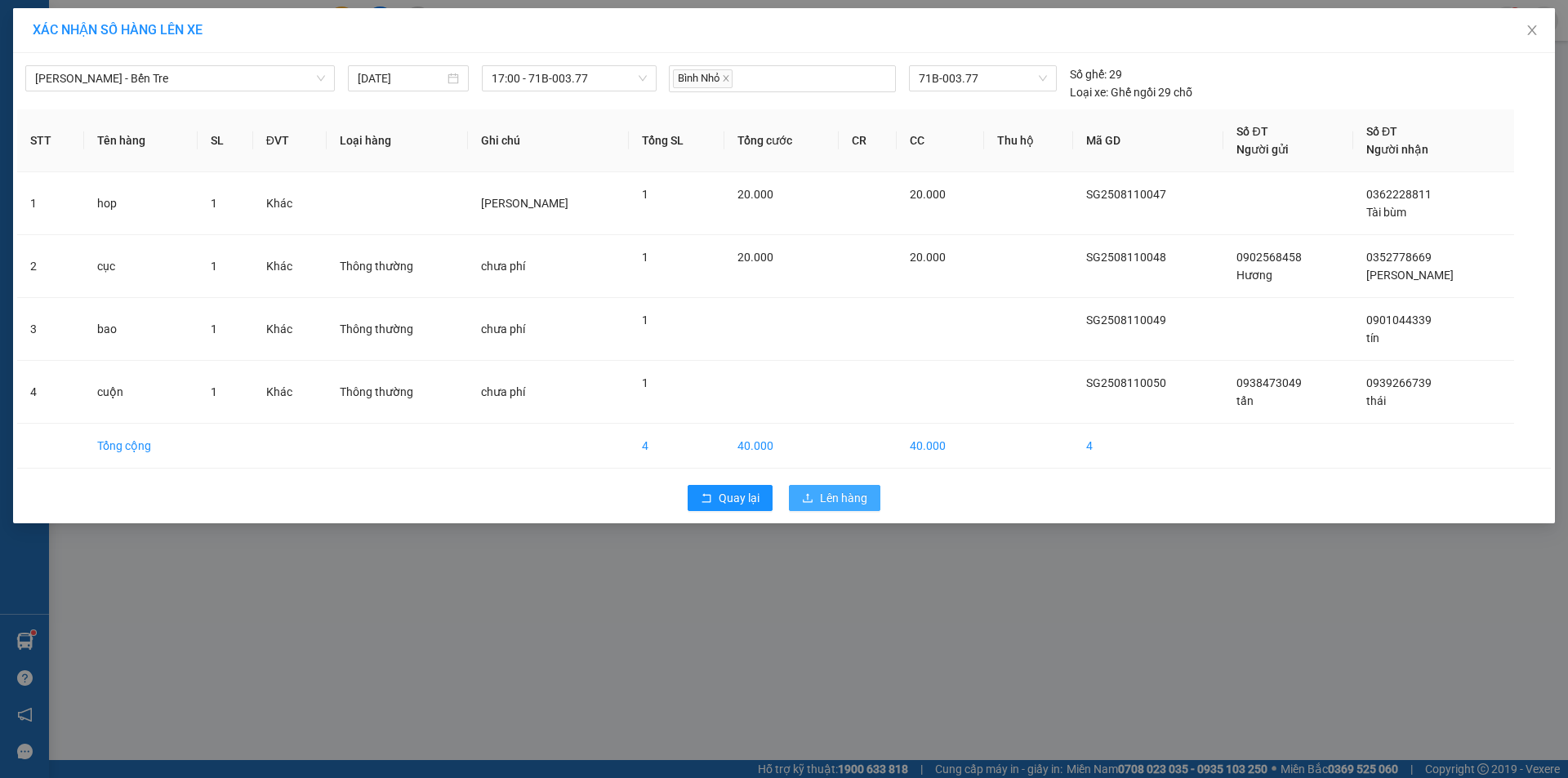
click at [848, 498] on span "Lên hàng" at bounding box center [844, 498] width 48 height 18
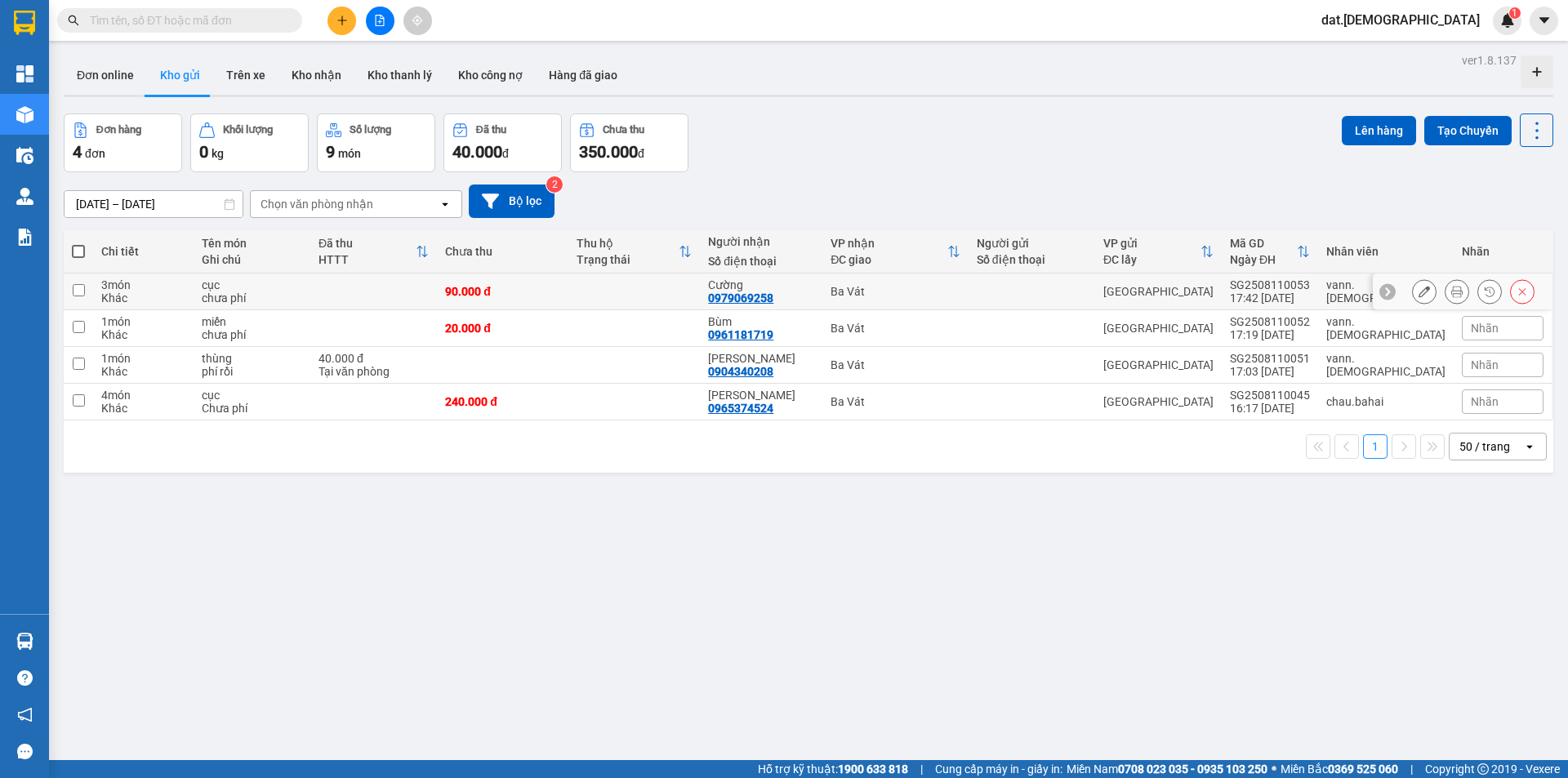
click at [1451, 288] on icon at bounding box center [1457, 291] width 12 height 12
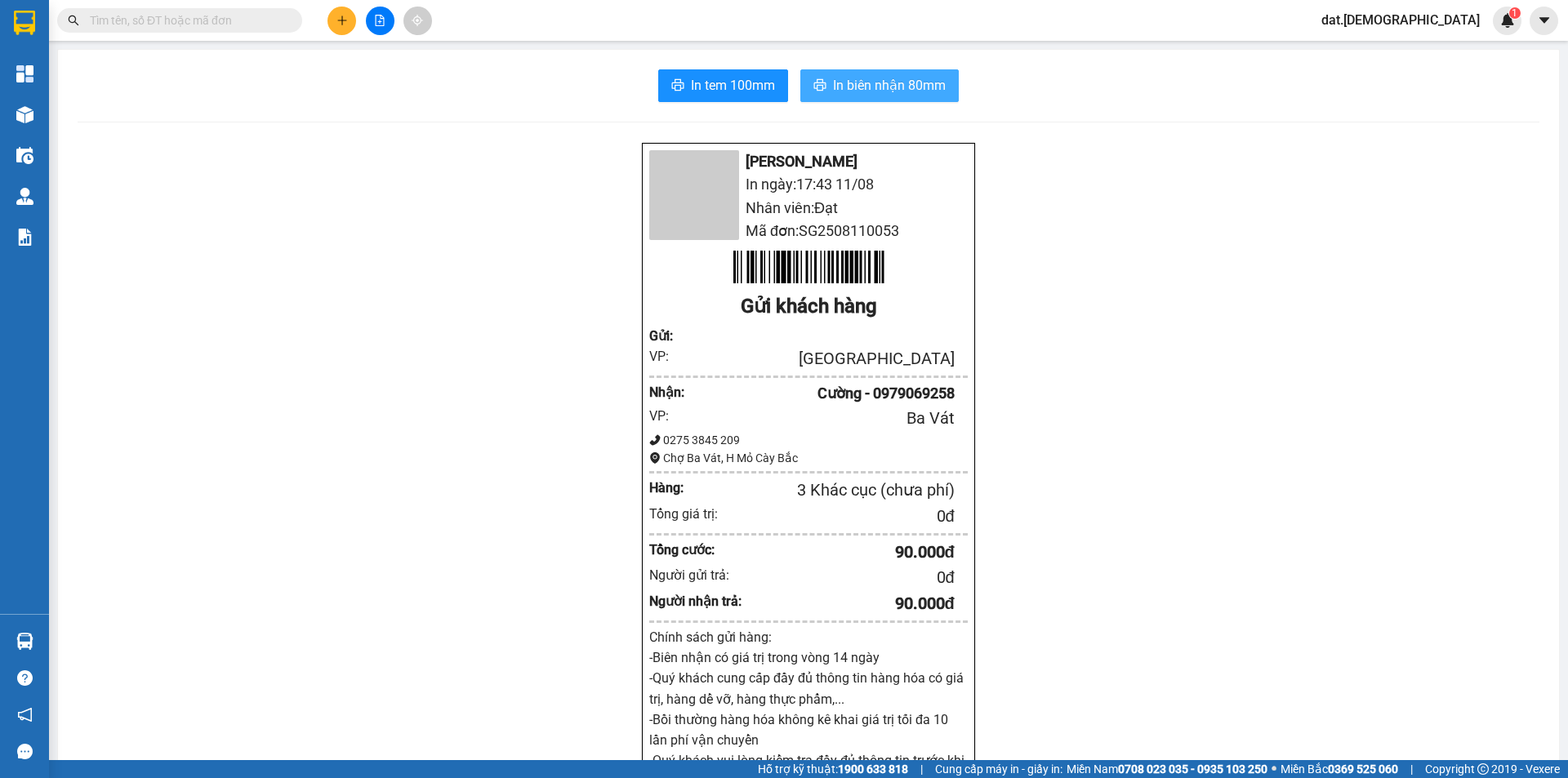
click at [887, 82] on span "In biên nhận 80mm" at bounding box center [889, 85] width 113 height 21
click at [504, 352] on div "[PERSON_NAME] In ngày: 17:43 [DATE] Nhân viên: Đạt Mã đơn: SG2508110053 Gửi khá…" at bounding box center [809, 687] width 1462 height 1089
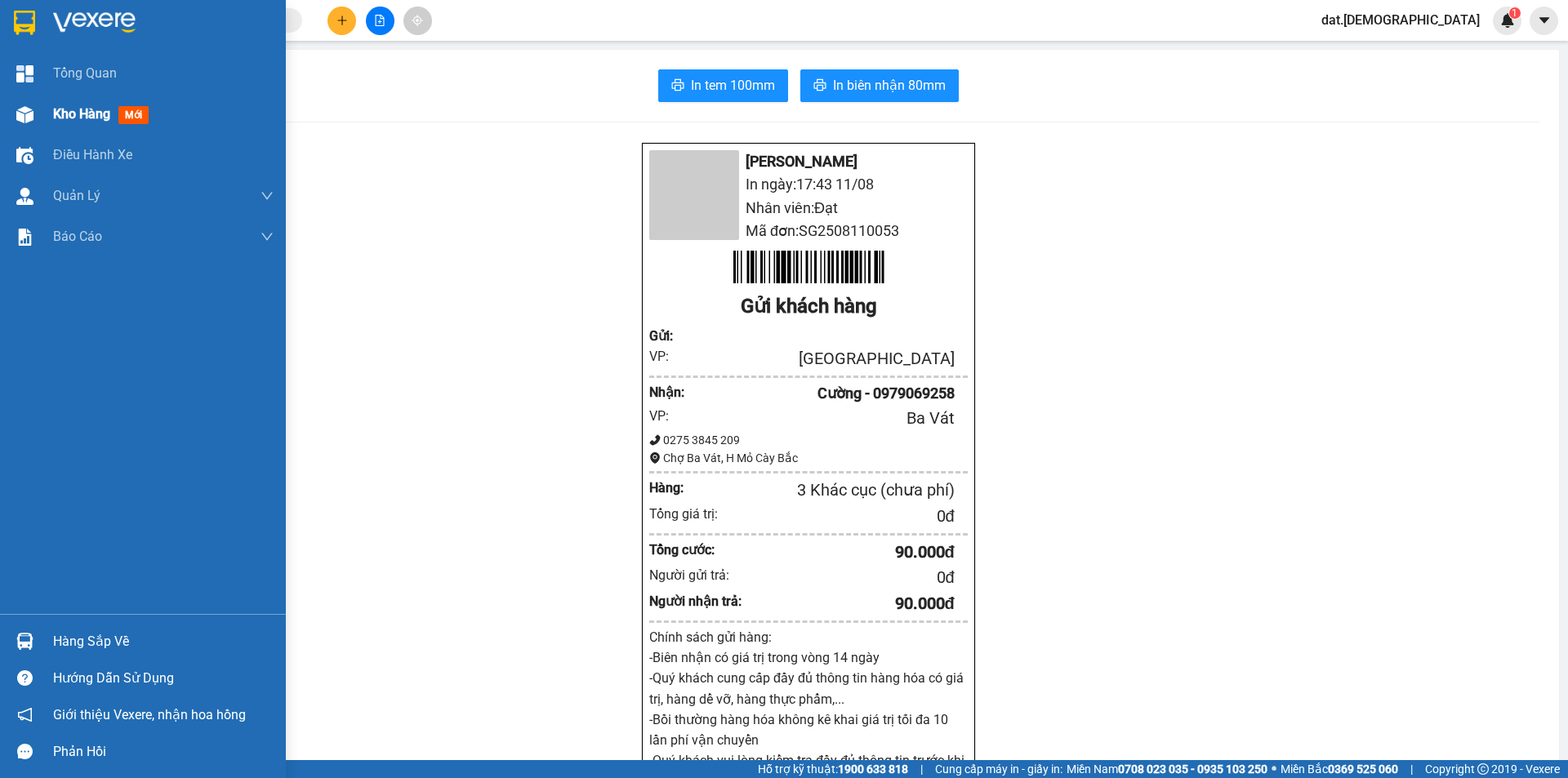
click at [130, 115] on span "mới" at bounding box center [134, 115] width 30 height 18
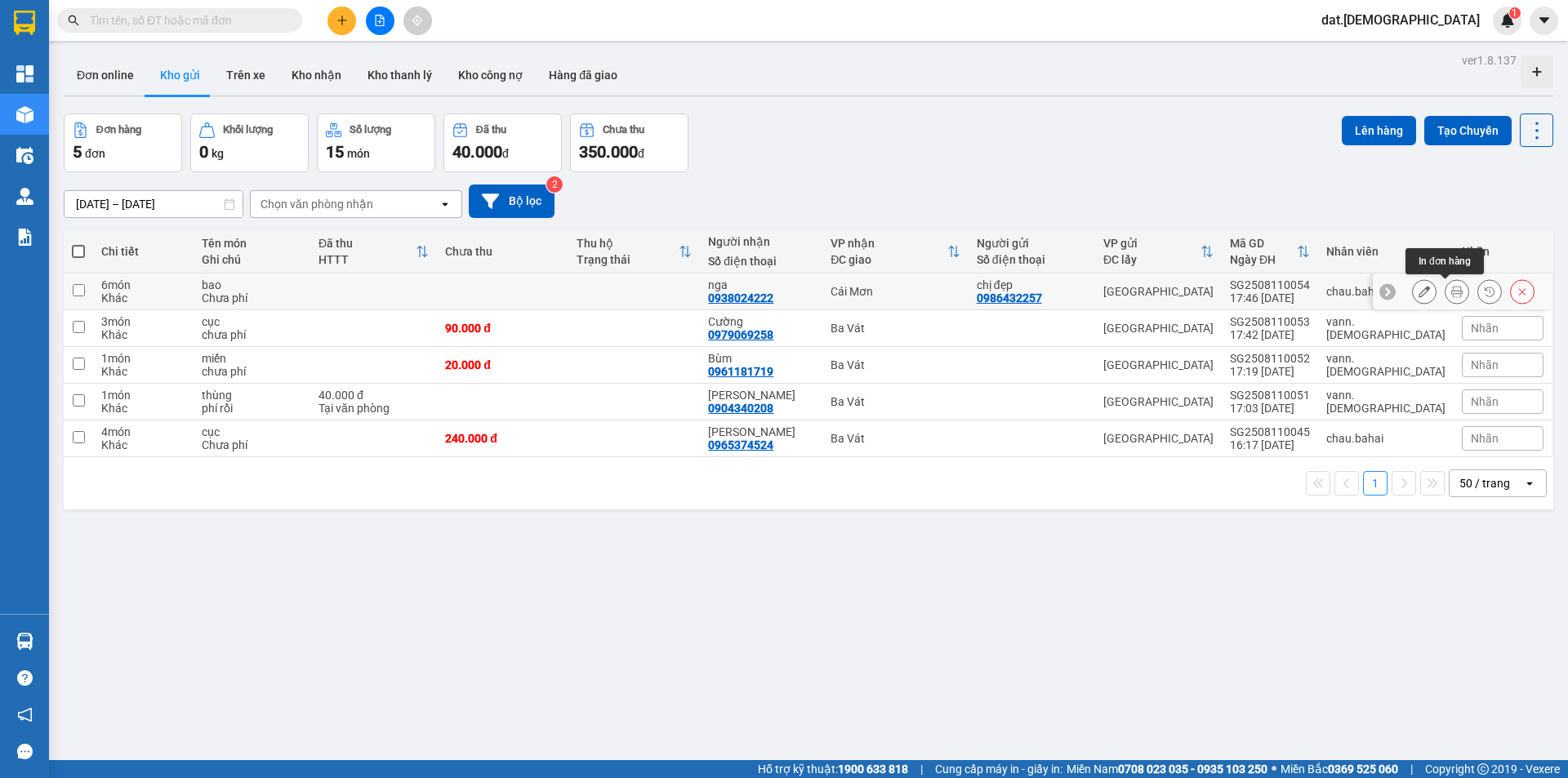
click at [1451, 289] on icon at bounding box center [1457, 291] width 12 height 12
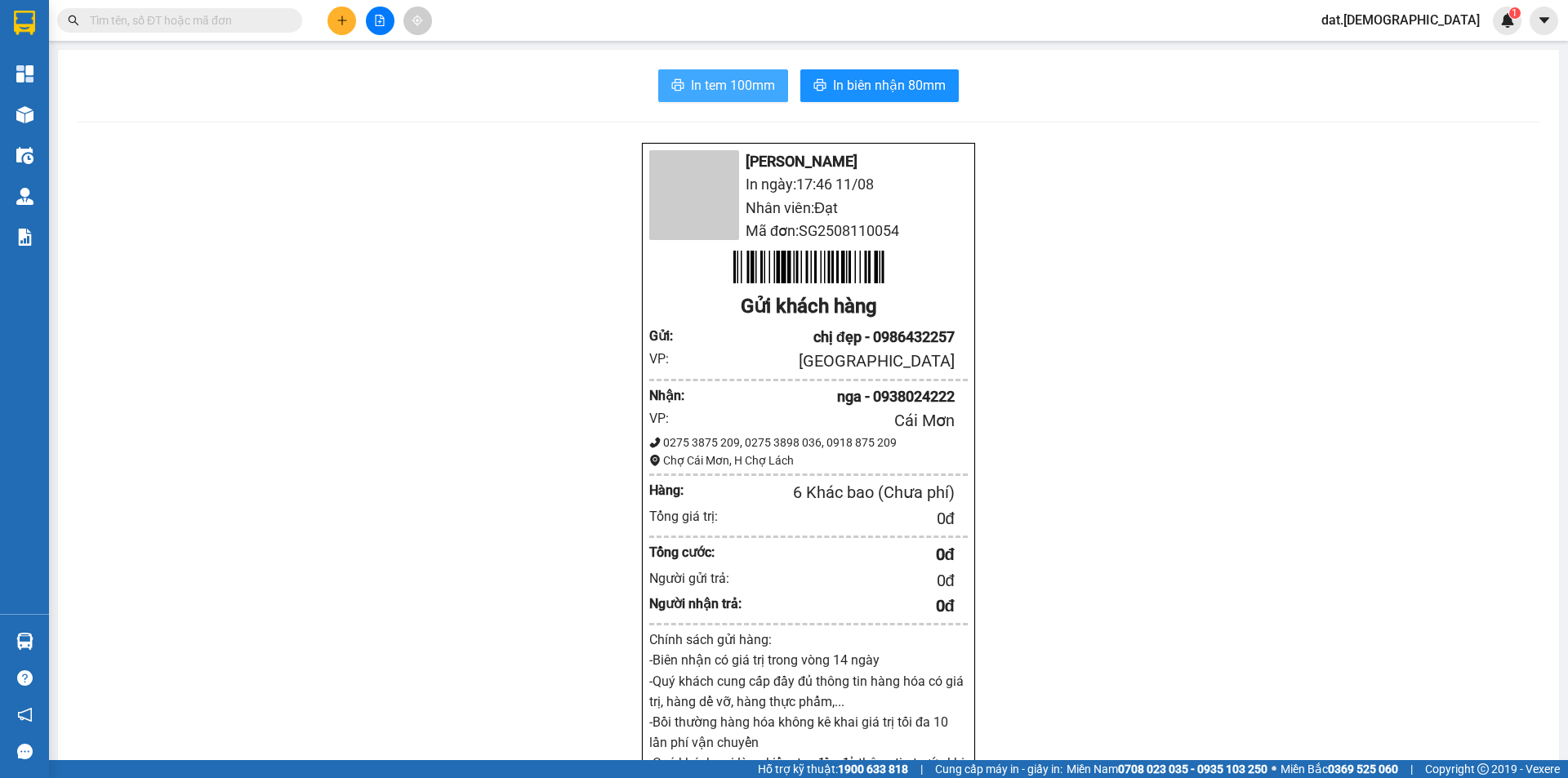
click at [702, 81] on span "In tem 100mm" at bounding box center [733, 85] width 84 height 21
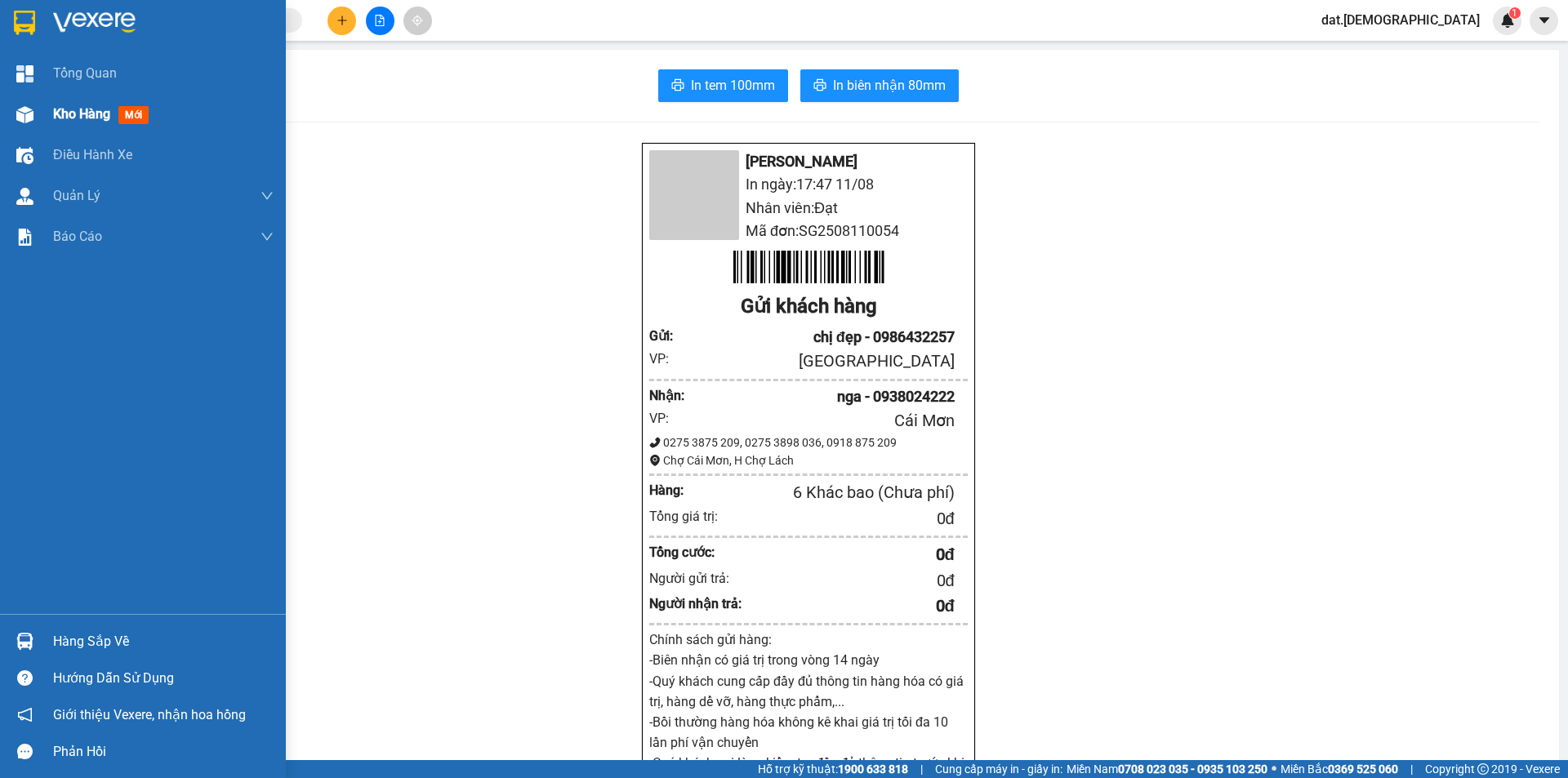
click at [128, 119] on span "mới" at bounding box center [134, 115] width 30 height 18
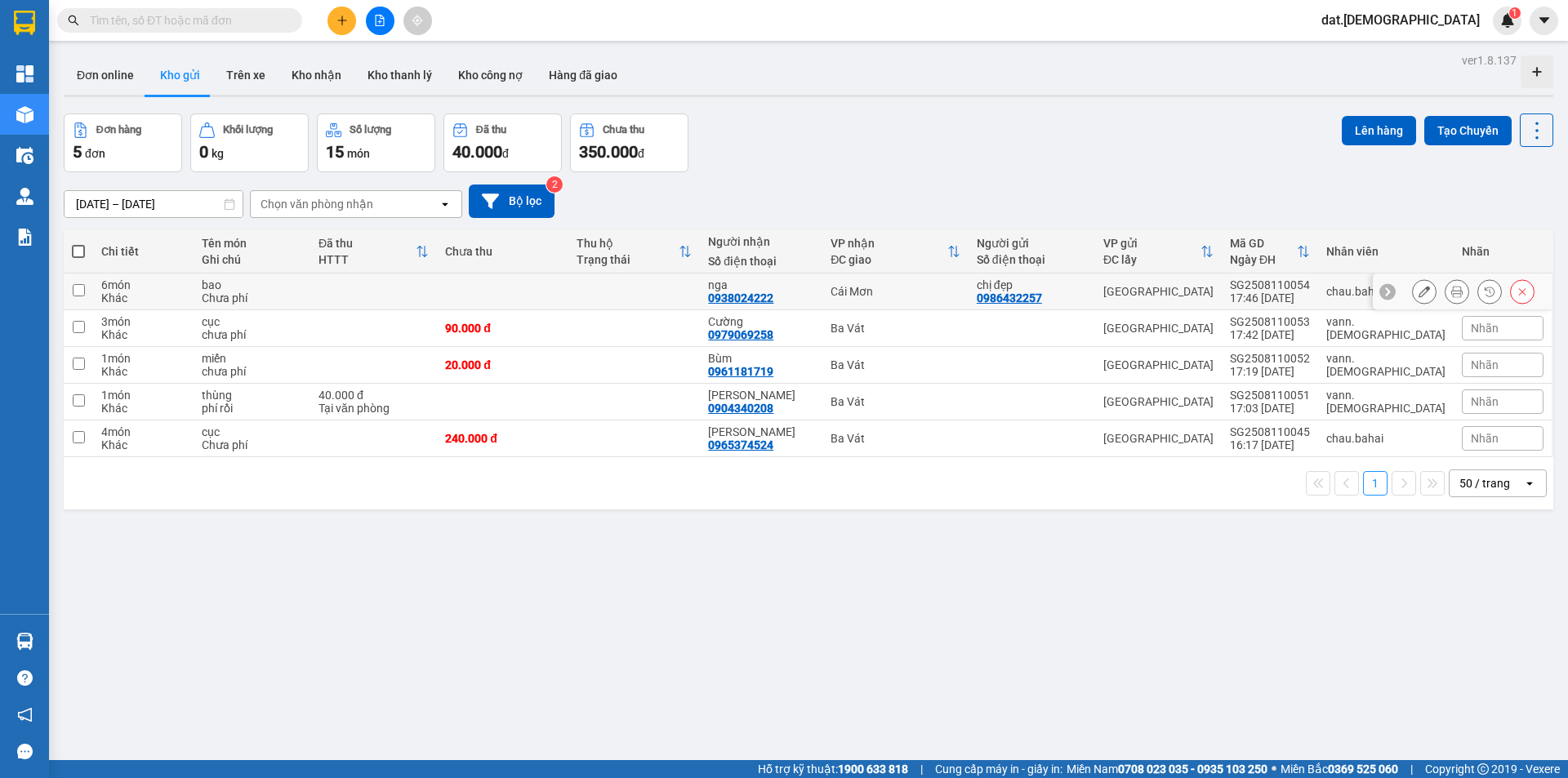
click at [663, 285] on td at bounding box center [634, 291] width 132 height 37
checkbox input "true"
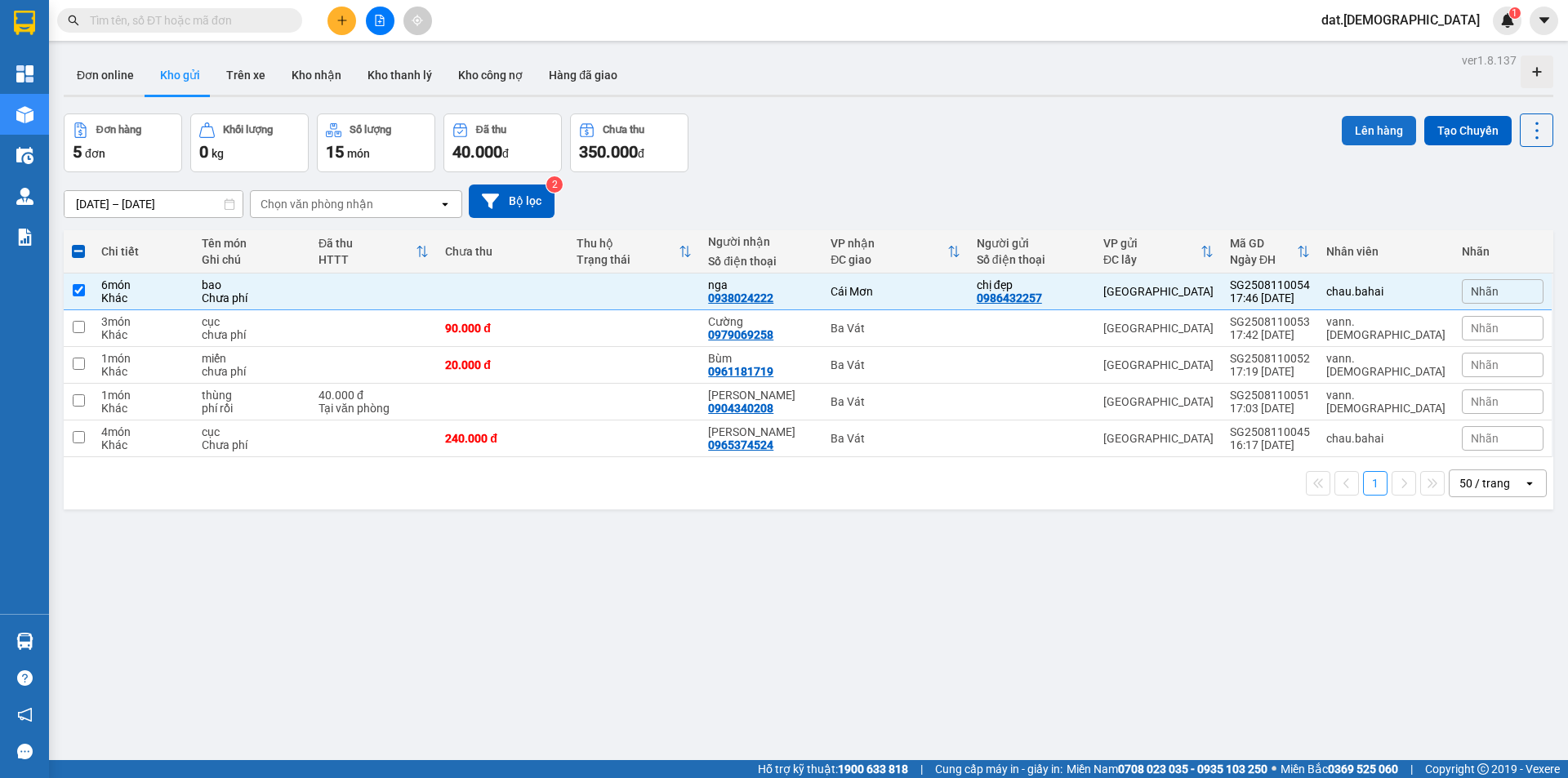
click at [1372, 130] on button "Lên hàng" at bounding box center [1379, 130] width 74 height 30
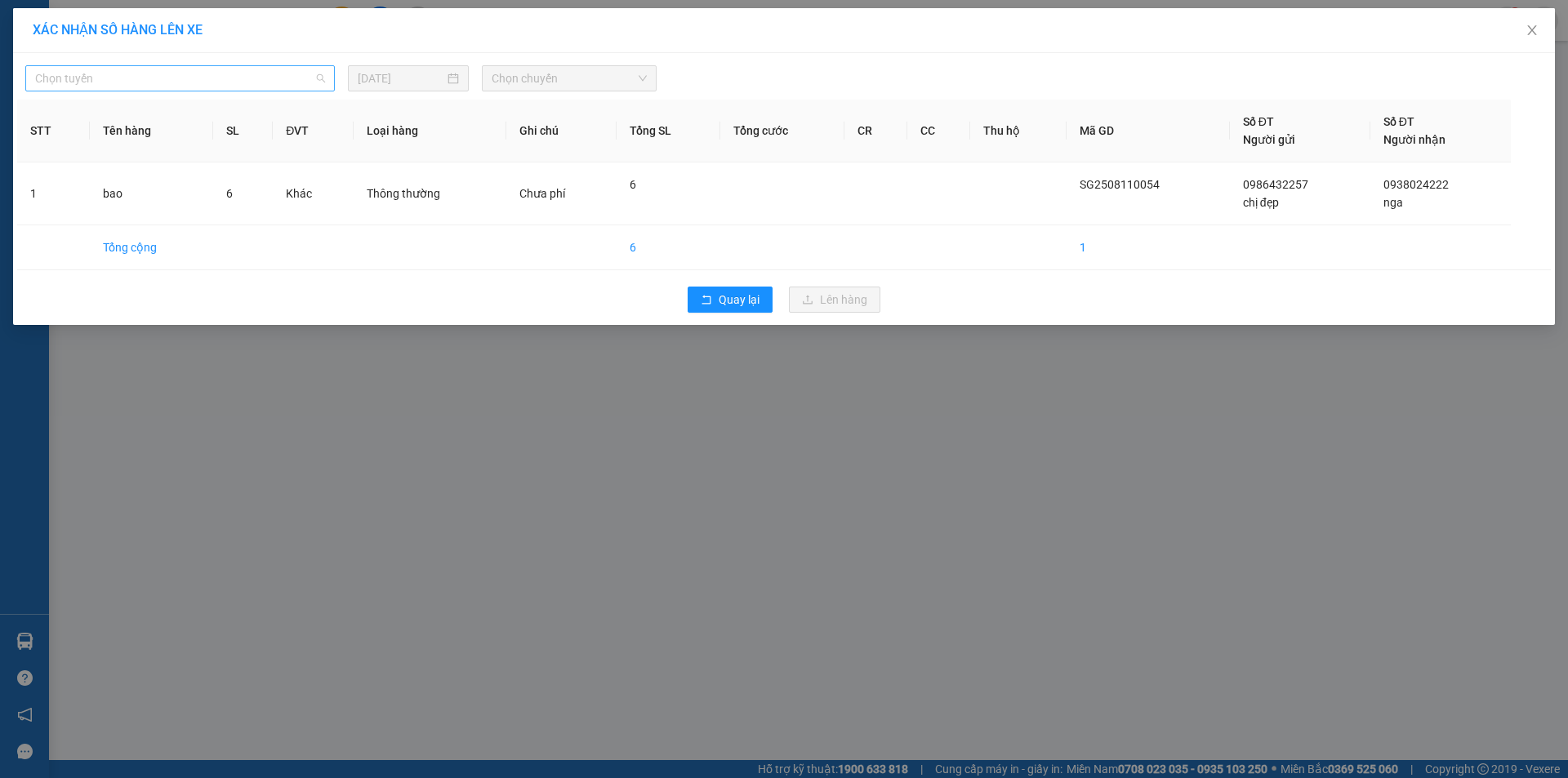
click at [269, 76] on span "Chọn tuyến" at bounding box center [179, 78] width 290 height 24
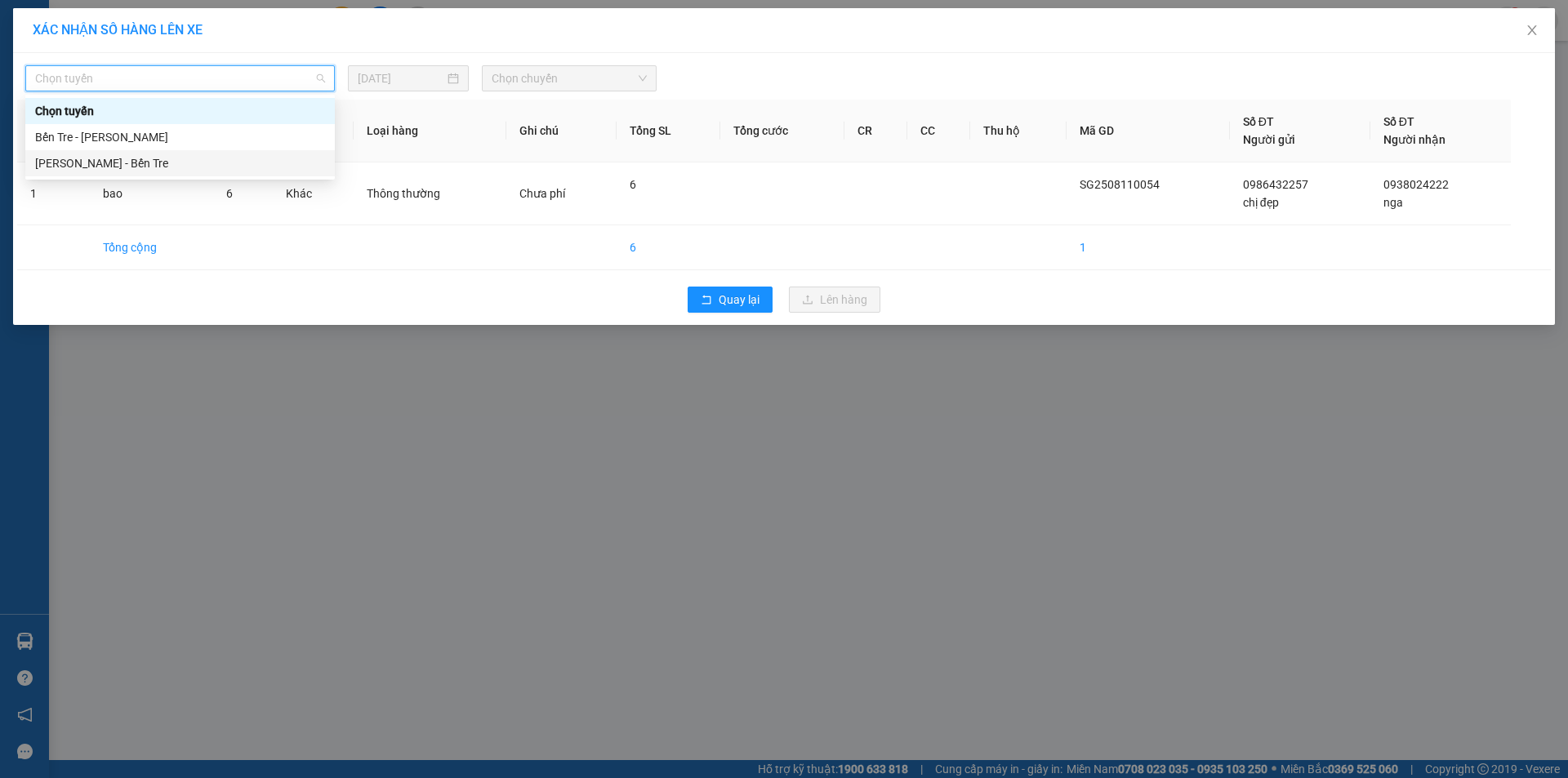
click at [152, 159] on div "[PERSON_NAME] - Bến Tre" at bounding box center [179, 163] width 290 height 18
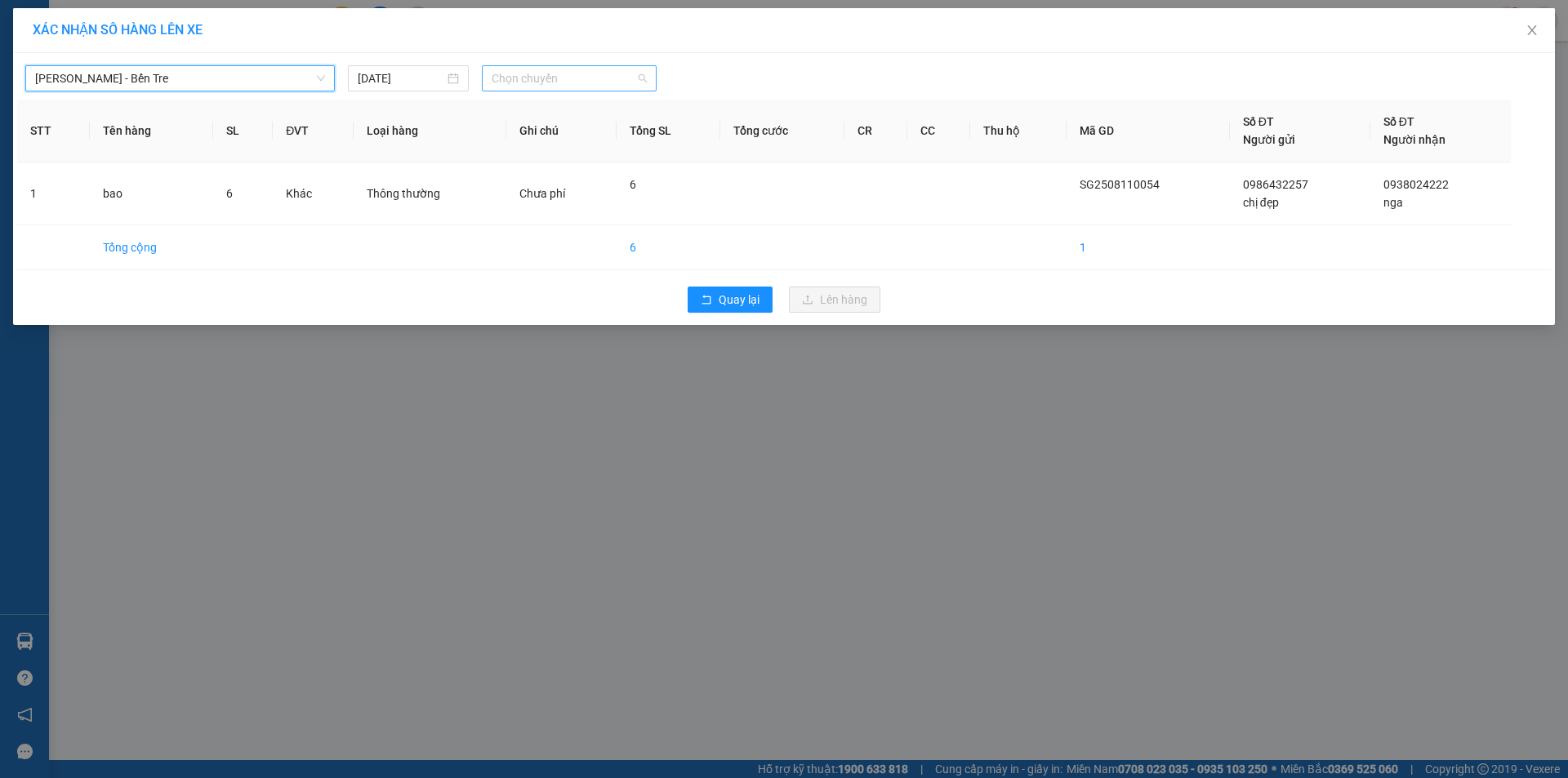
click at [549, 80] on span "Chọn chuyến" at bounding box center [568, 78] width 155 height 24
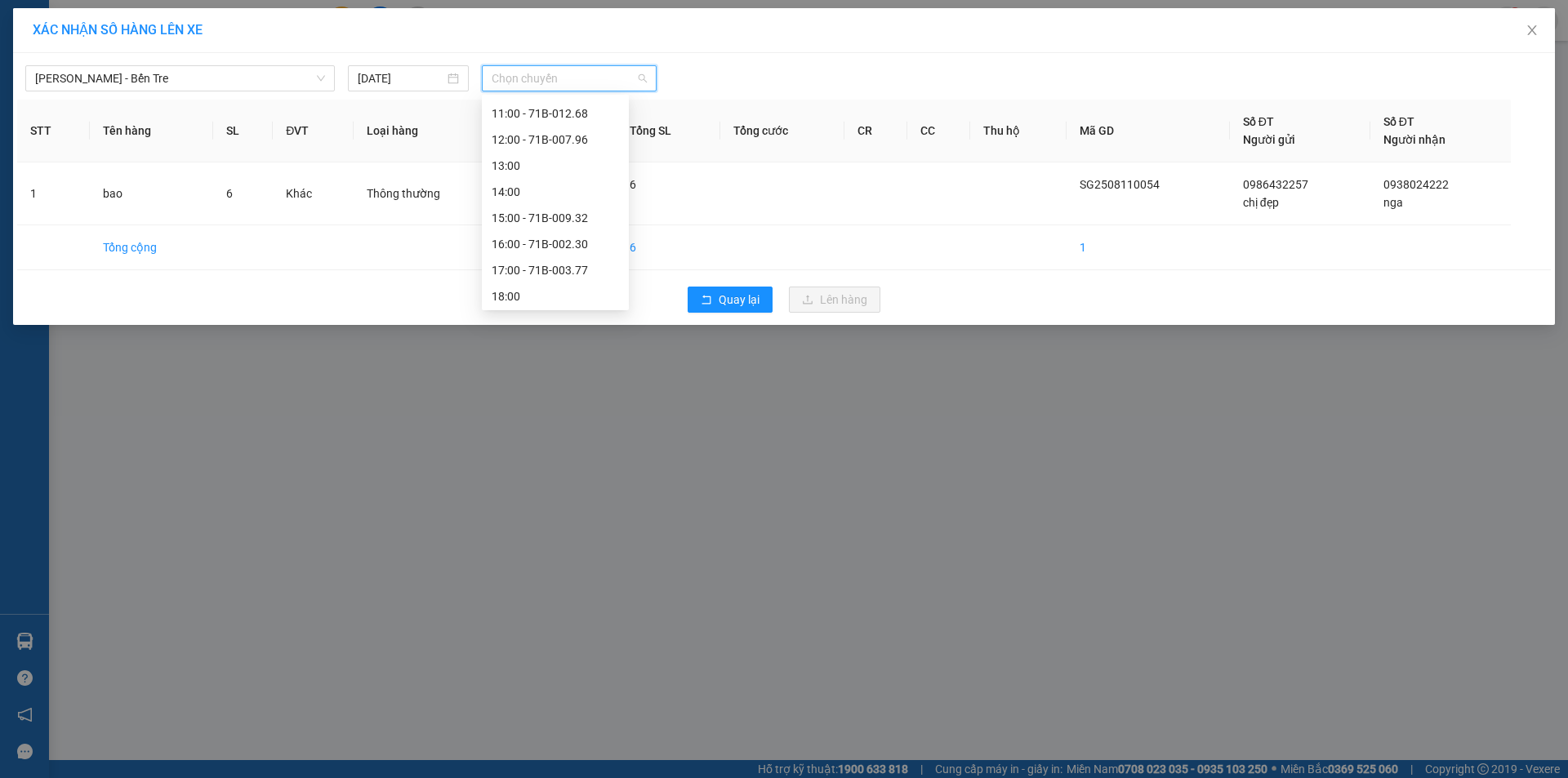
scroll to position [183, 0]
click at [546, 291] on div "18:00" at bounding box center [555, 294] width 127 height 18
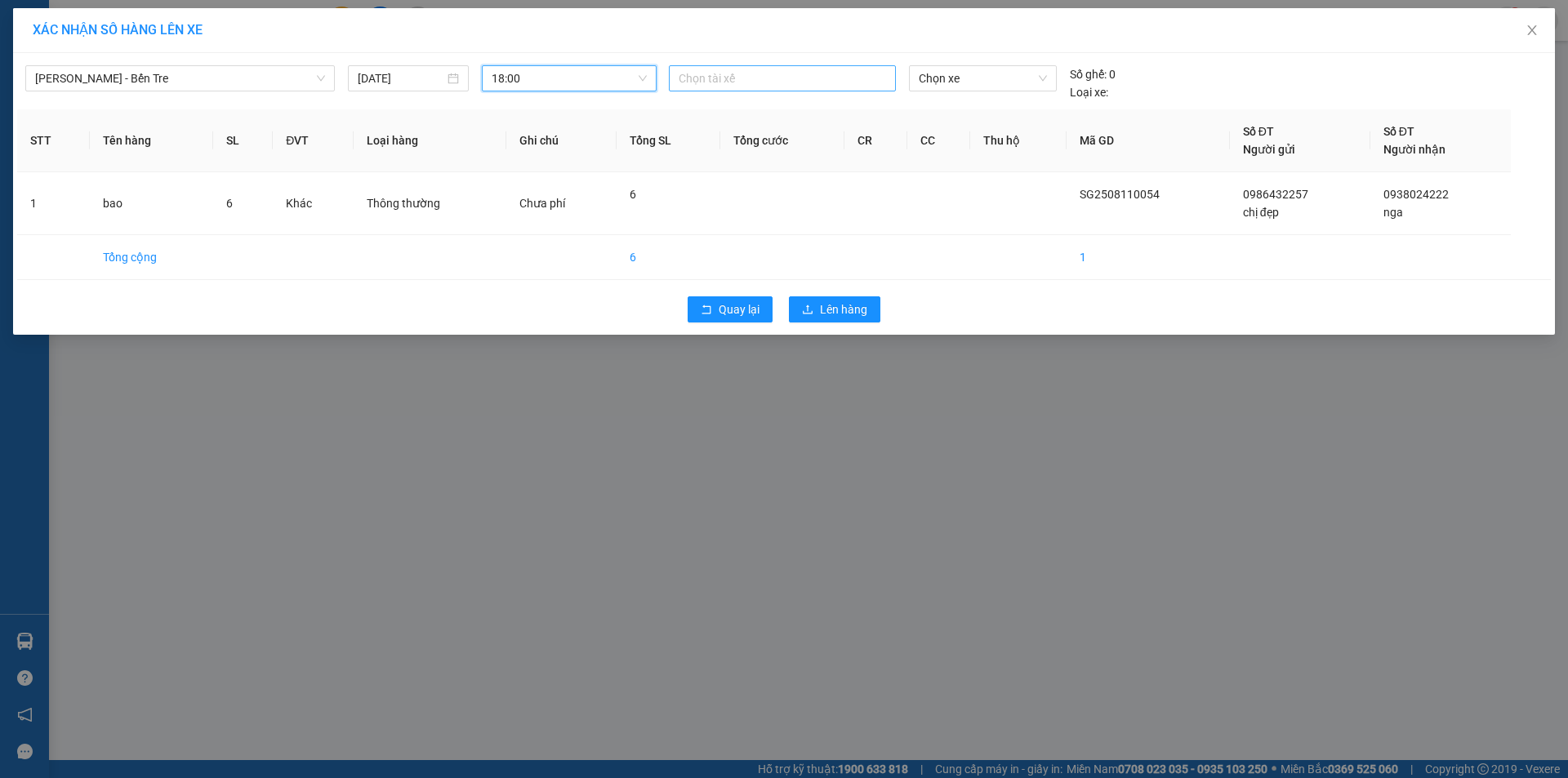
click at [764, 79] on div at bounding box center [783, 79] width 219 height 20
type input "kh"
click at [740, 133] on div "Khang" at bounding box center [791, 137] width 225 height 18
click at [978, 79] on span "Chọn xe" at bounding box center [983, 78] width 127 height 24
type input "857"
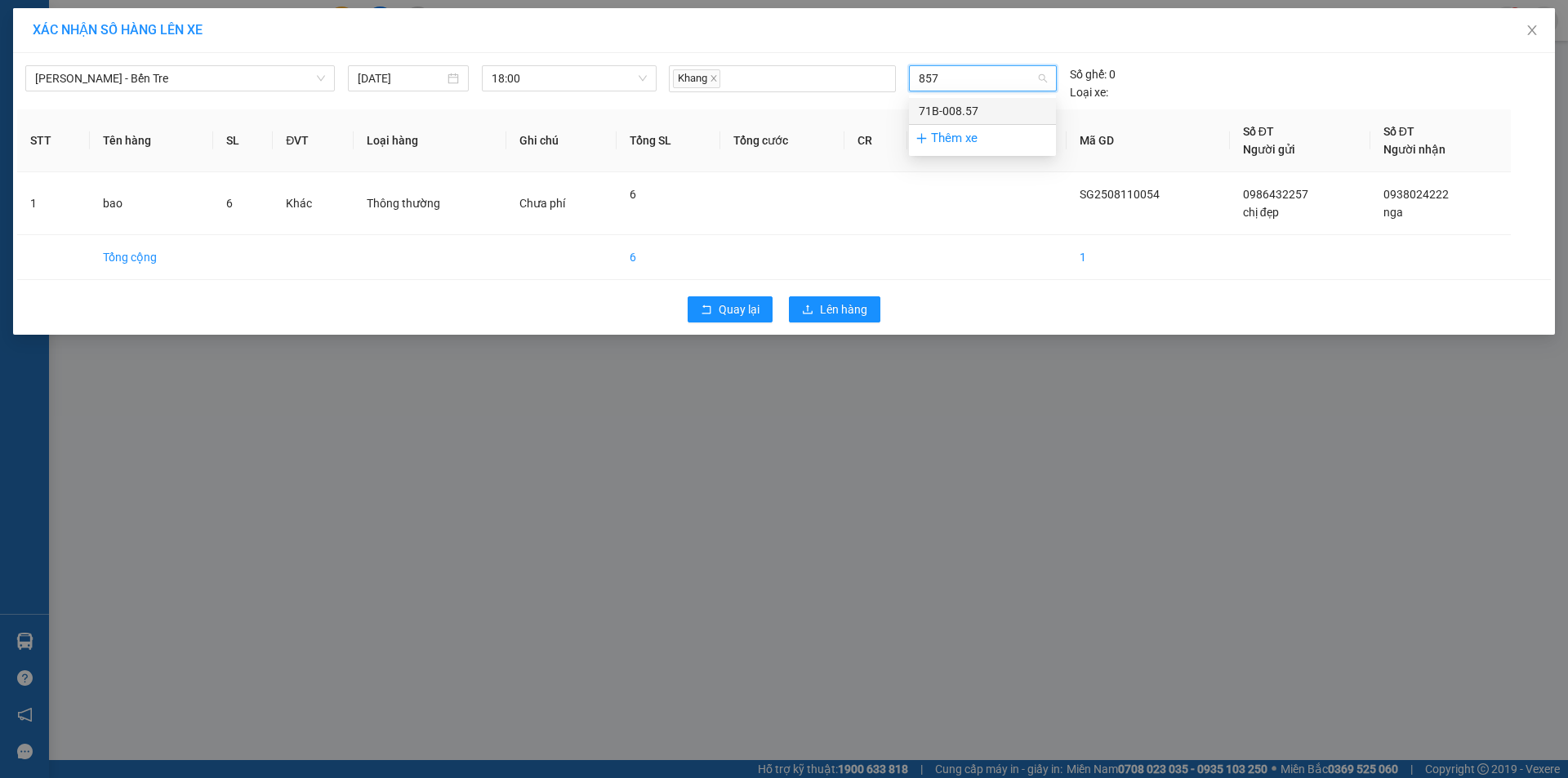
click at [958, 108] on div "71B-008.57" at bounding box center [983, 111] width 127 height 18
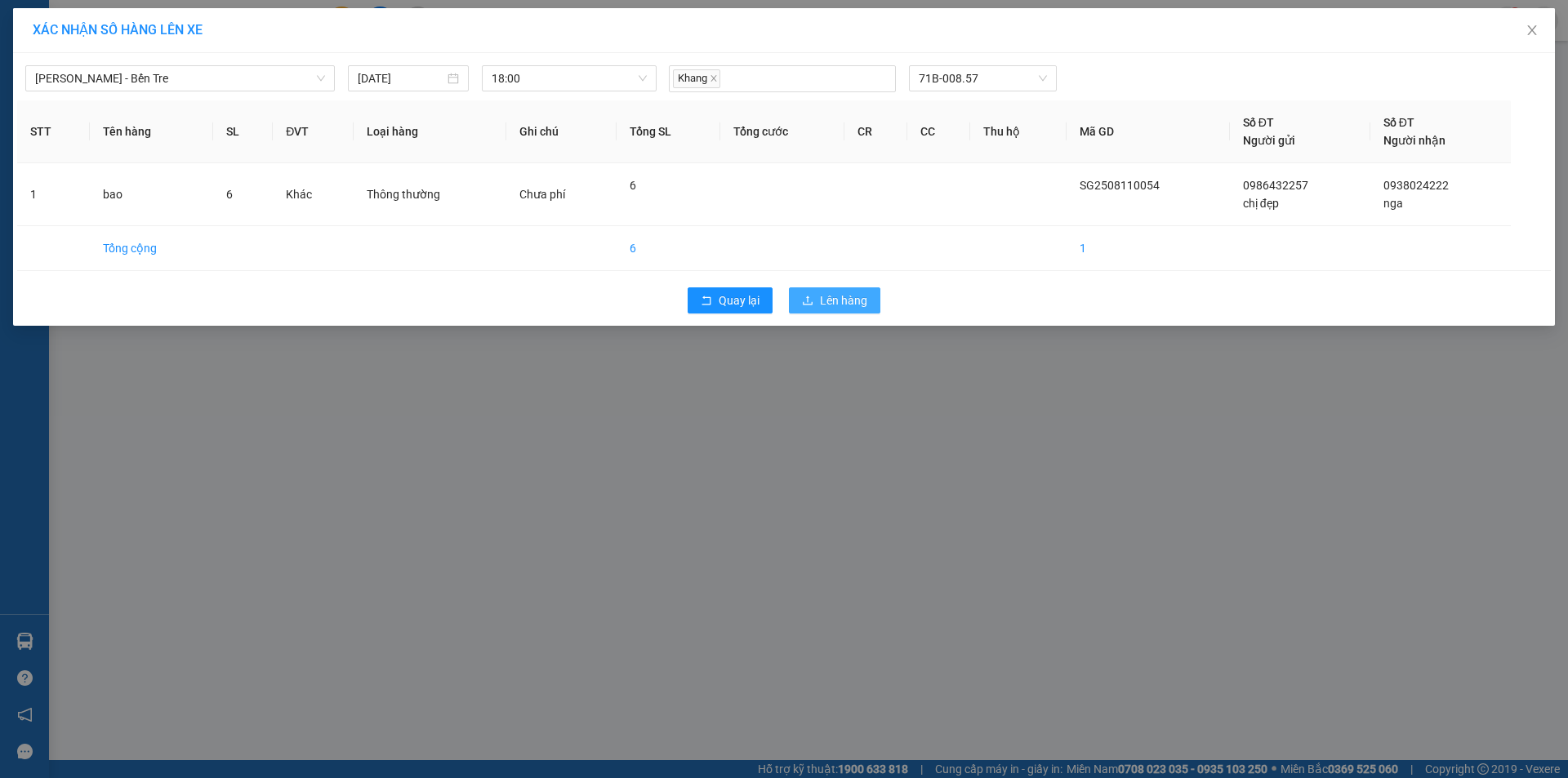
click at [853, 298] on span "Lên hàng" at bounding box center [844, 300] width 48 height 18
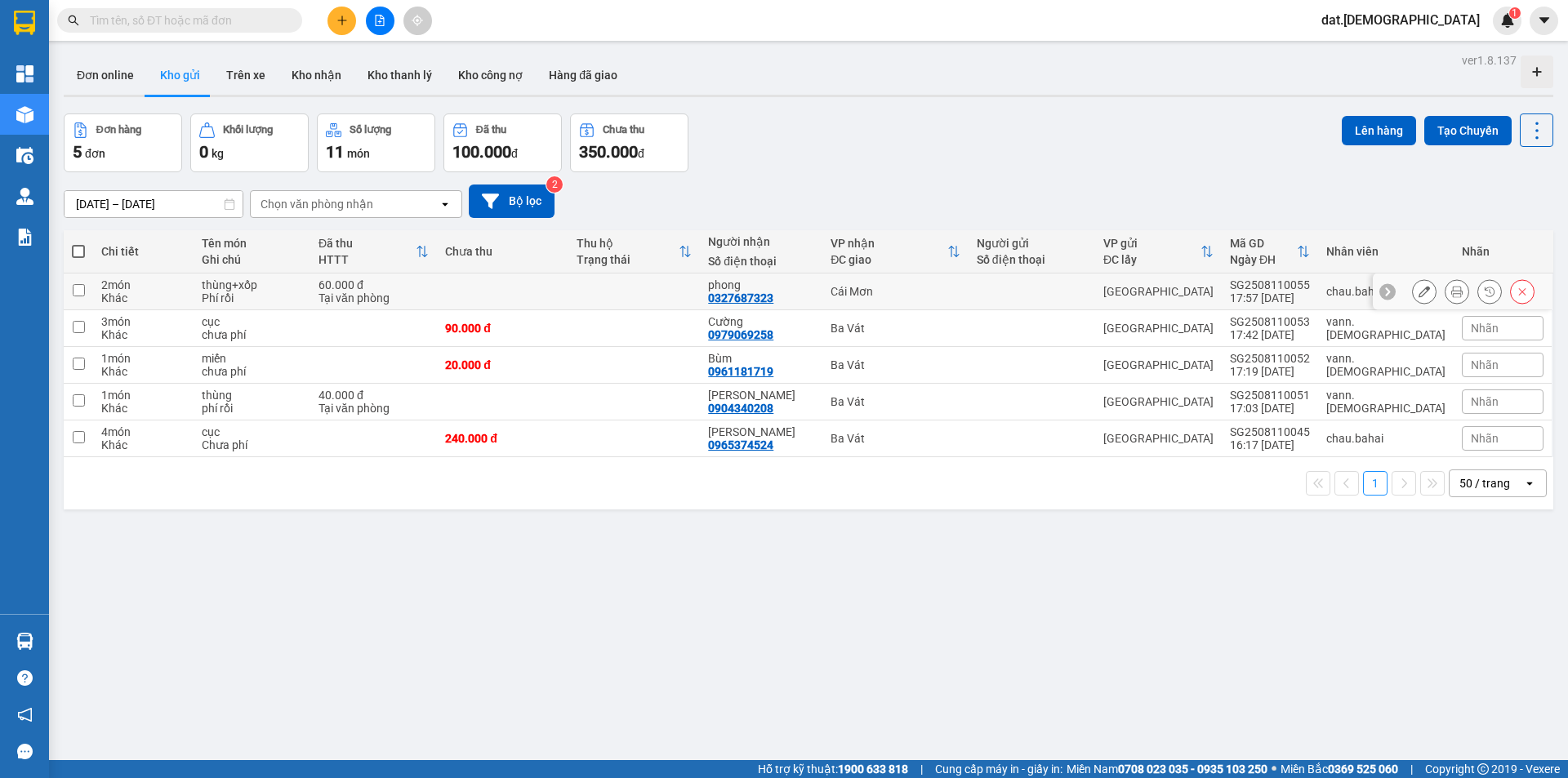
click at [1451, 287] on icon at bounding box center [1457, 291] width 12 height 12
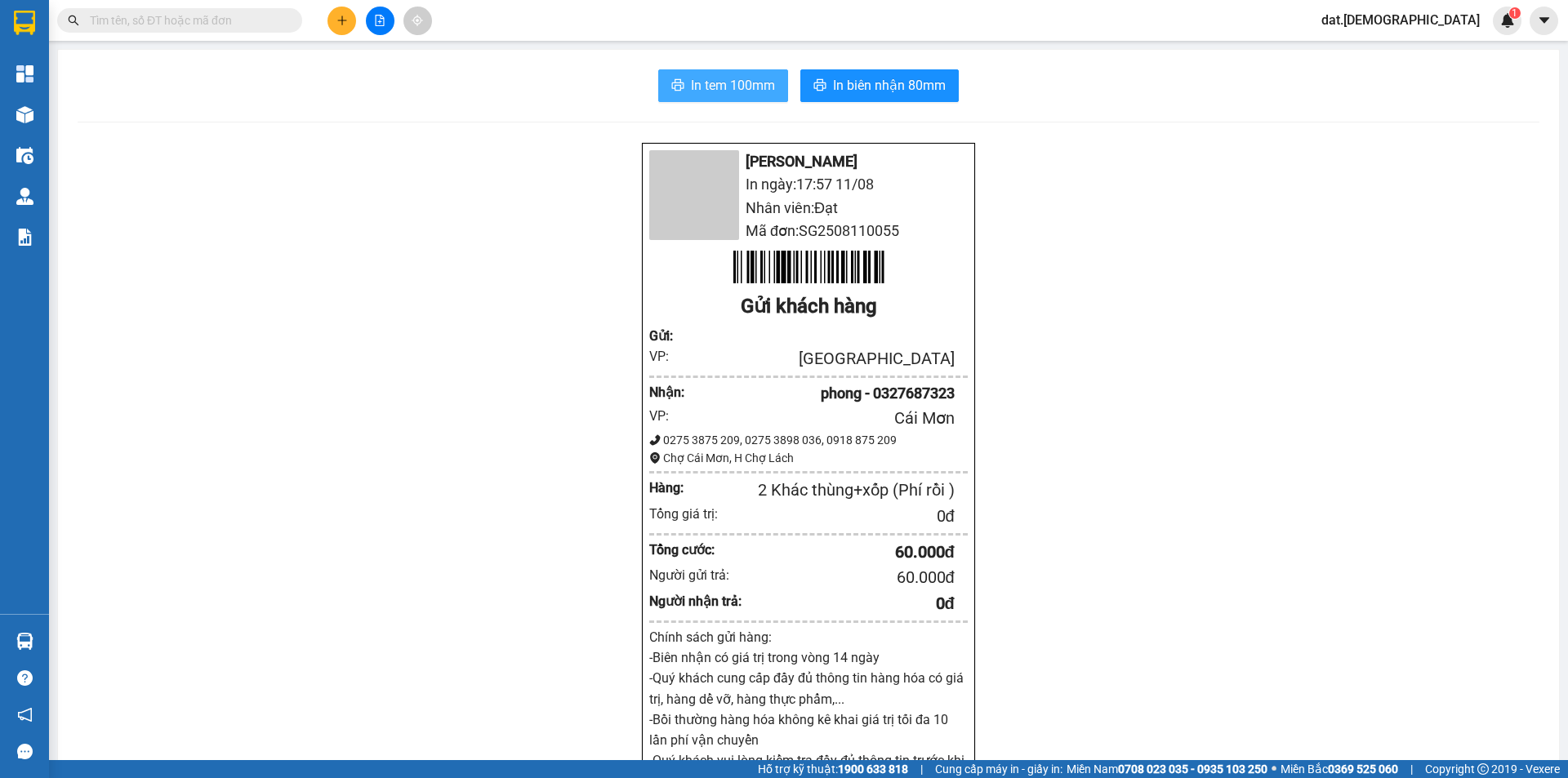
click at [705, 87] on span "In tem 100mm" at bounding box center [733, 85] width 84 height 21
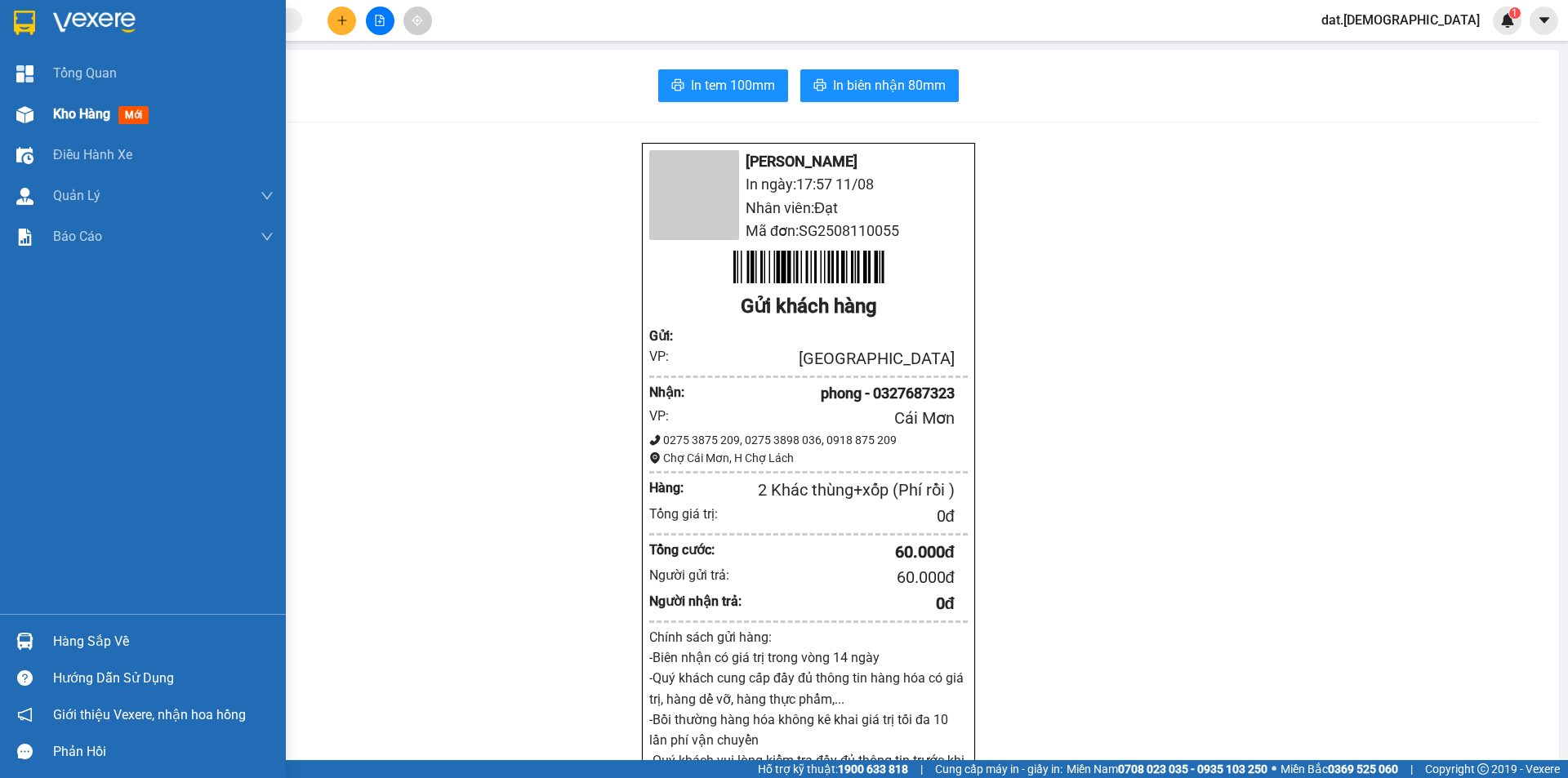
click at [140, 115] on span "mới" at bounding box center [134, 115] width 30 height 18
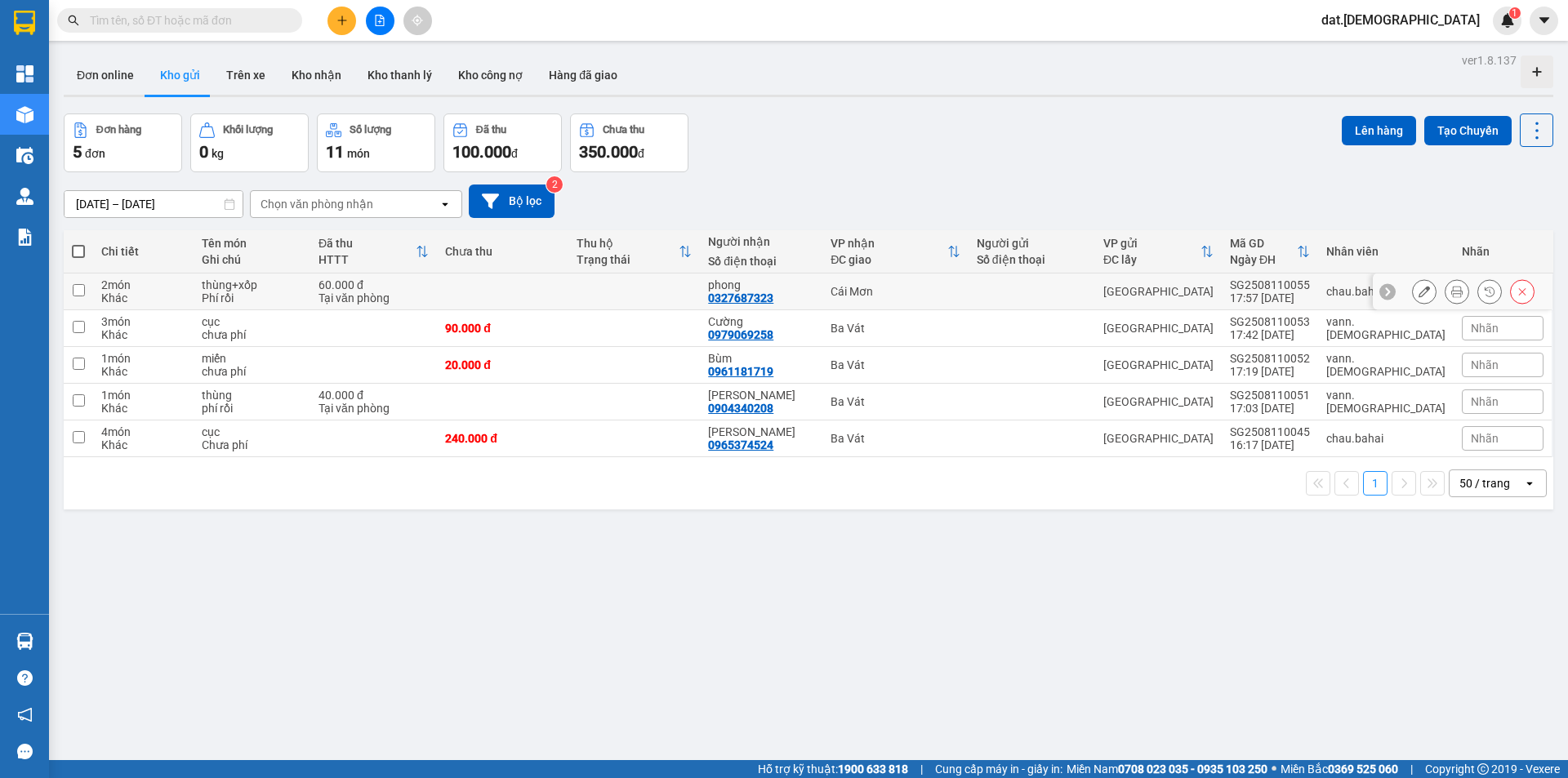
click at [548, 292] on td at bounding box center [502, 291] width 132 height 37
checkbox input "true"
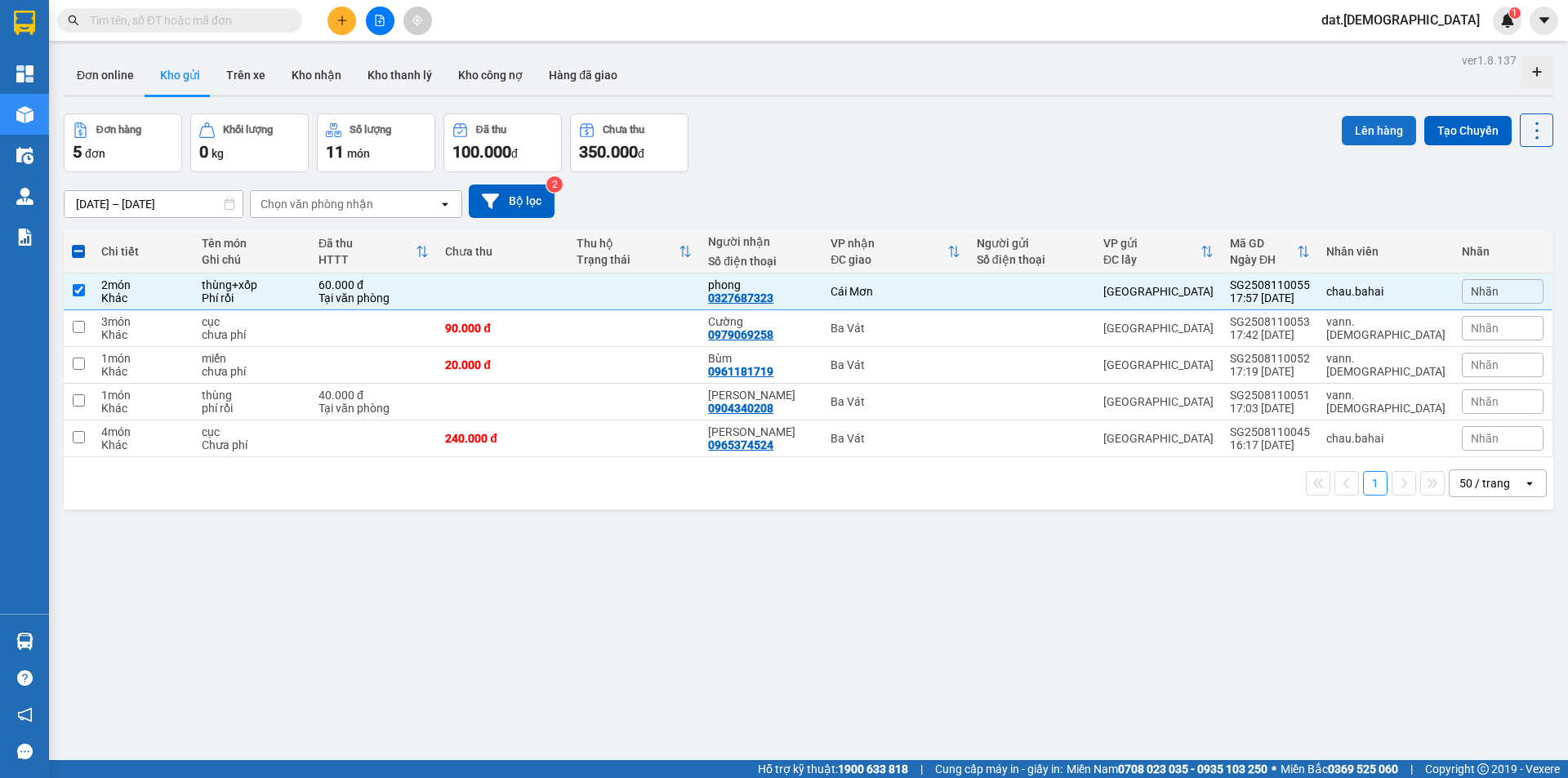
click at [1351, 131] on button "Lên hàng" at bounding box center [1379, 130] width 74 height 30
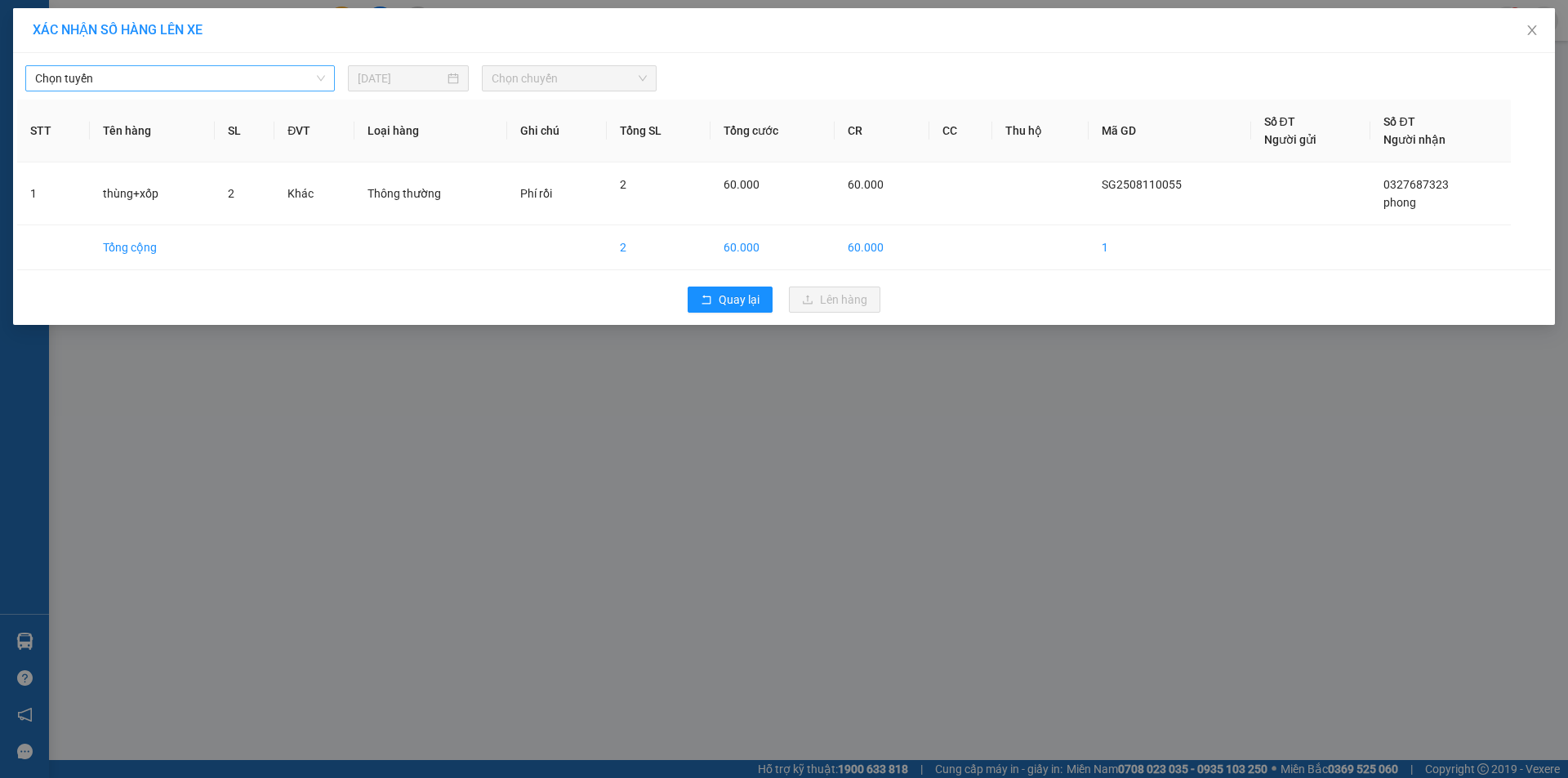
click at [206, 80] on span "Chọn tuyến" at bounding box center [179, 78] width 290 height 24
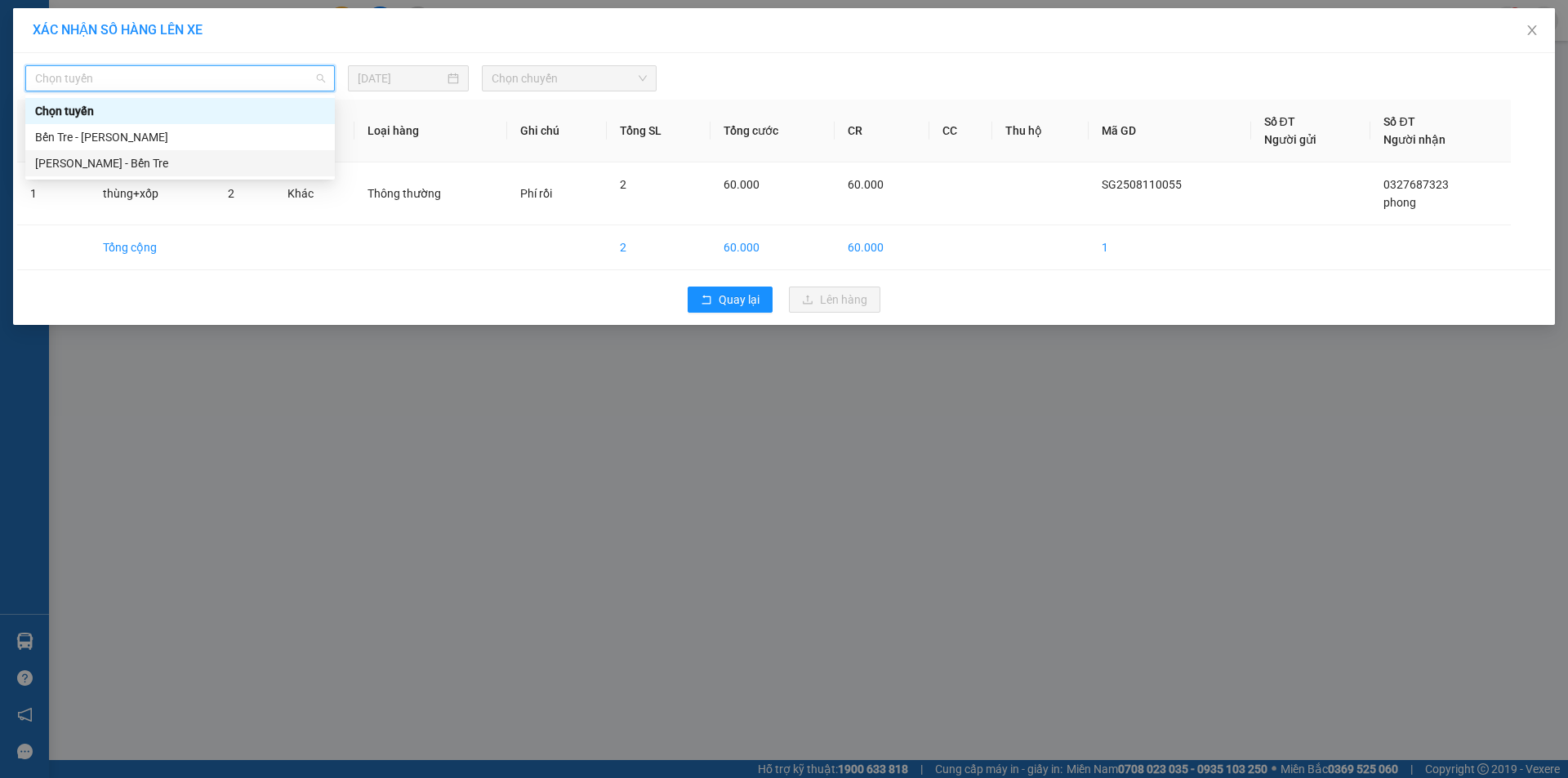
click at [155, 164] on div "[PERSON_NAME] - Bến Tre" at bounding box center [179, 163] width 290 height 18
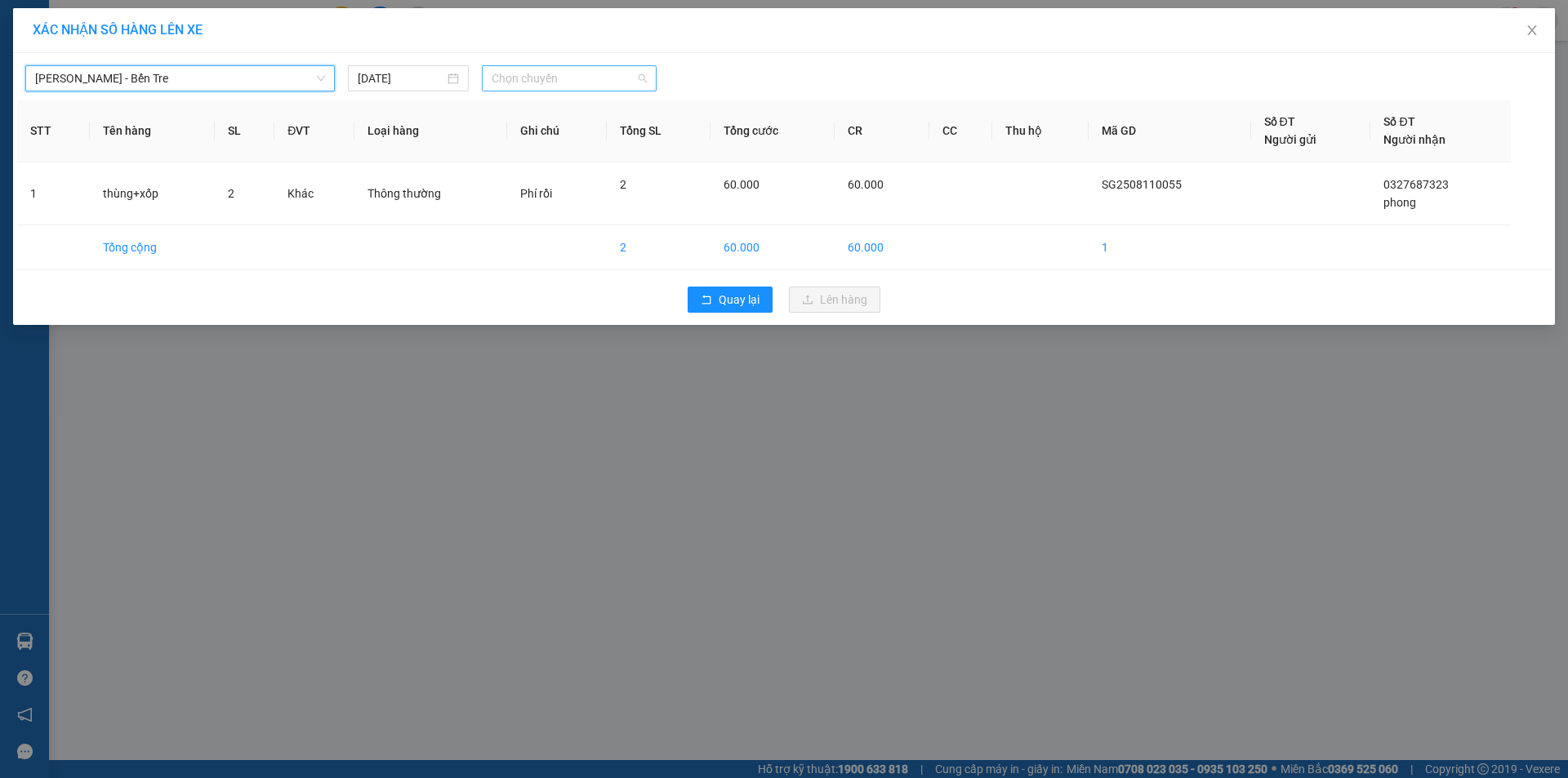
click at [590, 75] on span "Chọn chuyến" at bounding box center [568, 78] width 155 height 24
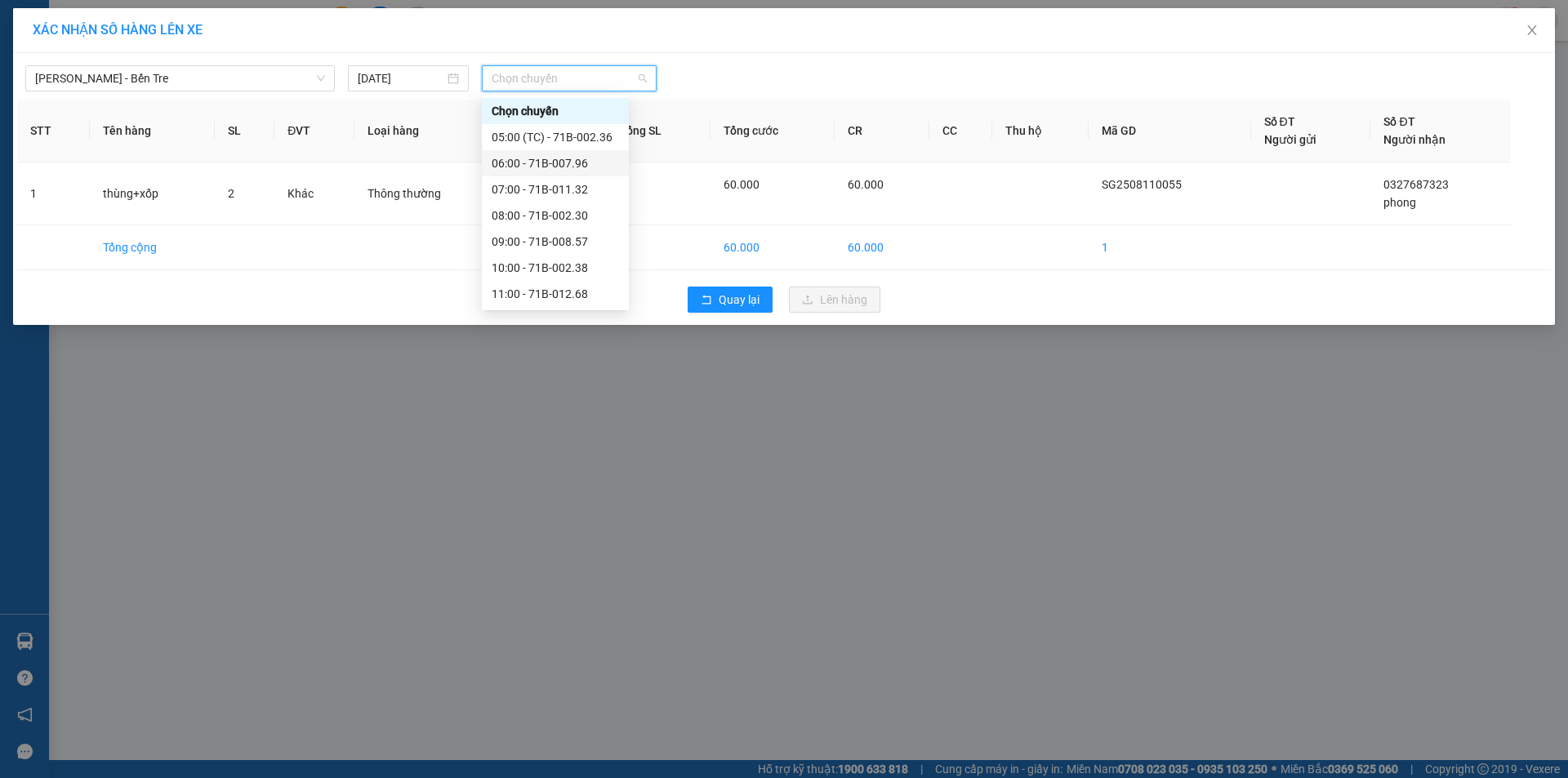
scroll to position [183, 0]
click at [573, 290] on div "18:00 - 71B-008.57" at bounding box center [555, 294] width 127 height 18
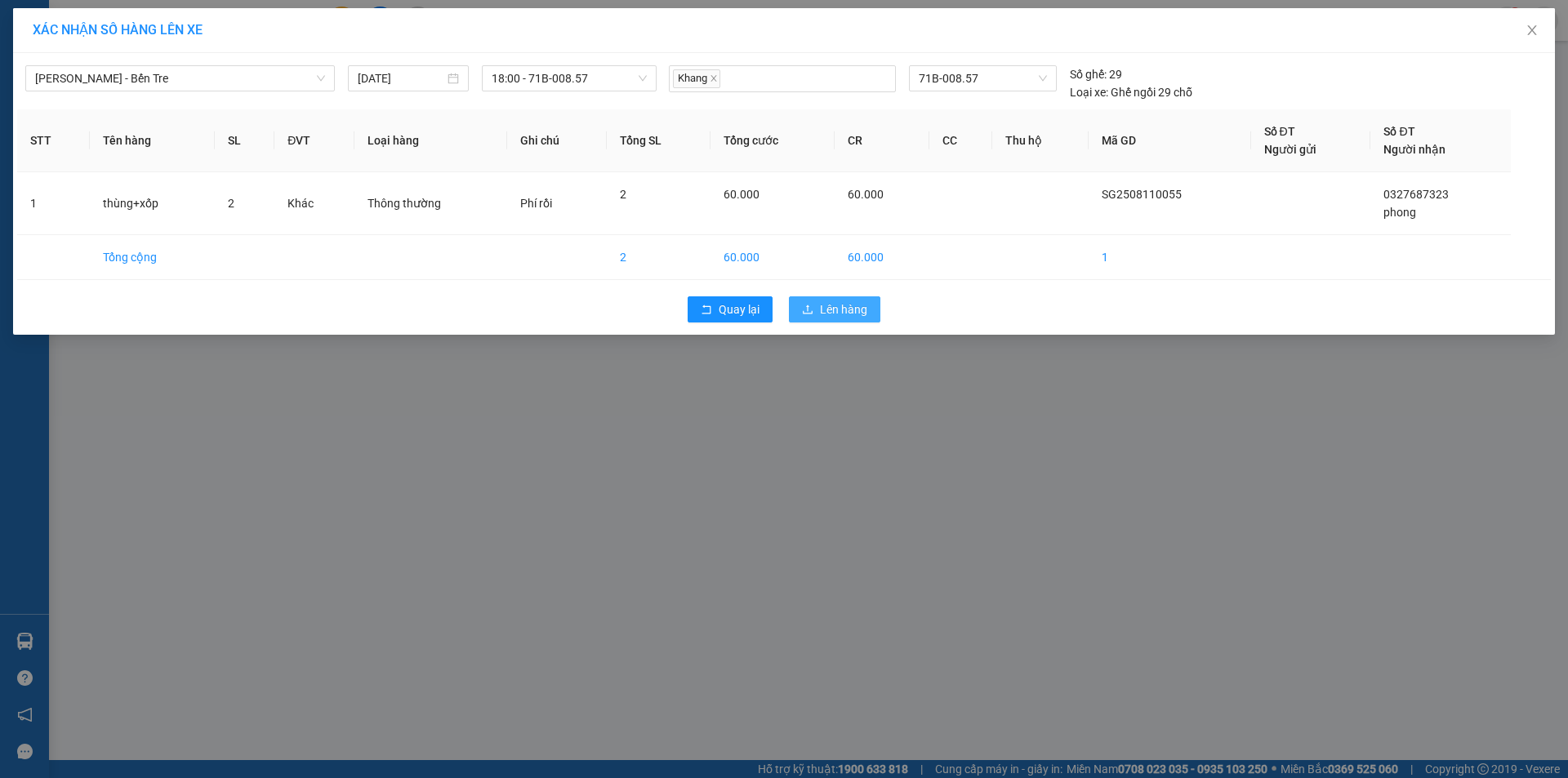
click at [851, 307] on span "Lên hàng" at bounding box center [844, 309] width 48 height 18
